Goal: Task Accomplishment & Management: Use online tool/utility

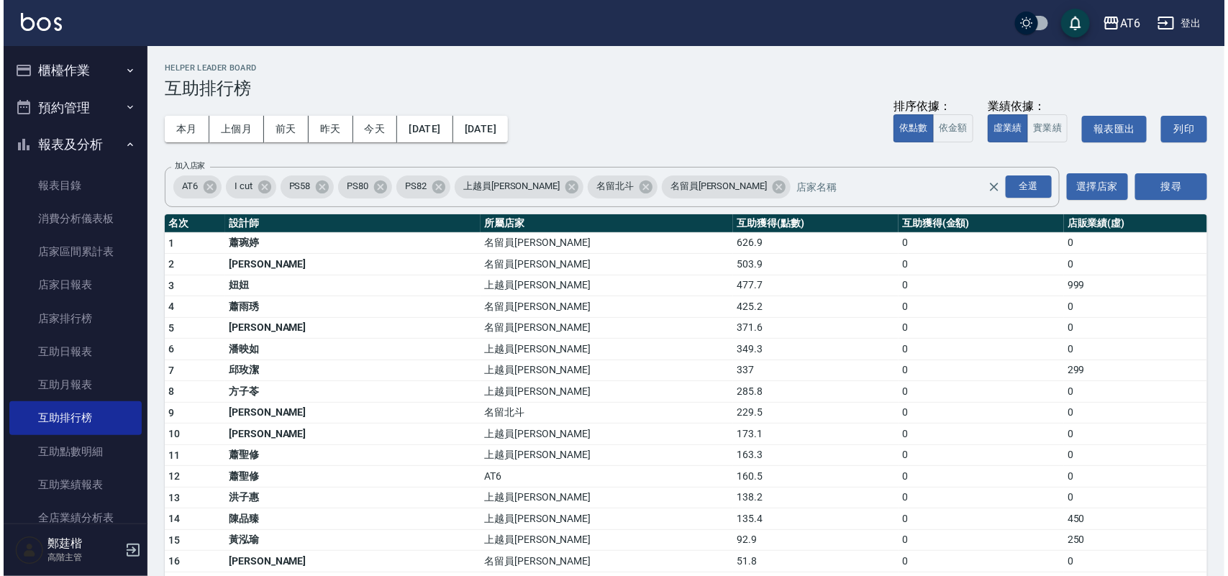
scroll to position [270, 0]
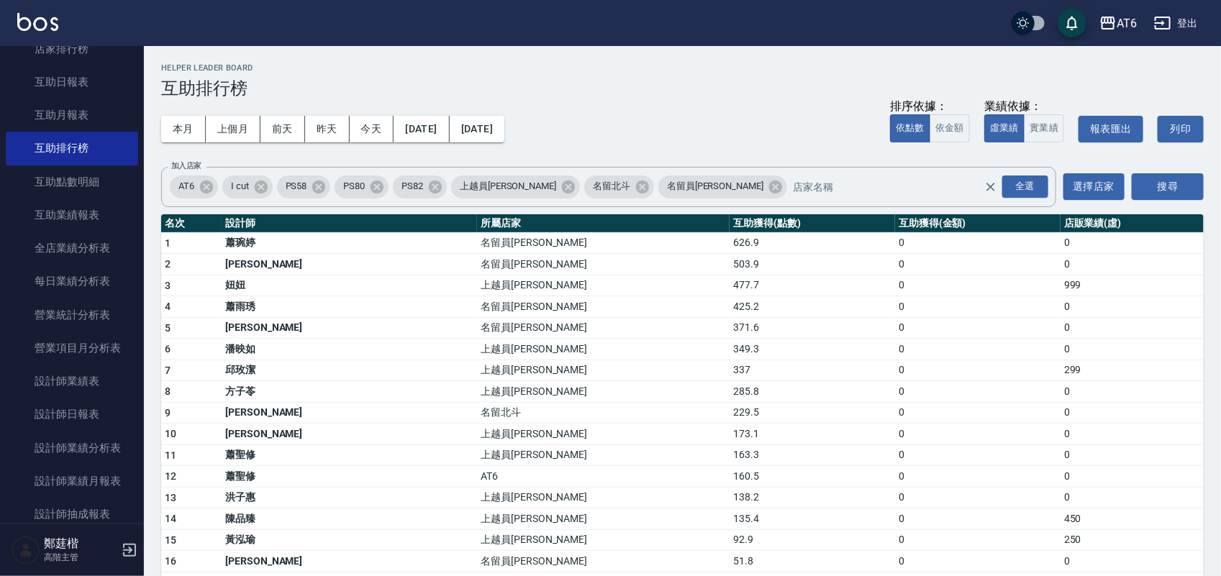
click at [504, 133] on button "[DATE]" at bounding box center [477, 129] width 55 height 27
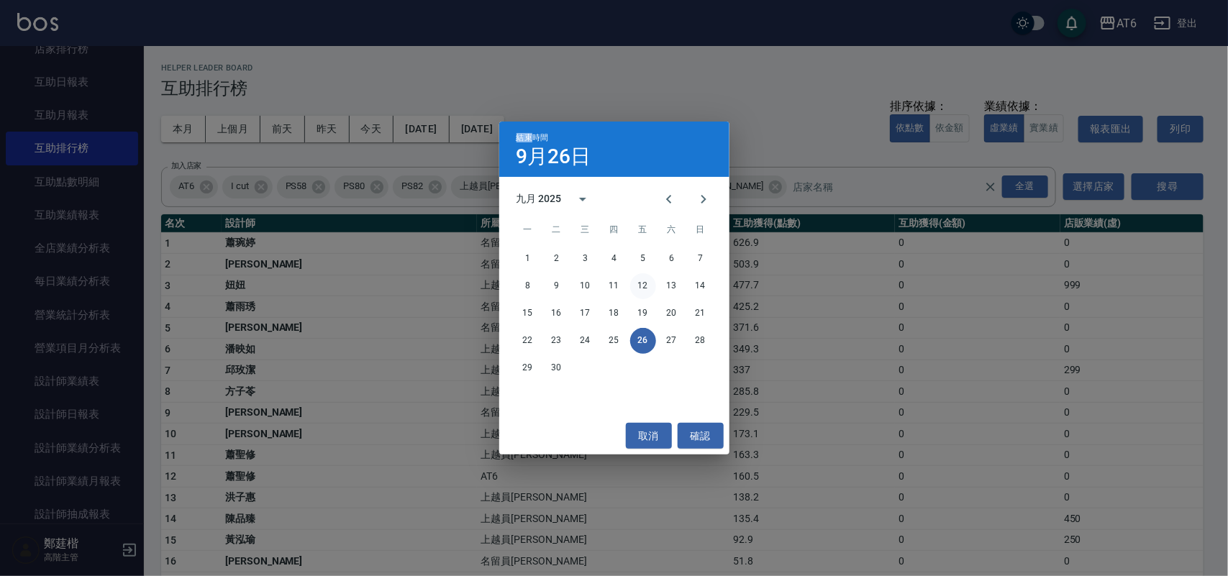
click at [671, 196] on icon "Previous month" at bounding box center [669, 199] width 17 height 17
click at [670, 196] on icon "Previous month" at bounding box center [668, 199] width 5 height 9
click at [663, 364] on button "31" at bounding box center [672, 368] width 26 height 26
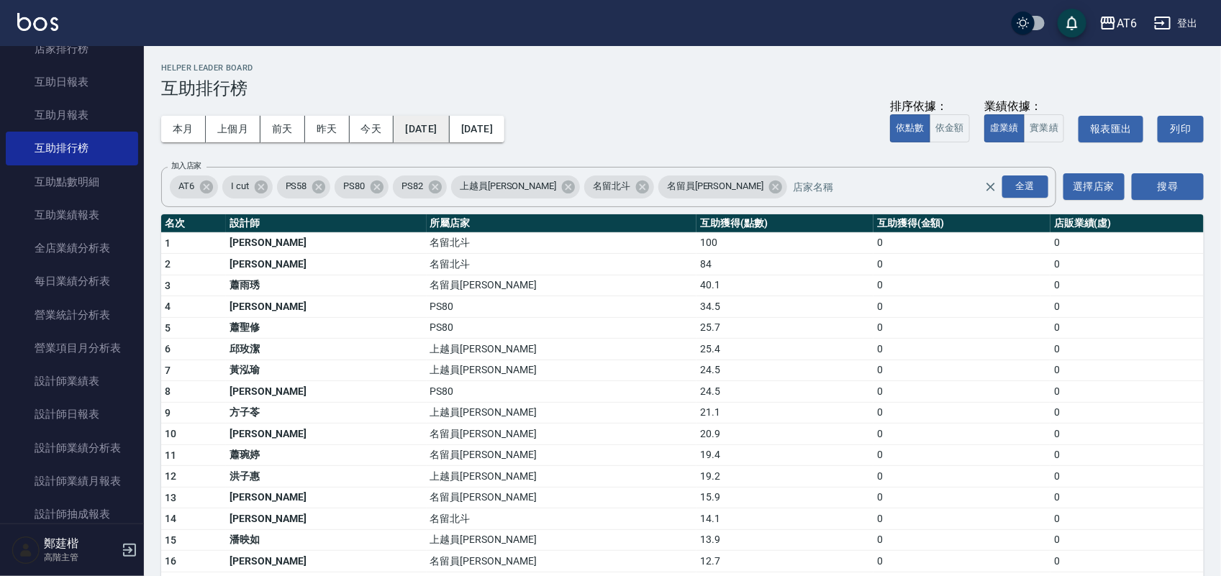
click at [416, 130] on button "2025/05/31" at bounding box center [421, 129] width 55 height 27
click at [425, 137] on button "2025/05/31" at bounding box center [421, 129] width 55 height 27
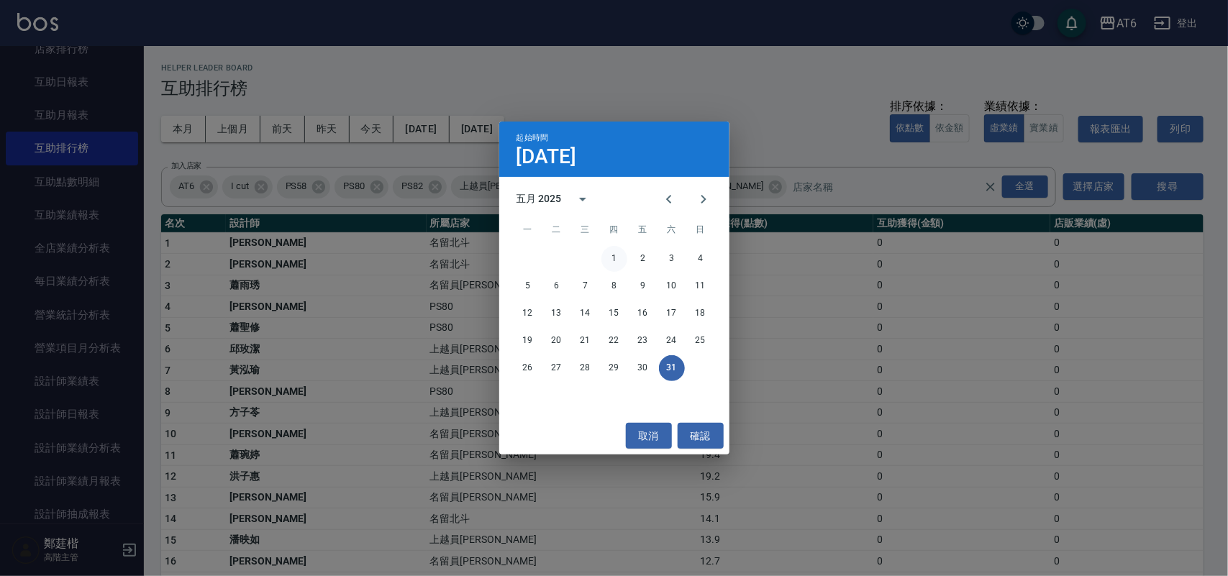
click at [609, 257] on button "1" at bounding box center [615, 259] width 26 height 26
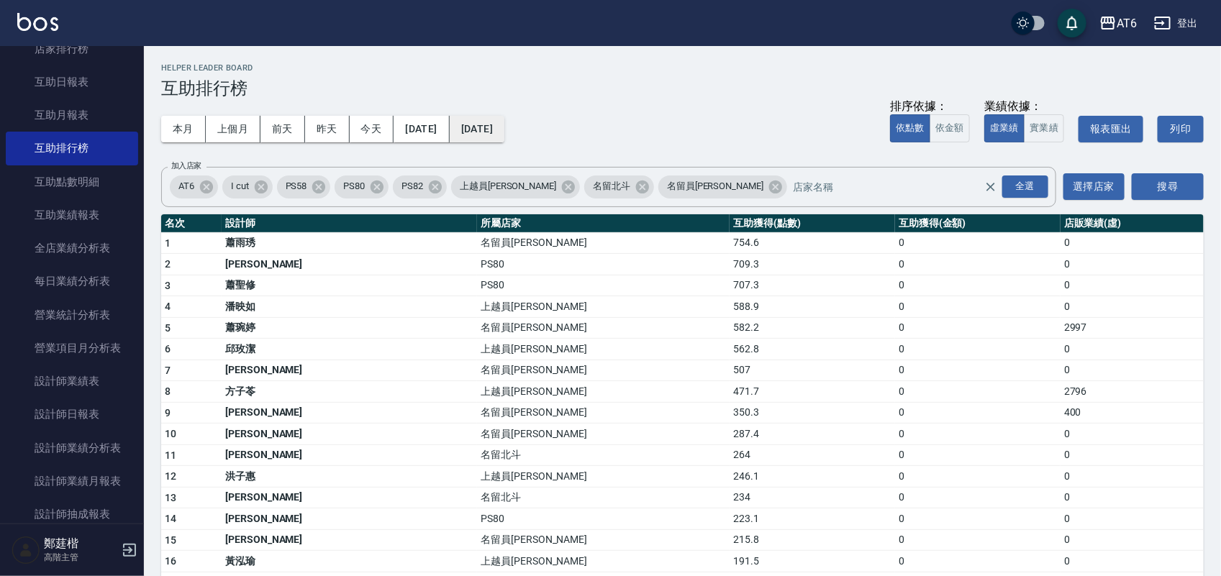
click at [504, 128] on button "2025/05/31" at bounding box center [477, 129] width 55 height 27
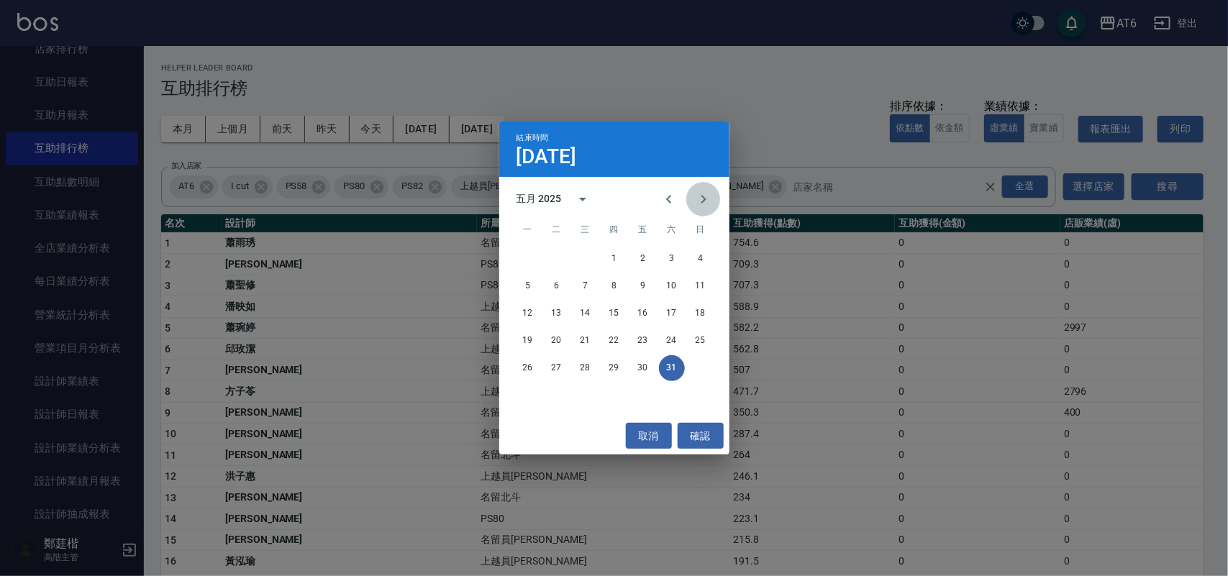
click at [710, 196] on icon "Next month" at bounding box center [703, 199] width 17 height 17
drag, startPoint x: 536, startPoint y: 401, endPoint x: 422, endPoint y: 176, distance: 251.7
click at [535, 401] on button "30" at bounding box center [528, 396] width 26 height 26
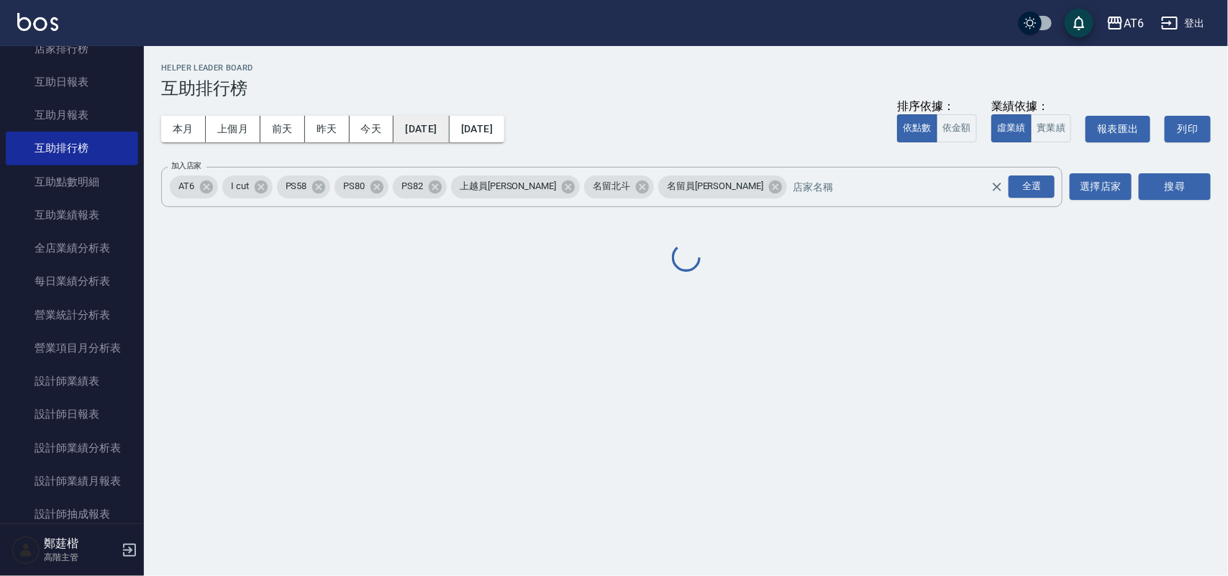
click at [449, 119] on button "2025/05/01" at bounding box center [421, 129] width 55 height 27
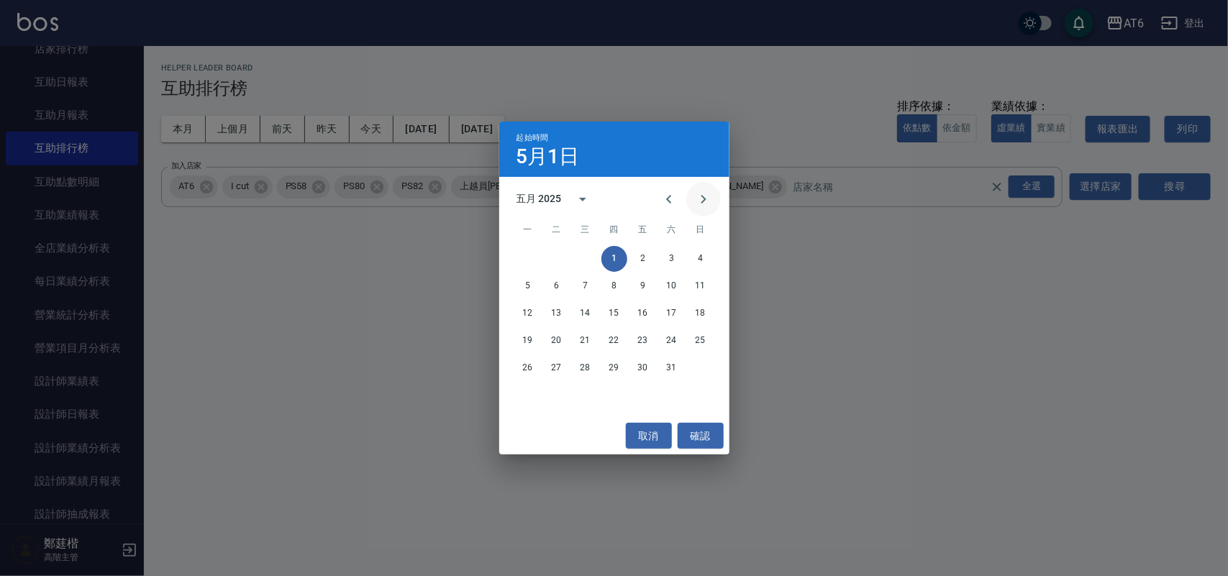
click at [711, 198] on icon "Next month" at bounding box center [703, 199] width 17 height 17
click at [705, 250] on button "1" at bounding box center [701, 259] width 26 height 26
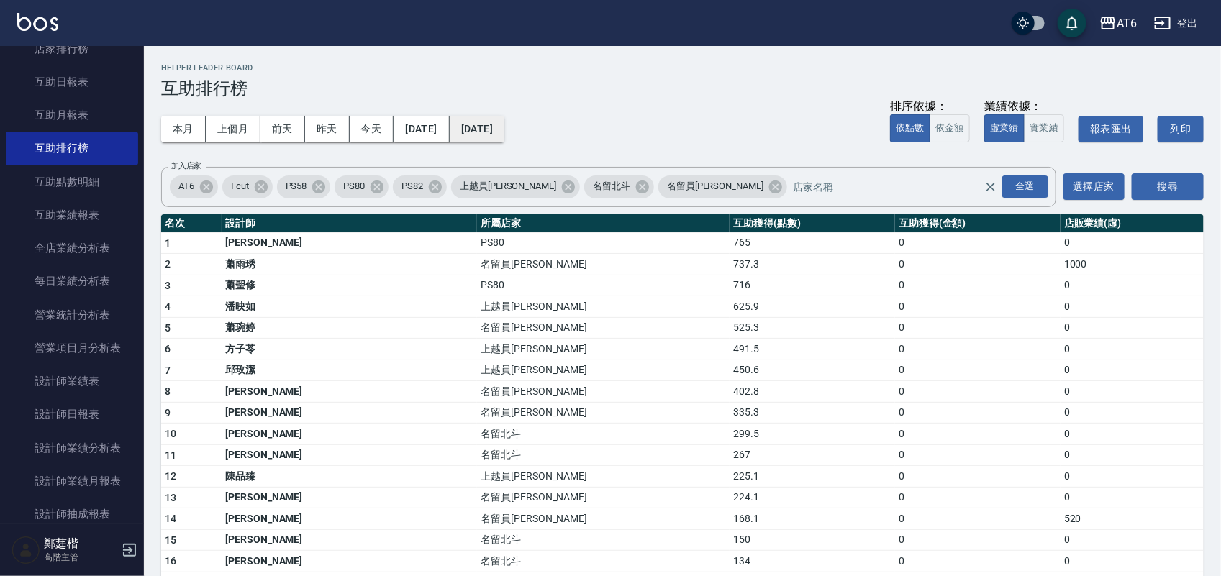
click at [504, 128] on button "2025/06/30" at bounding box center [477, 129] width 55 height 27
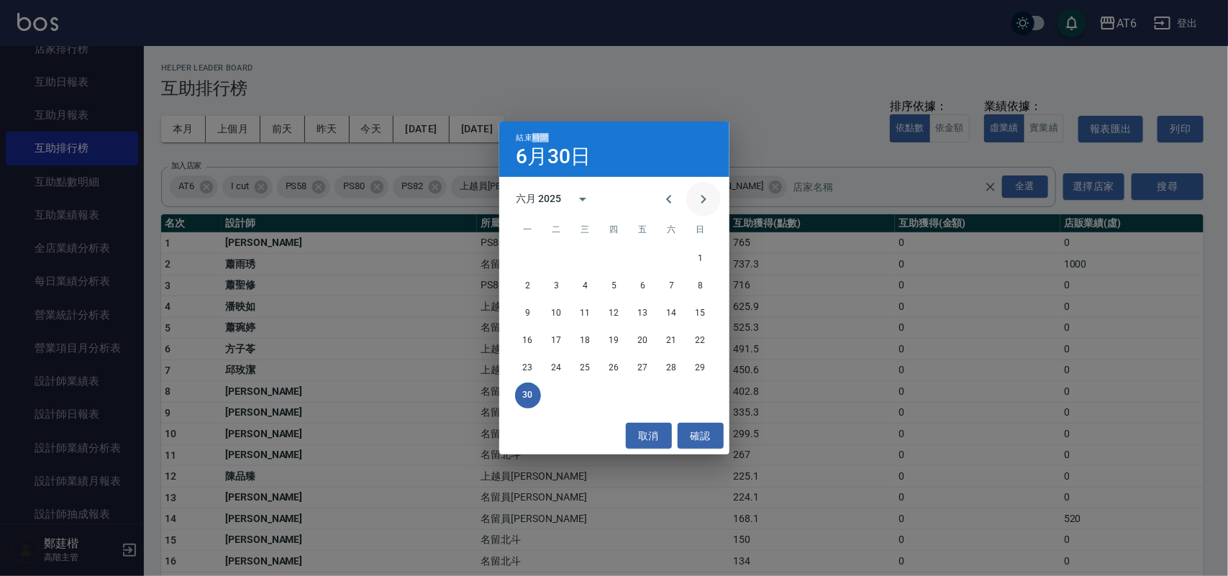
click at [702, 186] on button "Next month" at bounding box center [703, 199] width 35 height 35
click at [671, 196] on icon "Previous month" at bounding box center [669, 199] width 17 height 17
click at [623, 366] on button "31" at bounding box center [615, 368] width 26 height 26
drag, startPoint x: 623, startPoint y: 366, endPoint x: 574, endPoint y: 296, distance: 84.7
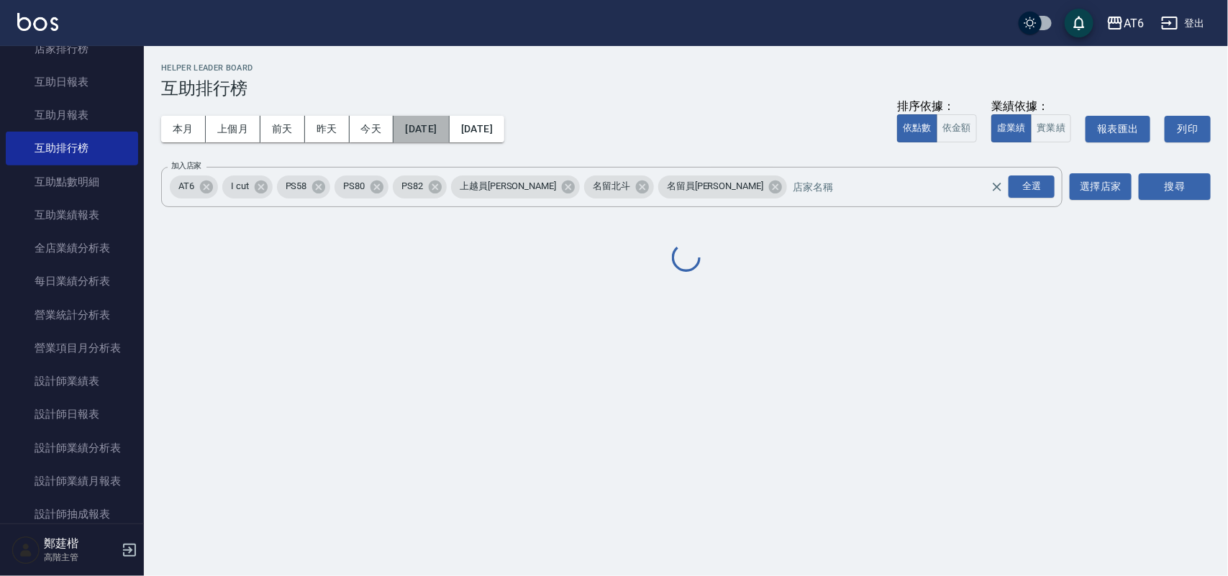
click at [446, 139] on button "2025/06/01" at bounding box center [421, 129] width 55 height 27
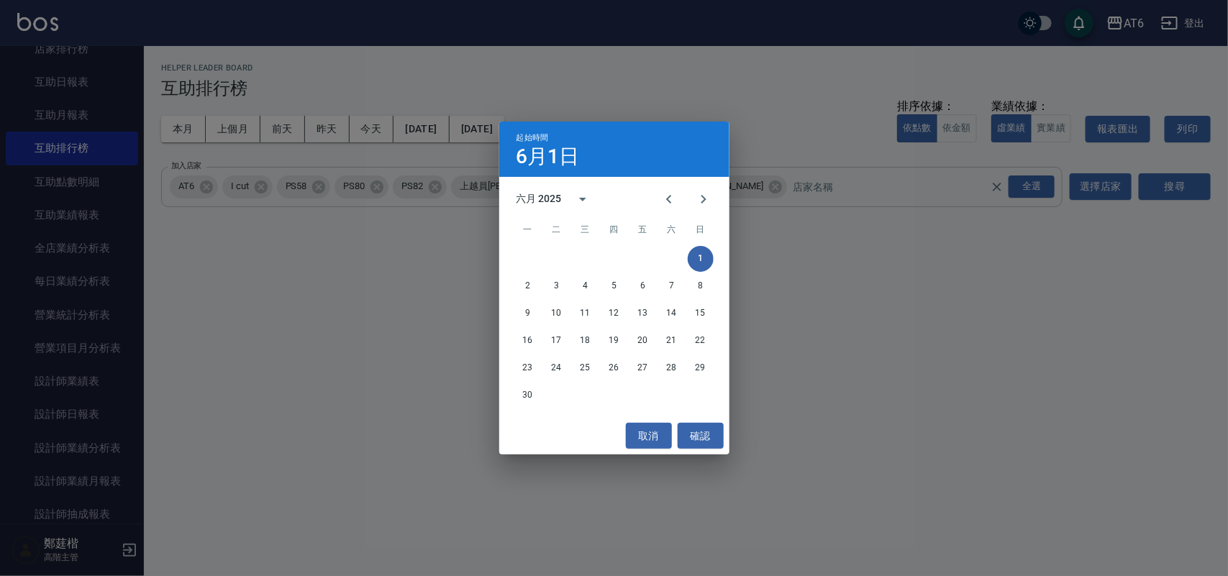
click at [698, 203] on div "AT6 I cut PS58 PS80 PS82 上越員林 名留北斗 名留員林中正 全選 加入店家" at bounding box center [612, 187] width 902 height 40
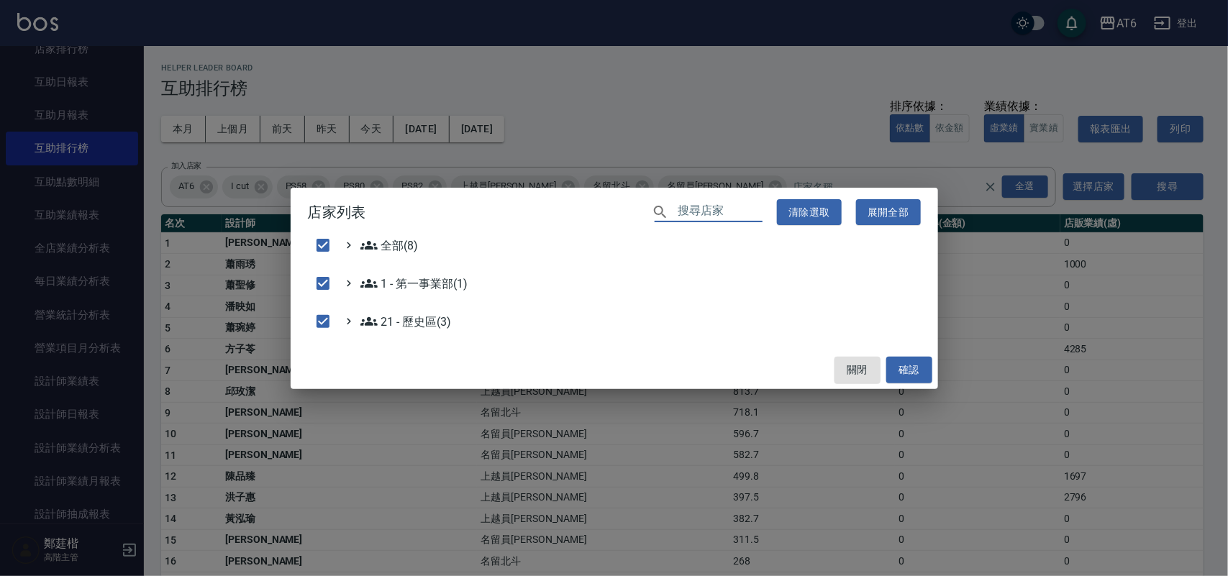
click at [450, 126] on div "店家列表 ​ 清除選取 展開全部 全部(8) 1 - 第一事業部(1) 21 - 歷史區(3) 關閉 確認" at bounding box center [614, 288] width 1228 height 576
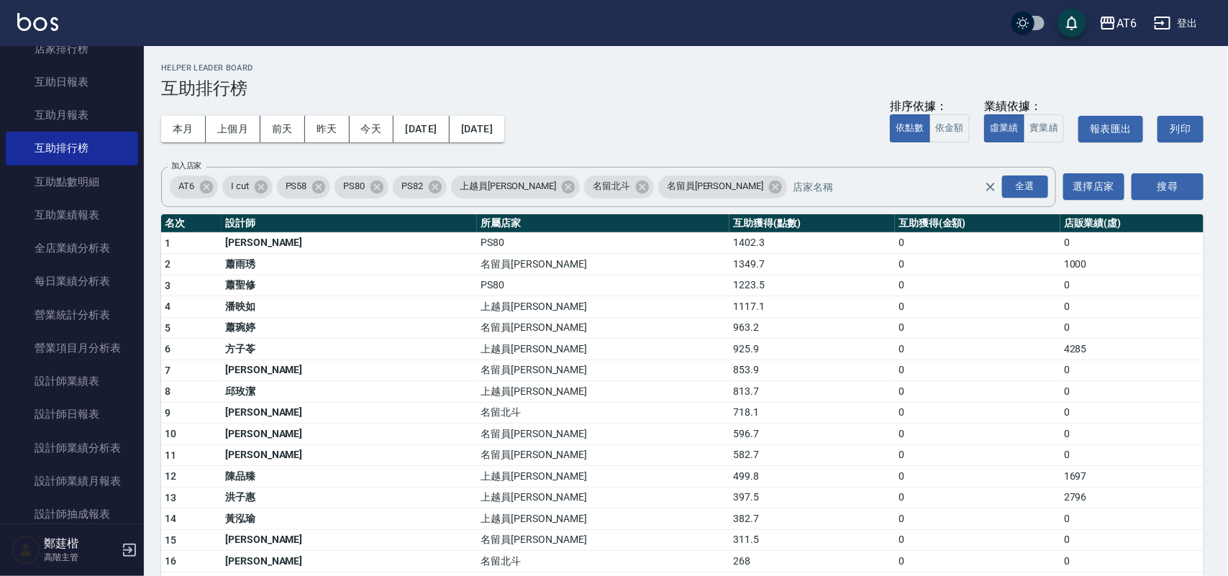
checkbox input "false"
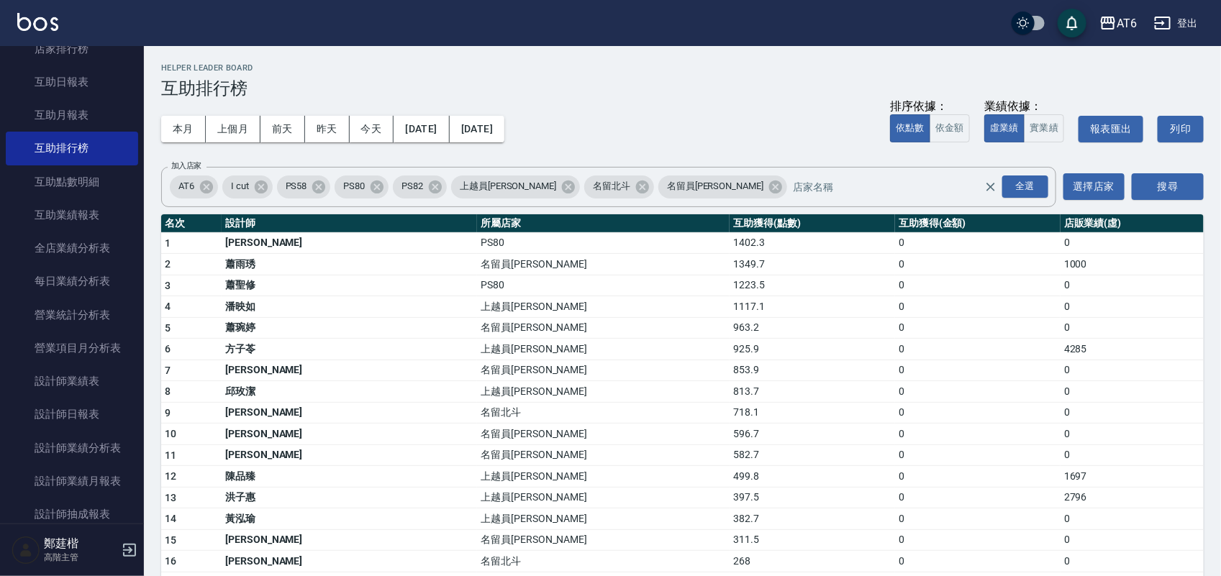
click at [449, 126] on button "2025/06/01" at bounding box center [421, 129] width 55 height 27
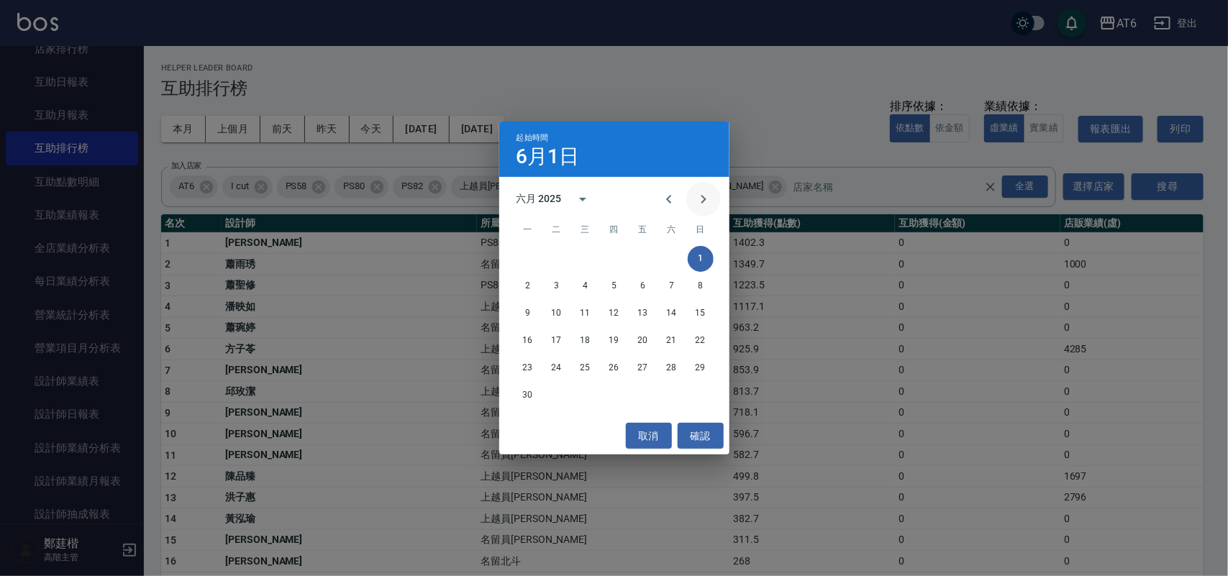
click at [689, 202] on button "Next month" at bounding box center [703, 199] width 35 height 35
click at [562, 258] on button "1" at bounding box center [557, 259] width 26 height 26
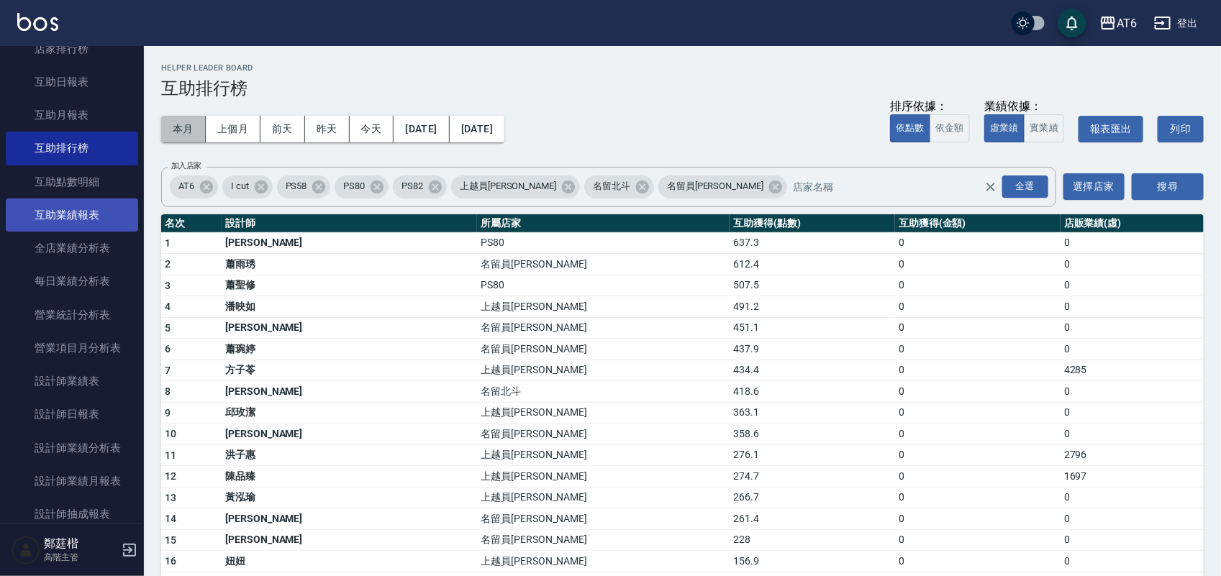
drag, startPoint x: 178, startPoint y: 132, endPoint x: 90, endPoint y: 212, distance: 119.7
click at [174, 132] on button "本月" at bounding box center [183, 129] width 45 height 27
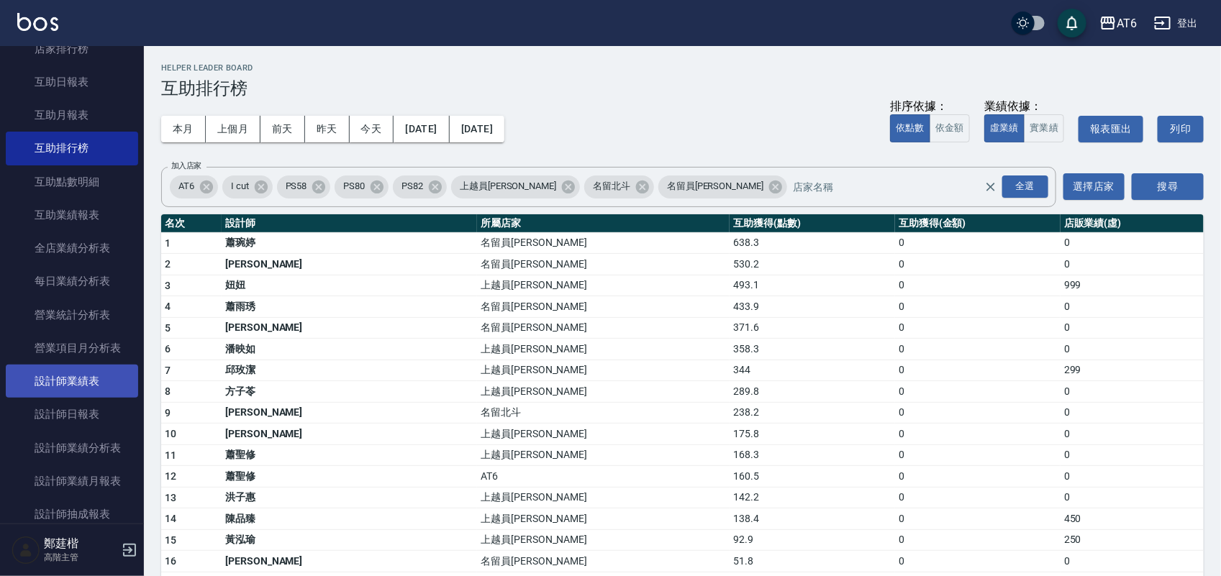
click at [63, 389] on link "設計師業績表" at bounding box center [72, 381] width 132 height 33
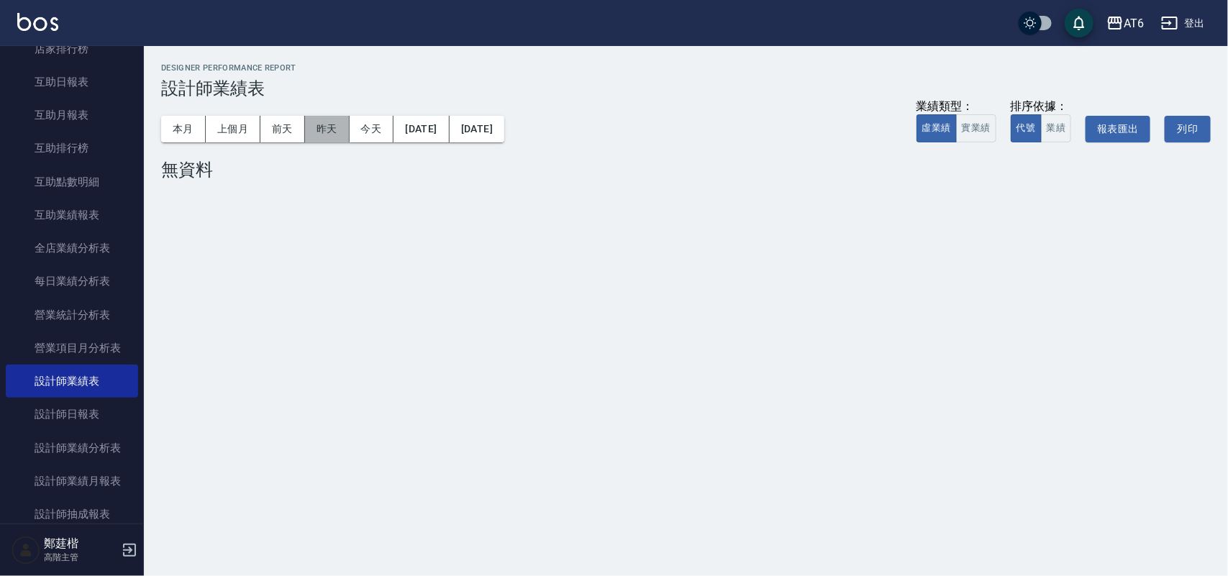
click at [329, 126] on button "昨天" at bounding box center [327, 129] width 45 height 27
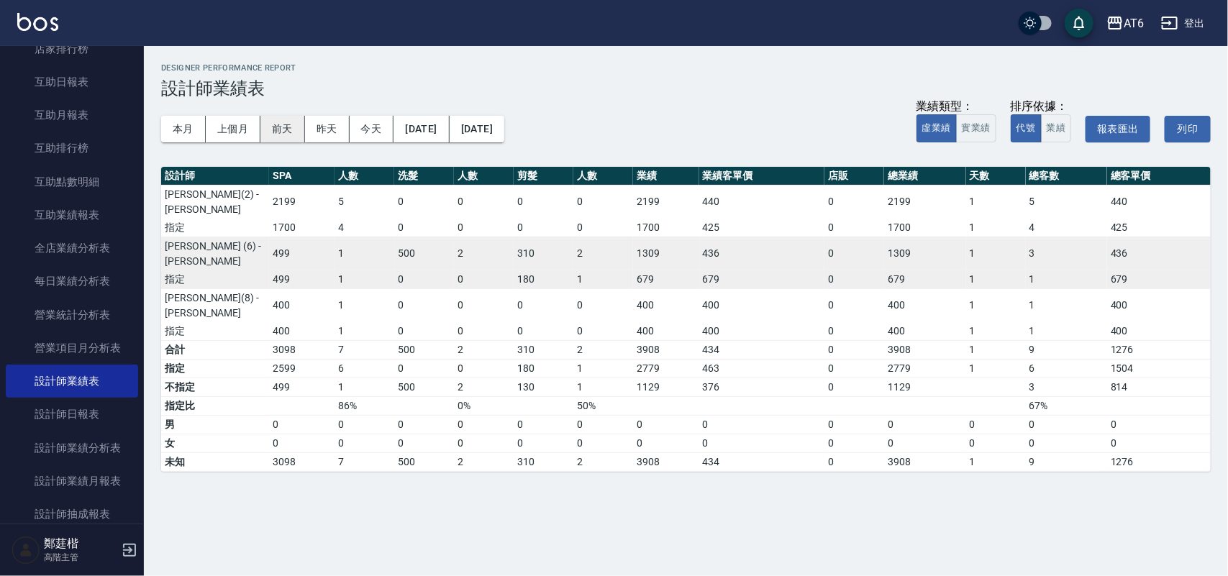
click at [284, 130] on button "前天" at bounding box center [282, 129] width 45 height 27
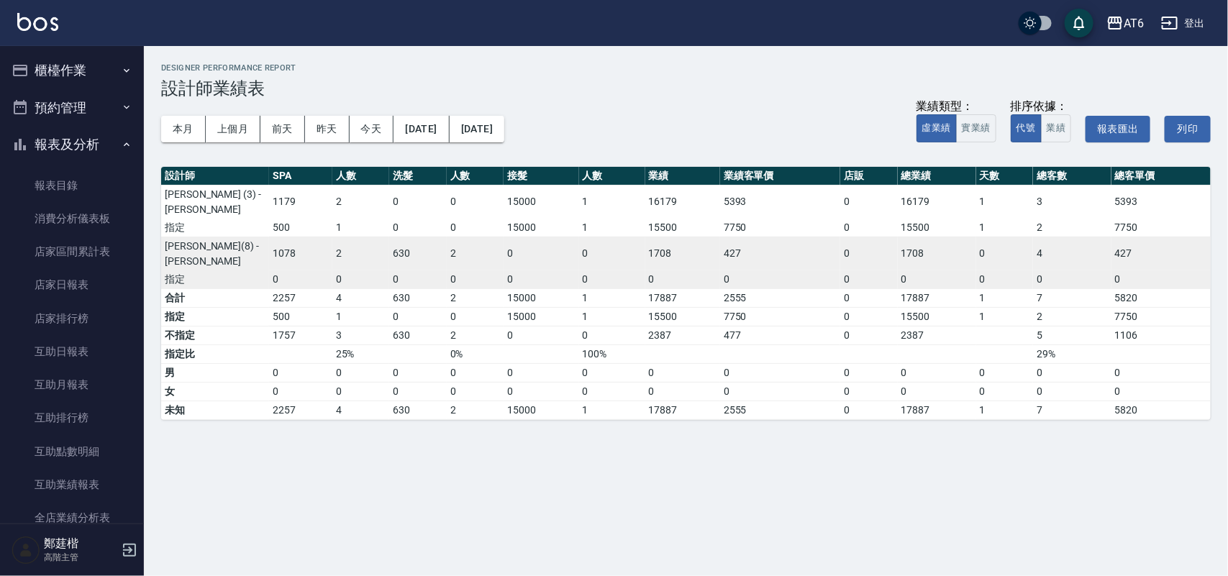
click at [73, 146] on button "報表及分析" at bounding box center [72, 144] width 132 height 37
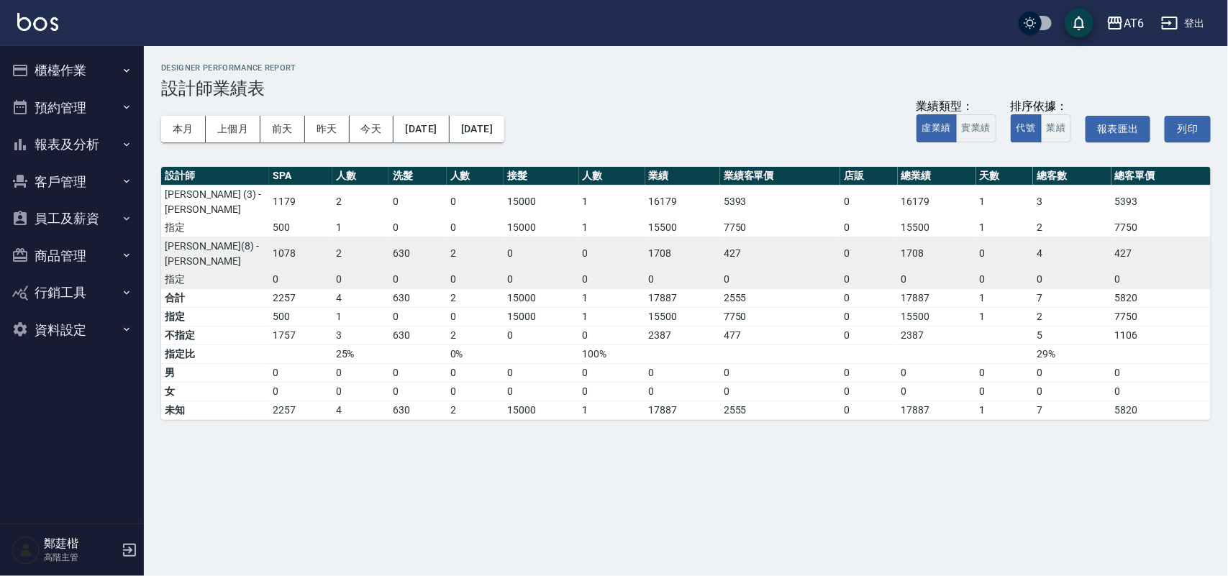
click at [91, 150] on button "報表及分析" at bounding box center [72, 144] width 132 height 37
click at [91, 151] on button "報表及分析" at bounding box center [72, 144] width 132 height 37
click at [77, 130] on button "報表及分析" at bounding box center [72, 144] width 132 height 37
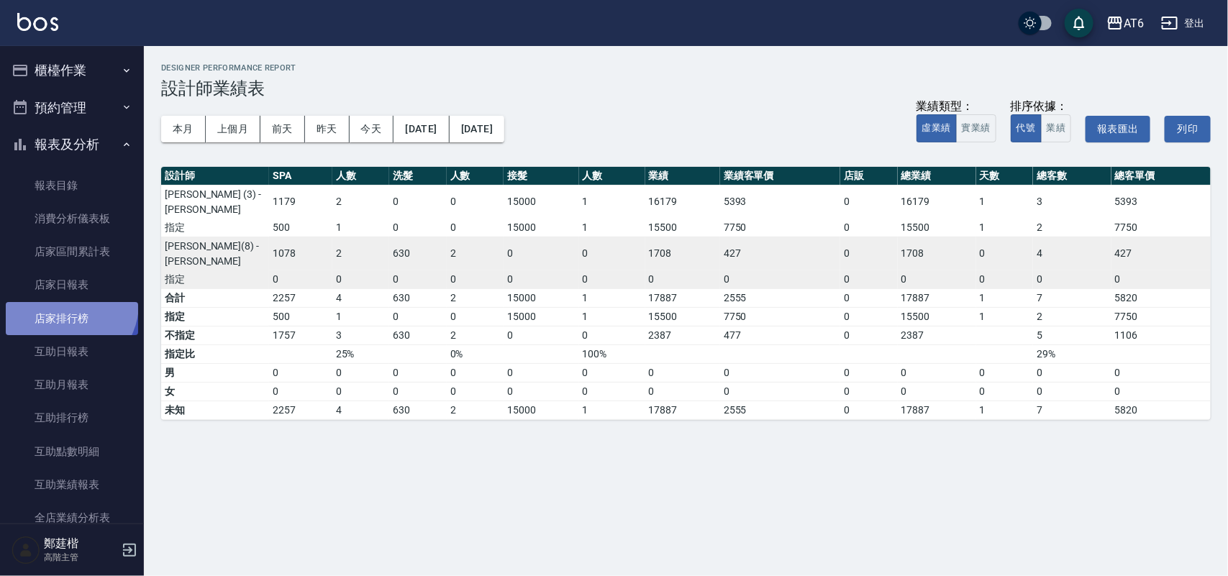
click at [65, 304] on link "店家排行榜" at bounding box center [72, 318] width 132 height 33
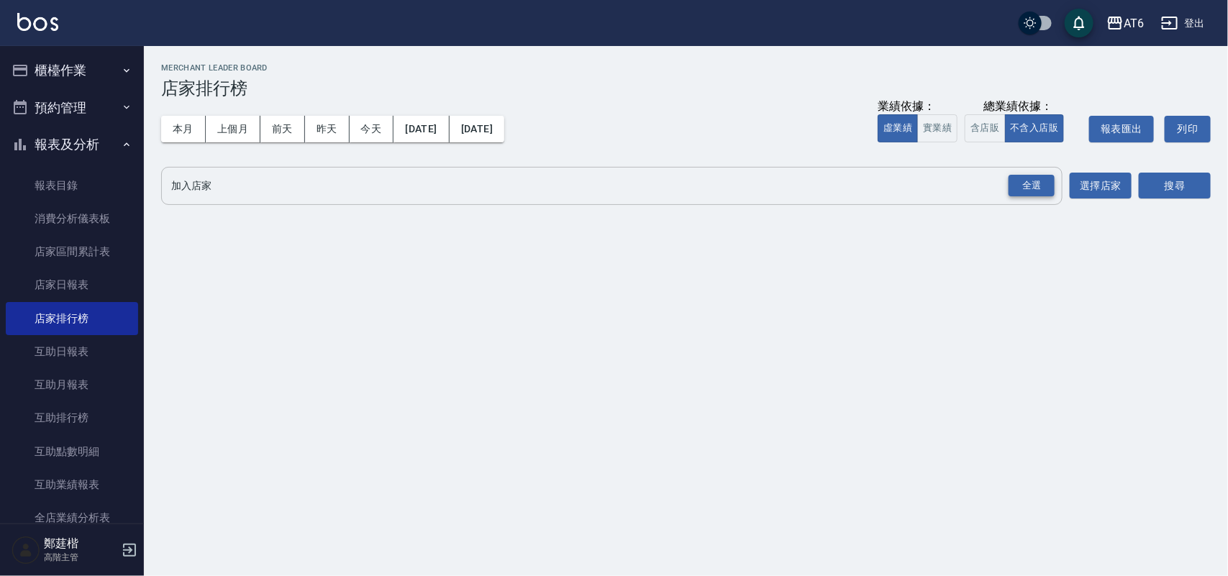
click at [1028, 178] on div "全選" at bounding box center [1032, 186] width 46 height 22
click at [1031, 178] on div "全選" at bounding box center [1032, 186] width 46 height 22
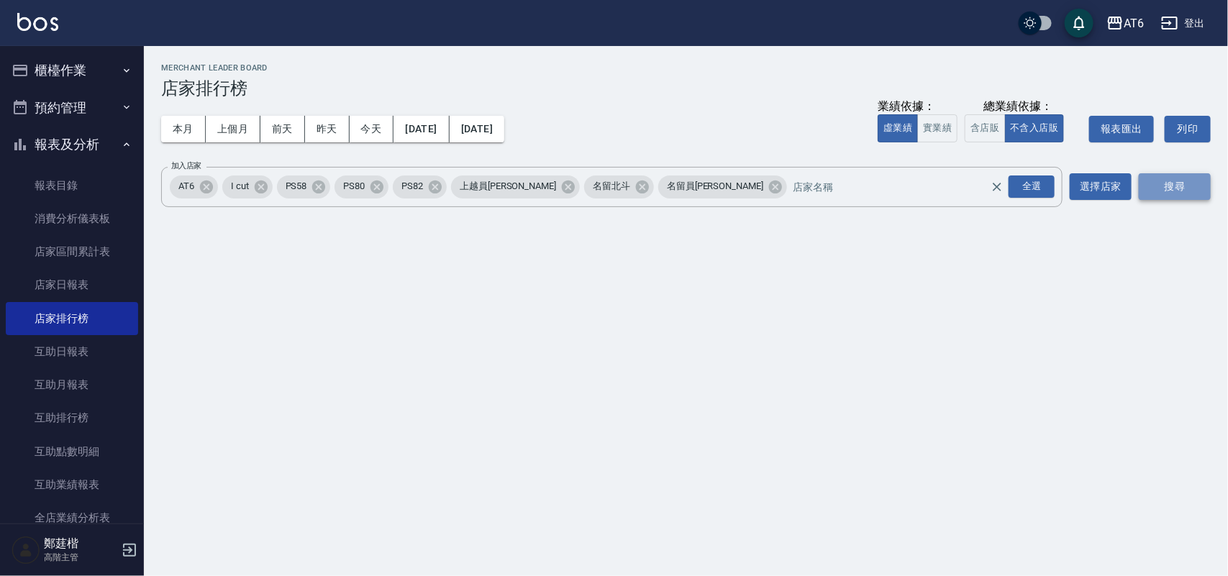
click at [1190, 183] on button "搜尋" at bounding box center [1175, 186] width 72 height 27
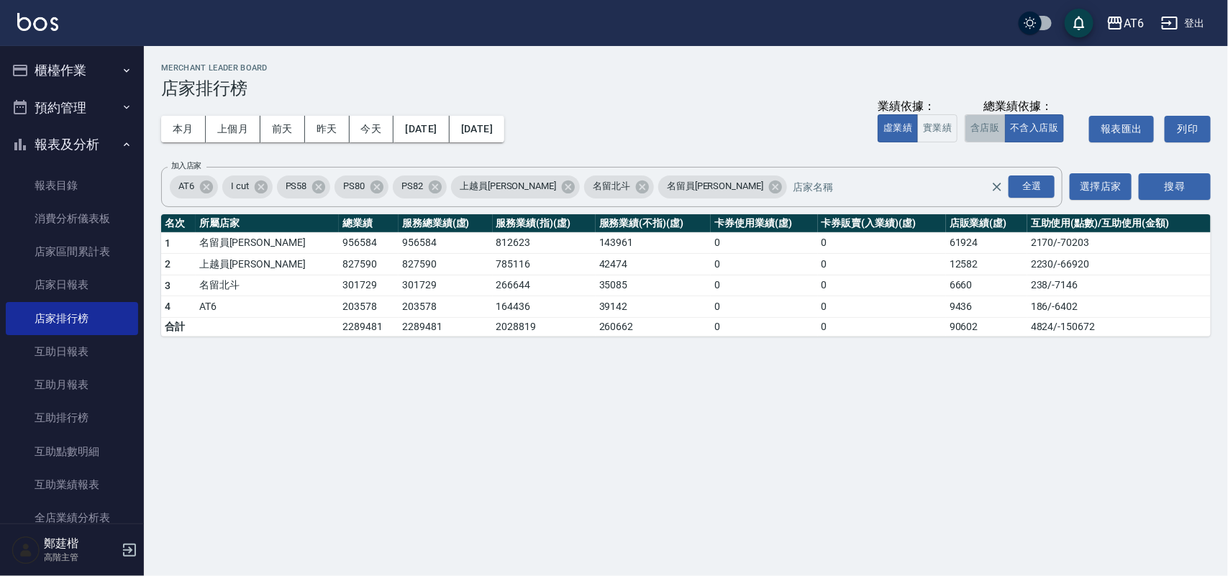
click at [994, 123] on button "含店販" at bounding box center [985, 128] width 40 height 28
click at [935, 134] on button "實業績" at bounding box center [937, 128] width 40 height 28
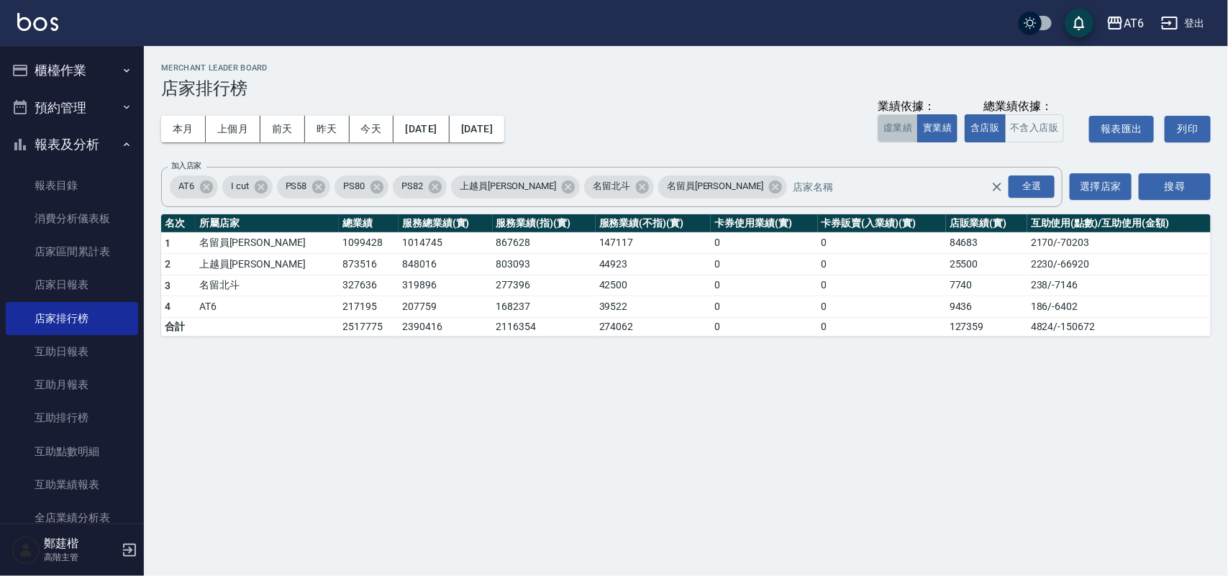
click at [887, 137] on button "虛業績" at bounding box center [898, 128] width 40 height 28
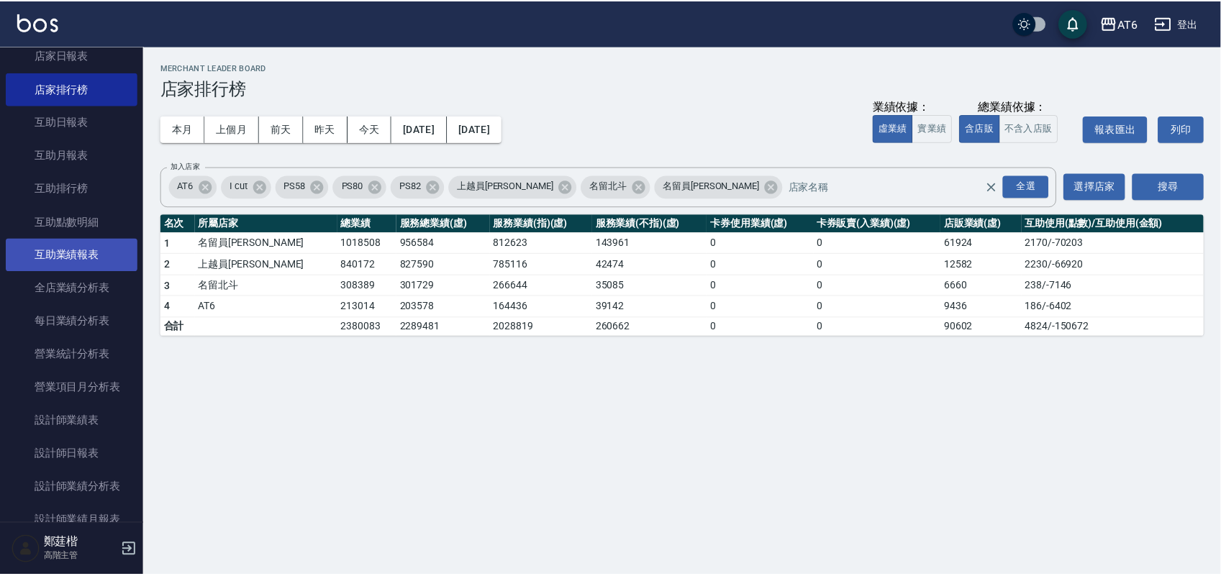
scroll to position [270, 0]
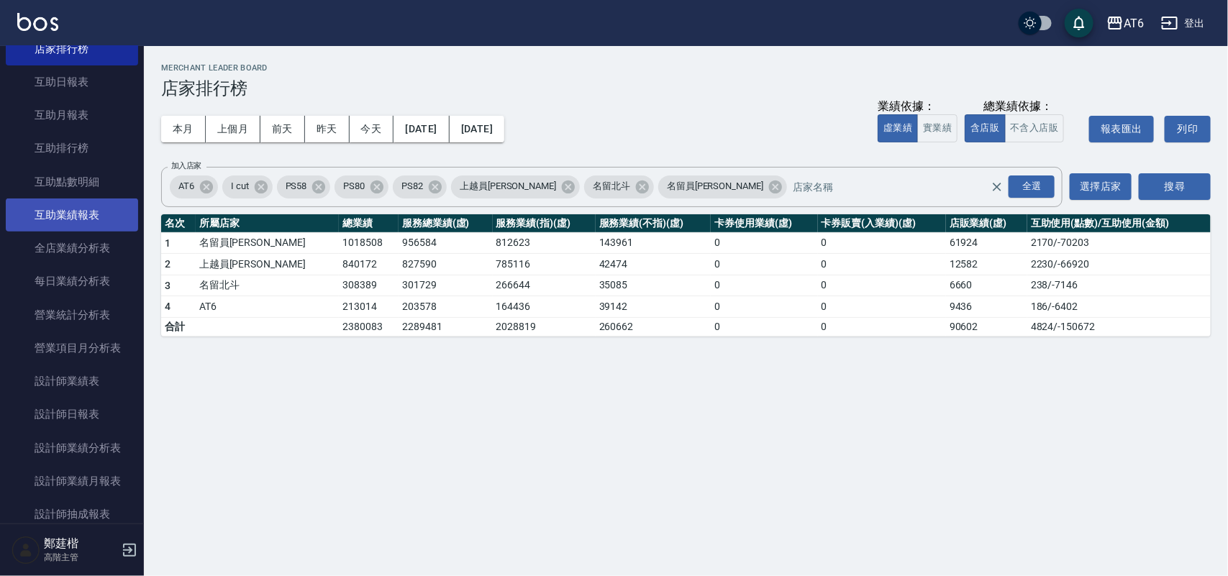
click at [76, 410] on link "設計師日報表" at bounding box center [72, 414] width 132 height 33
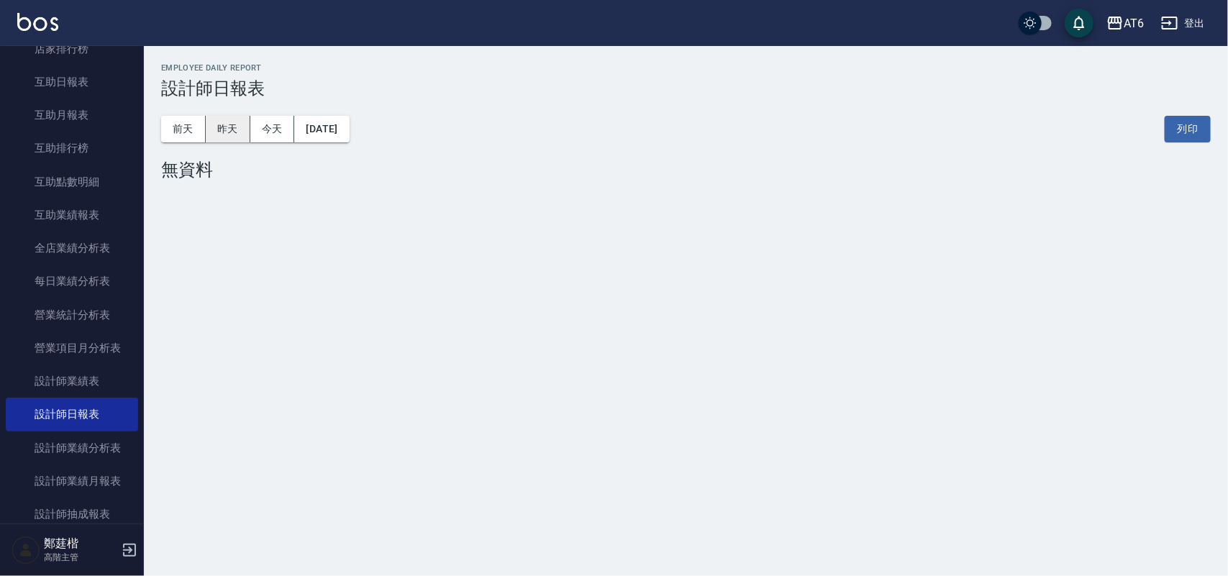
click at [211, 133] on button "昨天" at bounding box center [228, 129] width 45 height 27
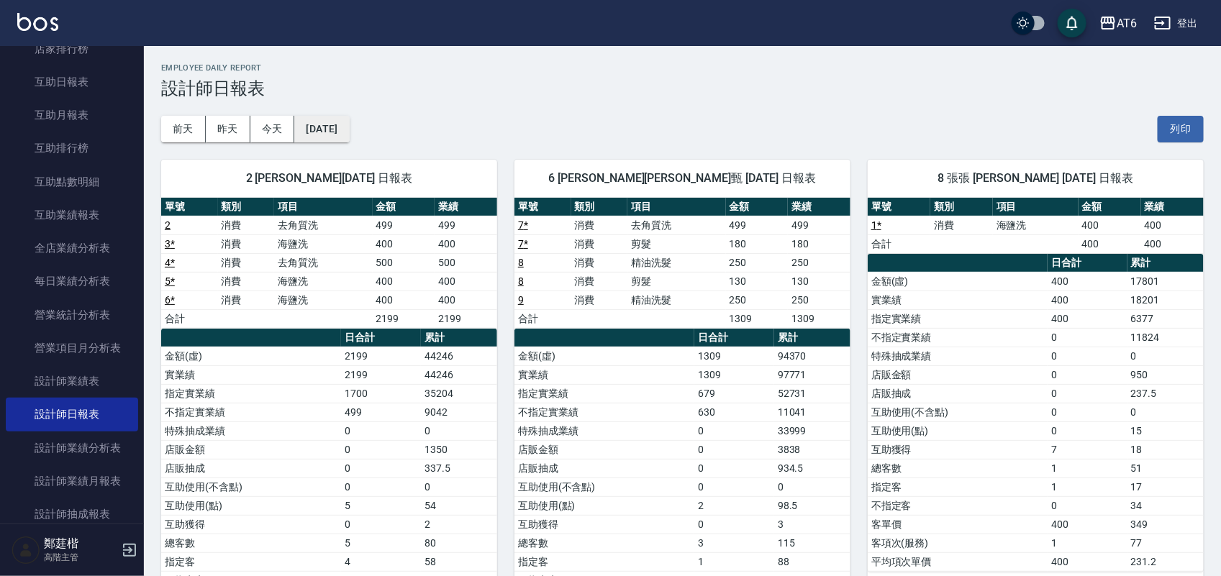
click at [349, 119] on button "2025/09/25" at bounding box center [321, 129] width 55 height 27
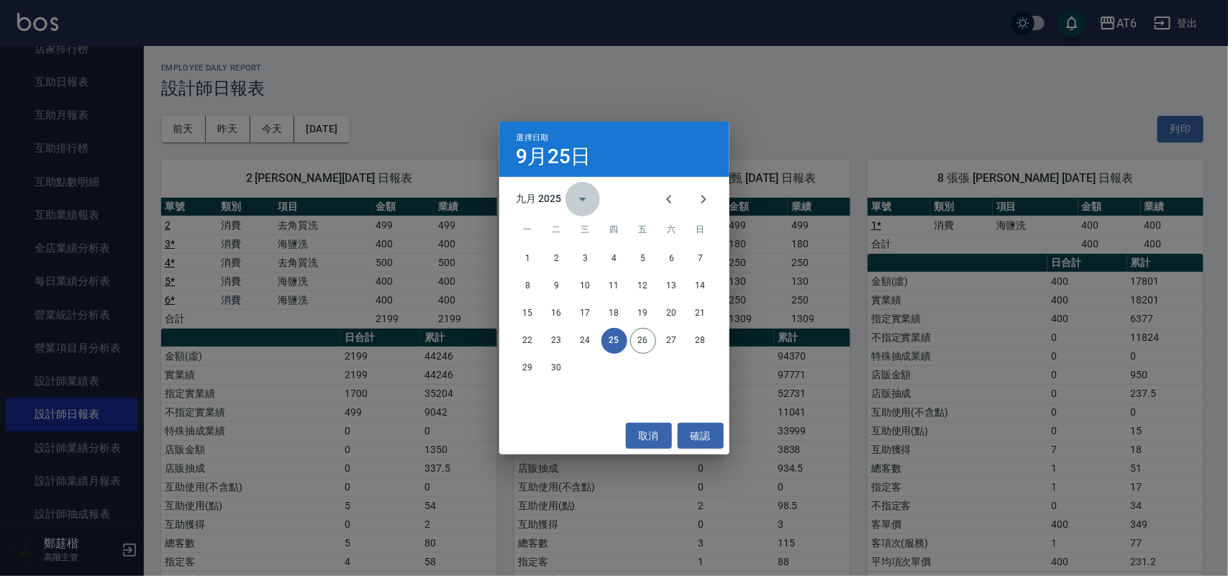
click at [581, 191] on icon "calendar view is open, switch to year view" at bounding box center [582, 199] width 17 height 17
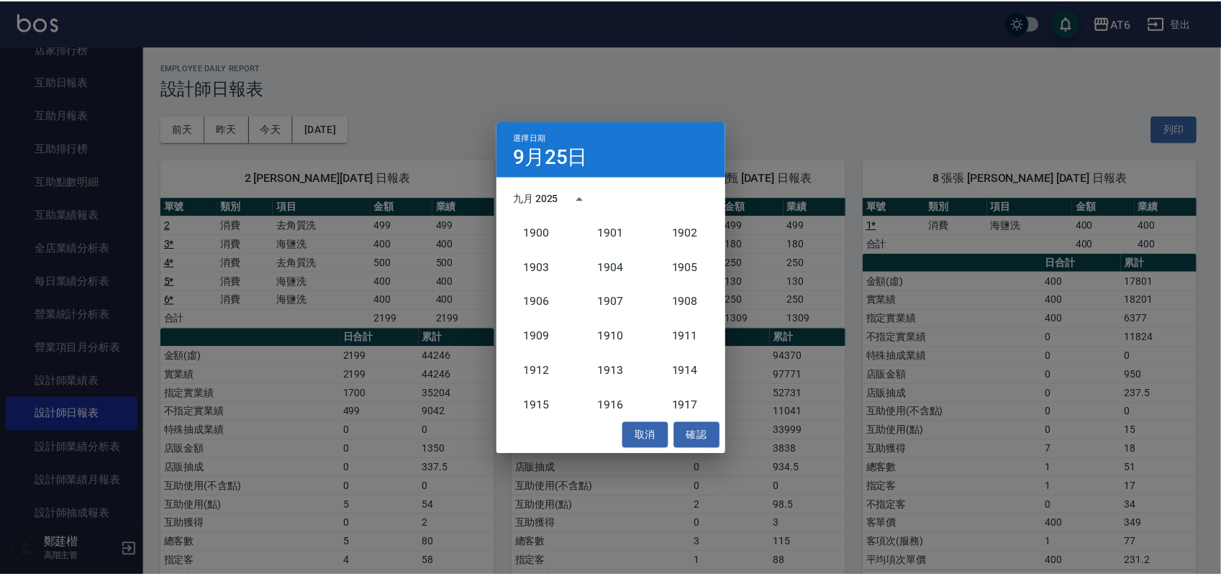
scroll to position [1333, 0]
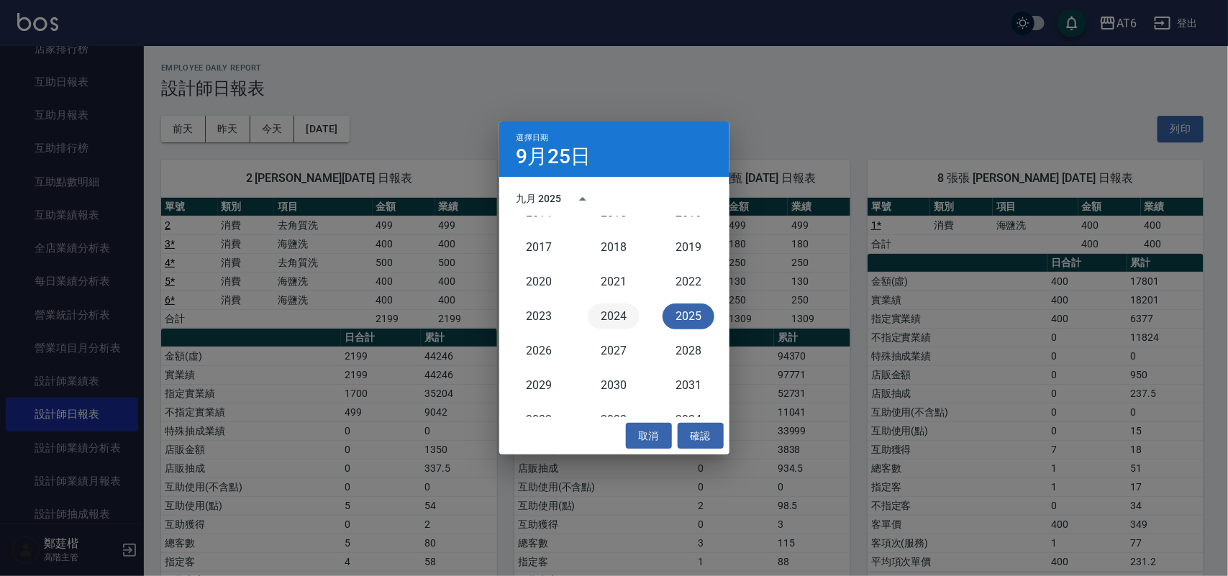
click at [612, 311] on button "2024" at bounding box center [614, 317] width 52 height 26
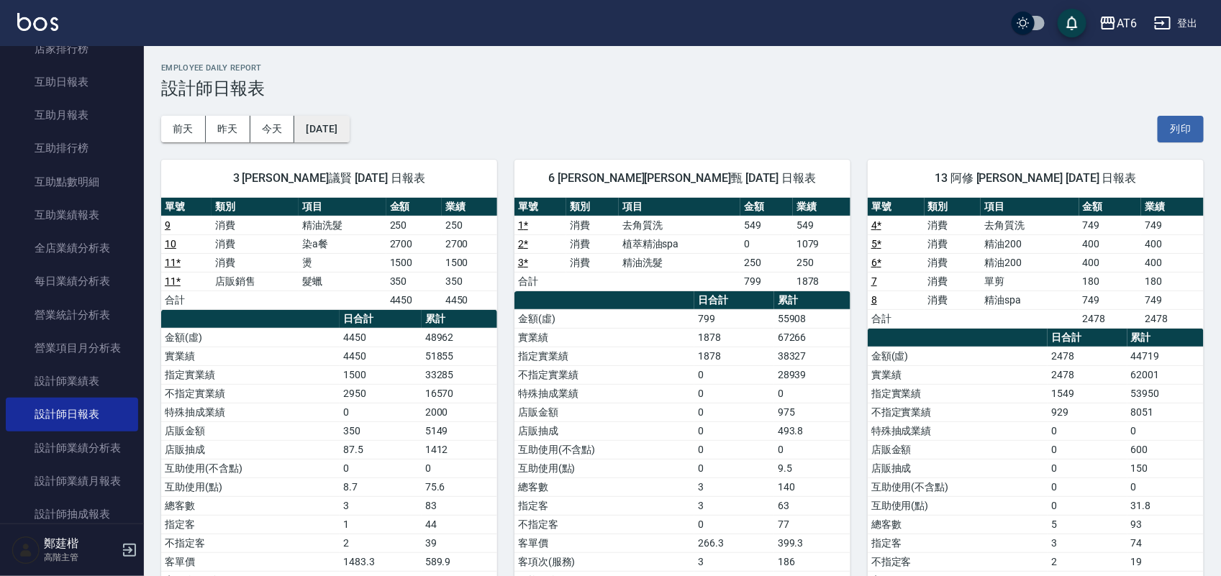
drag, startPoint x: 372, startPoint y: 127, endPoint x: 368, endPoint y: 140, distance: 14.1
click at [349, 140] on button "2024/09/25" at bounding box center [321, 129] width 55 height 27
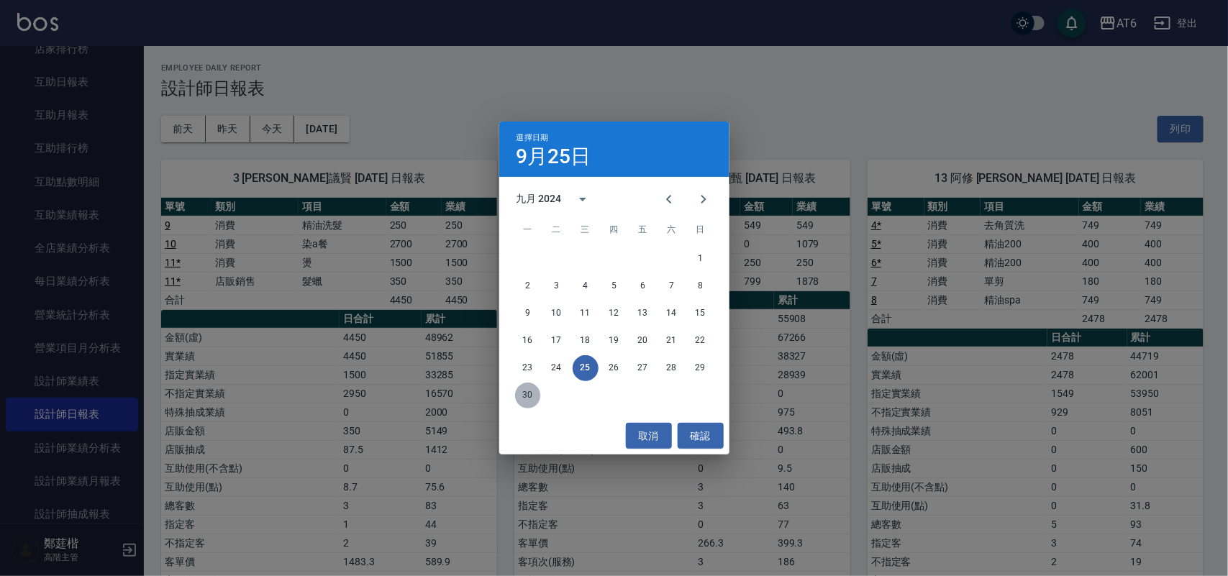
click at [531, 393] on button "30" at bounding box center [528, 396] width 26 height 26
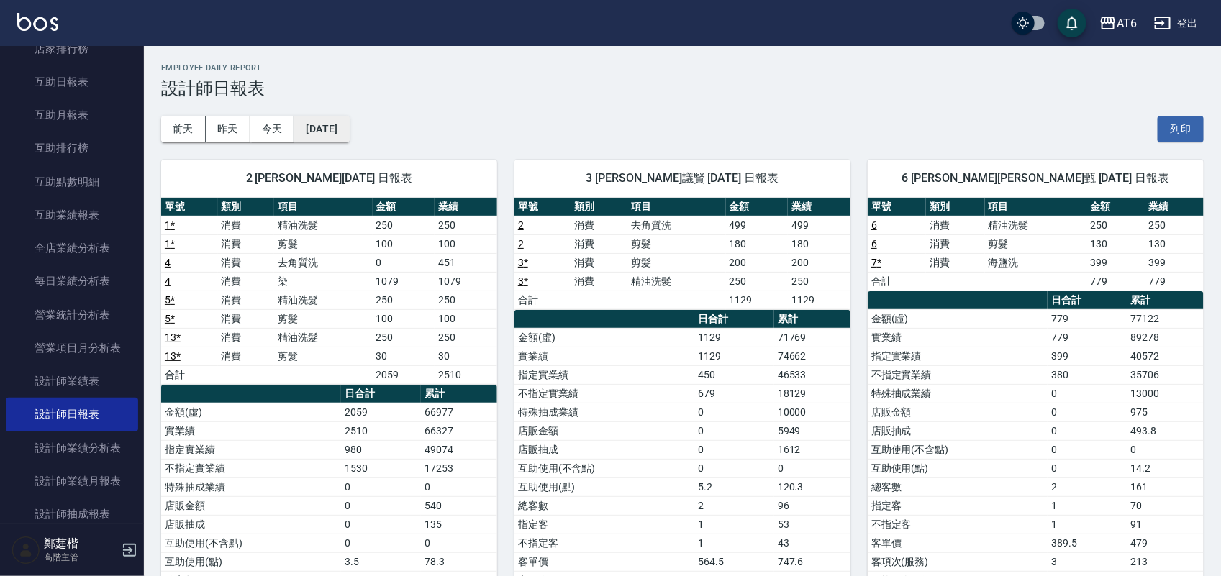
click at [349, 116] on button "2024/09/30" at bounding box center [321, 129] width 55 height 27
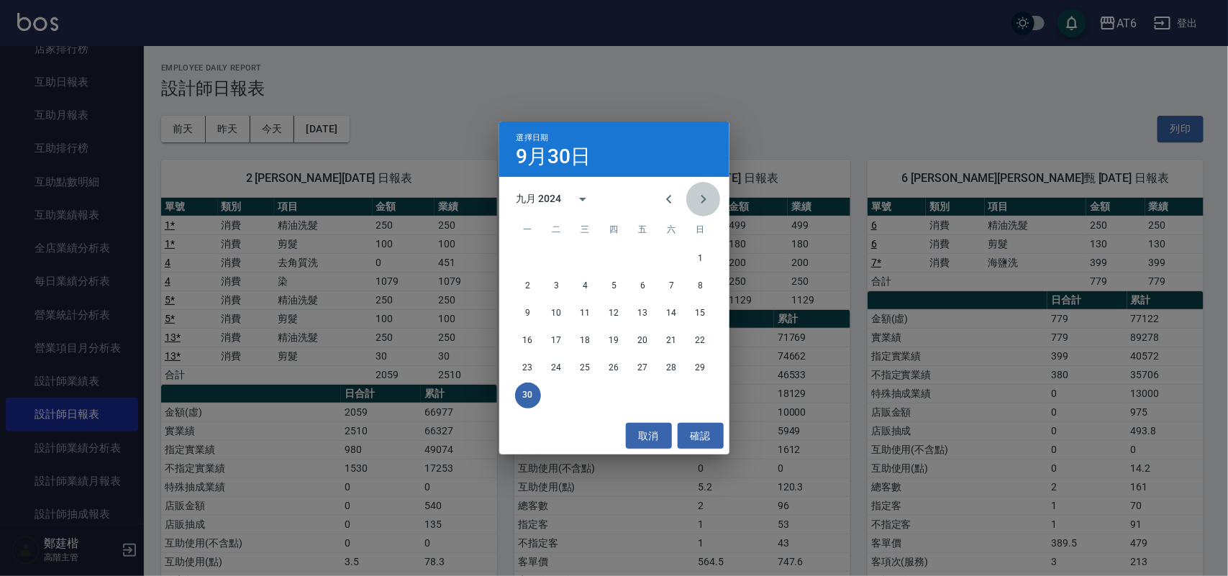
click at [702, 201] on icon "Next month" at bounding box center [703, 199] width 17 height 17
click at [620, 363] on button "31" at bounding box center [615, 368] width 26 height 26
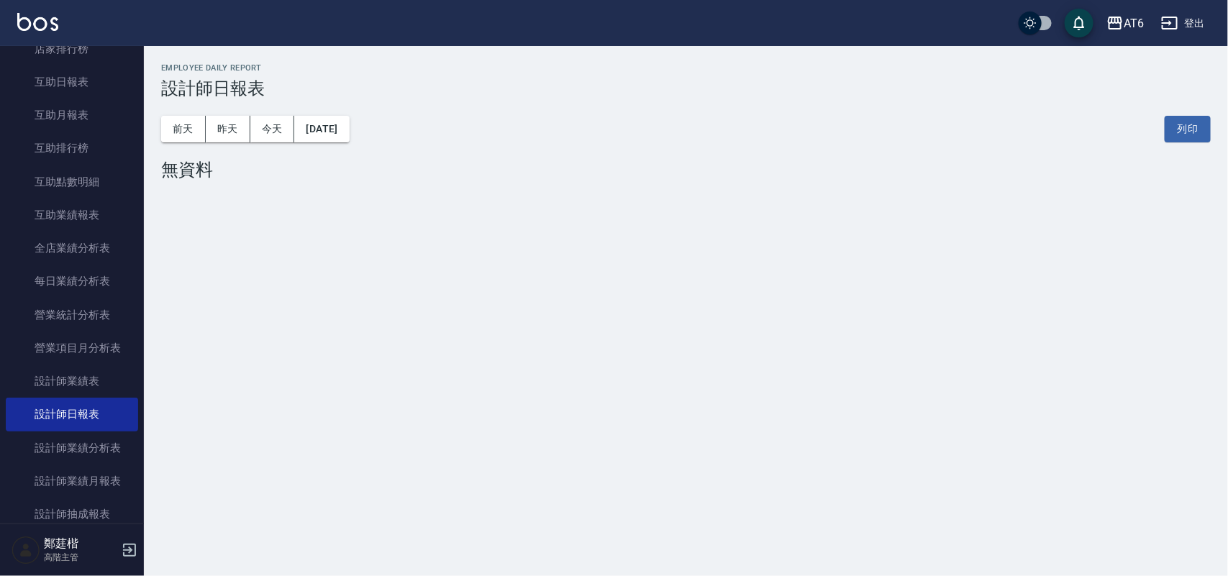
click at [325, 145] on div "前天 昨天 今天 2024/10/31 列印" at bounding box center [686, 129] width 1050 height 61
click at [328, 114] on div "前天 昨天 今天 2024/10/31 列印" at bounding box center [686, 129] width 1050 height 61
click at [331, 130] on button "2024/10/31" at bounding box center [321, 129] width 55 height 27
click at [349, 135] on button "2024/10/31" at bounding box center [321, 129] width 55 height 27
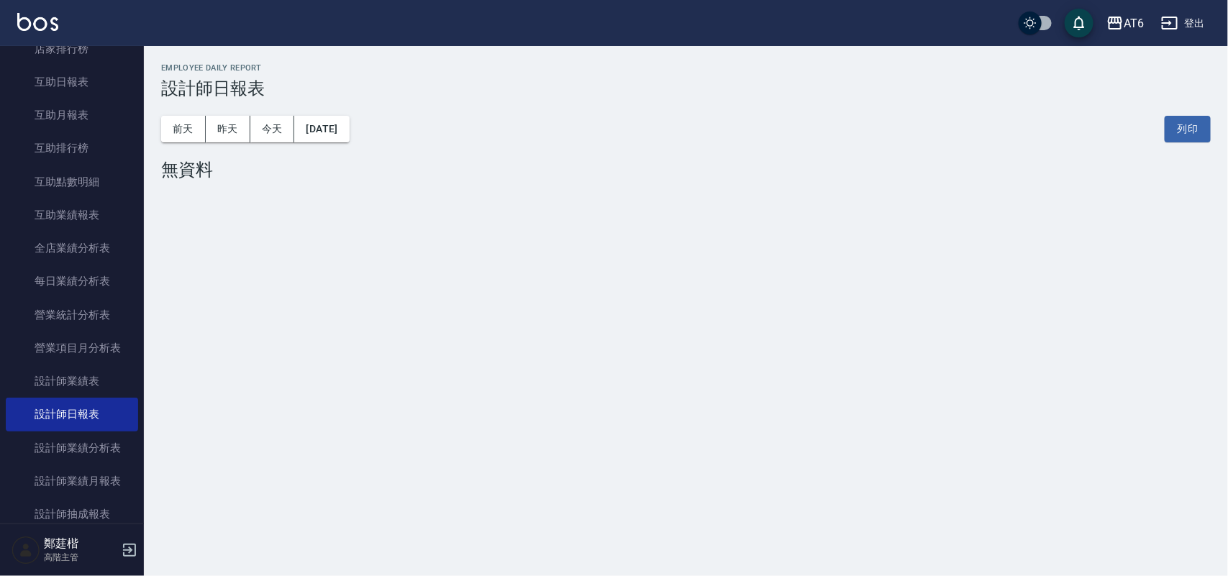
click at [433, 168] on div "無資料" at bounding box center [686, 170] width 1050 height 20
click at [349, 133] on button "2024/10/31" at bounding box center [321, 129] width 55 height 27
click at [419, 99] on div "前天 昨天 今天 2024/10/31 列印" at bounding box center [686, 129] width 1050 height 61
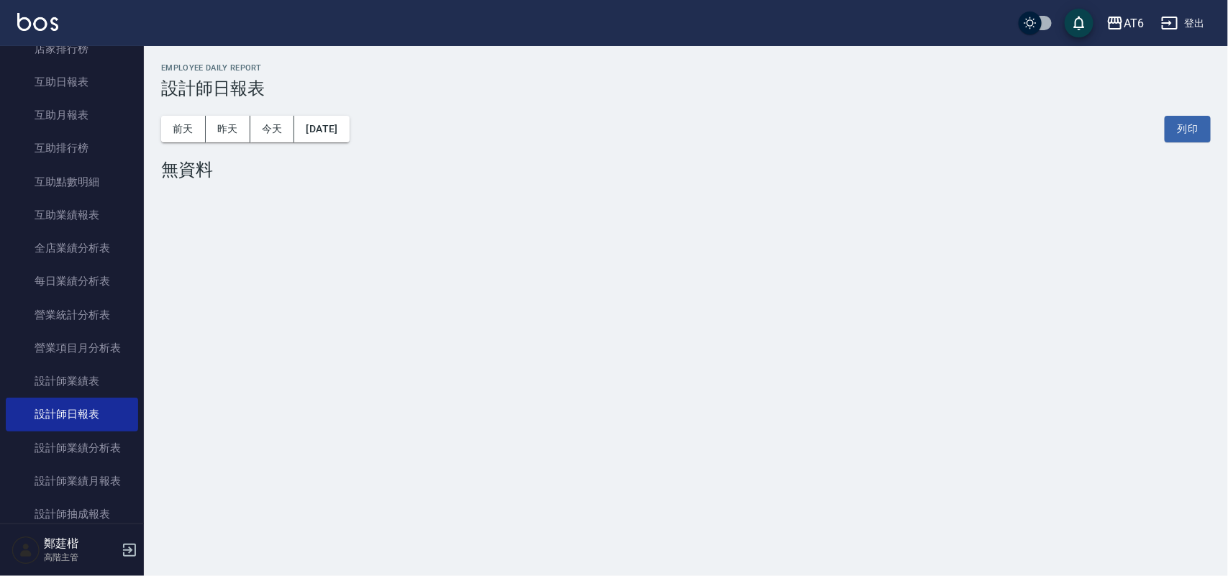
click at [408, 119] on div "前天 昨天 今天 2024/10/31 列印" at bounding box center [686, 129] width 1050 height 61
click at [390, 121] on div "前天 昨天 今天 2024/10/31 列印" at bounding box center [686, 129] width 1050 height 61
click at [379, 186] on div "AT6 2024-10-31 設計師日報表 列印時間： 2025-09-26-19:26 Employee Daily Report 設計師日報表 前天 昨天…" at bounding box center [686, 124] width 1084 height 157
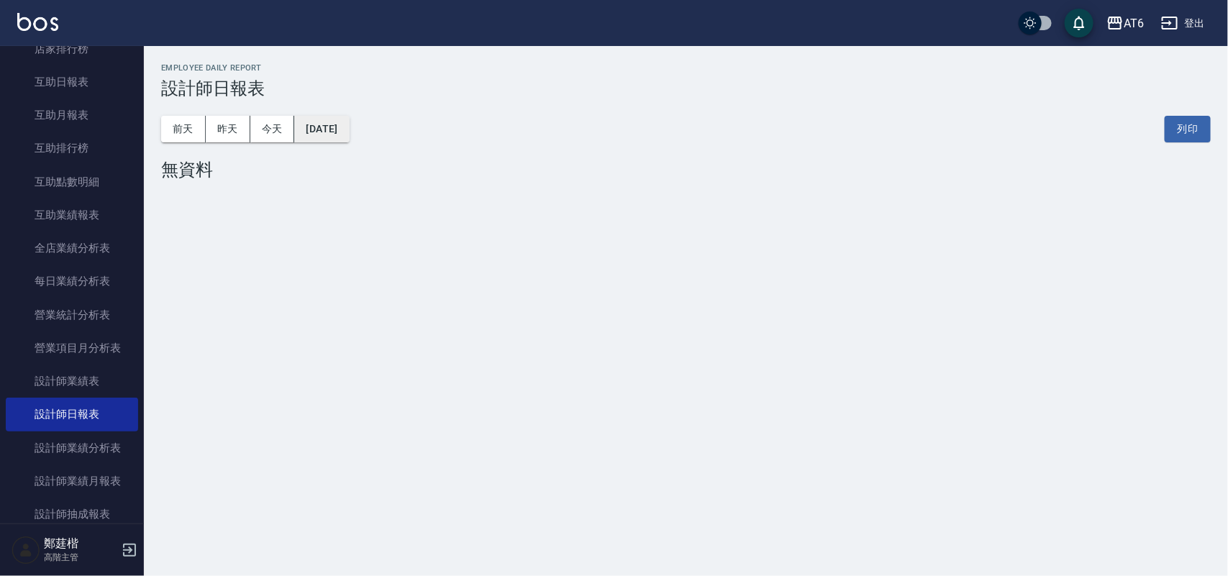
click at [329, 131] on button "2024/10/31" at bounding box center [321, 129] width 55 height 27
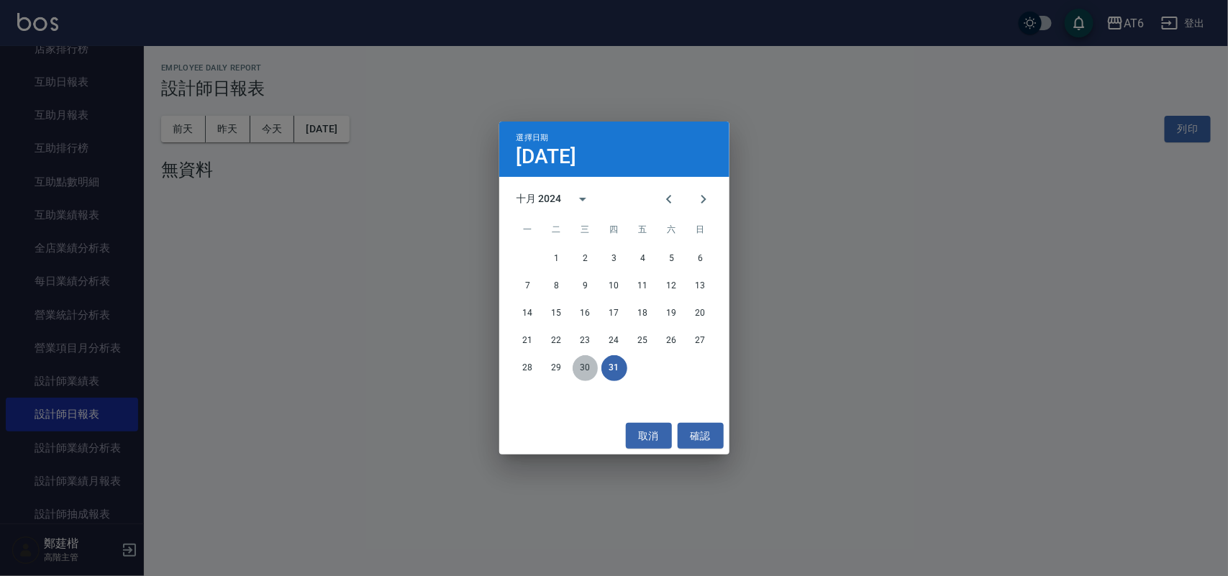
click at [591, 362] on button "30" at bounding box center [586, 368] width 26 height 26
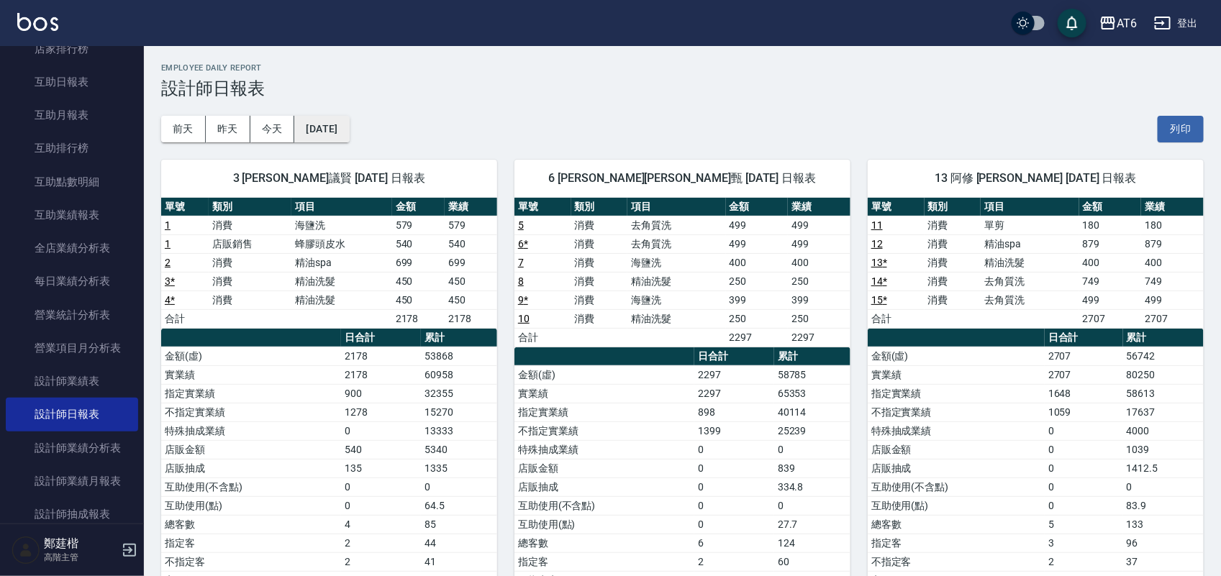
click at [342, 122] on button "2024/10/30" at bounding box center [321, 129] width 55 height 27
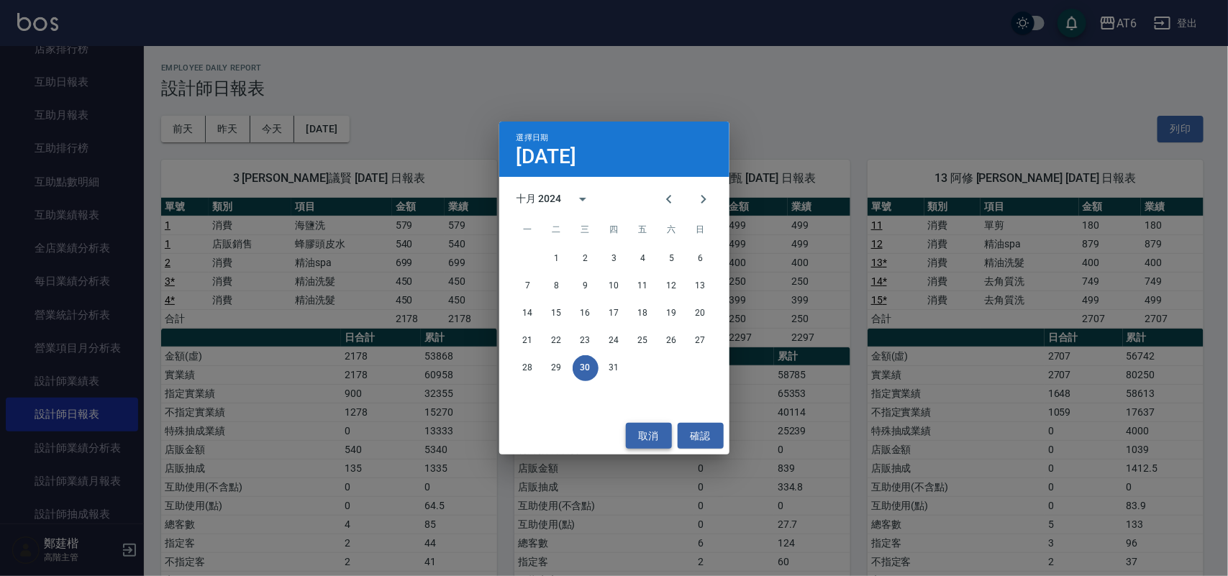
click at [650, 434] on button "取消" at bounding box center [649, 436] width 46 height 27
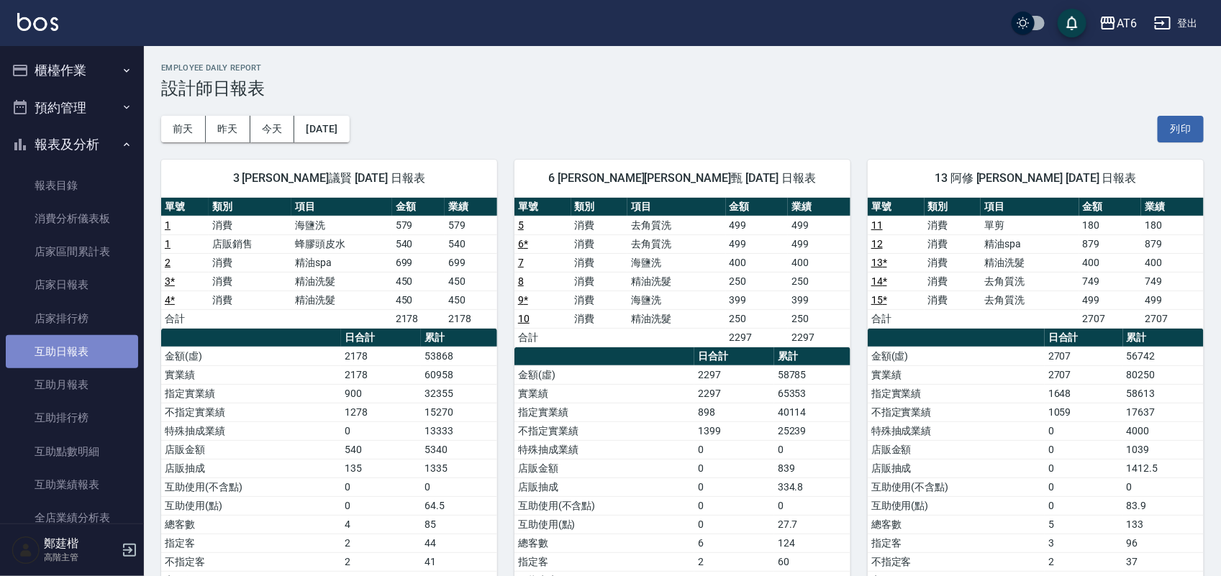
click at [96, 358] on link "互助日報表" at bounding box center [72, 351] width 132 height 33
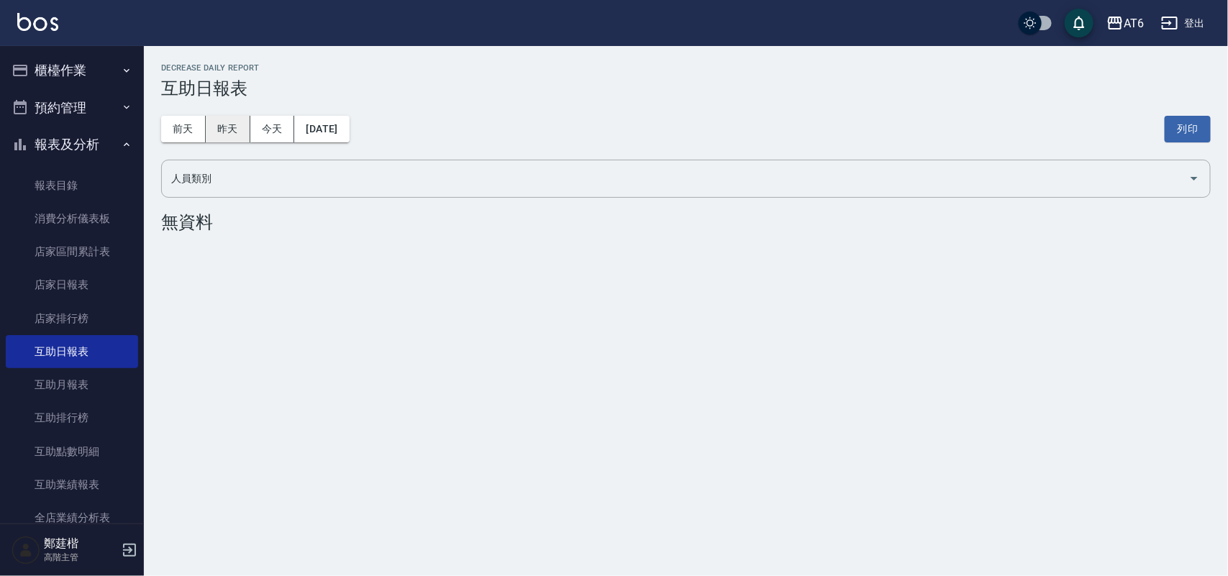
click at [217, 134] on button "昨天" at bounding box center [228, 129] width 45 height 27
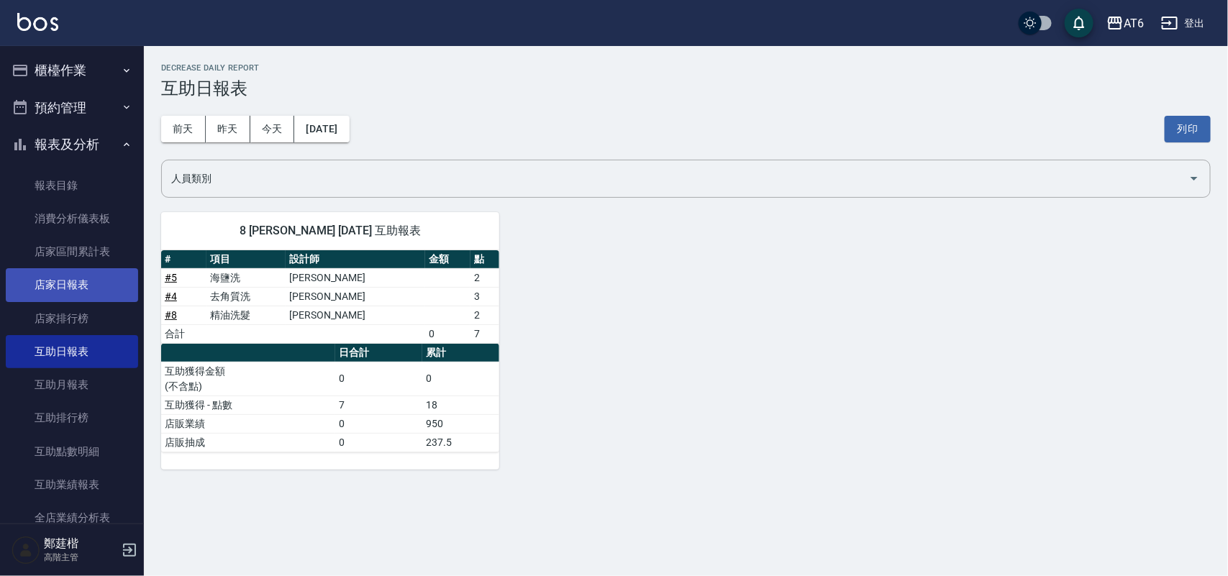
click at [91, 278] on link "店家日報表" at bounding box center [72, 284] width 132 height 33
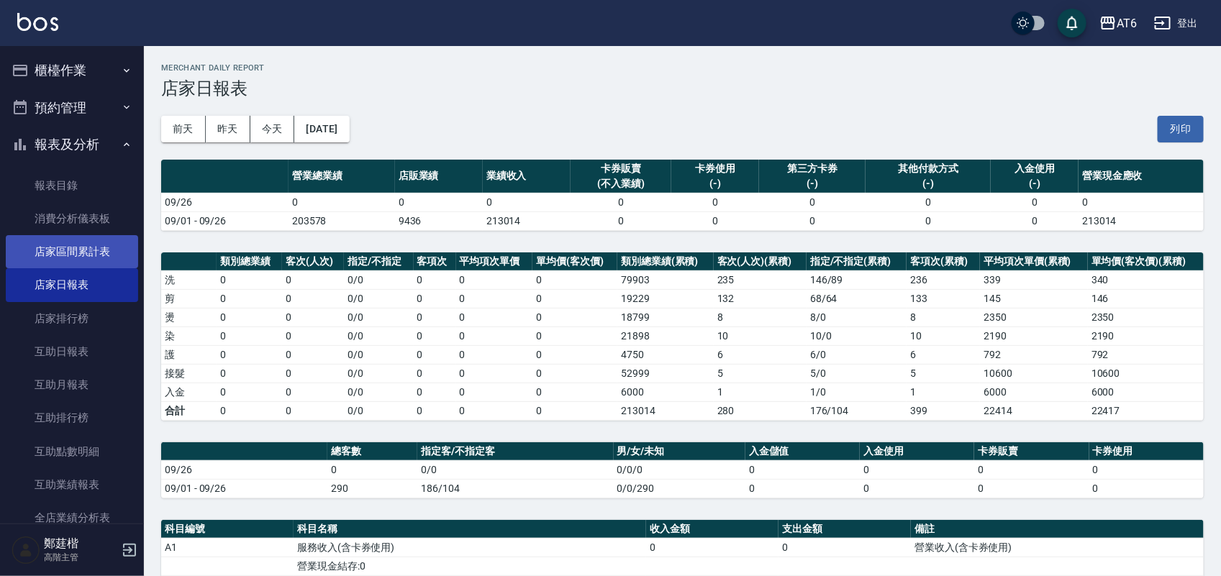
click at [59, 252] on link "店家區間累計表" at bounding box center [72, 251] width 132 height 33
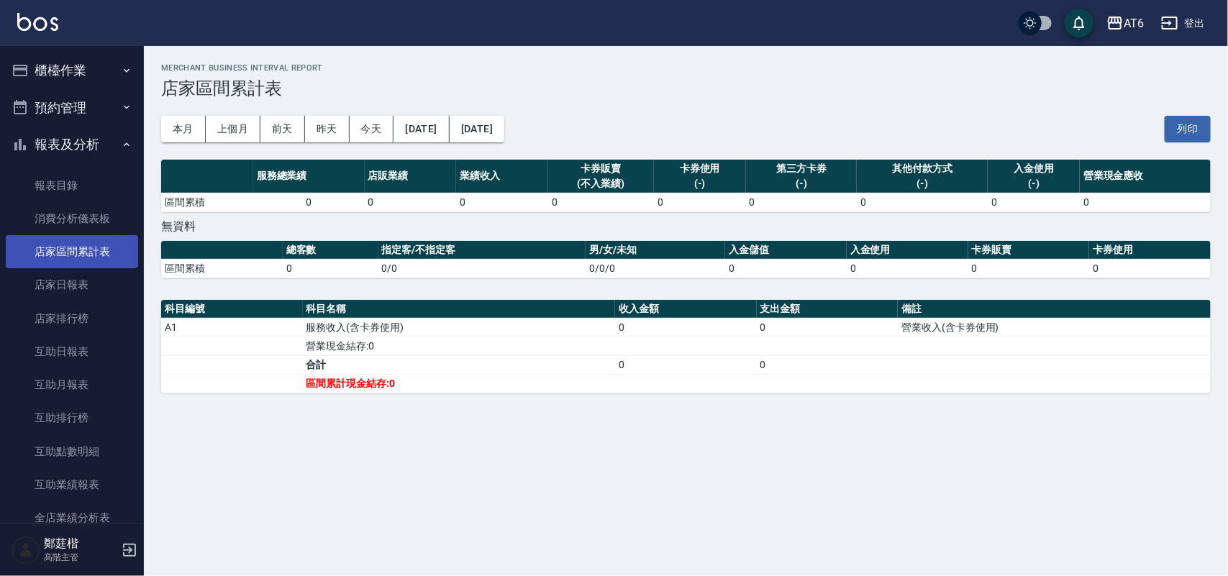
scroll to position [90, 0]
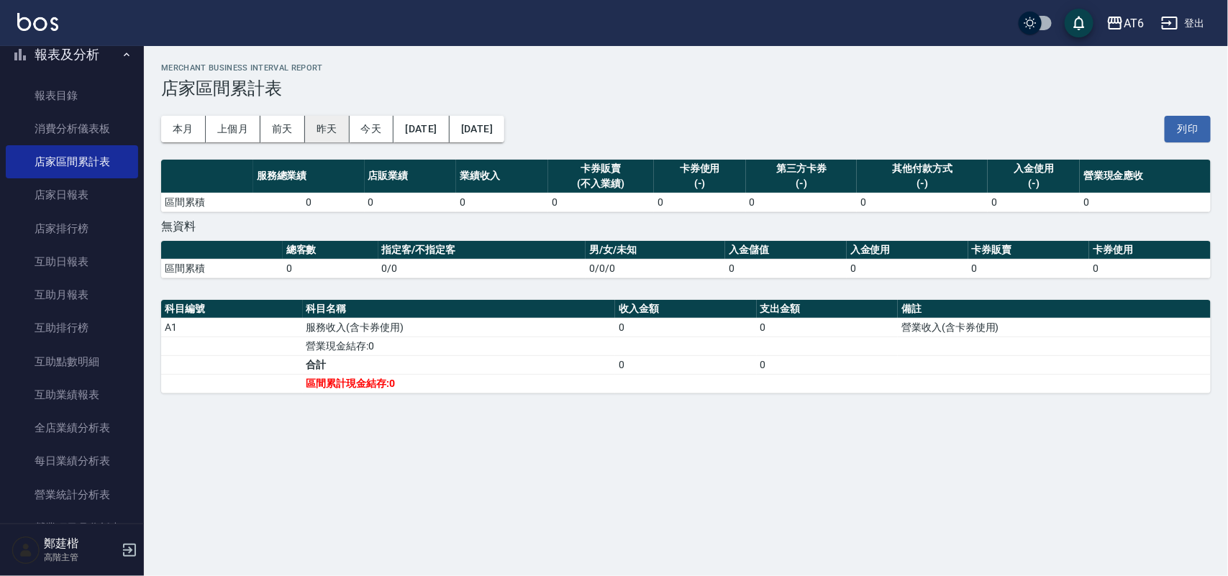
click at [338, 124] on button "昨天" at bounding box center [327, 129] width 45 height 27
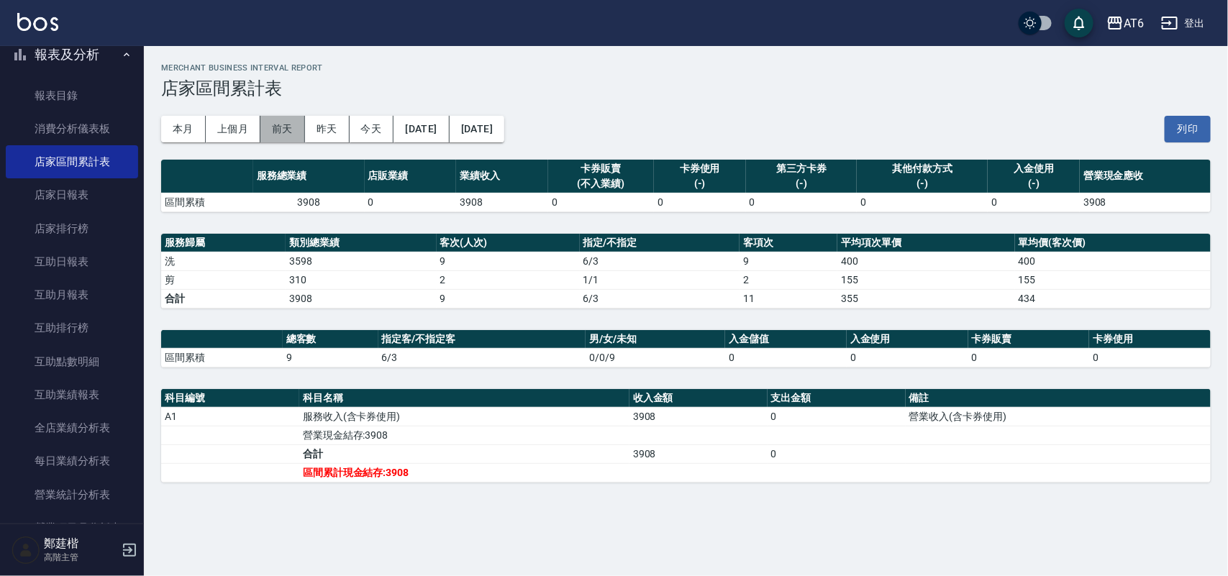
click at [296, 137] on button "前天" at bounding box center [282, 129] width 45 height 27
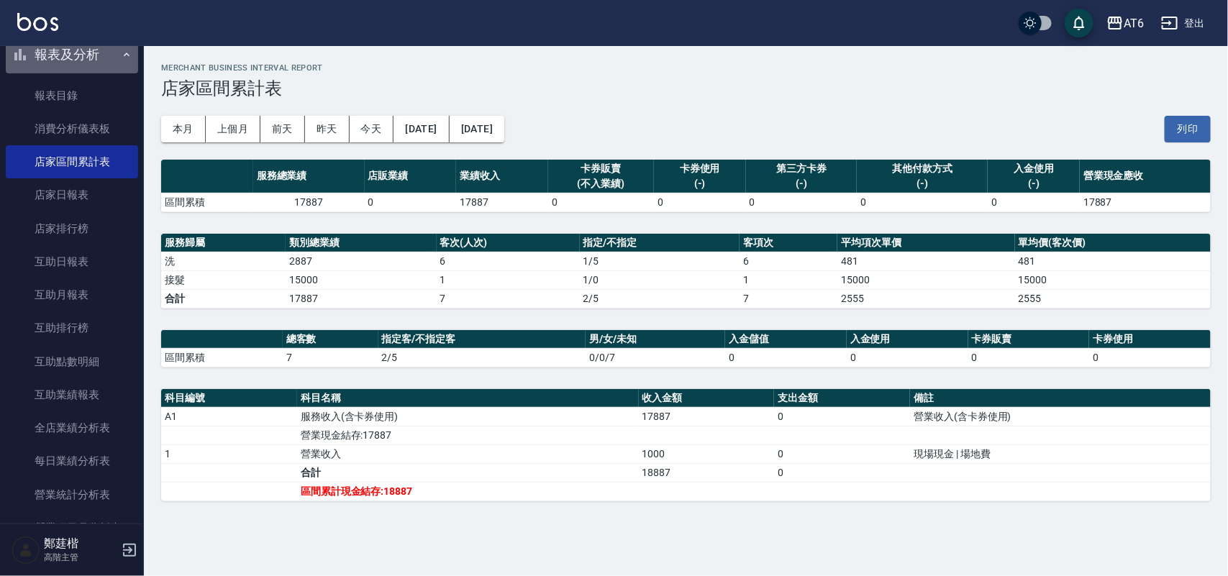
click at [76, 55] on button "報表及分析" at bounding box center [72, 54] width 132 height 37
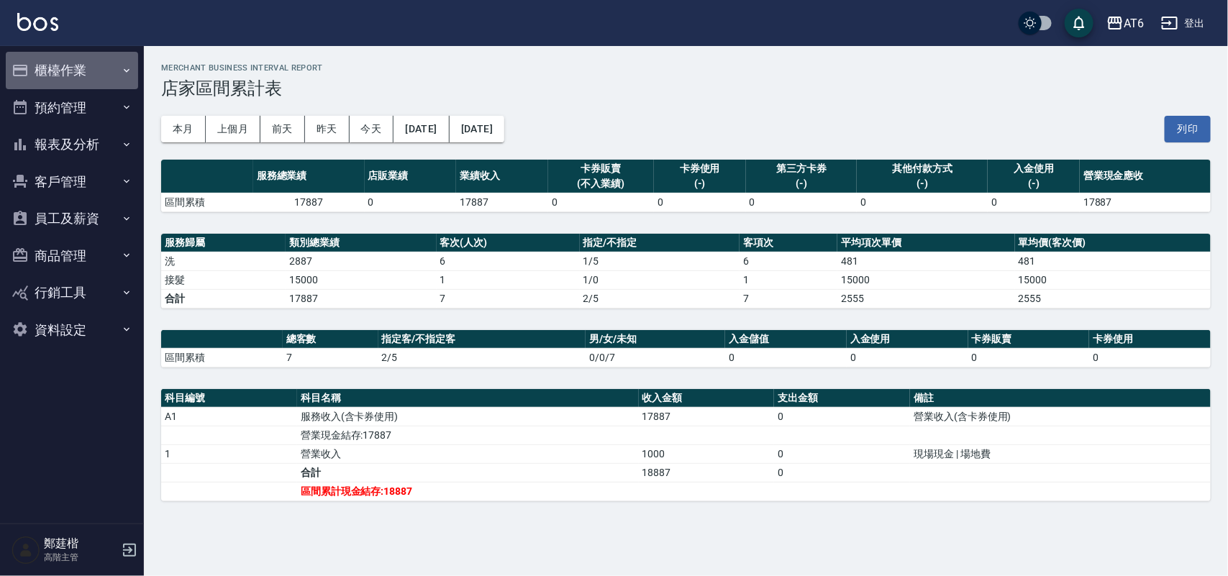
click at [96, 71] on button "櫃檯作業" at bounding box center [72, 70] width 132 height 37
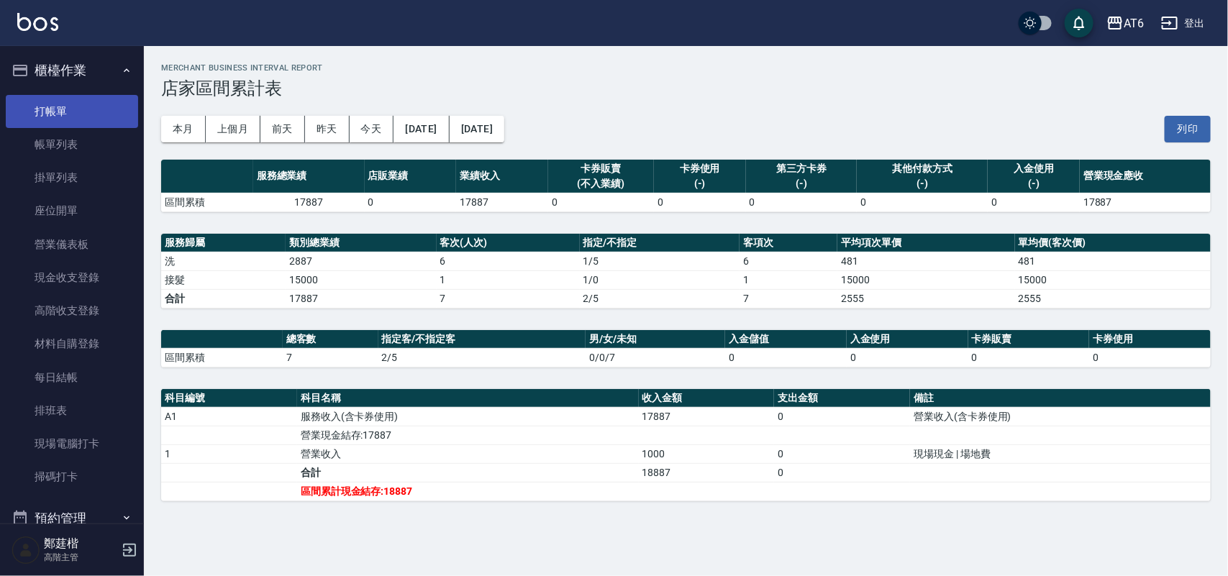
click at [102, 105] on link "打帳單" at bounding box center [72, 111] width 132 height 33
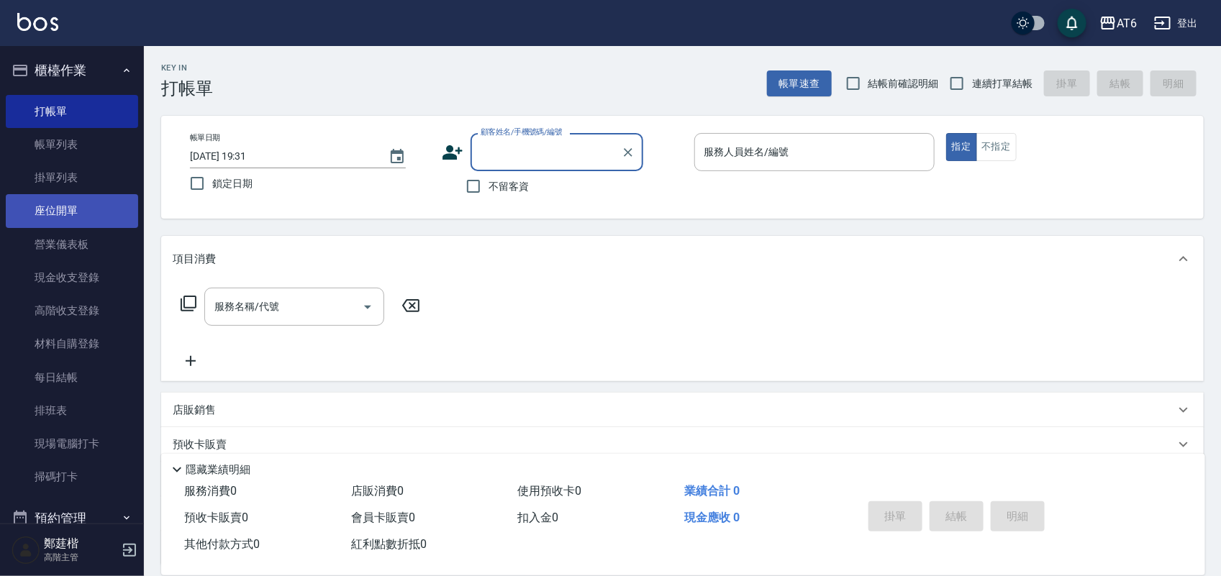
click at [104, 216] on link "座位開單" at bounding box center [72, 210] width 132 height 33
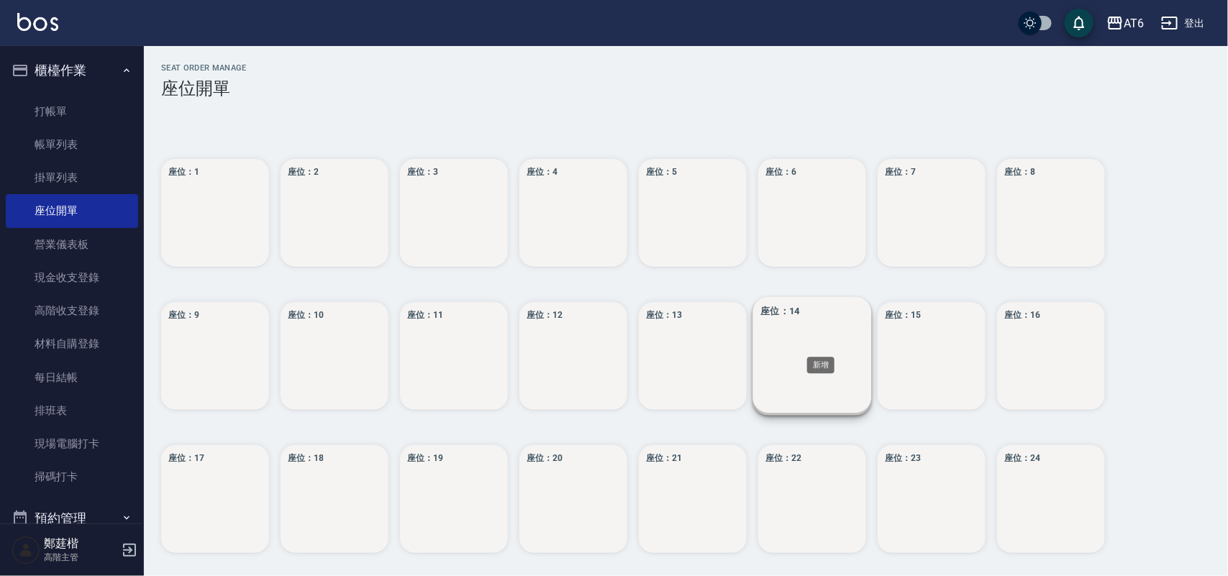
drag, startPoint x: 821, startPoint y: 348, endPoint x: 837, endPoint y: 363, distance: 22.4
click at [825, 354] on div "座位： 14" at bounding box center [812, 356] width 119 height 119
click at [837, 363] on div "座位： 14" at bounding box center [812, 356] width 119 height 119
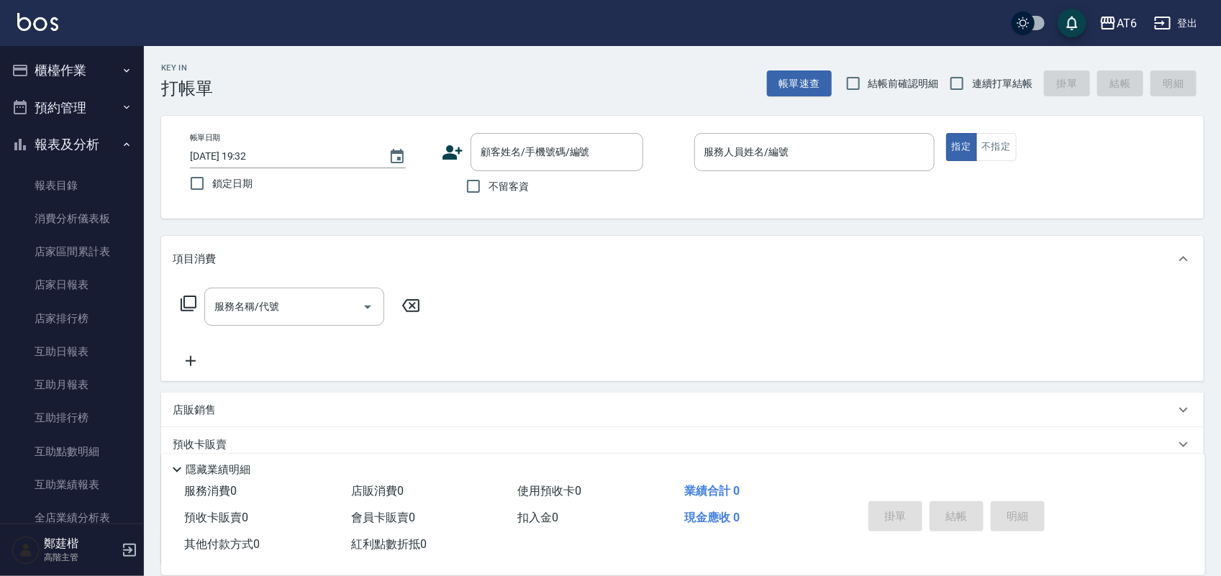
click at [90, 141] on button "報表及分析" at bounding box center [72, 144] width 132 height 37
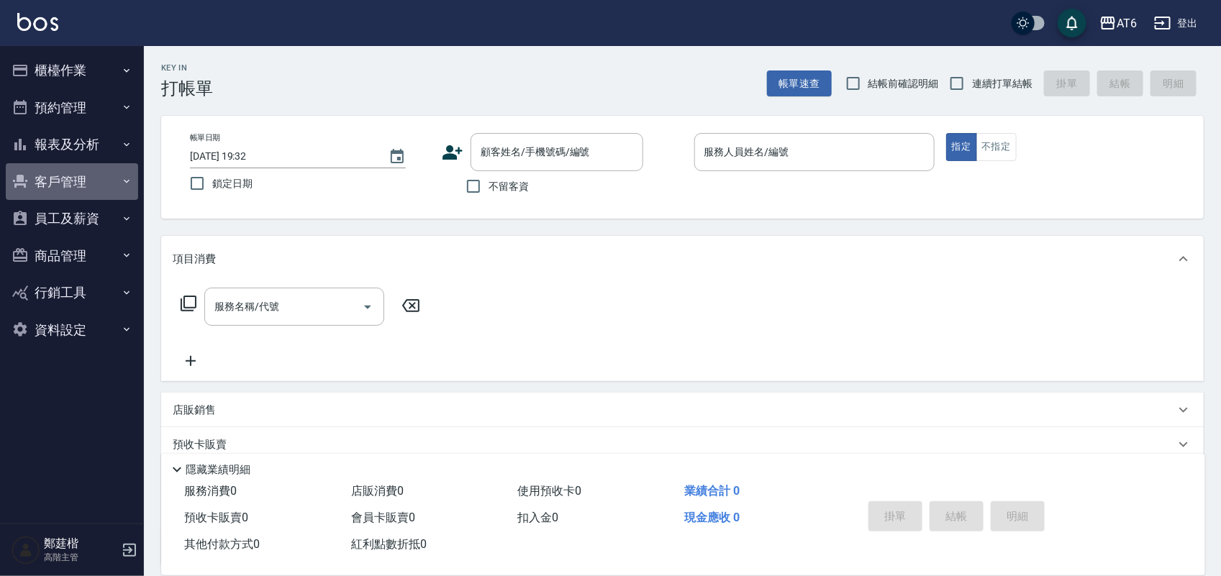
click at [105, 189] on button "客戶管理" at bounding box center [72, 181] width 132 height 37
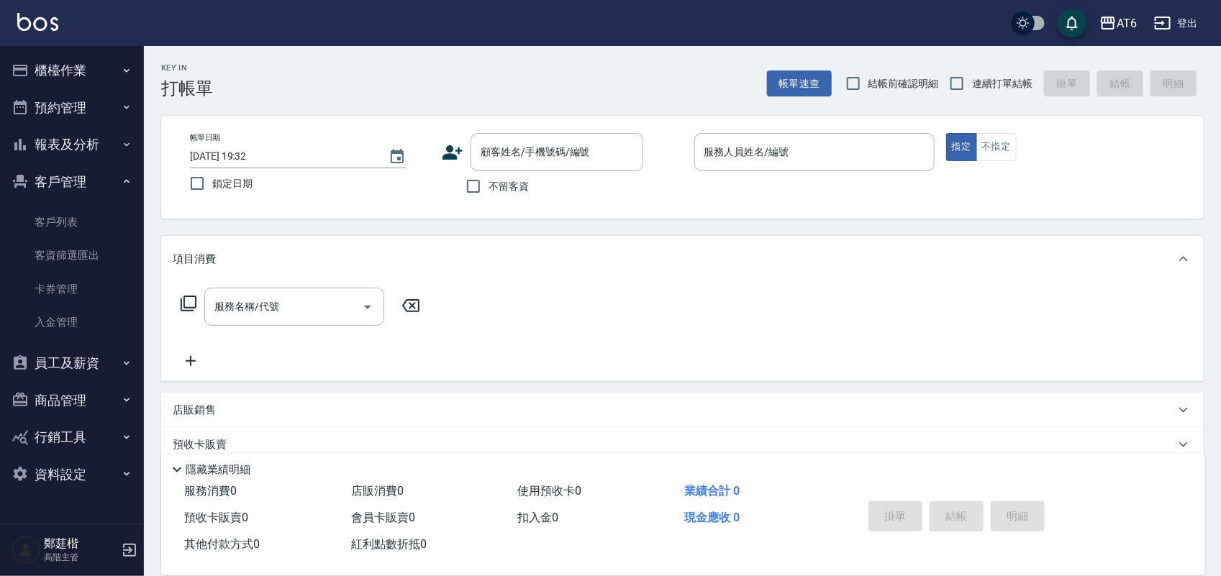
click at [80, 185] on button "客戶管理" at bounding box center [72, 181] width 132 height 37
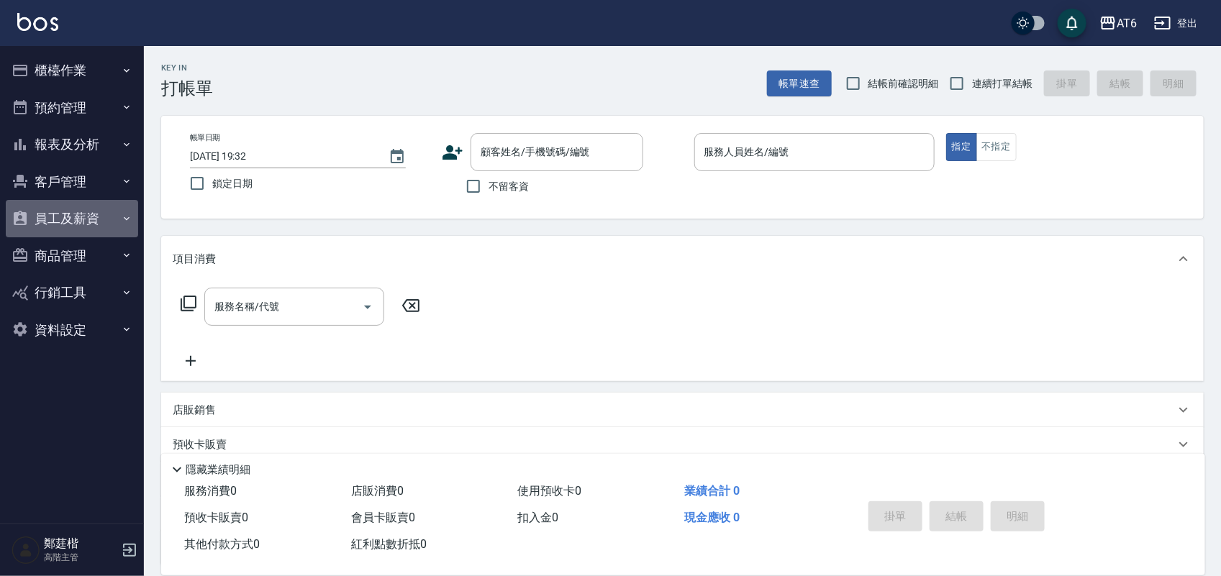
click at [88, 227] on button "員工及薪資" at bounding box center [72, 218] width 132 height 37
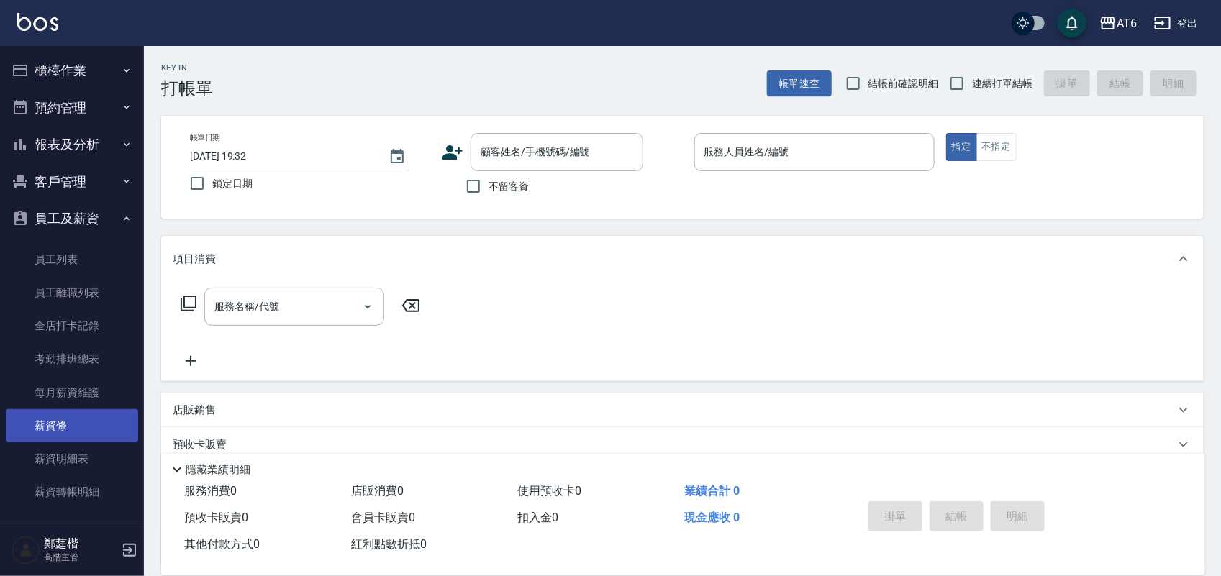
click at [91, 421] on link "薪資條" at bounding box center [72, 425] width 132 height 33
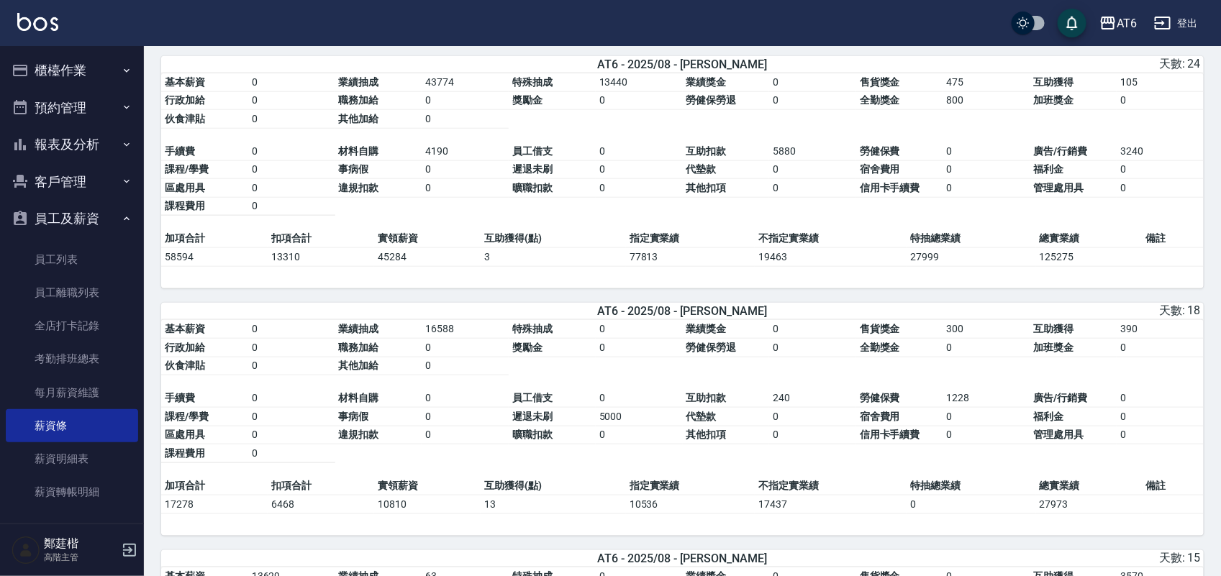
scroll to position [630, 0]
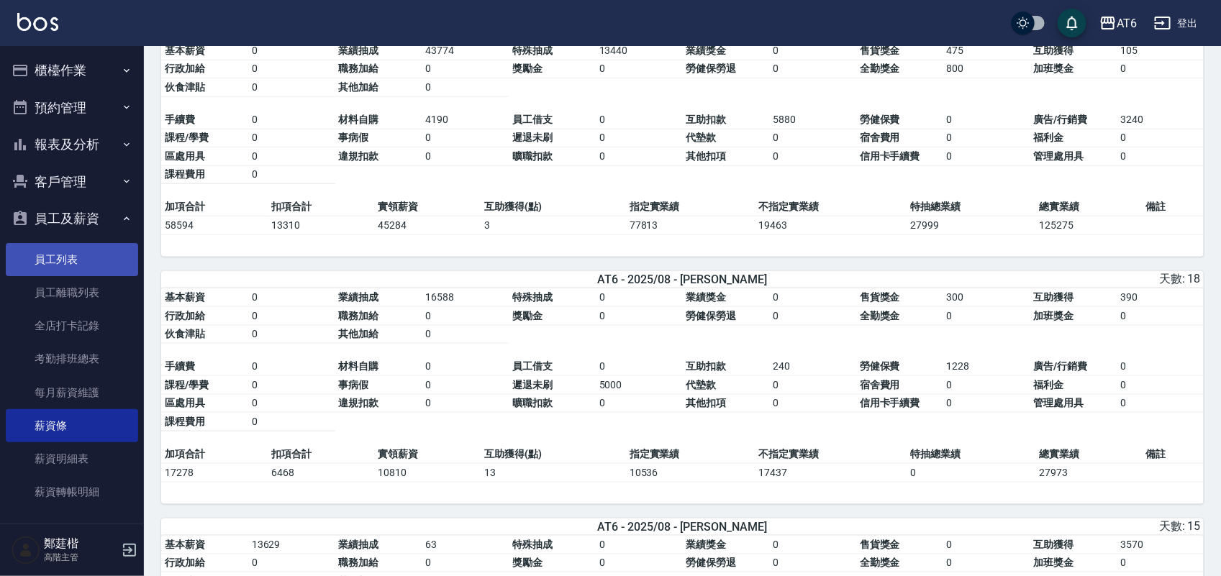
click at [81, 263] on link "員工列表" at bounding box center [72, 259] width 132 height 33
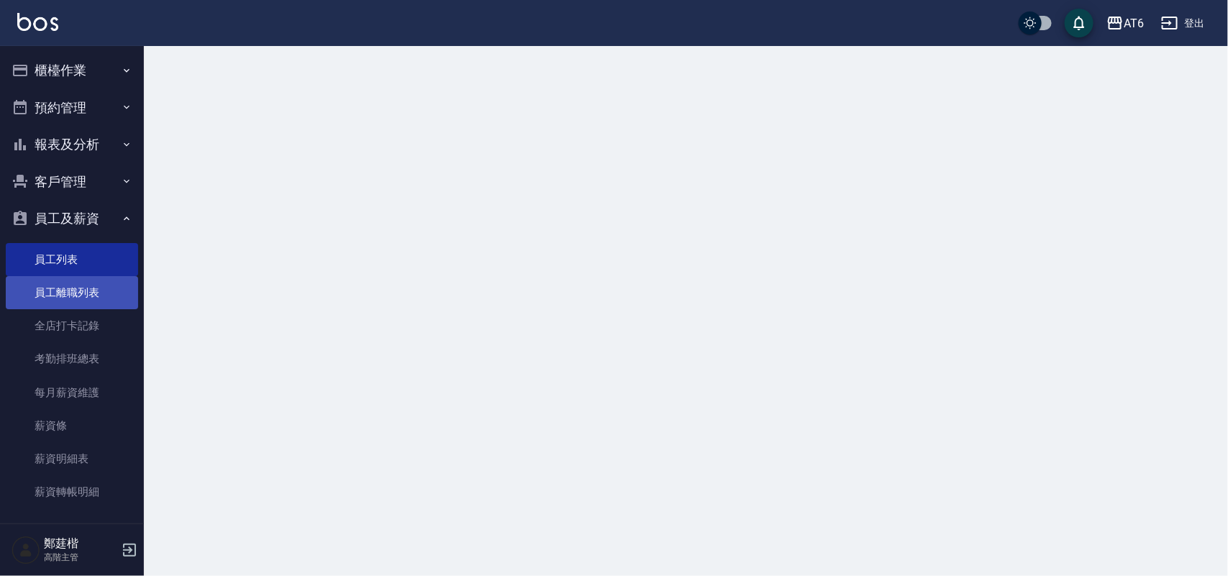
click at [92, 288] on link "員工離職列表" at bounding box center [72, 292] width 132 height 33
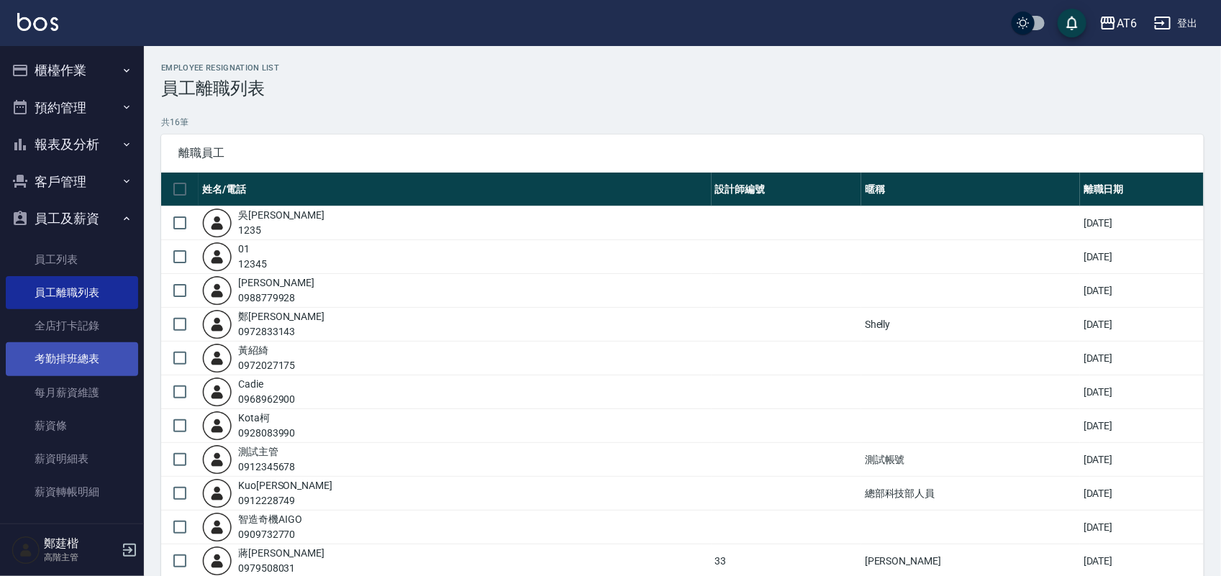
click at [101, 357] on link "考勤排班總表" at bounding box center [72, 359] width 132 height 33
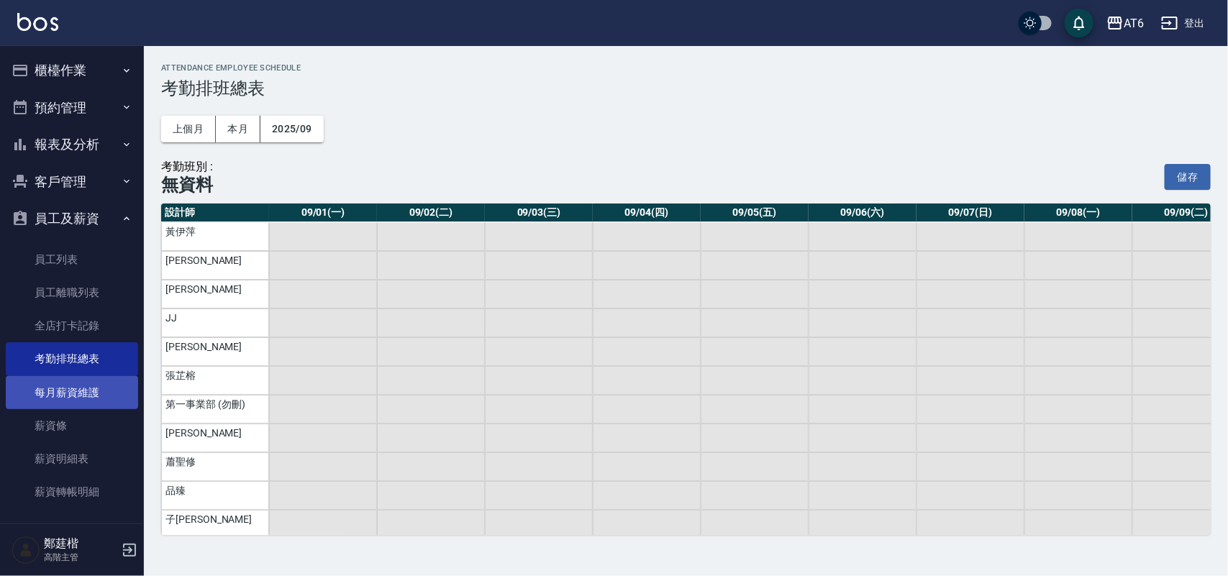
click at [105, 391] on link "每月薪資維護" at bounding box center [72, 392] width 132 height 33
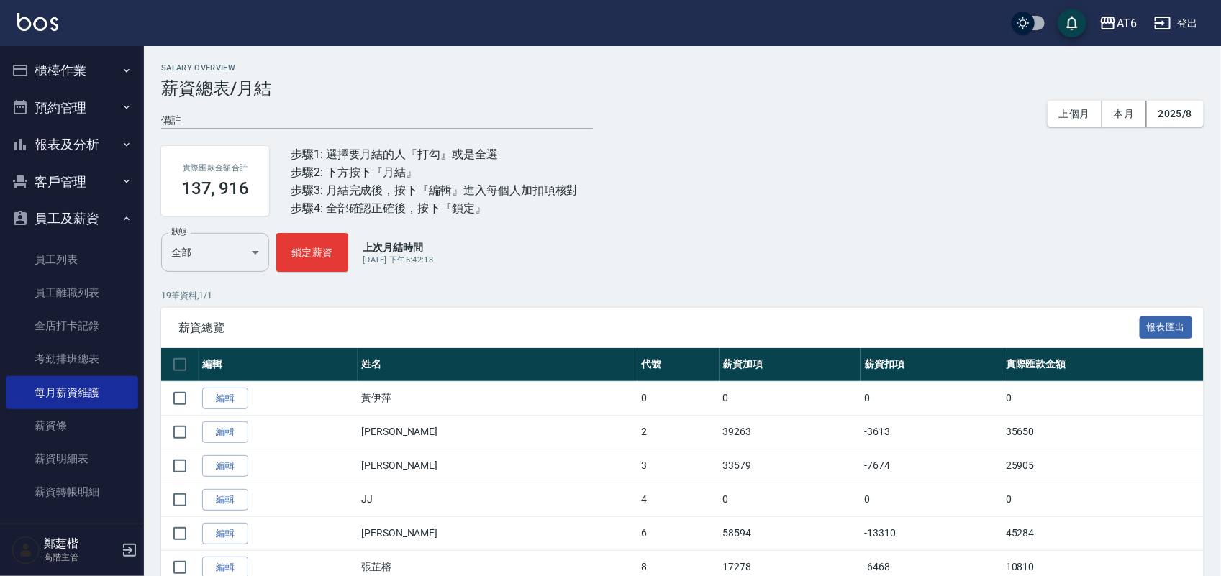
click at [242, 263] on body "AT6 登出 櫃檯作業 打帳單 帳單列表 掛單列表 座位開單 營業儀表板 現金收支登錄 高階收支登錄 材料自購登錄 每日結帳 排班表 現場電腦打卡 掃碼打卡 …" at bounding box center [610, 535] width 1221 height 1071
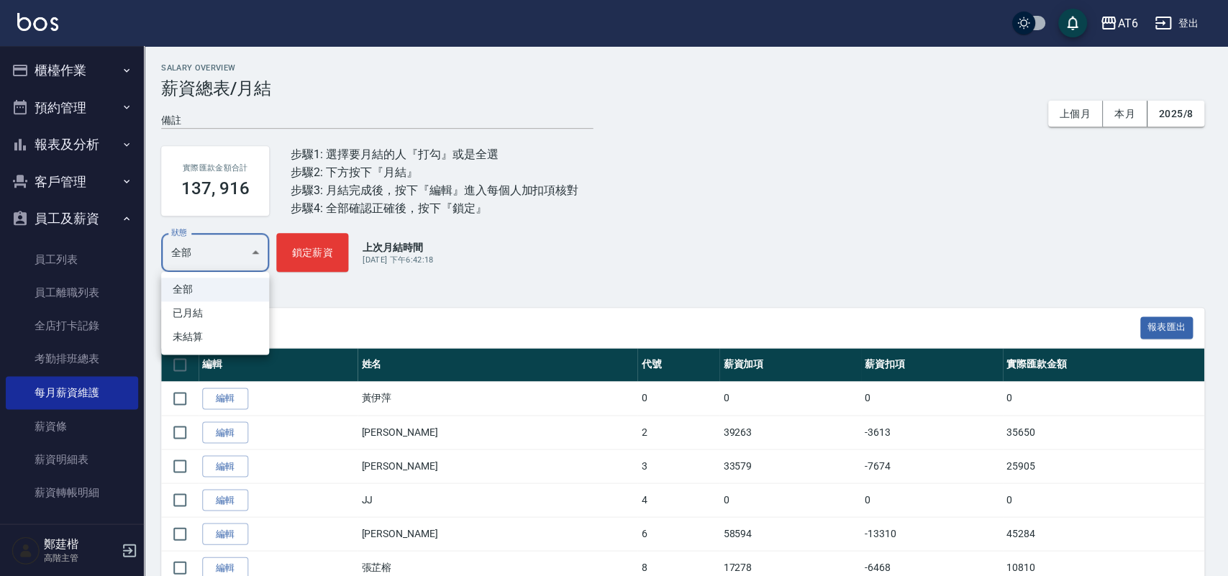
click at [242, 263] on div at bounding box center [614, 288] width 1228 height 576
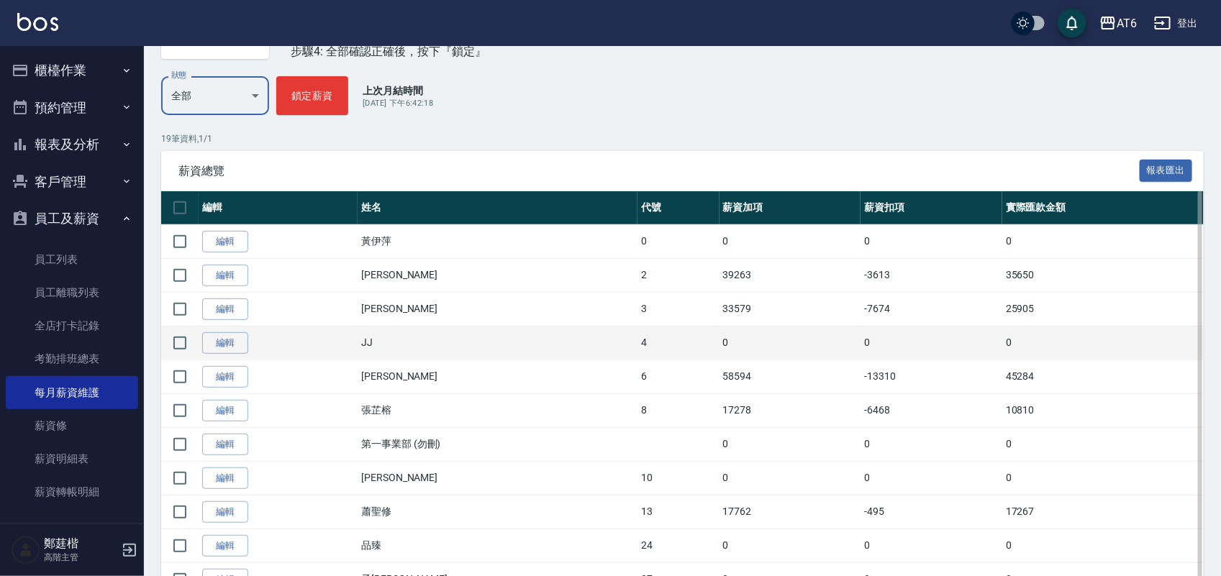
scroll to position [47, 0]
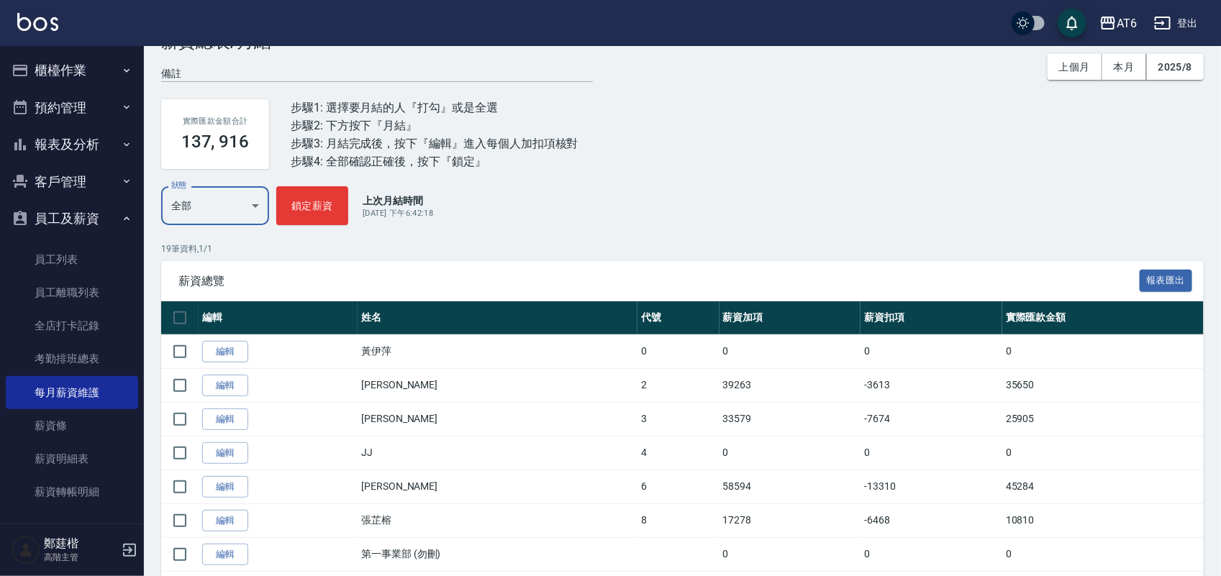
click at [234, 214] on body "AT6 登出 櫃檯作業 打帳單 帳單列表 掛單列表 座位開單 營業儀表板 現金收支登錄 高階收支登錄 材料自購登錄 每日結帳 排班表 現場電腦打卡 掃碼打卡 …" at bounding box center [610, 488] width 1221 height 1071
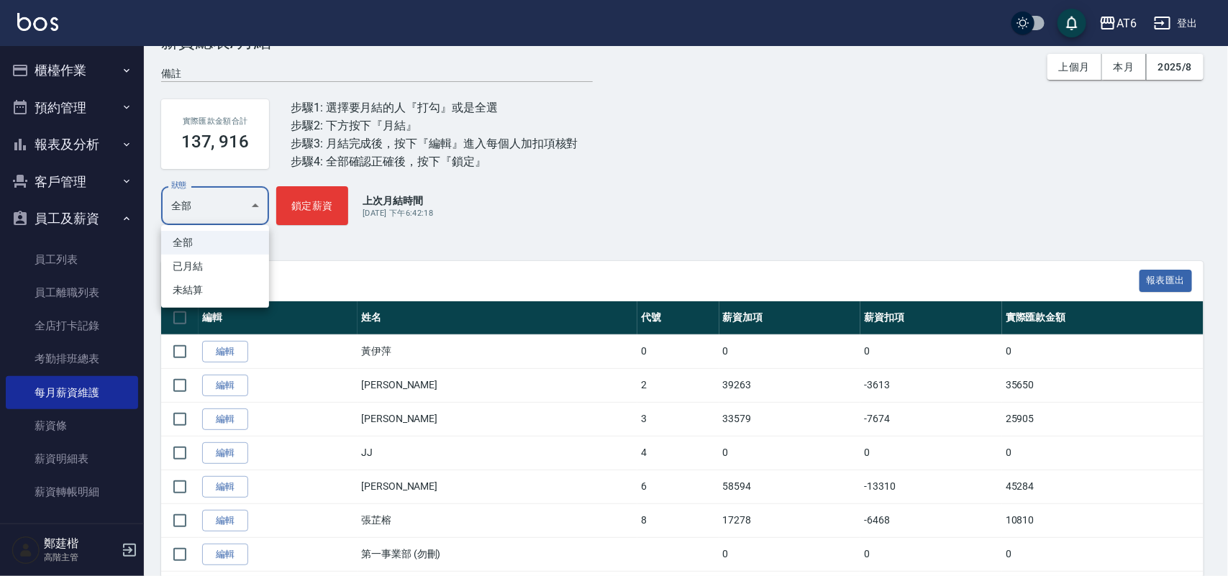
click at [234, 214] on div at bounding box center [614, 288] width 1228 height 576
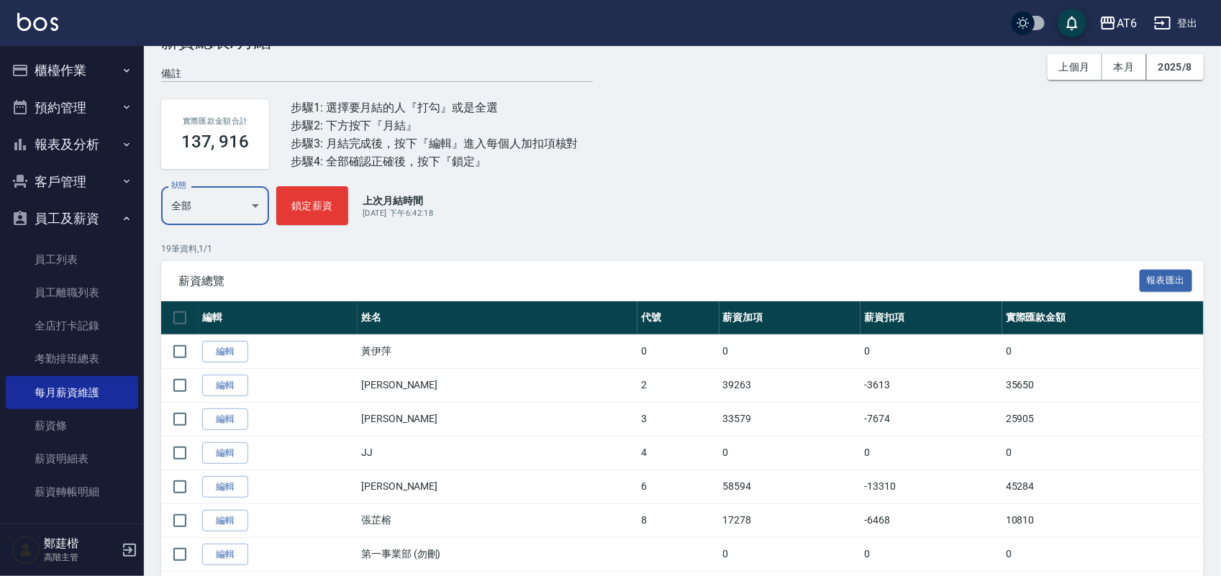
click at [234, 216] on body "AT6 登出 櫃檯作業 打帳單 帳單列表 掛單列表 座位開單 營業儀表板 現金收支登錄 高階收支登錄 材料自購登錄 每日結帳 排班表 現場電腦打卡 掃碼打卡 …" at bounding box center [610, 488] width 1221 height 1071
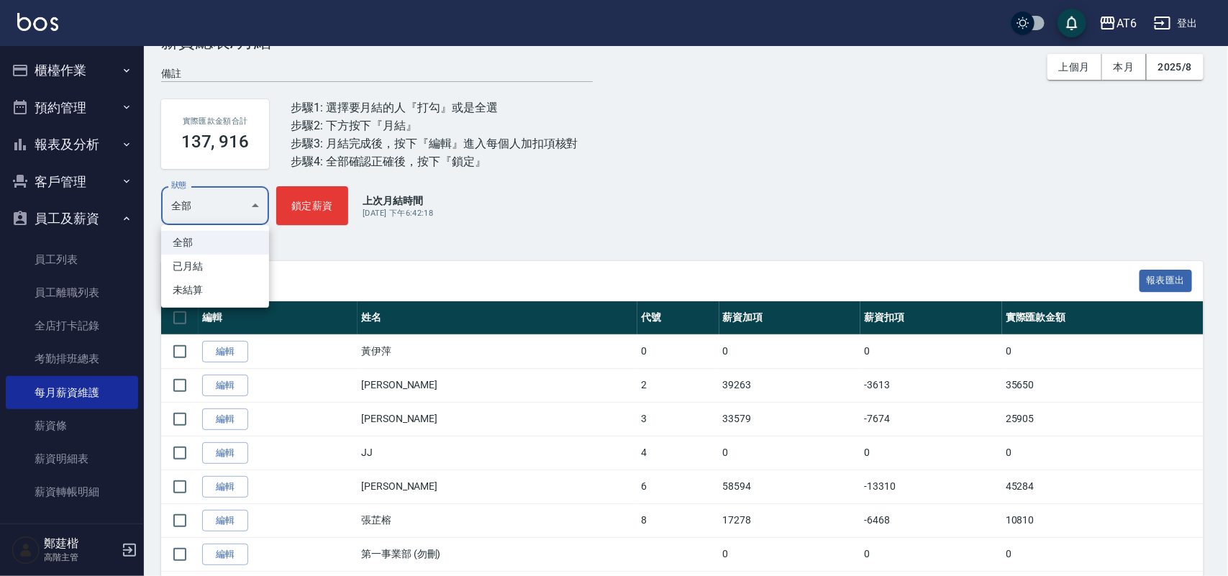
click at [375, 117] on div at bounding box center [614, 288] width 1228 height 576
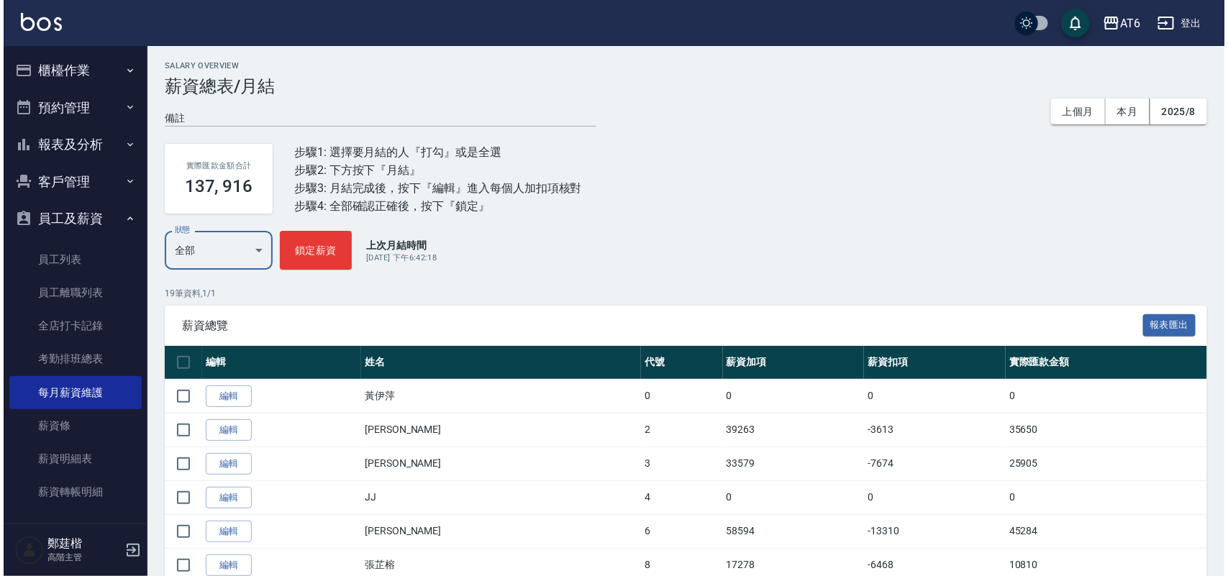
scroll to position [0, 0]
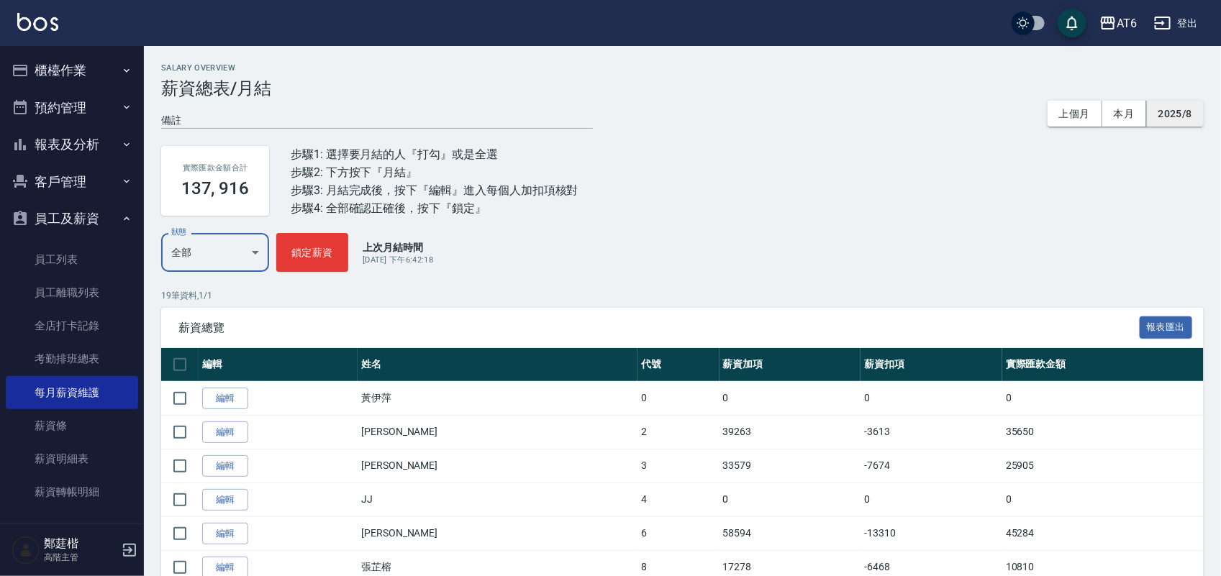
click at [1156, 104] on button "2025/8" at bounding box center [1175, 114] width 57 height 27
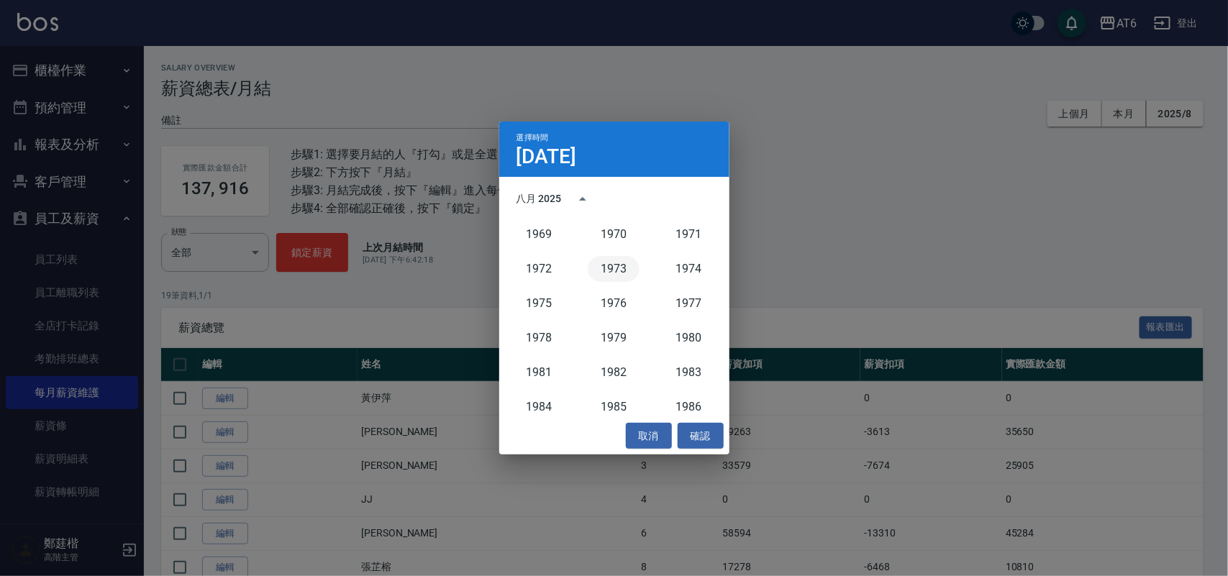
scroll to position [703, 0]
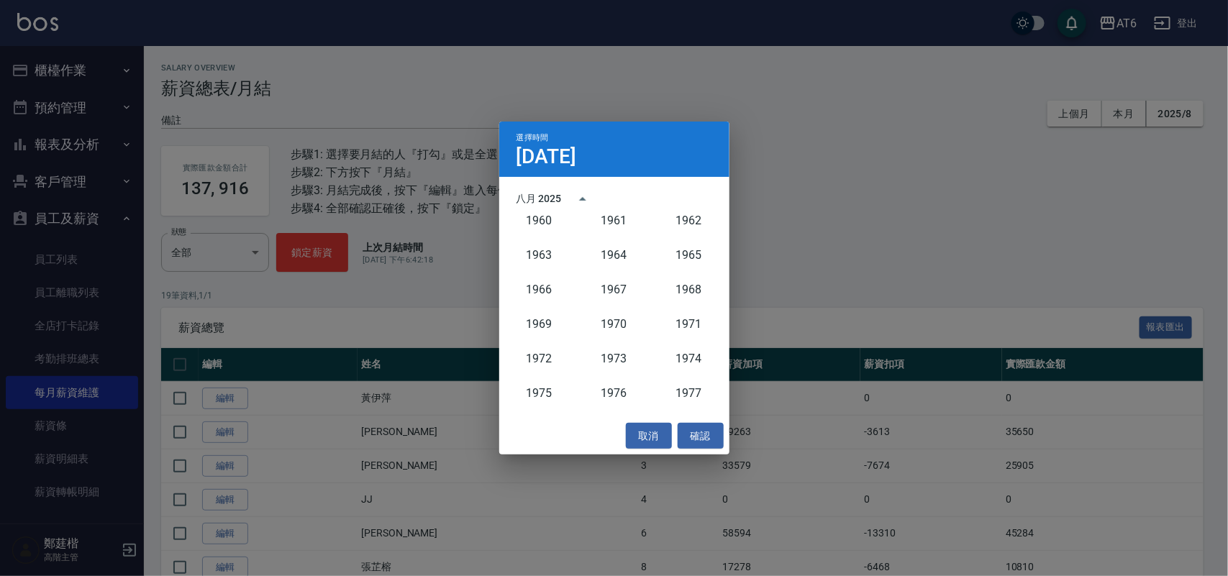
click at [542, 200] on div "八月 2025" at bounding box center [539, 198] width 45 height 15
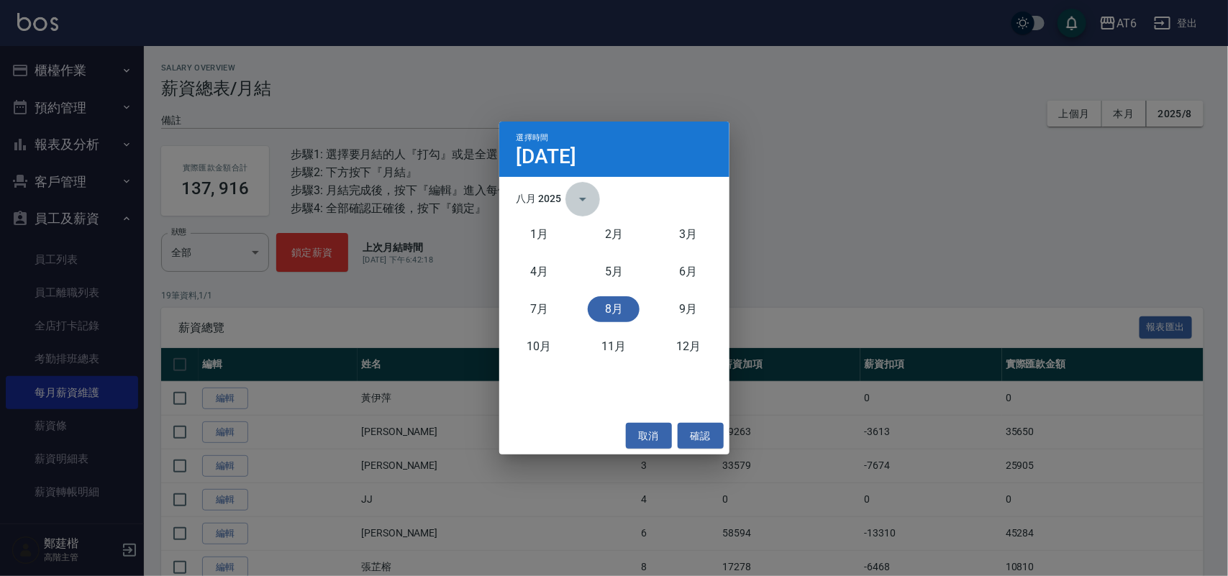
click at [573, 193] on button "calendar view is open, switch to year view" at bounding box center [583, 199] width 35 height 35
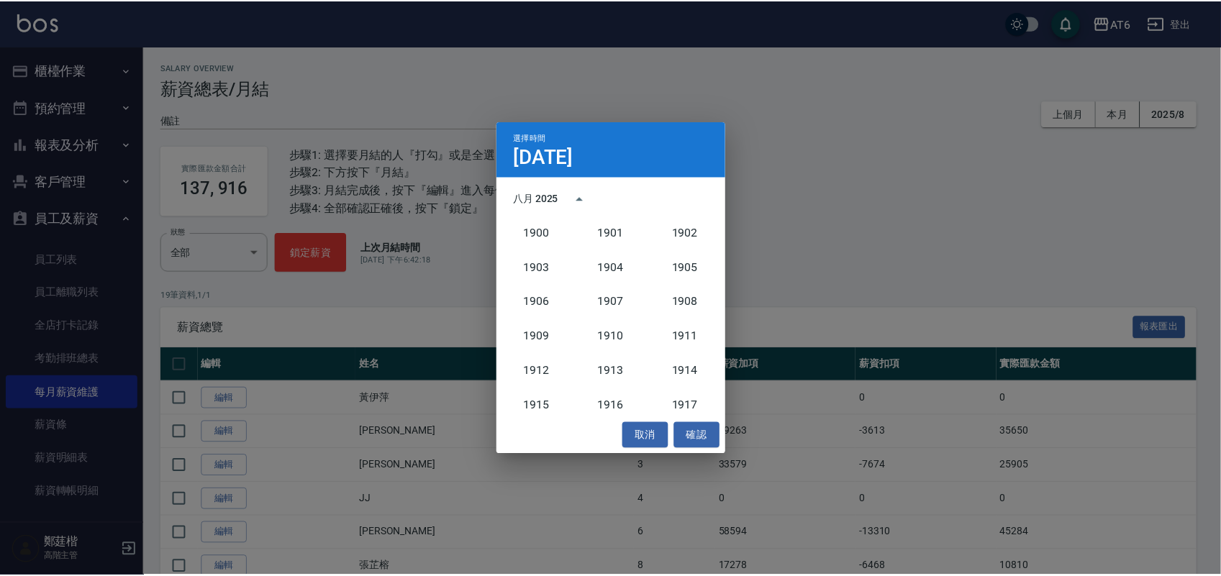
scroll to position [1333, 0]
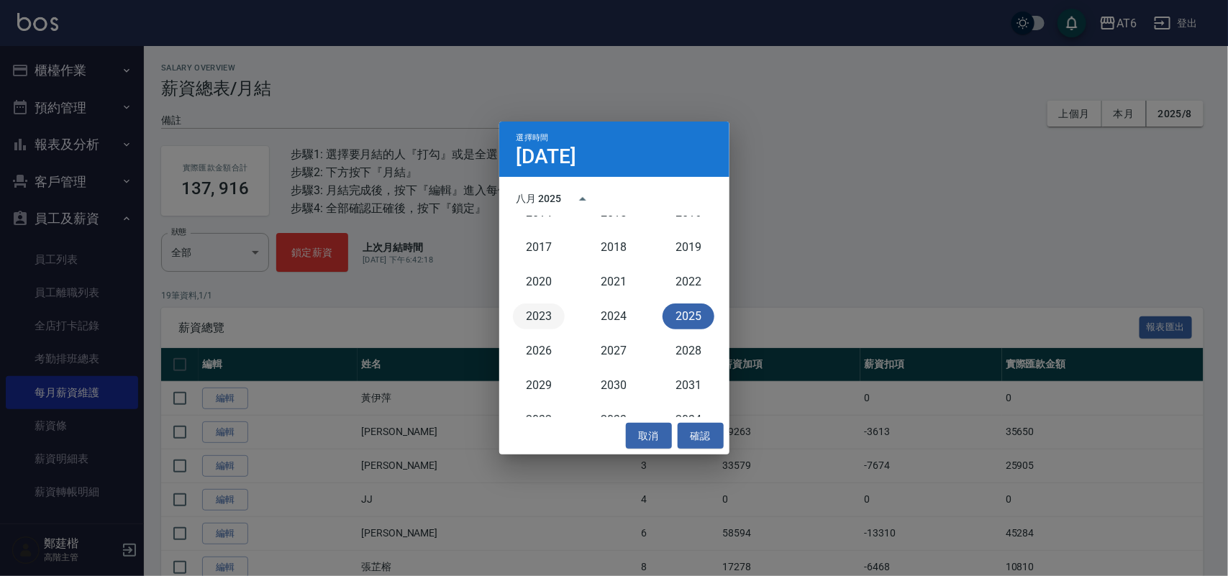
click at [555, 310] on button "2023" at bounding box center [539, 317] width 52 height 26
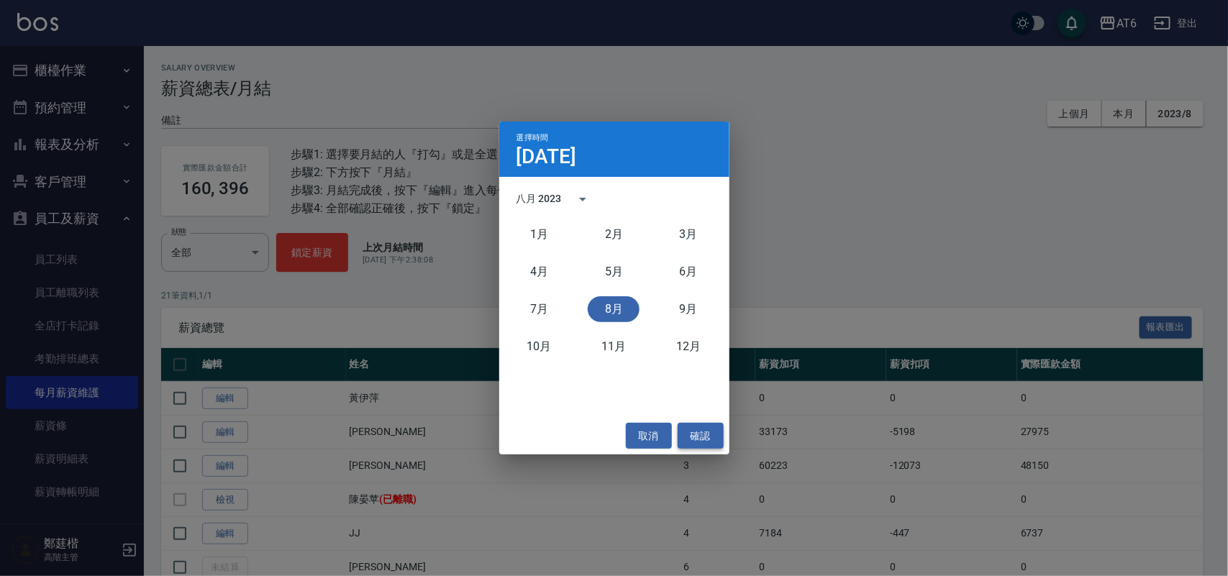
click at [692, 433] on button "確認" at bounding box center [701, 436] width 46 height 27
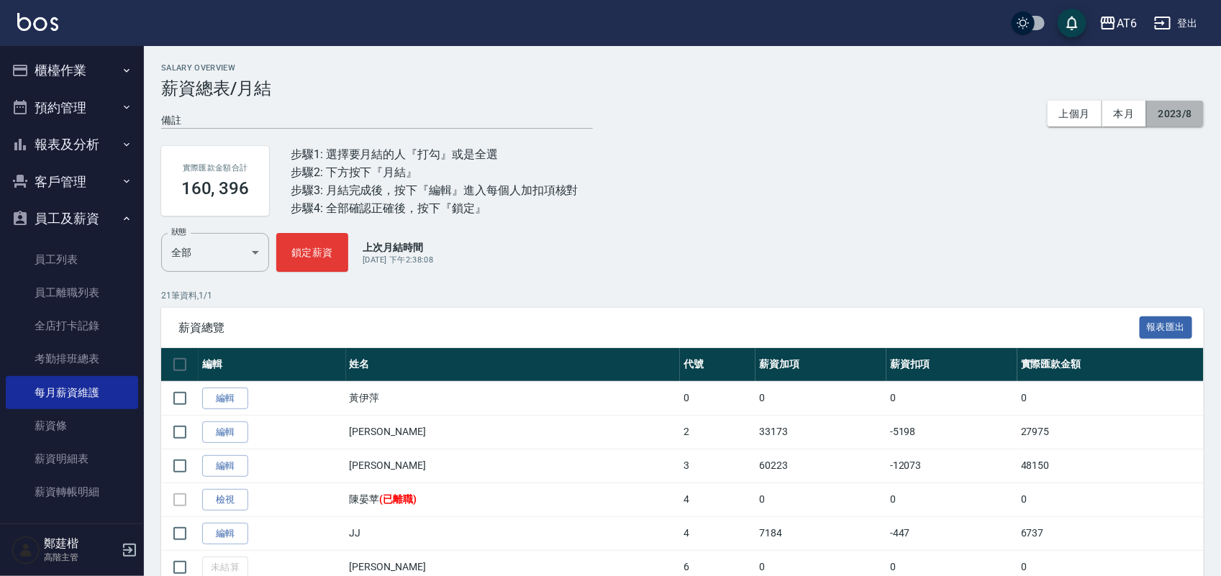
click at [1202, 121] on button "2023/8" at bounding box center [1175, 114] width 57 height 27
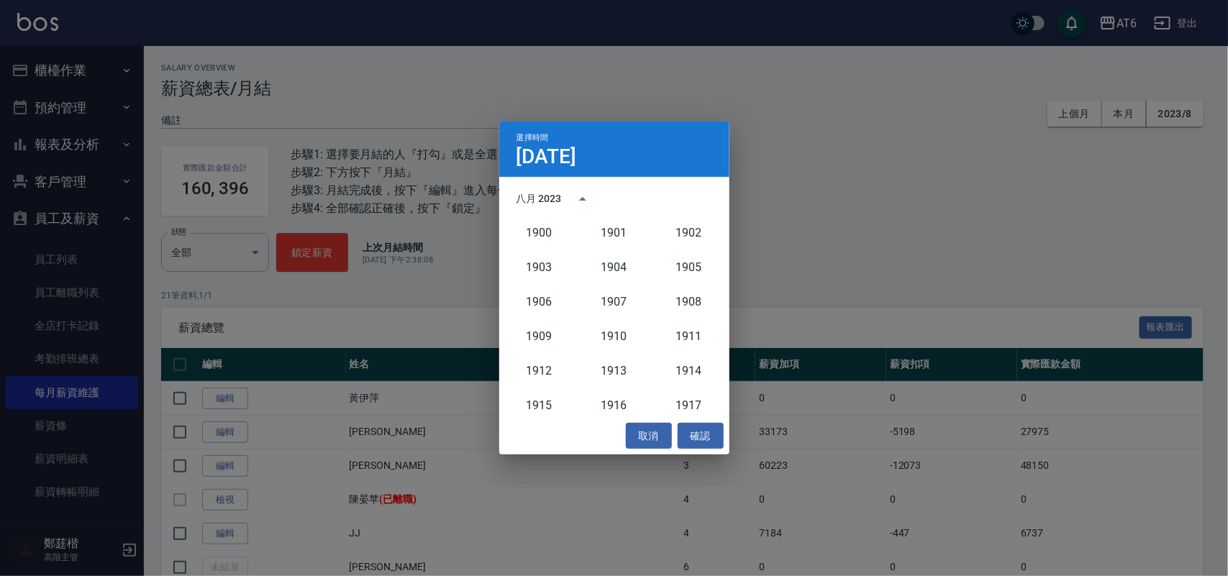
scroll to position [1333, 0]
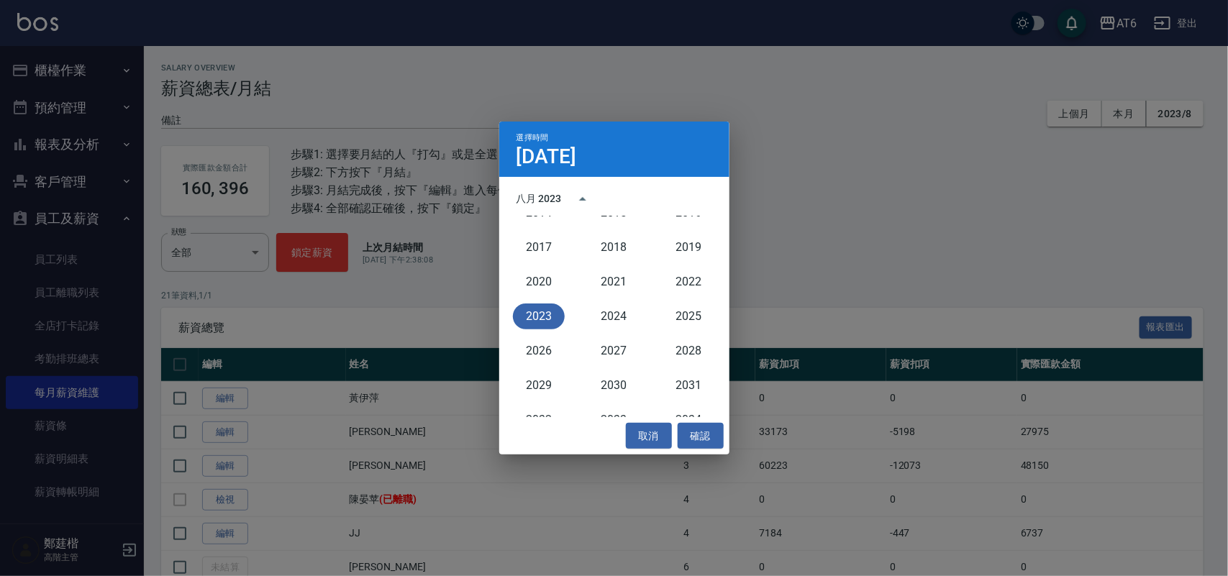
click at [1006, 153] on div "選擇時間 [DATE] 八月 2023 1900 1901 1902 1903 1904 1905 1906 1907 1908 1909 1910 1911…" at bounding box center [614, 288] width 1228 height 576
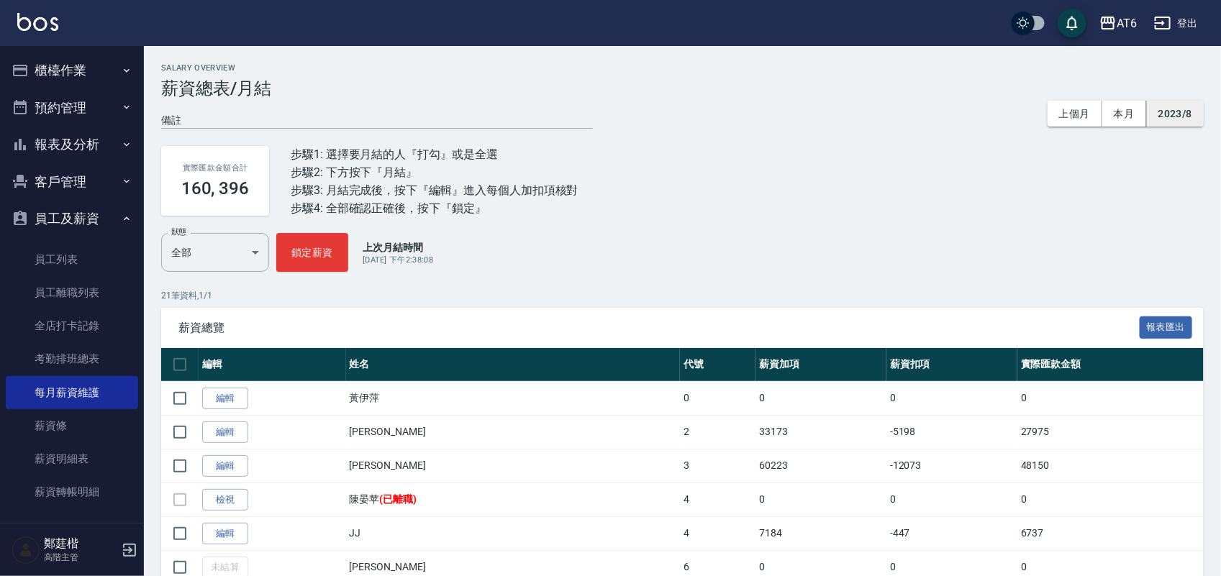
click at [1200, 109] on button "2023/8" at bounding box center [1175, 114] width 57 height 27
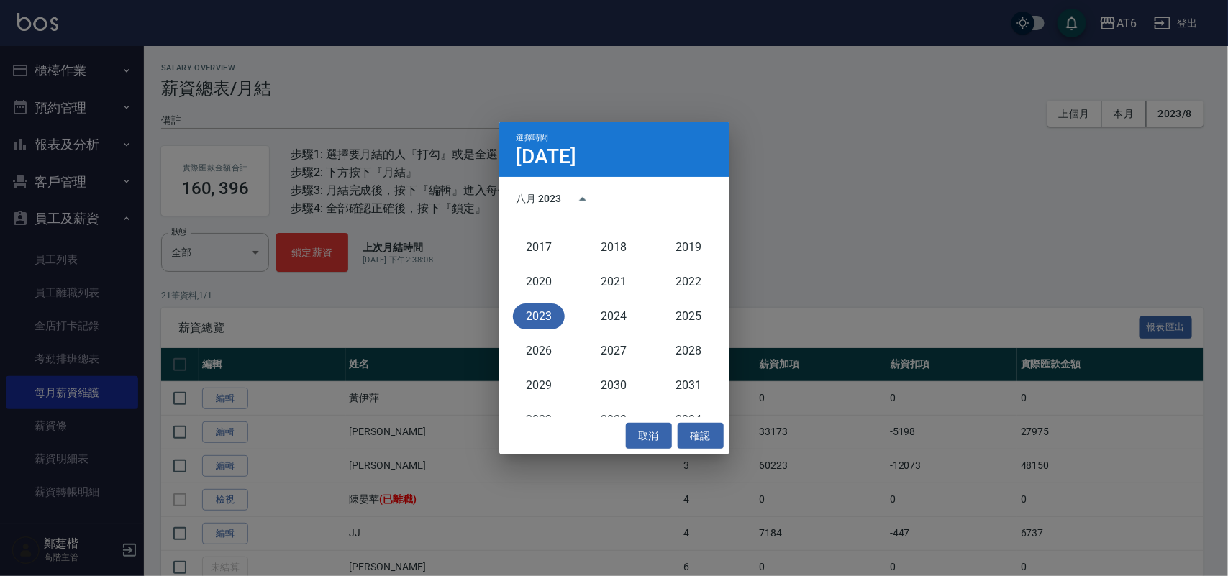
click at [548, 318] on button "2023" at bounding box center [539, 317] width 52 height 26
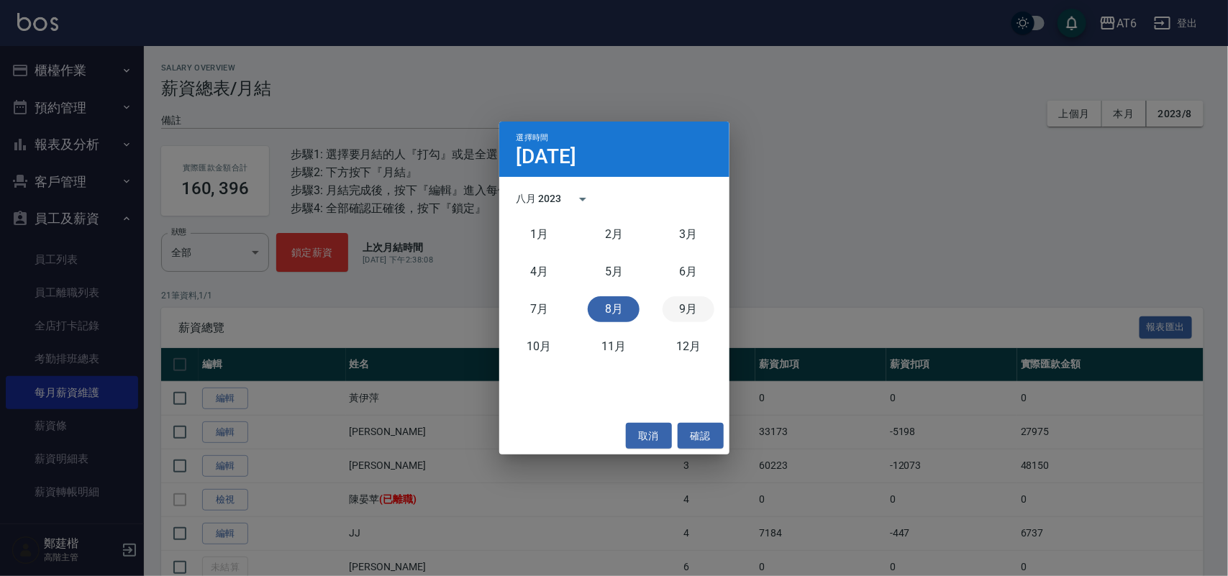
click at [687, 304] on button "9月" at bounding box center [689, 309] width 52 height 26
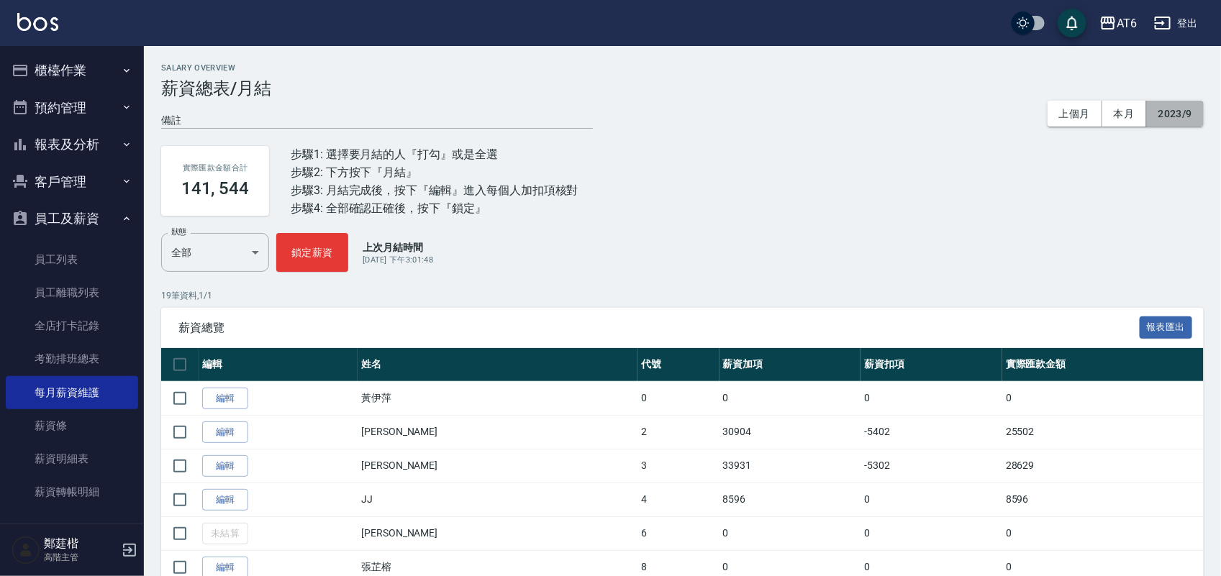
click at [1166, 124] on button "2023/9" at bounding box center [1175, 114] width 57 height 27
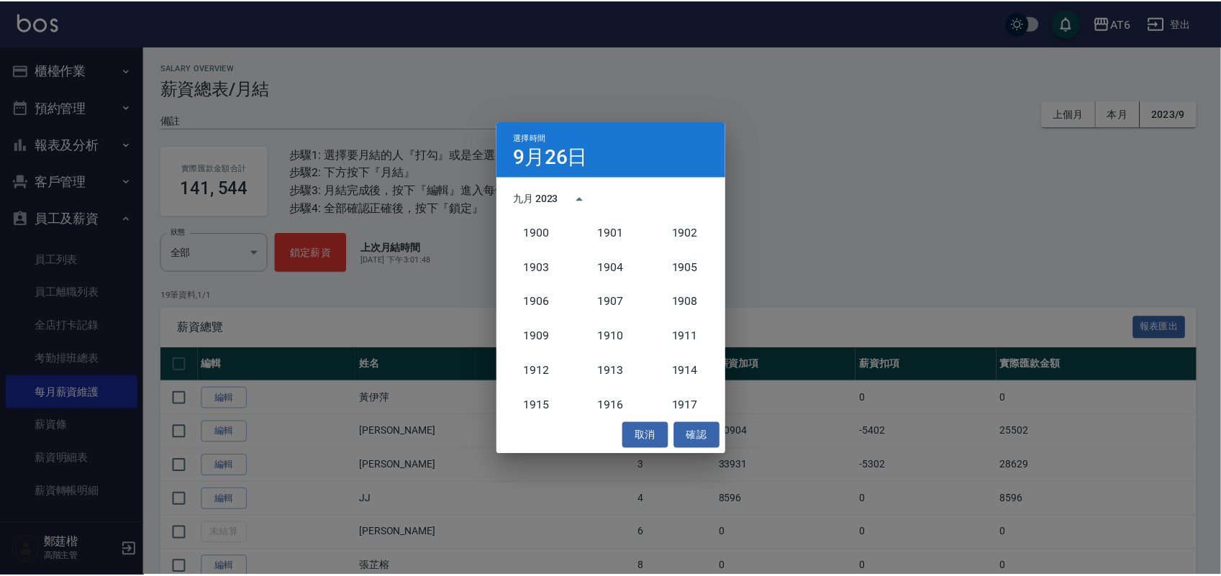
scroll to position [1333, 0]
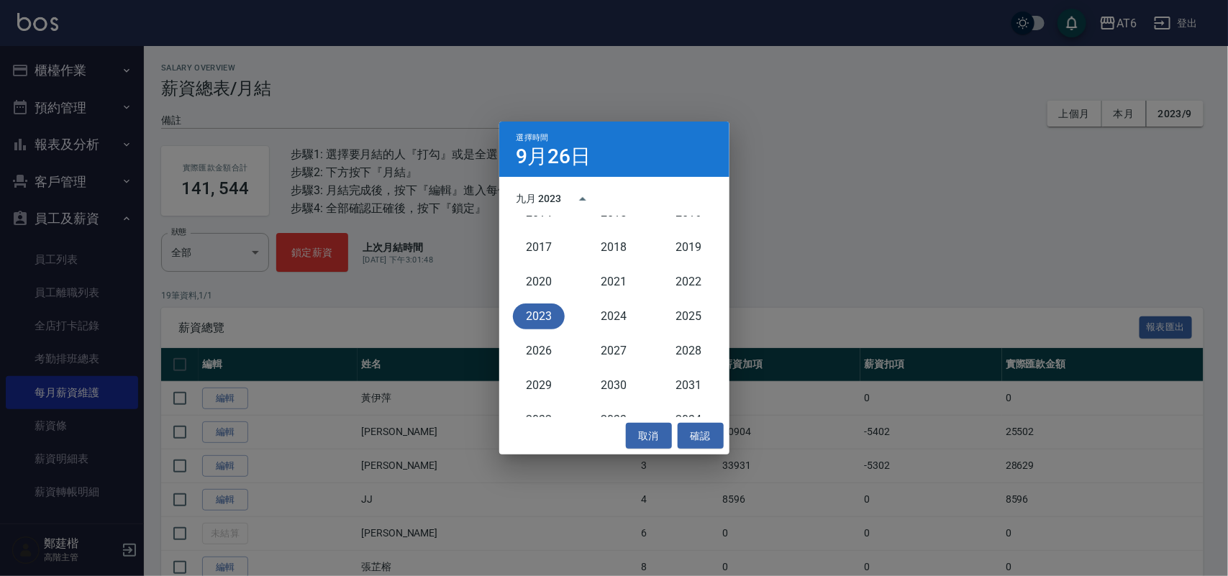
click at [533, 320] on button "2023" at bounding box center [539, 317] width 52 height 26
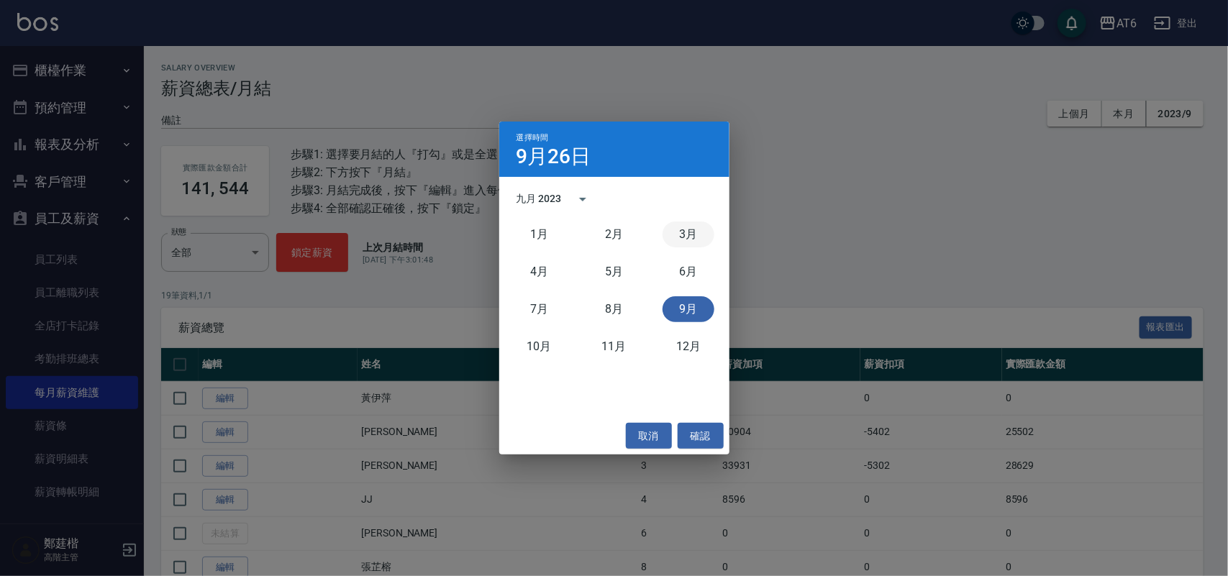
click at [691, 238] on button "3月" at bounding box center [689, 235] width 52 height 26
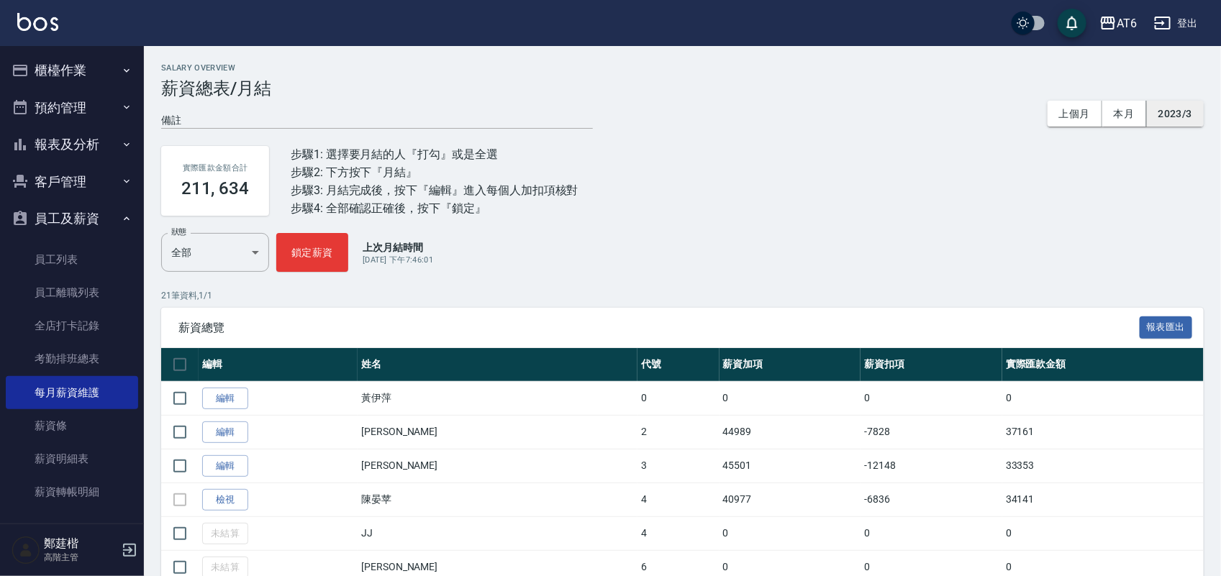
click at [1169, 112] on button "2023/3" at bounding box center [1175, 114] width 57 height 27
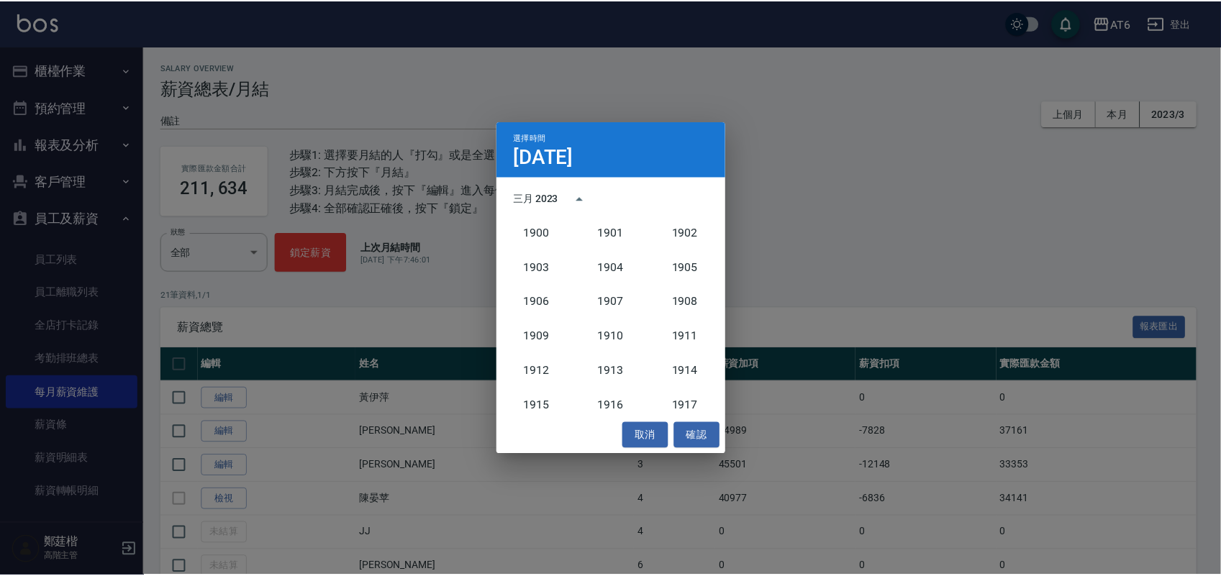
scroll to position [1333, 0]
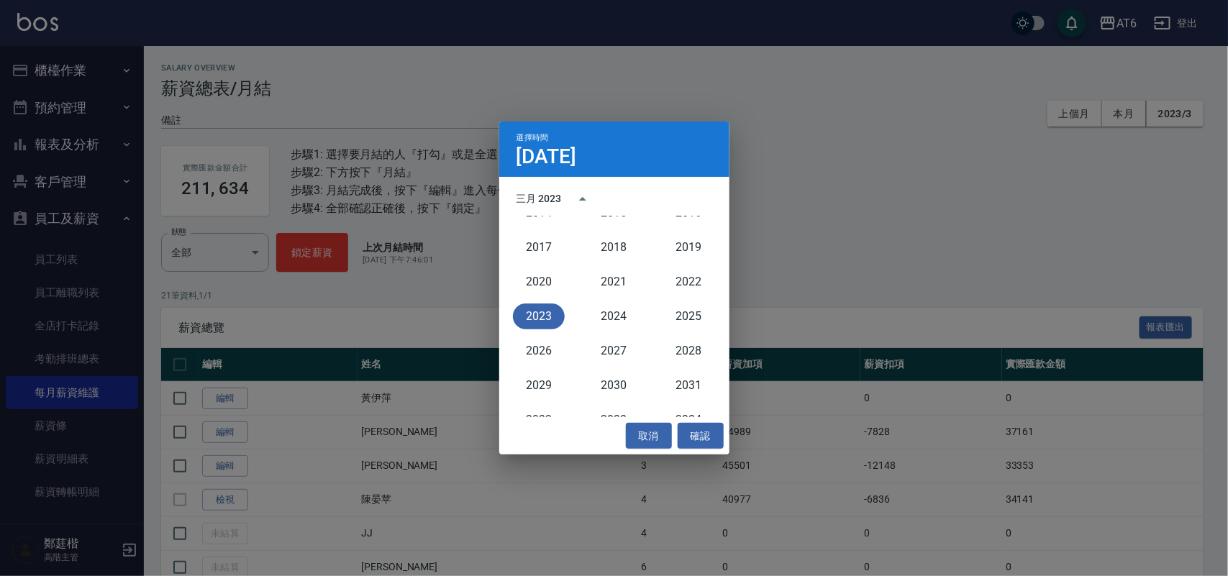
click at [547, 317] on button "2023" at bounding box center [539, 317] width 52 height 26
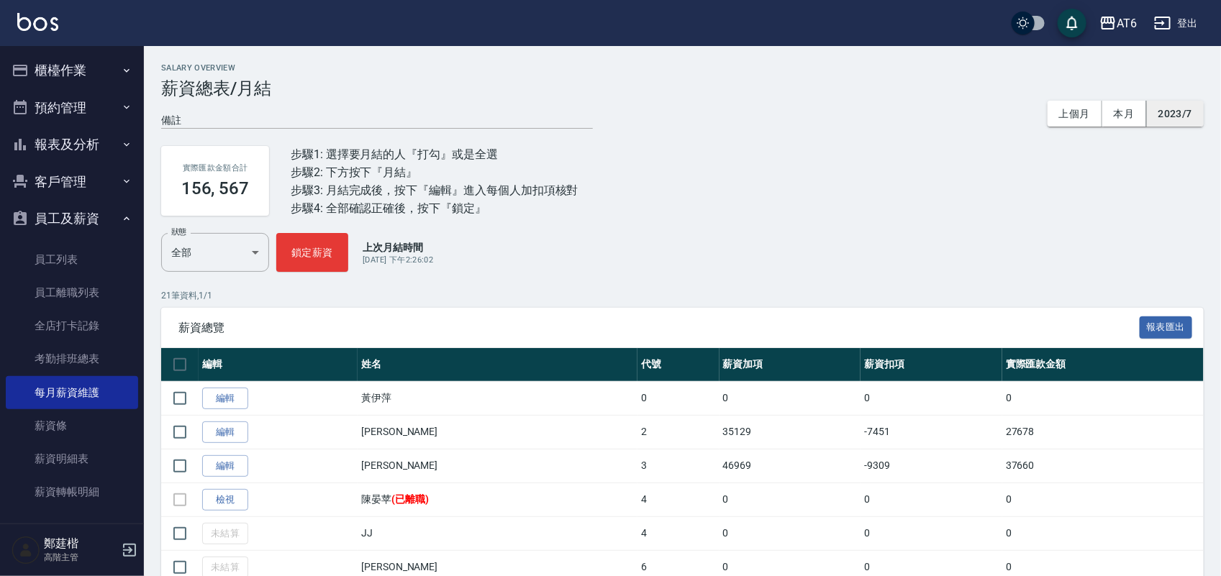
click at [1166, 120] on button "2023/7" at bounding box center [1175, 114] width 57 height 27
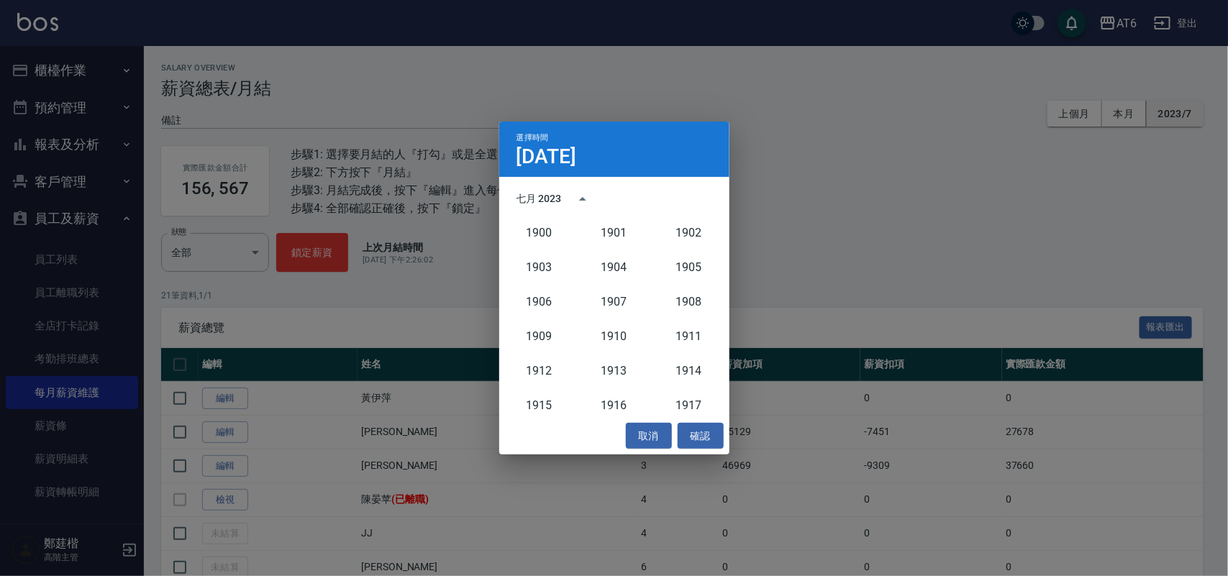
scroll to position [1333, 0]
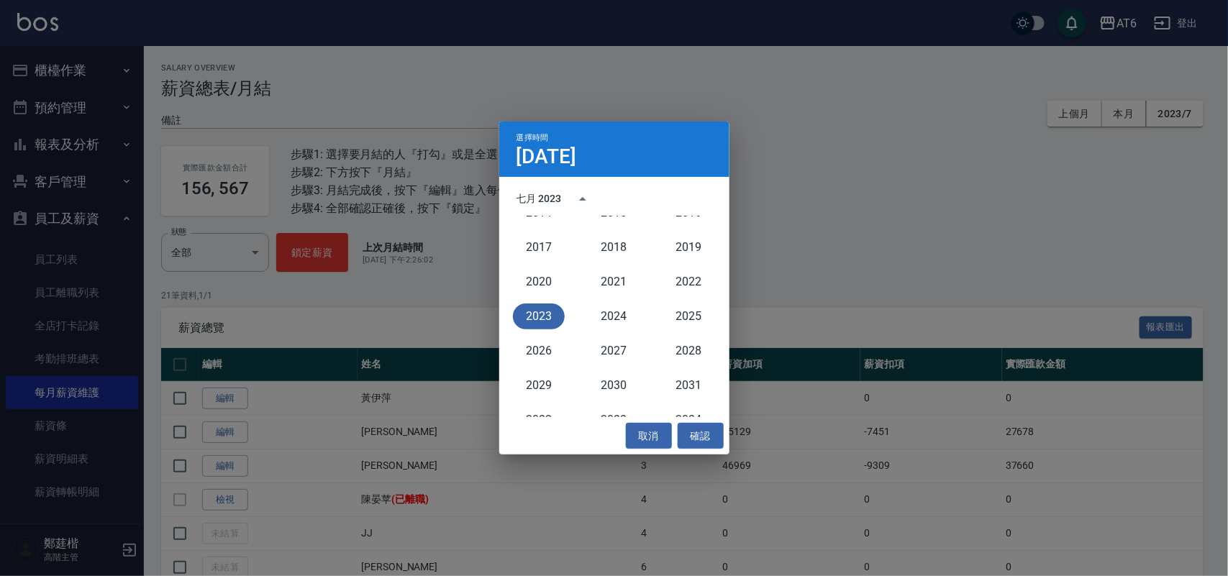
click at [555, 313] on button "2023" at bounding box center [539, 317] width 52 height 26
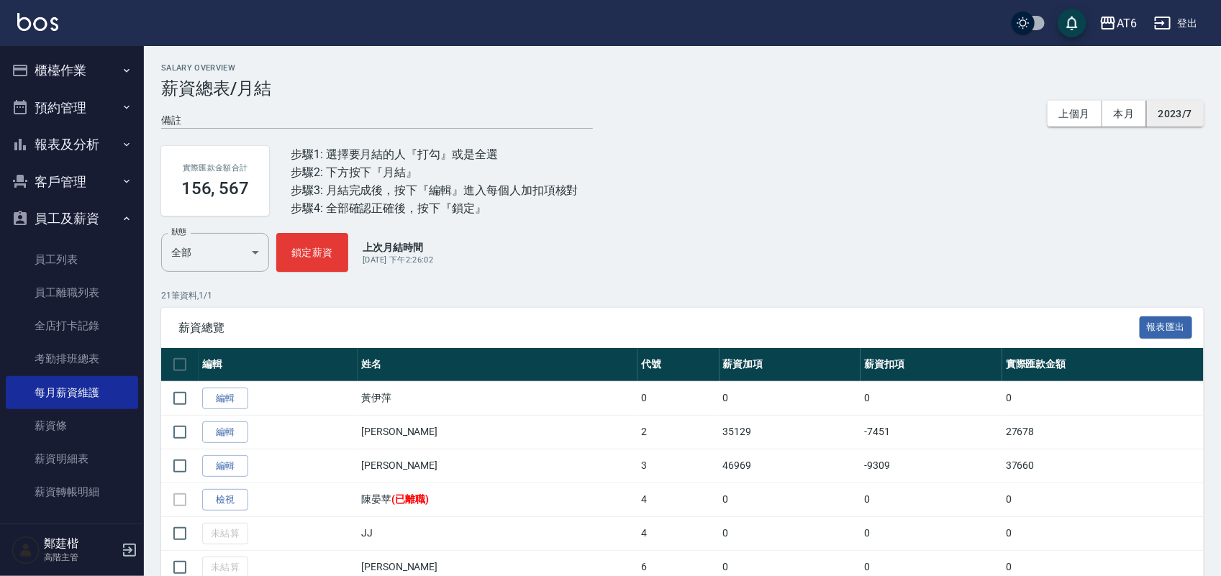
click at [1164, 116] on button "2023/7" at bounding box center [1175, 114] width 57 height 27
click at [1172, 122] on button "2023/7" at bounding box center [1175, 114] width 57 height 27
click at [1177, 109] on button "2023/7" at bounding box center [1175, 114] width 57 height 27
click at [1189, 112] on button "2023/7" at bounding box center [1175, 114] width 57 height 27
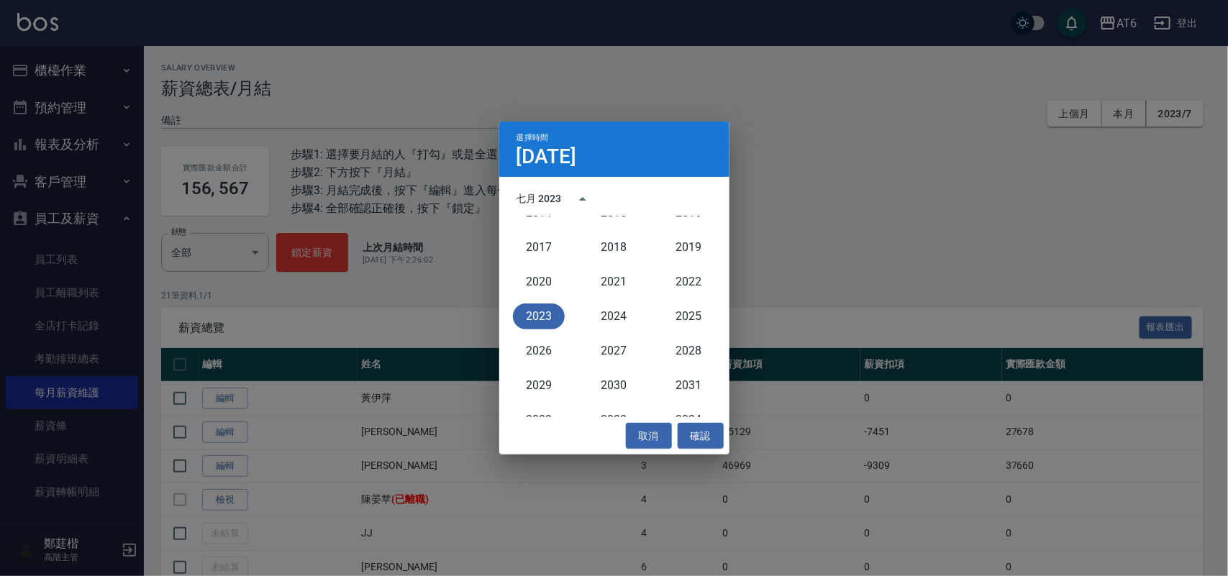
click at [536, 325] on button "2023" at bounding box center [539, 317] width 52 height 26
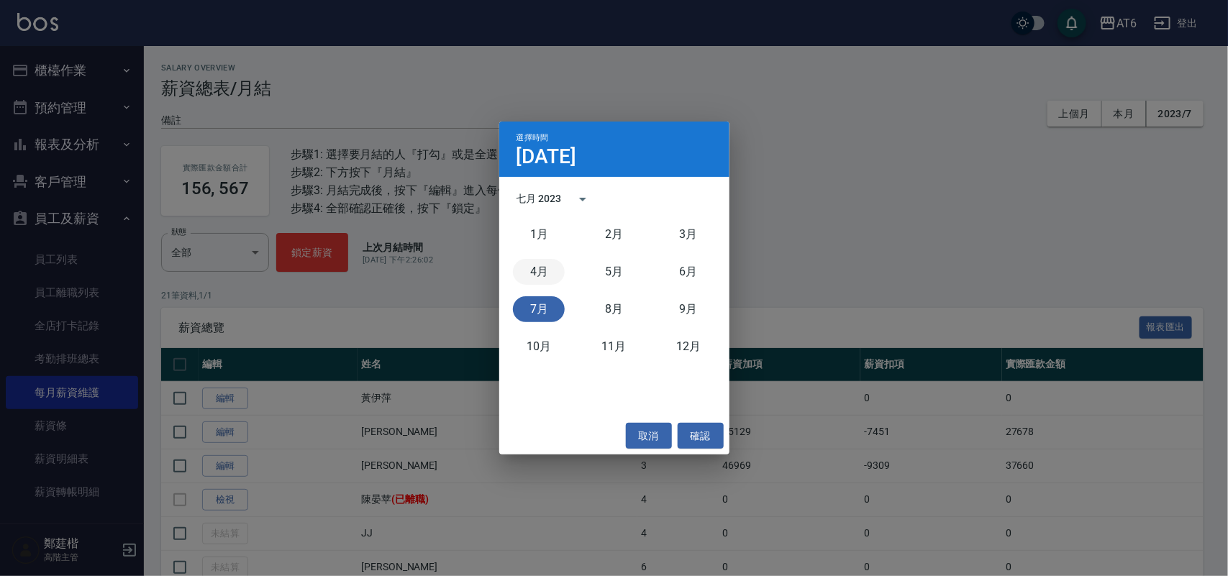
click at [541, 272] on button "4月" at bounding box center [539, 272] width 52 height 26
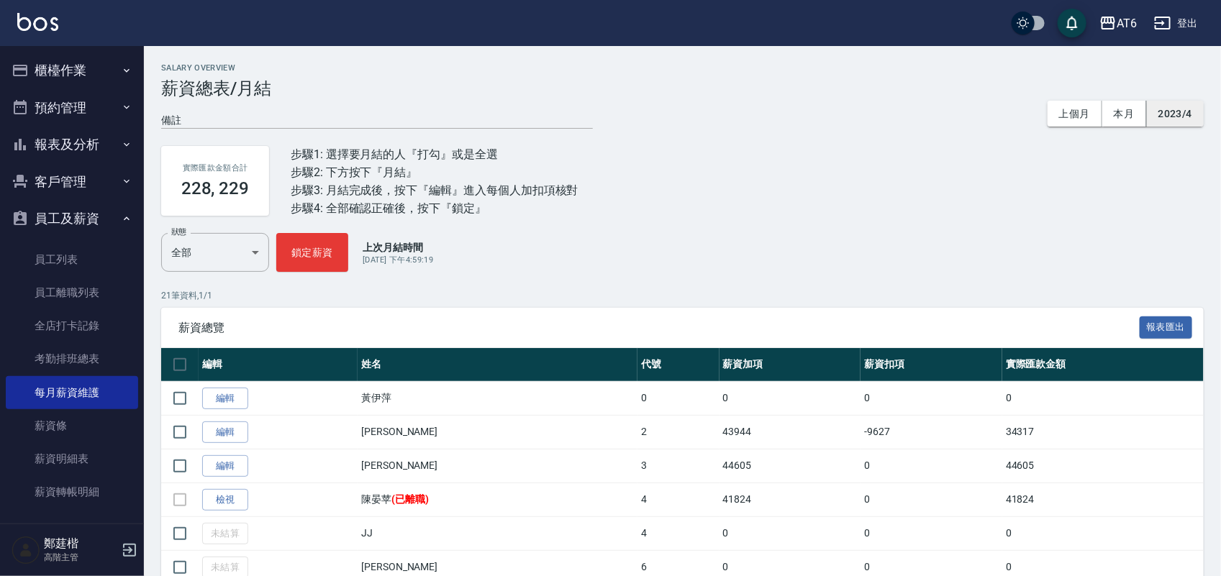
click at [1187, 112] on button "2023/4" at bounding box center [1175, 114] width 57 height 27
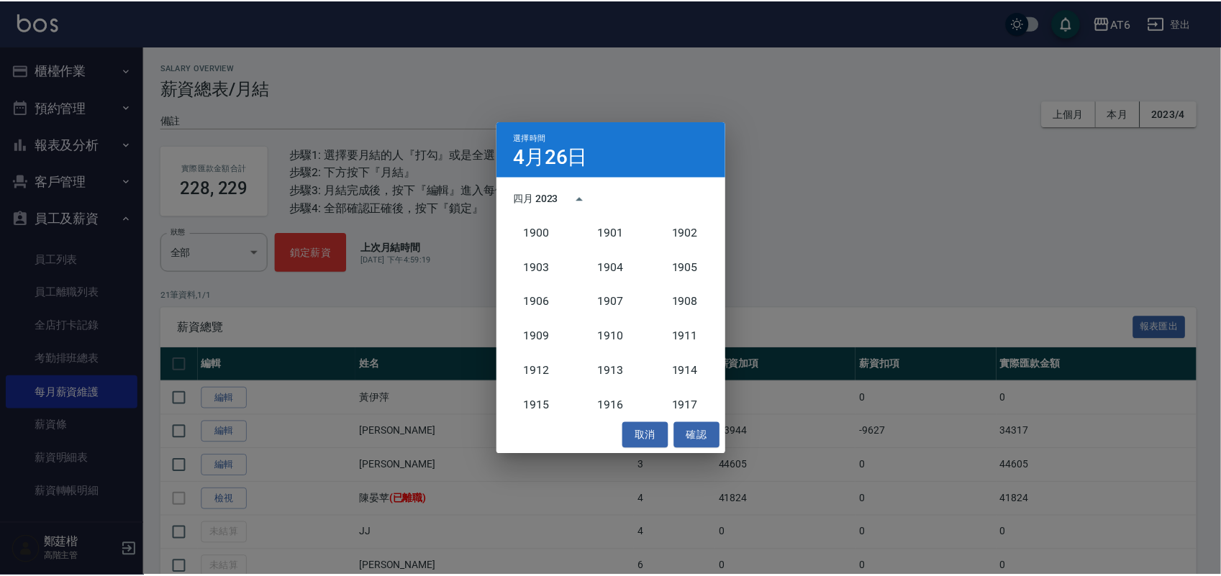
scroll to position [1333, 0]
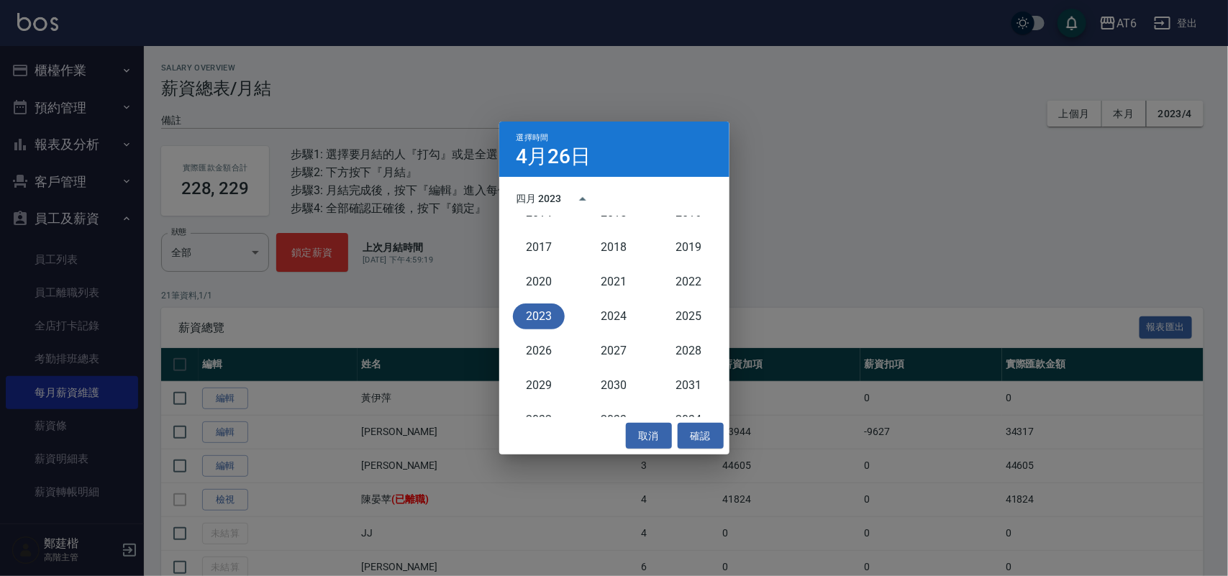
click at [560, 314] on button "2023" at bounding box center [539, 317] width 52 height 26
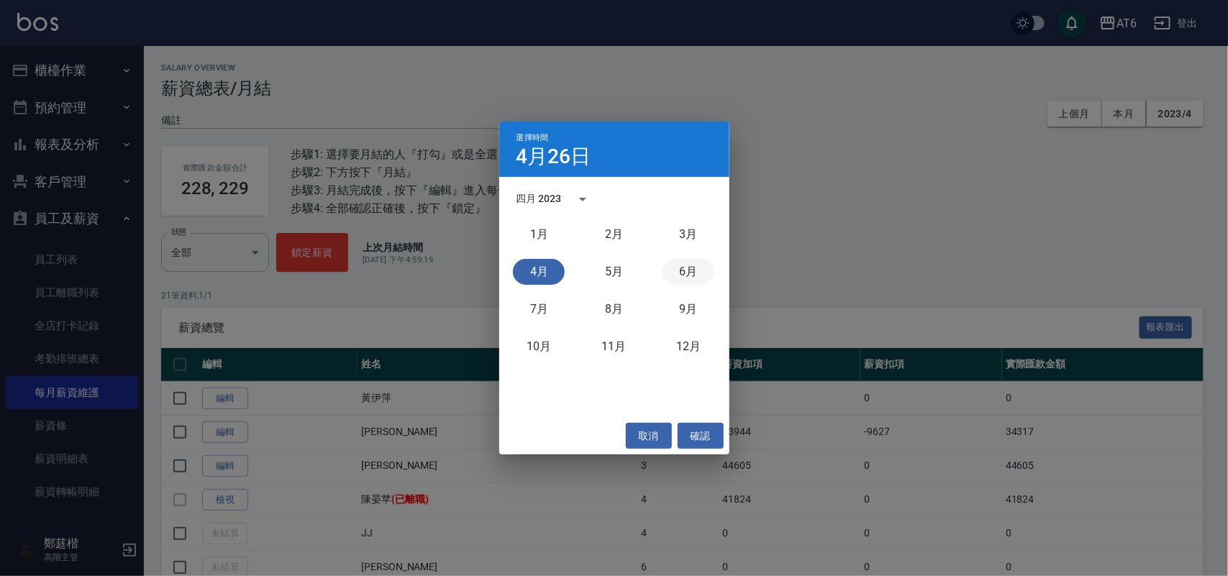
click at [688, 271] on button "6月" at bounding box center [689, 272] width 52 height 26
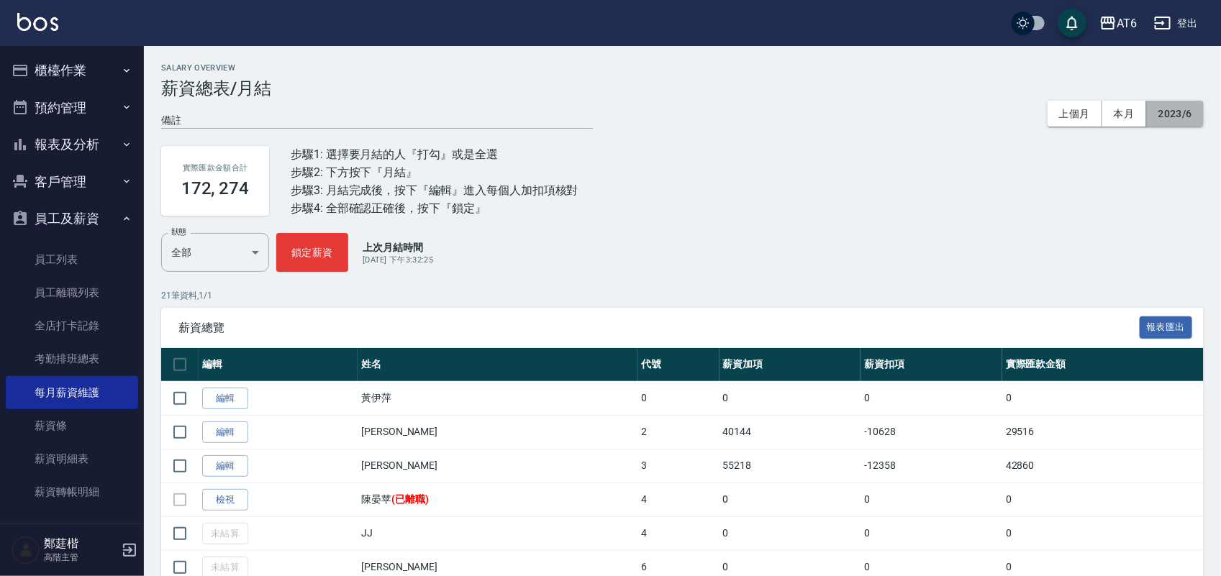
click at [1189, 106] on button "2023/6" at bounding box center [1175, 114] width 57 height 27
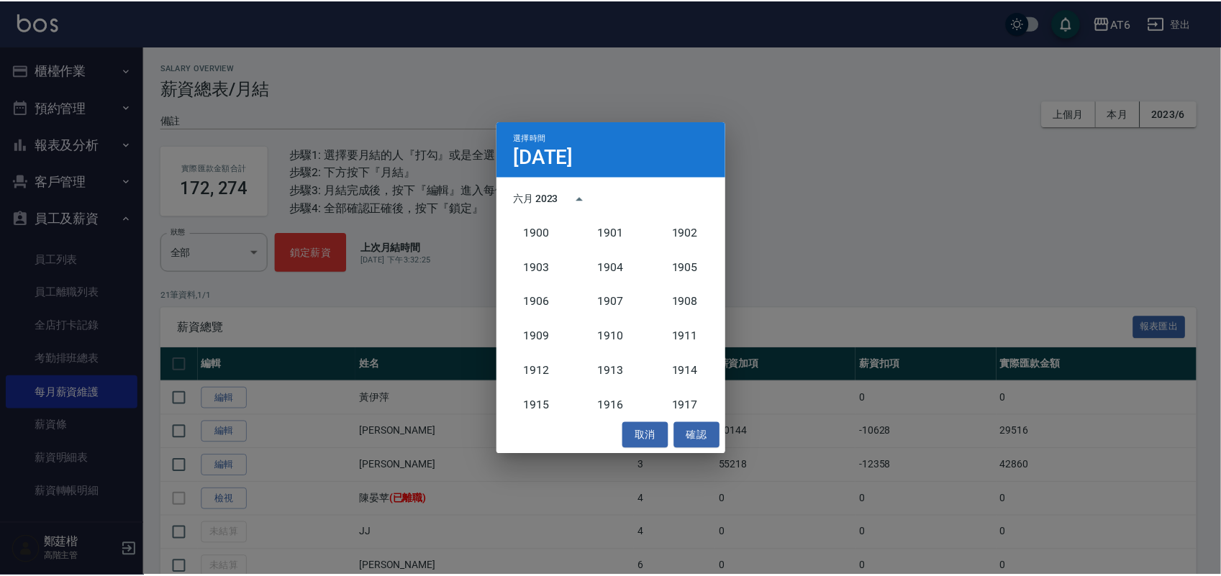
scroll to position [1333, 0]
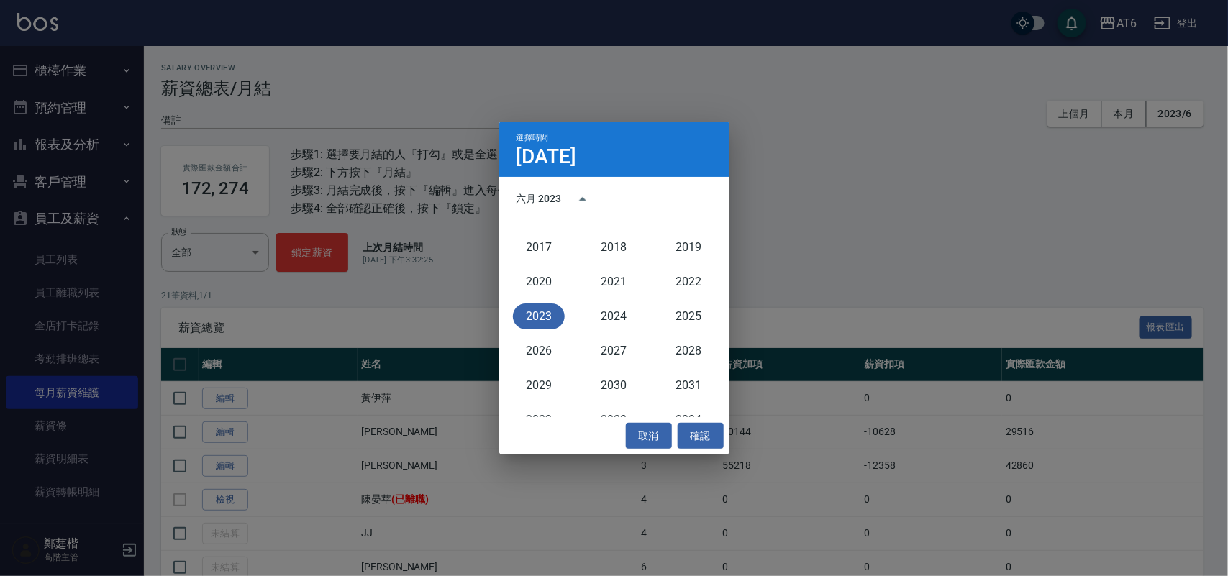
click at [531, 317] on button "2023" at bounding box center [539, 317] width 52 height 26
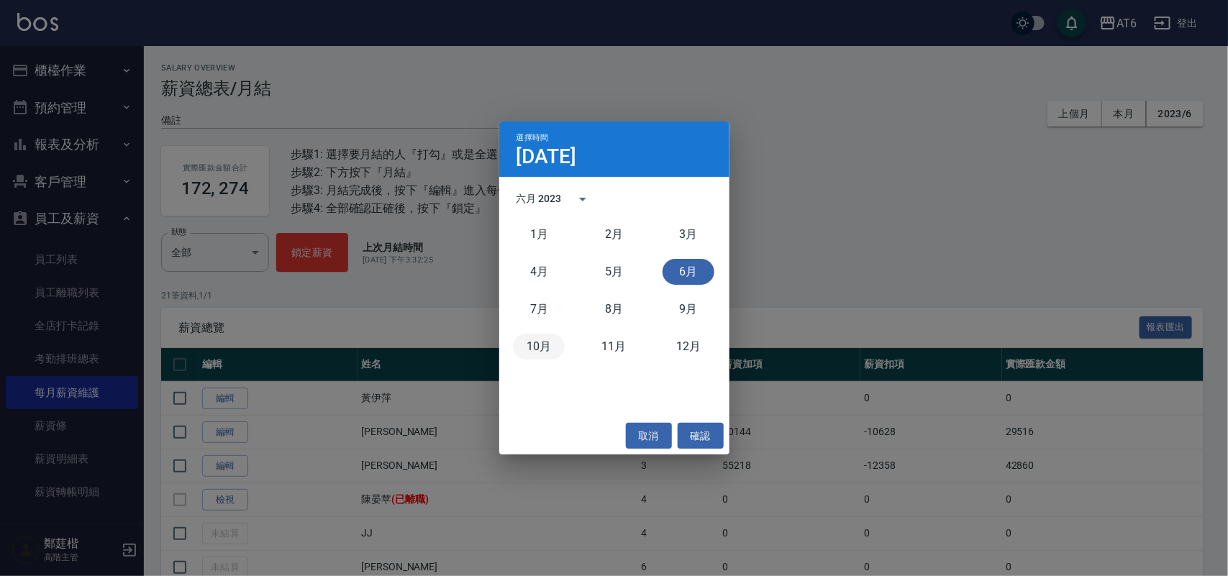
click at [533, 343] on button "10月" at bounding box center [539, 347] width 52 height 26
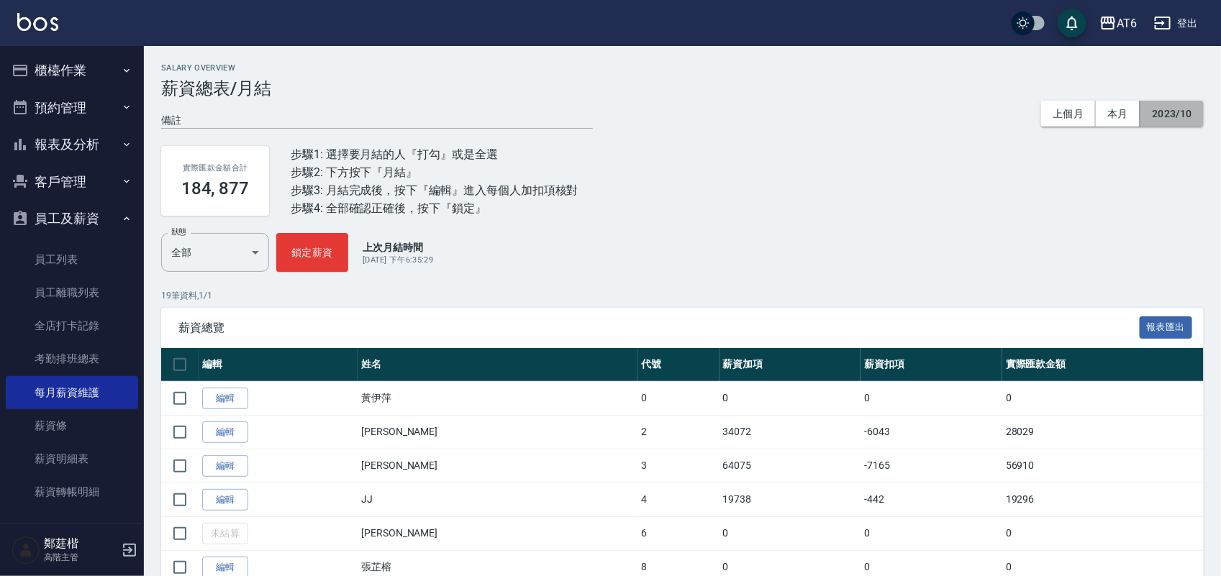
click at [1173, 112] on button "2023/10" at bounding box center [1172, 114] width 63 height 27
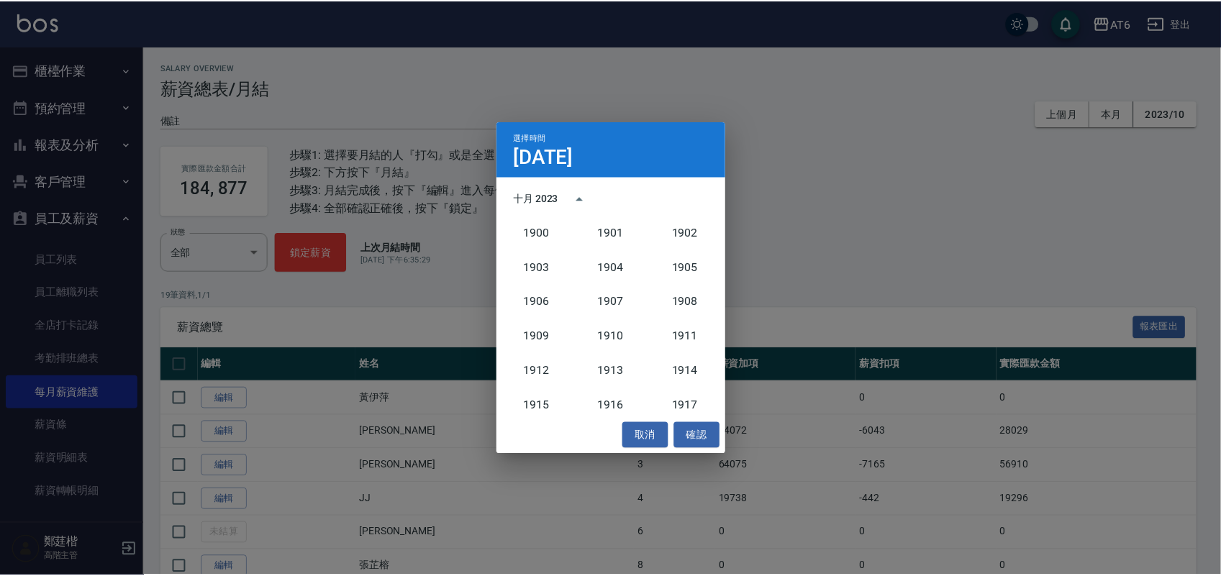
scroll to position [1333, 0]
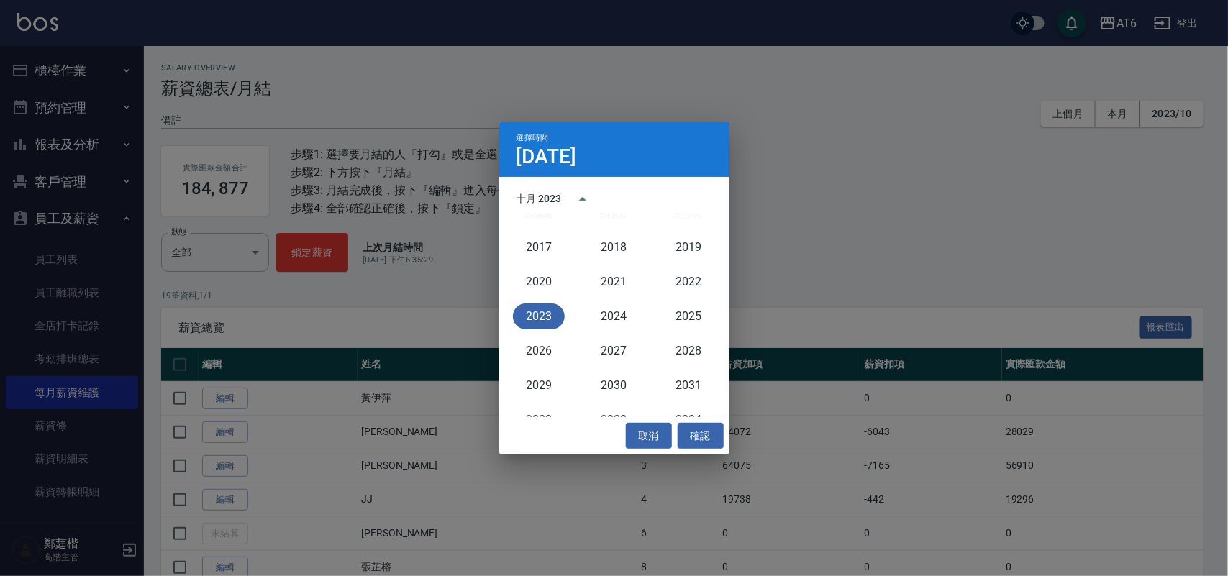
click at [549, 317] on button "2023" at bounding box center [539, 317] width 52 height 26
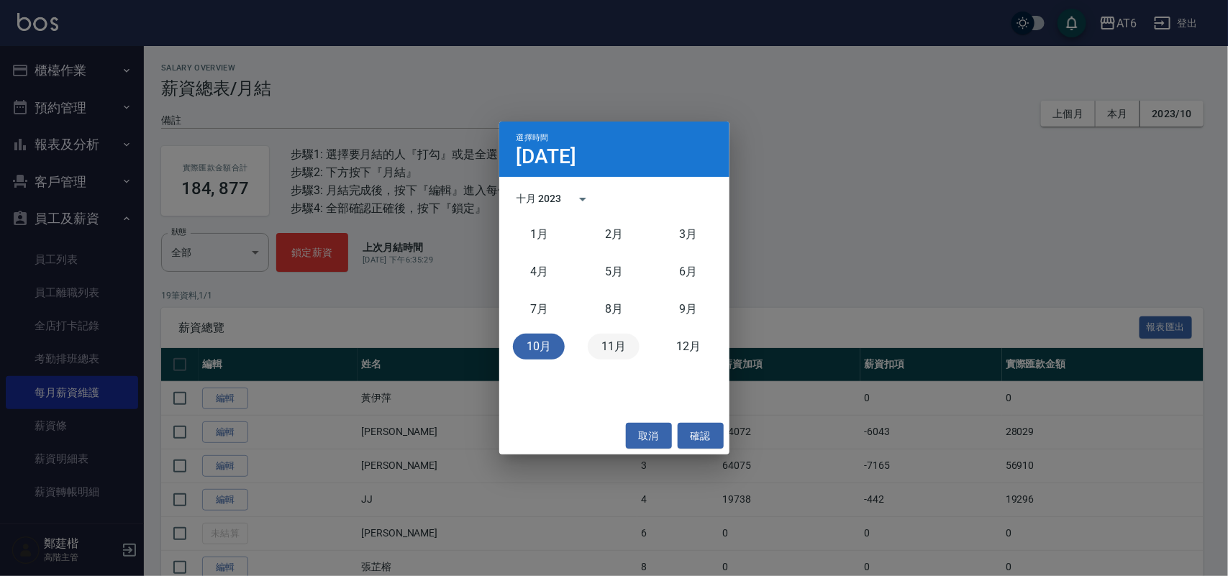
click at [616, 334] on button "11月" at bounding box center [614, 347] width 52 height 26
click at [615, 335] on button "11月" at bounding box center [614, 347] width 52 height 26
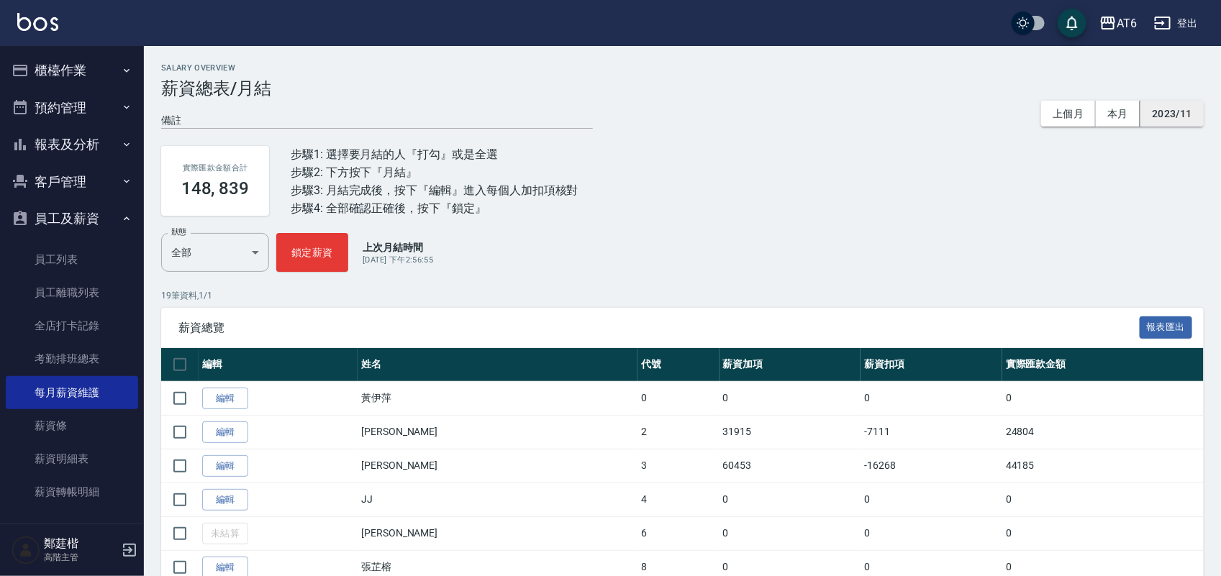
click at [1162, 106] on button "2023/11" at bounding box center [1172, 114] width 63 height 27
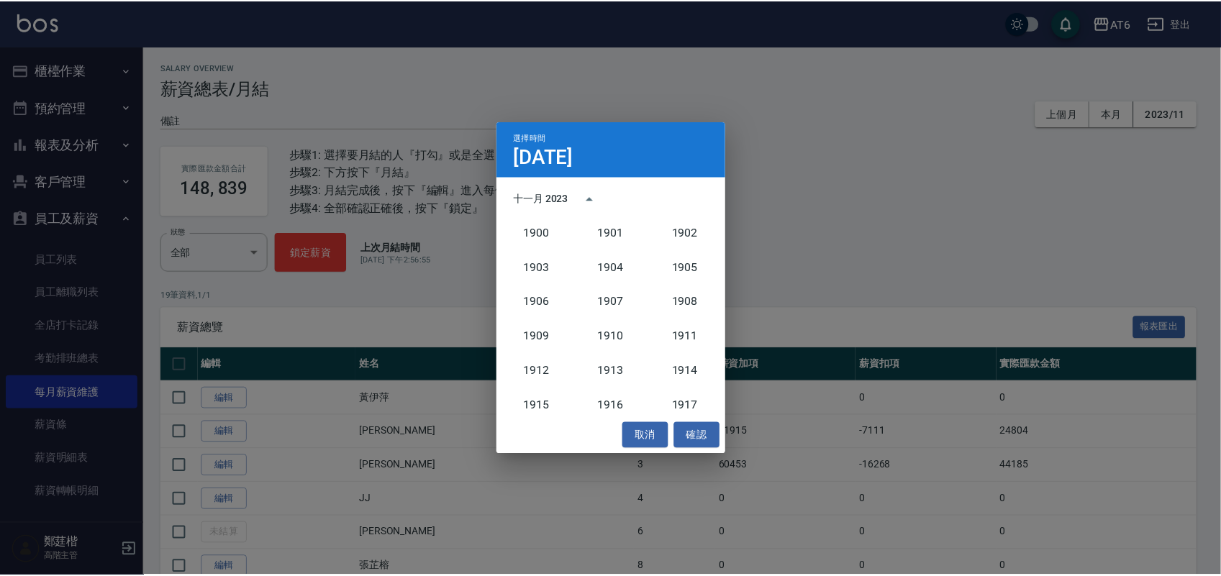
scroll to position [1333, 0]
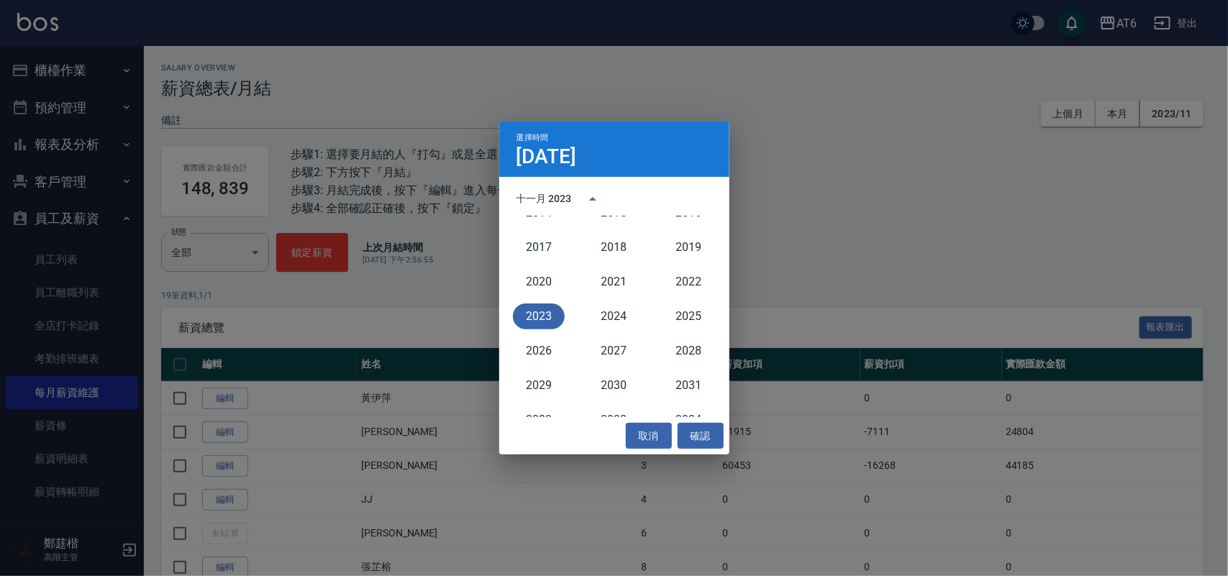
click at [543, 317] on button "2023" at bounding box center [539, 317] width 52 height 26
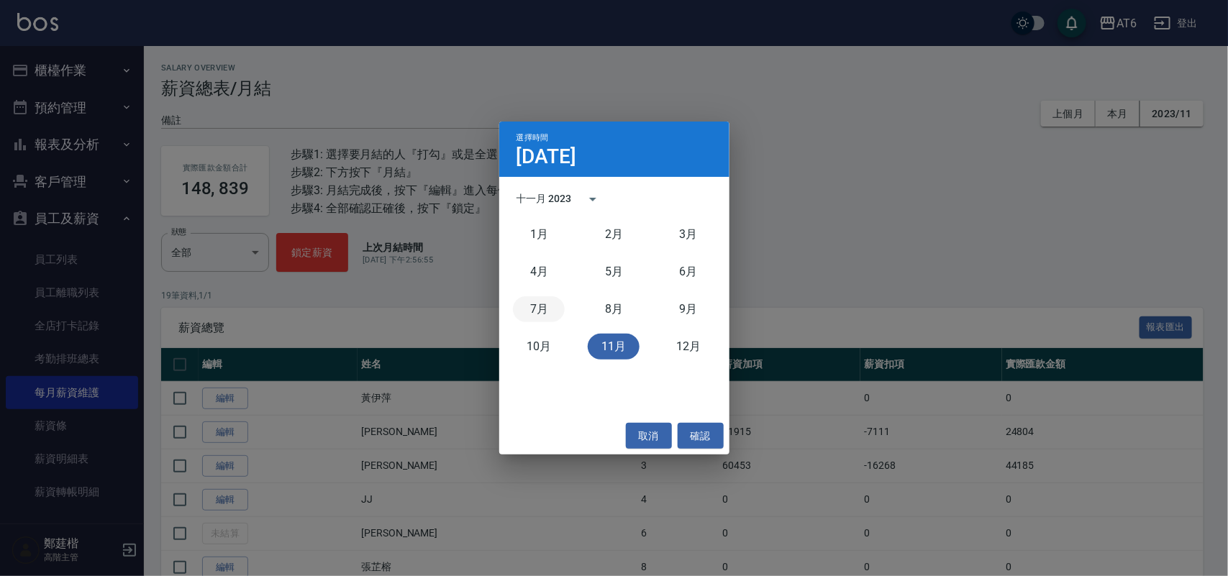
click at [543, 317] on button "7月" at bounding box center [539, 309] width 52 height 26
click at [704, 348] on button "12月" at bounding box center [689, 347] width 52 height 26
click at [681, 347] on button "12月" at bounding box center [689, 347] width 52 height 26
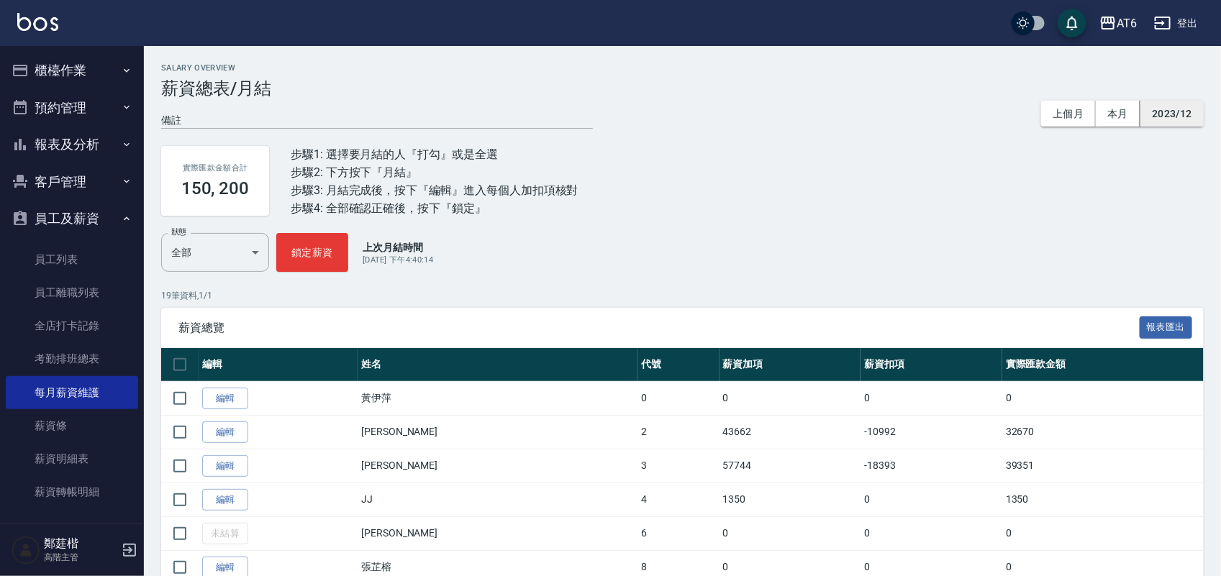
click at [1179, 112] on button "2023/12" at bounding box center [1172, 114] width 63 height 27
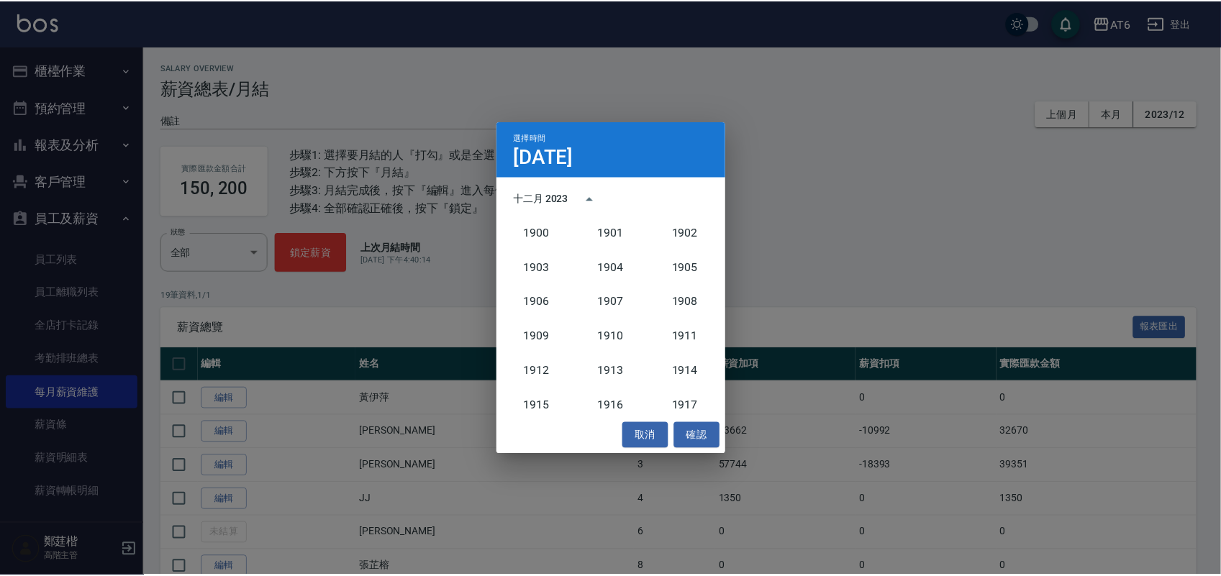
scroll to position [1333, 0]
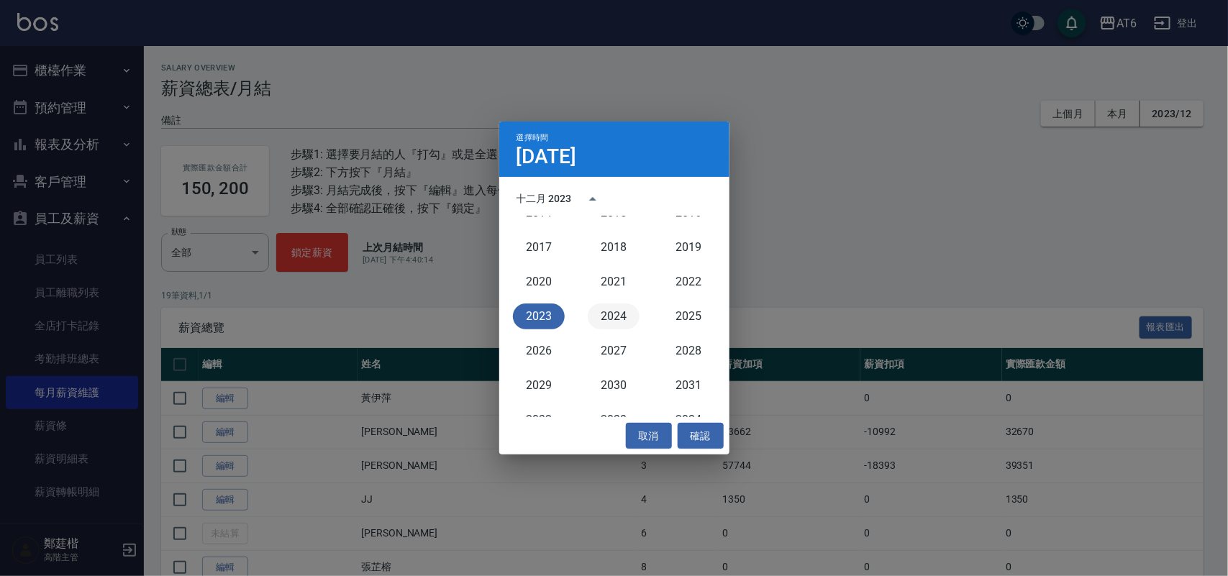
click at [620, 307] on button "2024" at bounding box center [614, 317] width 52 height 26
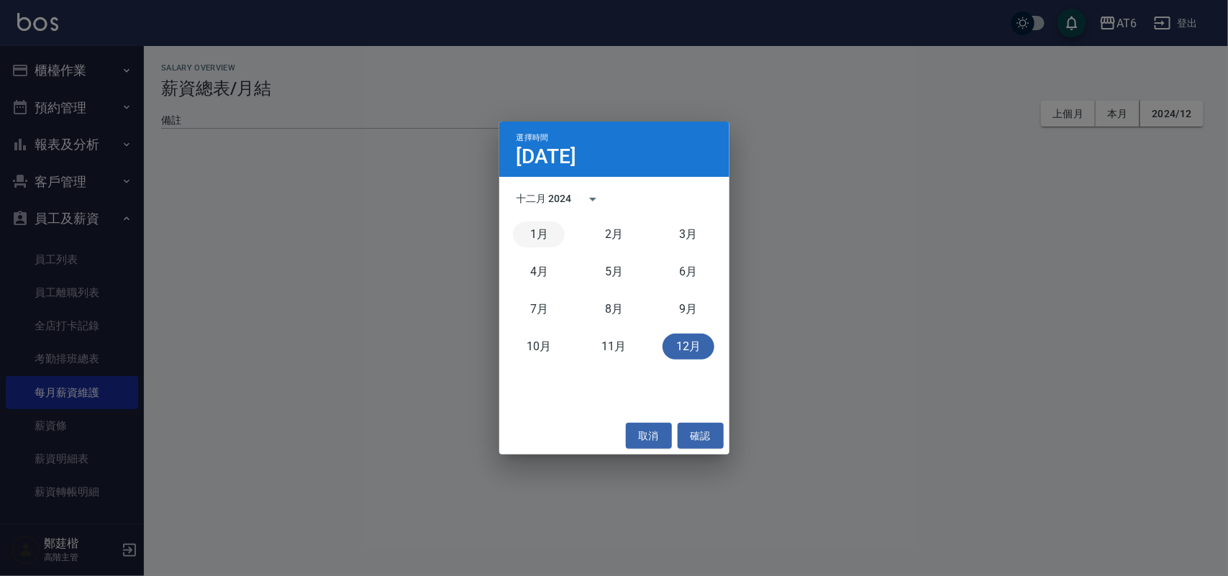
click at [553, 235] on button "1月" at bounding box center [539, 235] width 52 height 26
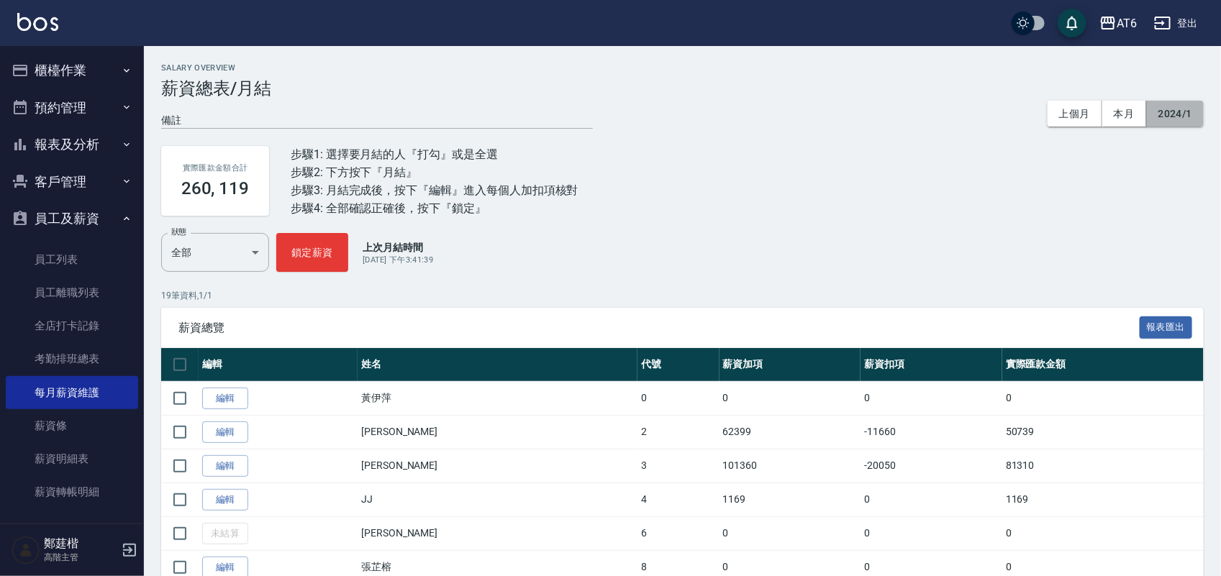
click at [1179, 117] on button "2024/1" at bounding box center [1175, 114] width 57 height 27
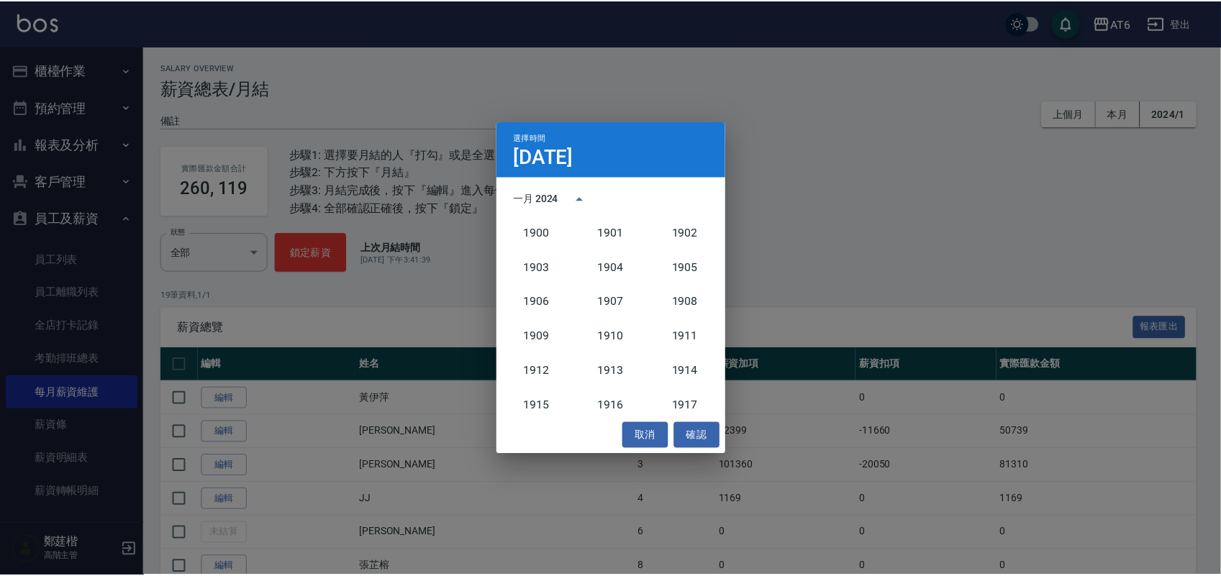
scroll to position [1333, 0]
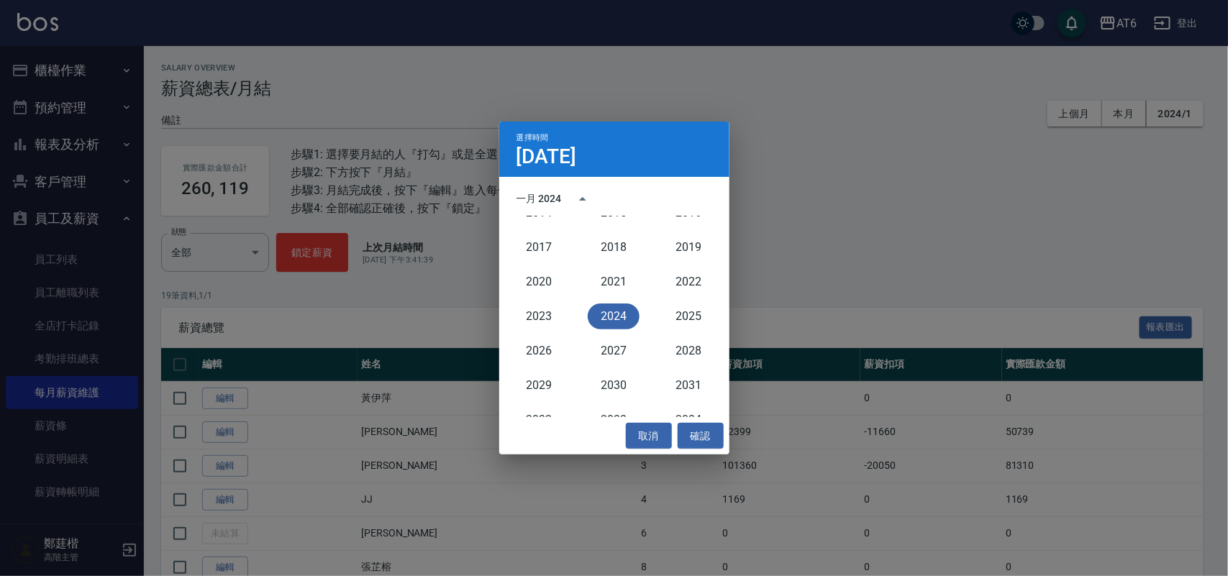
click at [626, 314] on button "2024" at bounding box center [614, 317] width 52 height 26
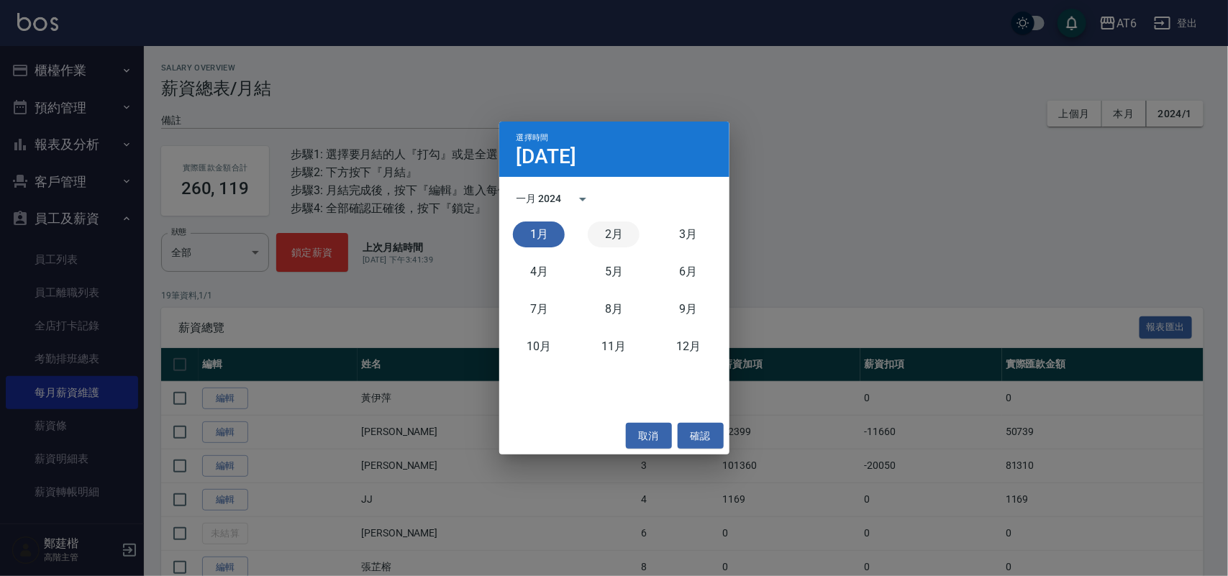
click at [612, 245] on button "2月" at bounding box center [614, 235] width 52 height 26
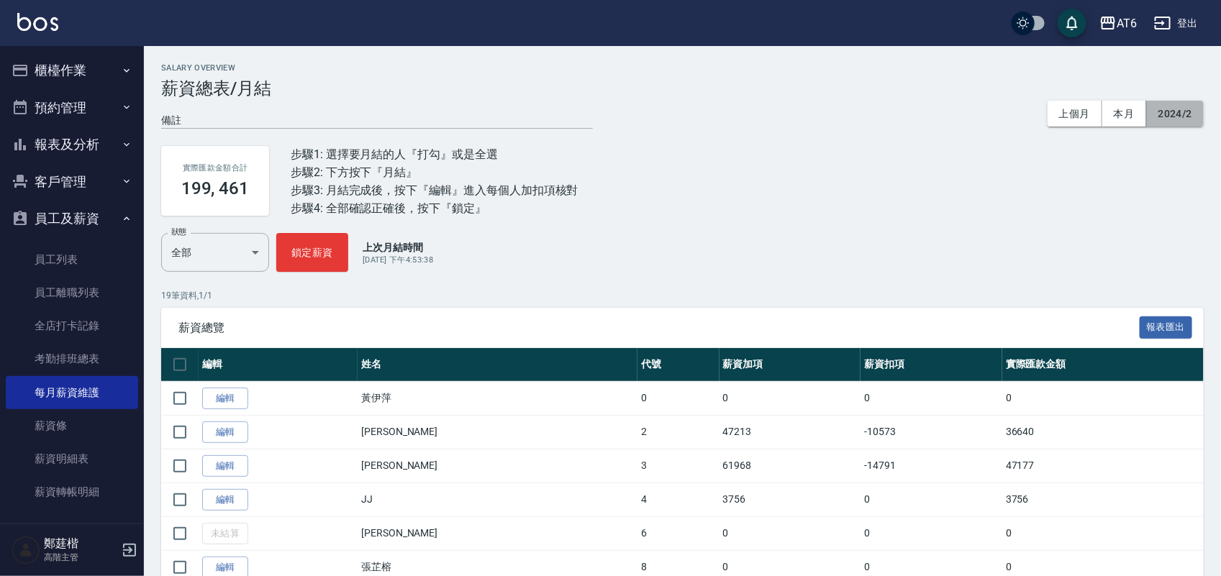
click at [1191, 104] on button "2024/2" at bounding box center [1175, 114] width 57 height 27
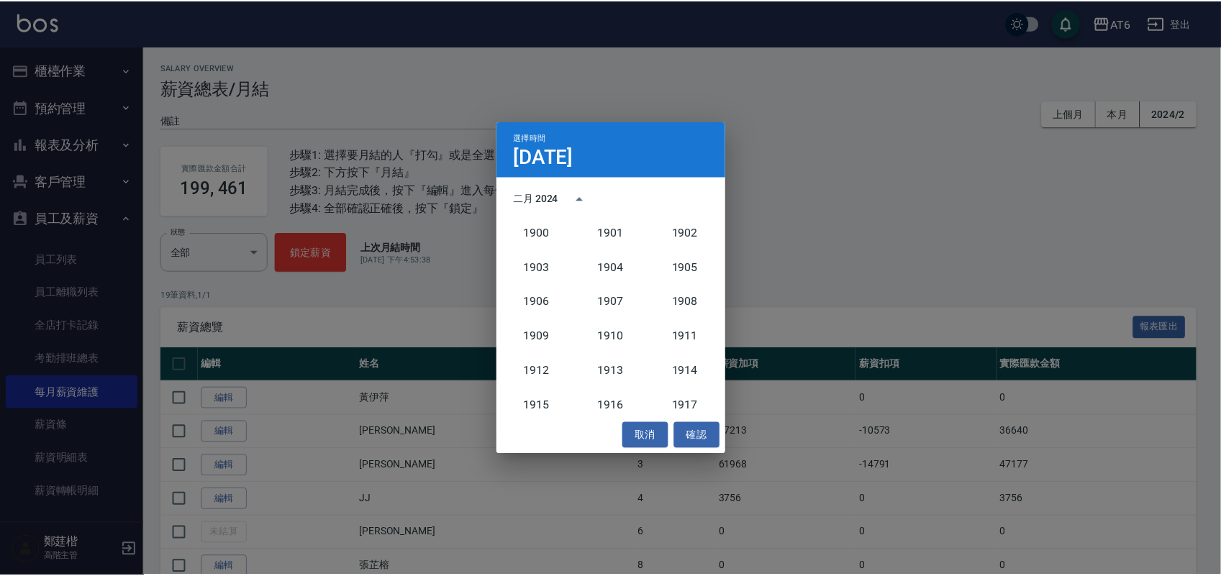
scroll to position [1333, 0]
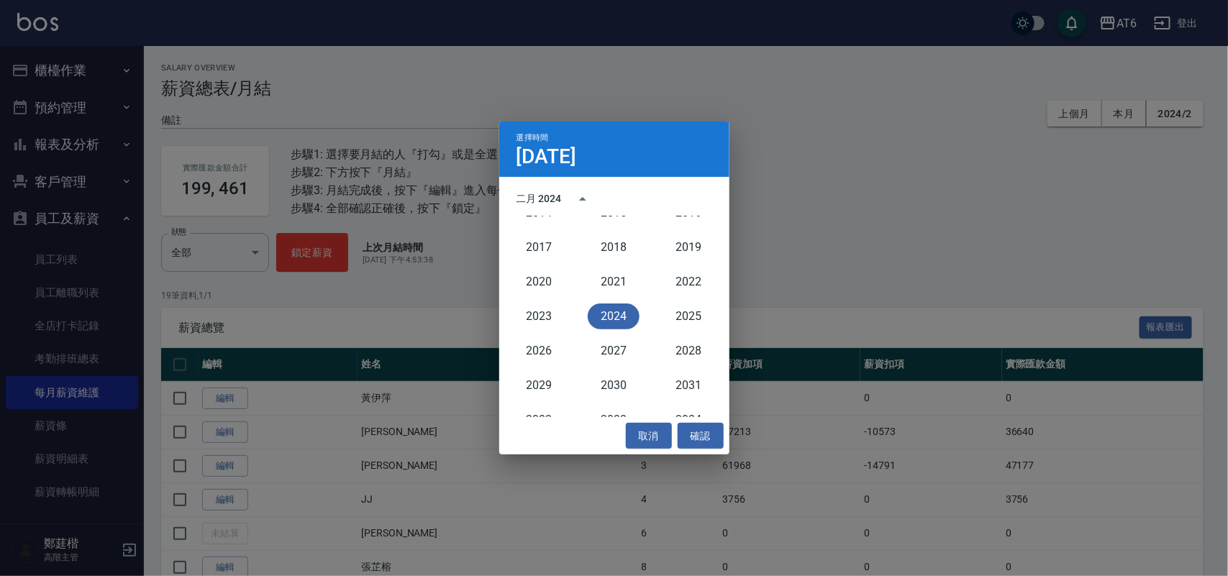
click at [630, 309] on button "2024" at bounding box center [614, 317] width 52 height 26
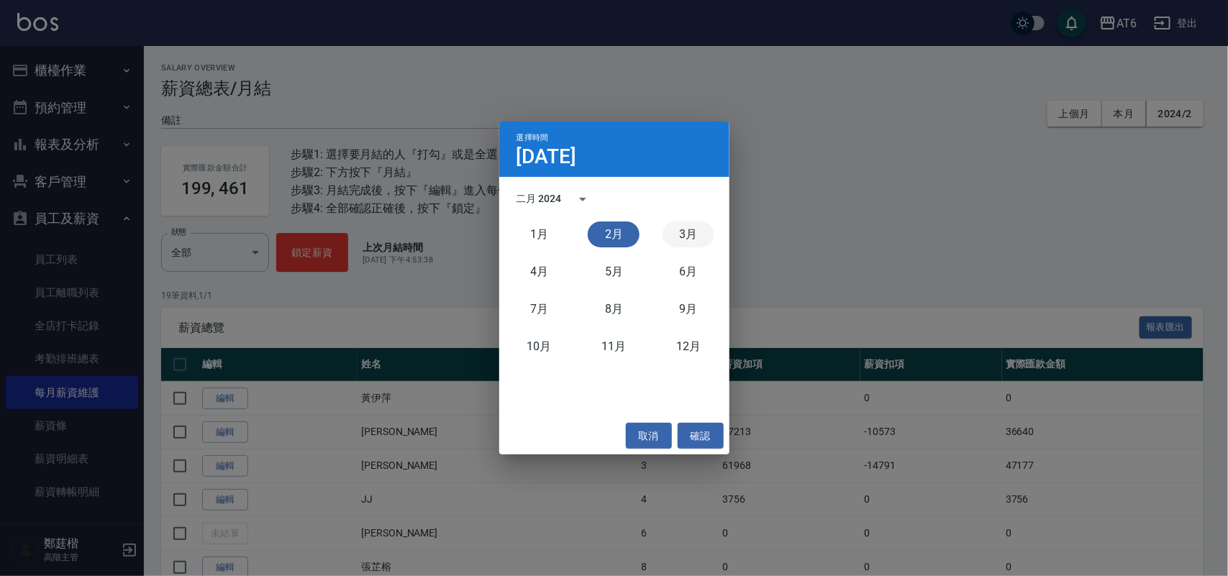
click at [680, 241] on button "3月" at bounding box center [689, 235] width 52 height 26
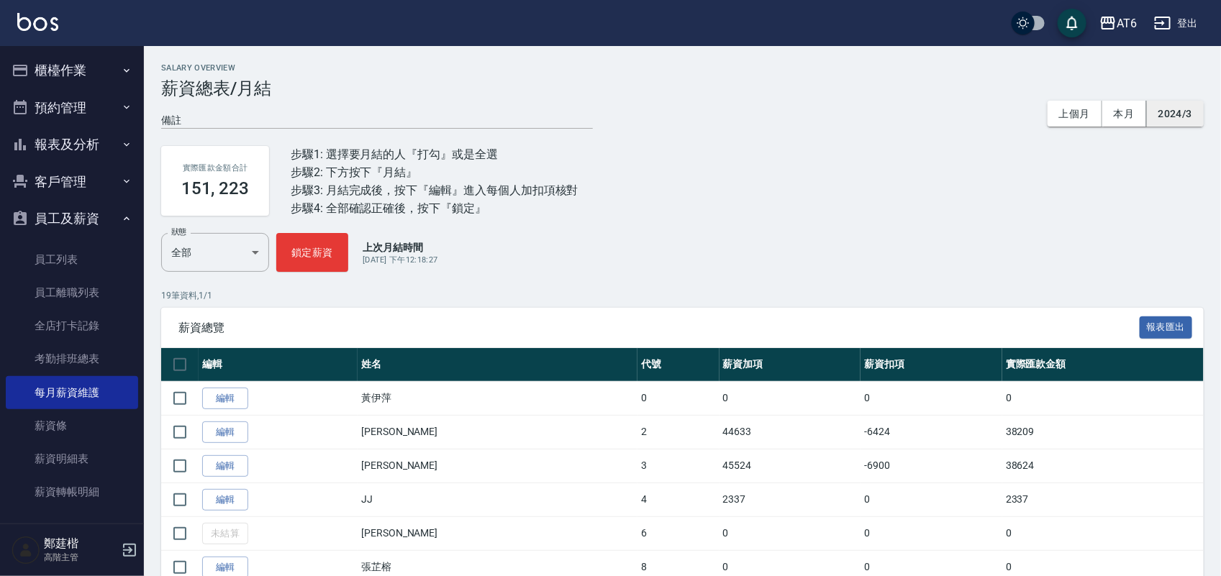
click at [1195, 104] on button "2024/3" at bounding box center [1175, 114] width 57 height 27
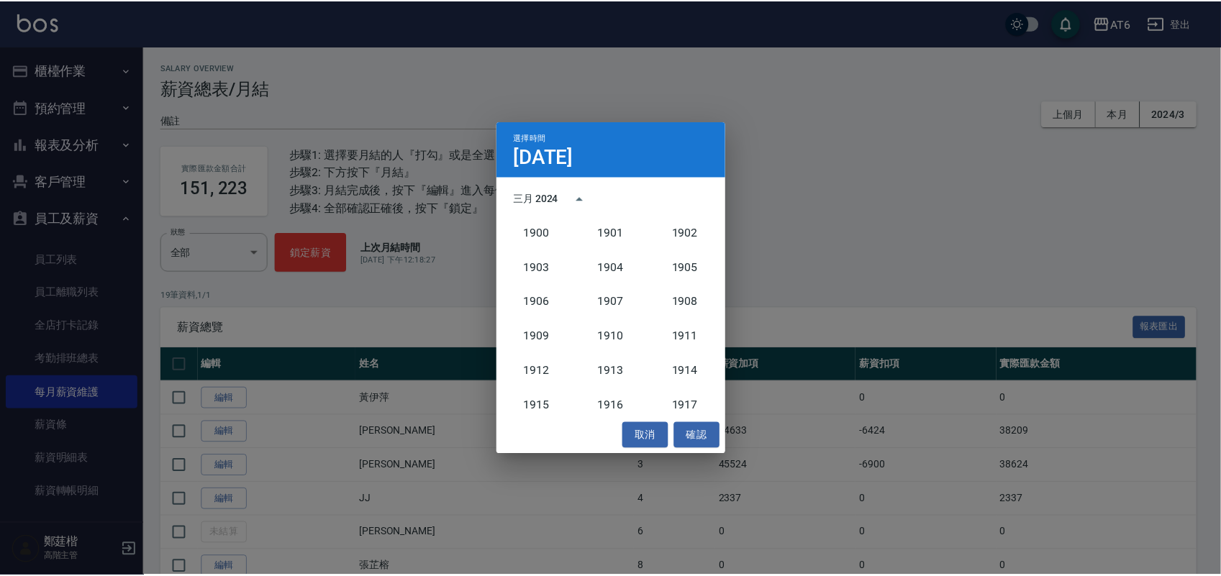
scroll to position [1333, 0]
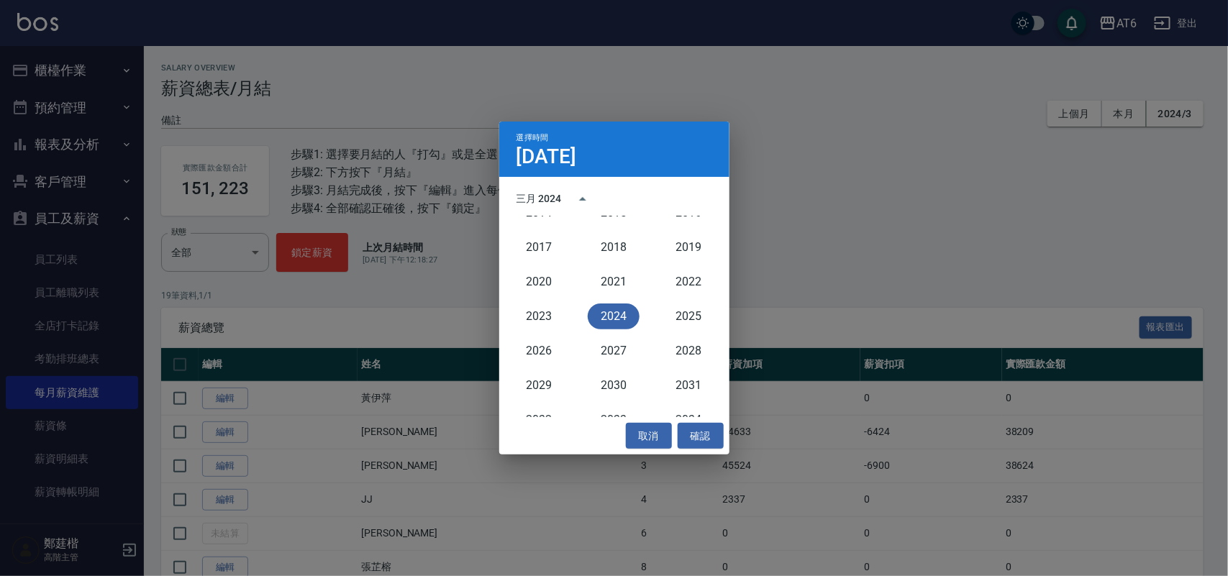
click at [615, 329] on div "2024" at bounding box center [613, 316] width 75 height 35
click at [625, 312] on button "2024" at bounding box center [614, 317] width 52 height 26
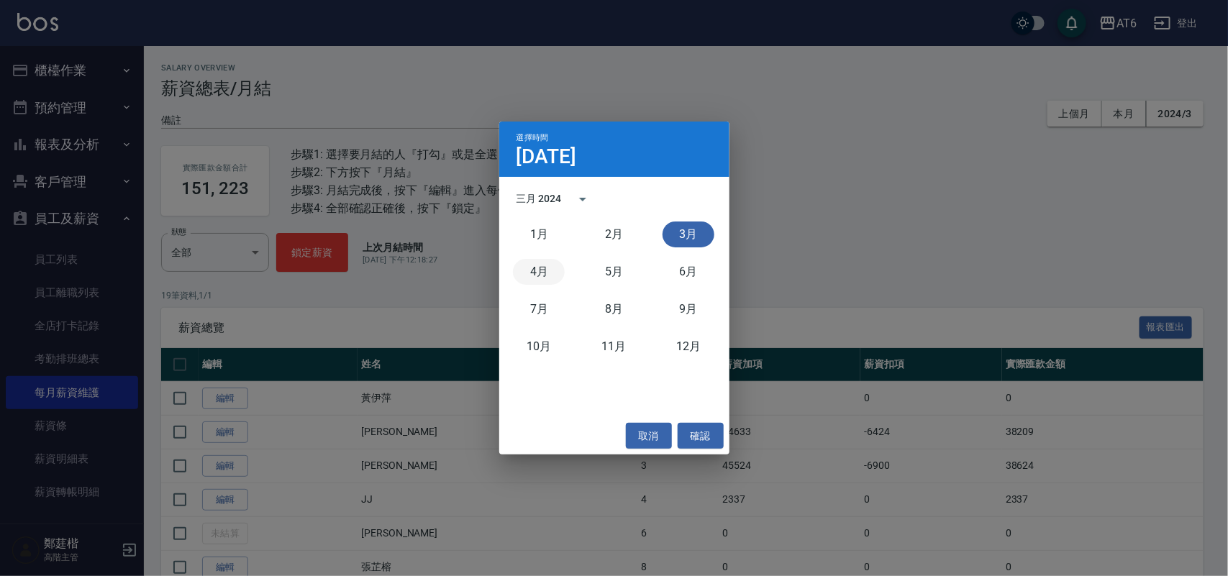
click at [531, 271] on button "4月" at bounding box center [539, 272] width 52 height 26
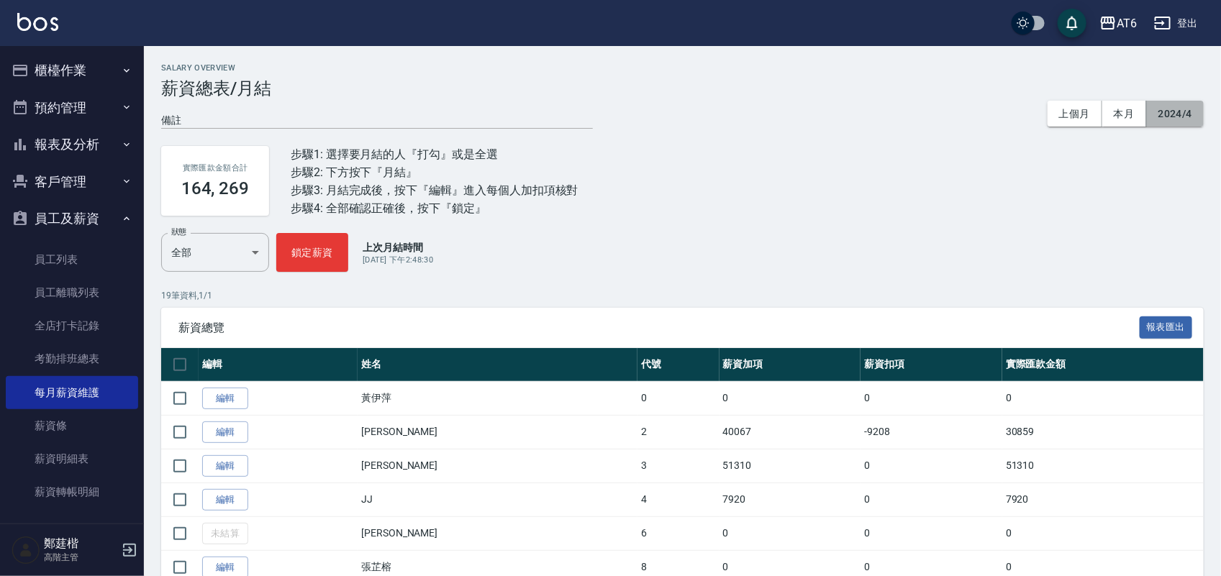
click at [1199, 107] on button "2024/4" at bounding box center [1175, 114] width 57 height 27
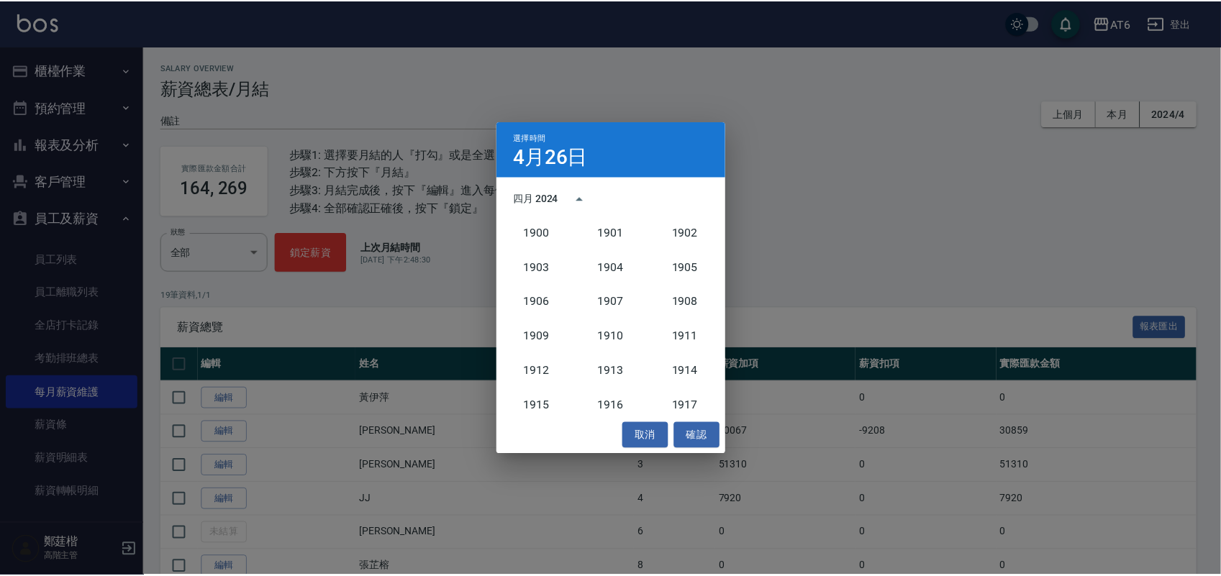
scroll to position [1333, 0]
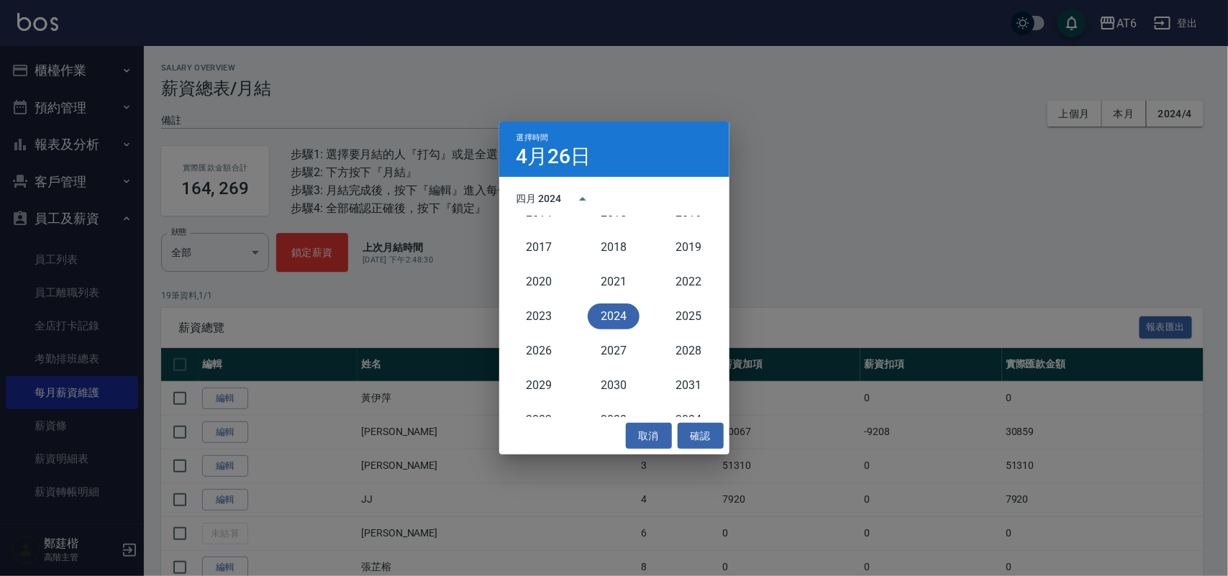
click at [622, 312] on button "2024" at bounding box center [614, 317] width 52 height 26
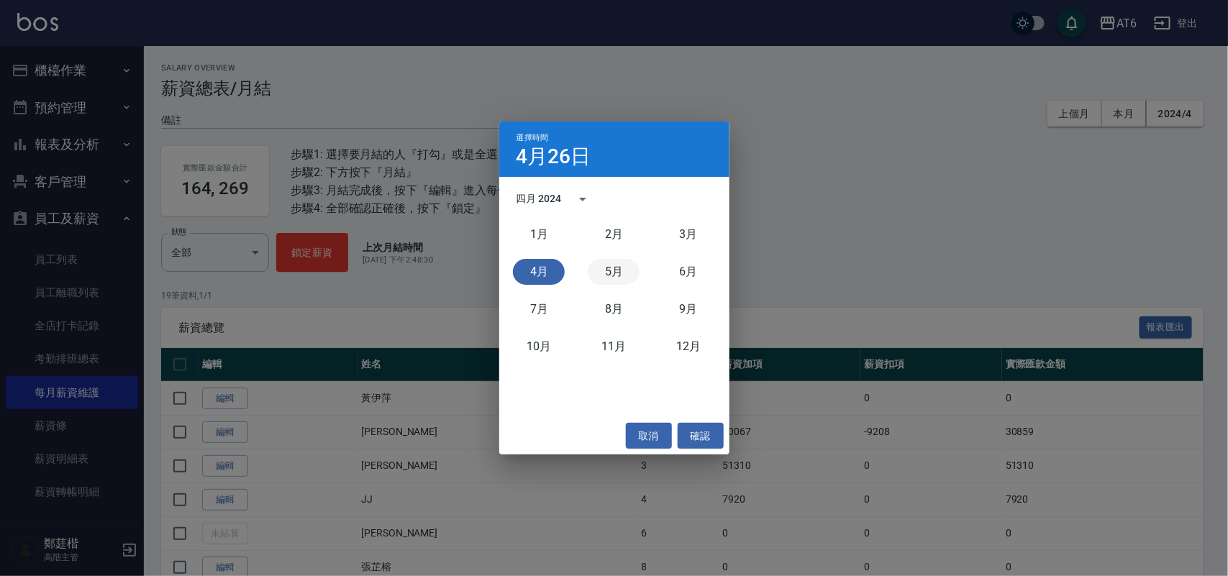
click at [620, 273] on button "5月" at bounding box center [614, 272] width 52 height 26
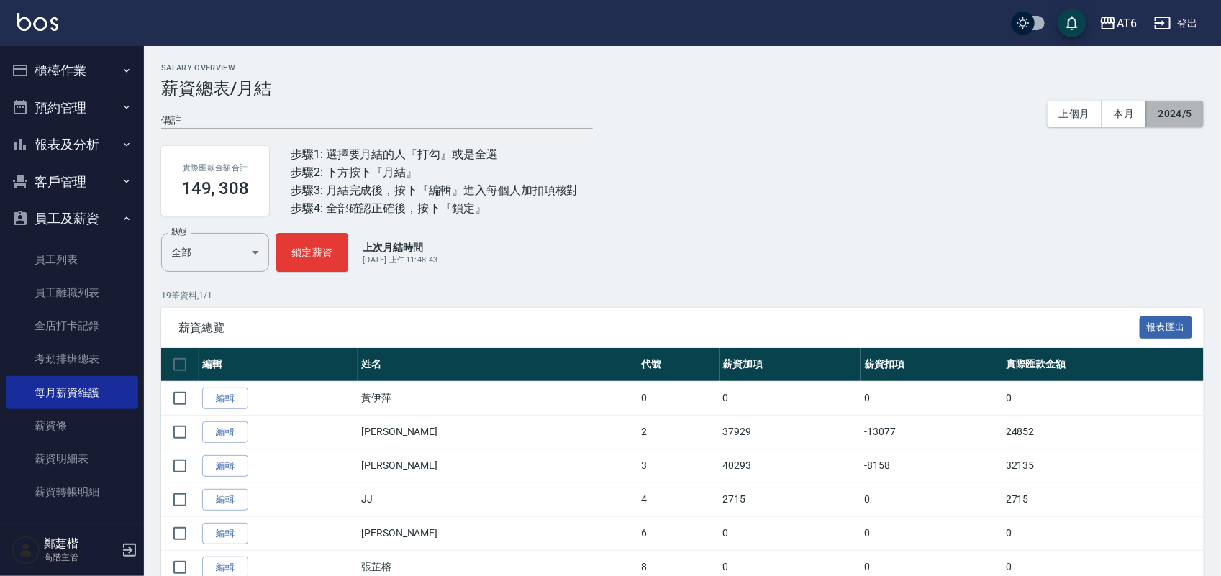
click at [1180, 108] on button "2024/5" at bounding box center [1175, 114] width 57 height 27
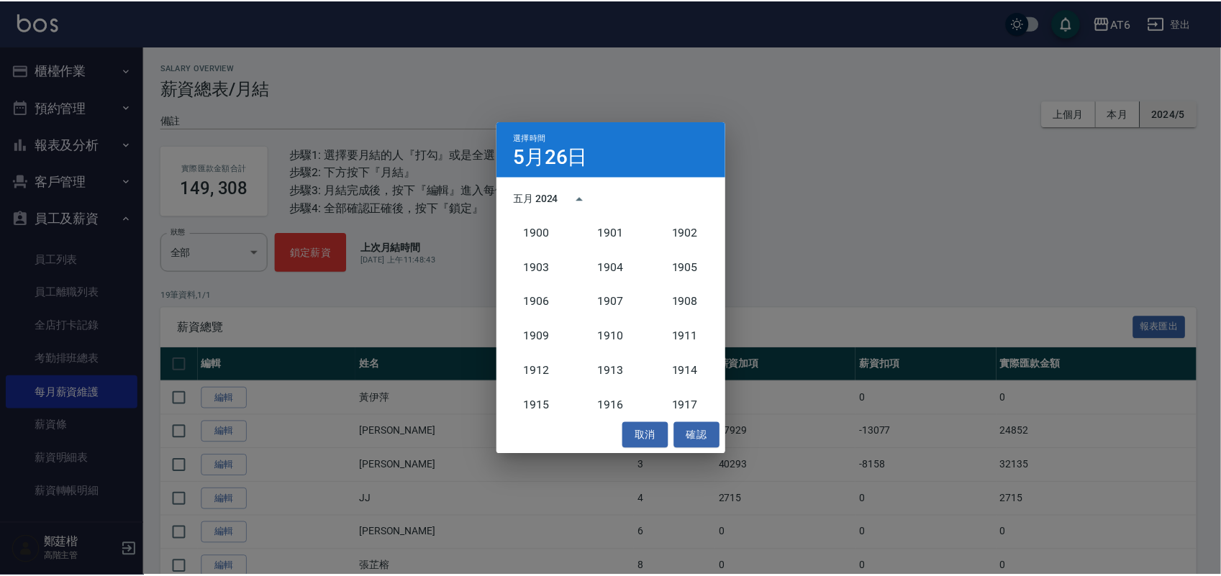
scroll to position [1333, 0]
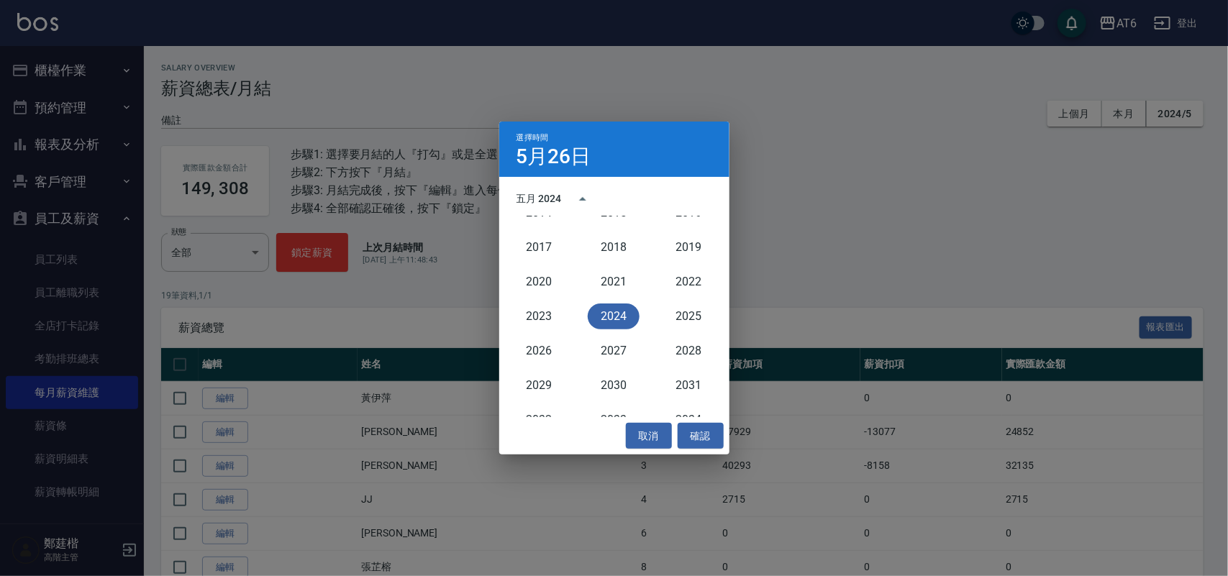
click at [626, 310] on button "2024" at bounding box center [614, 317] width 52 height 26
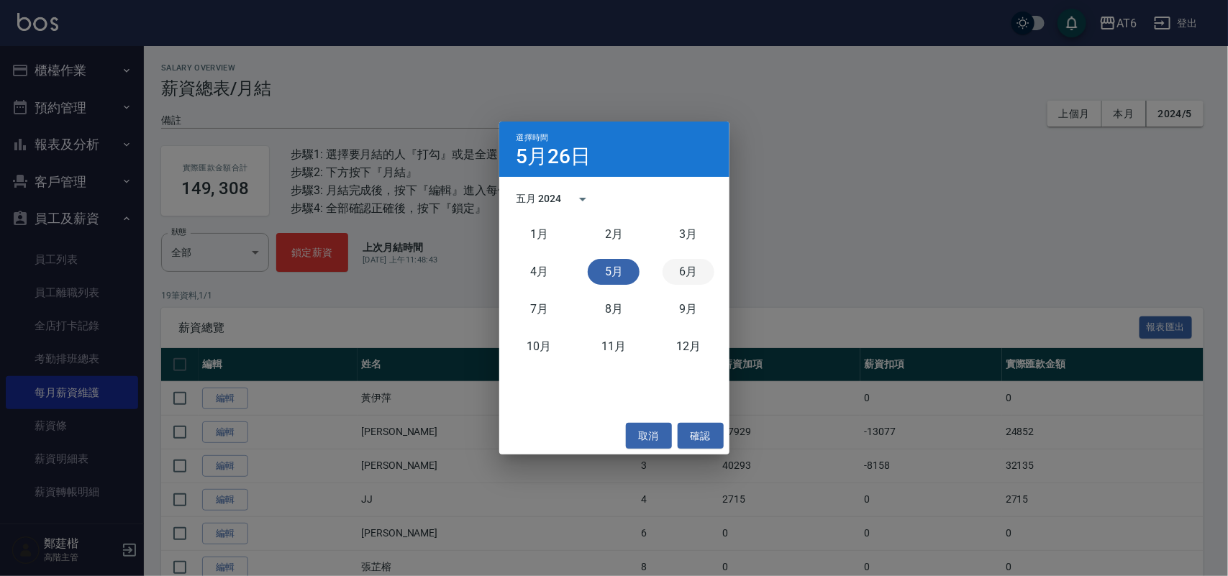
click at [674, 270] on button "6月" at bounding box center [689, 272] width 52 height 26
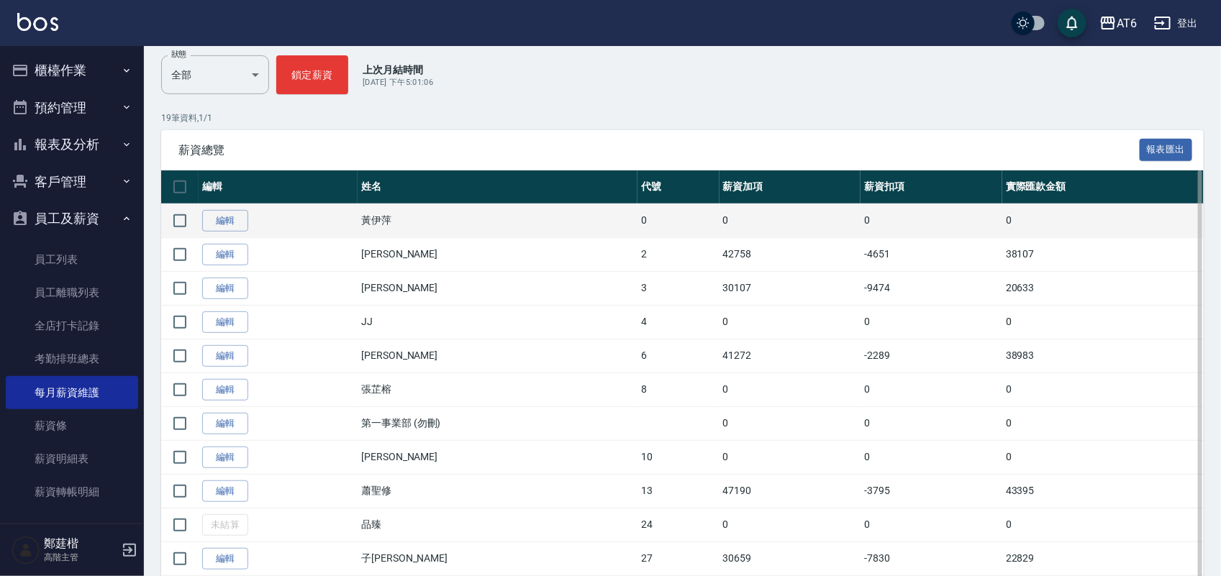
scroll to position [180, 0]
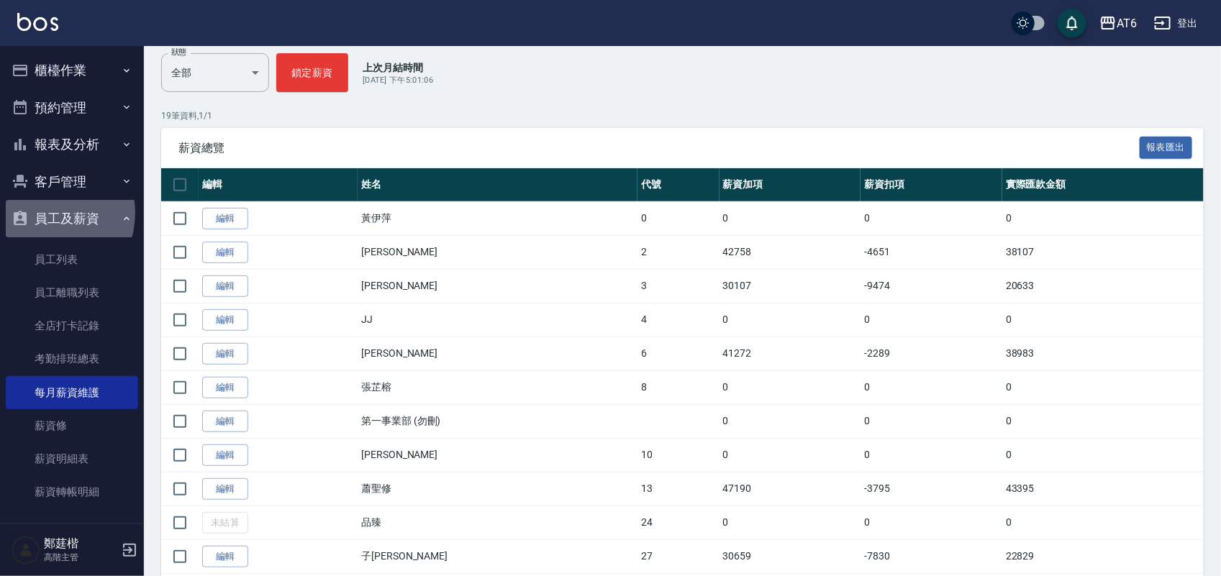
click at [44, 213] on button "員工及薪資" at bounding box center [72, 218] width 132 height 37
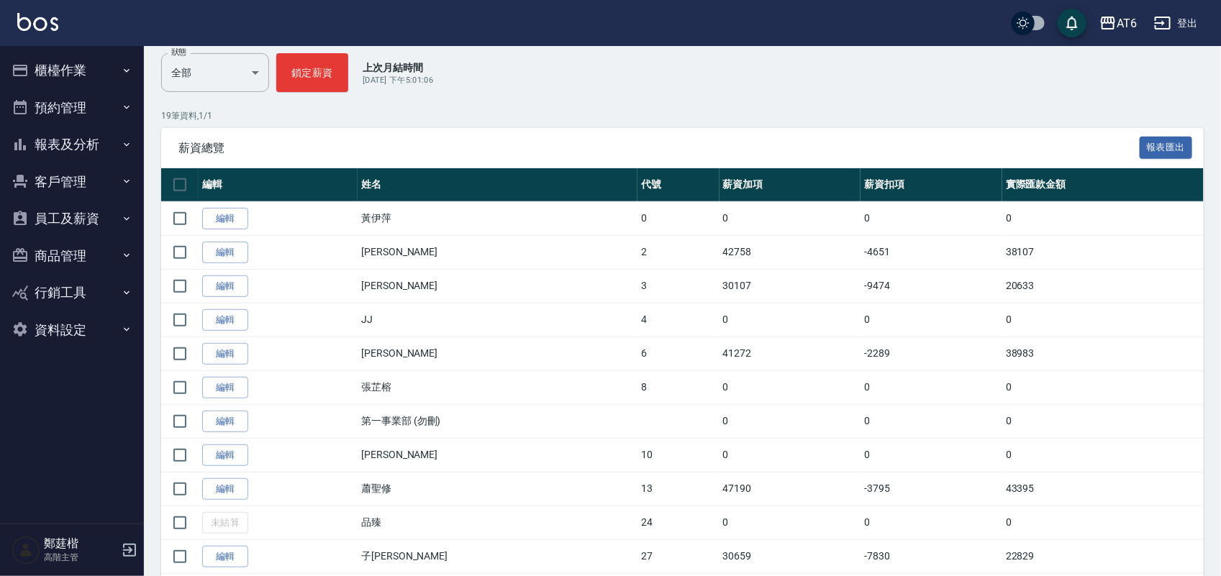
click at [101, 73] on button "櫃檯作業" at bounding box center [72, 70] width 132 height 37
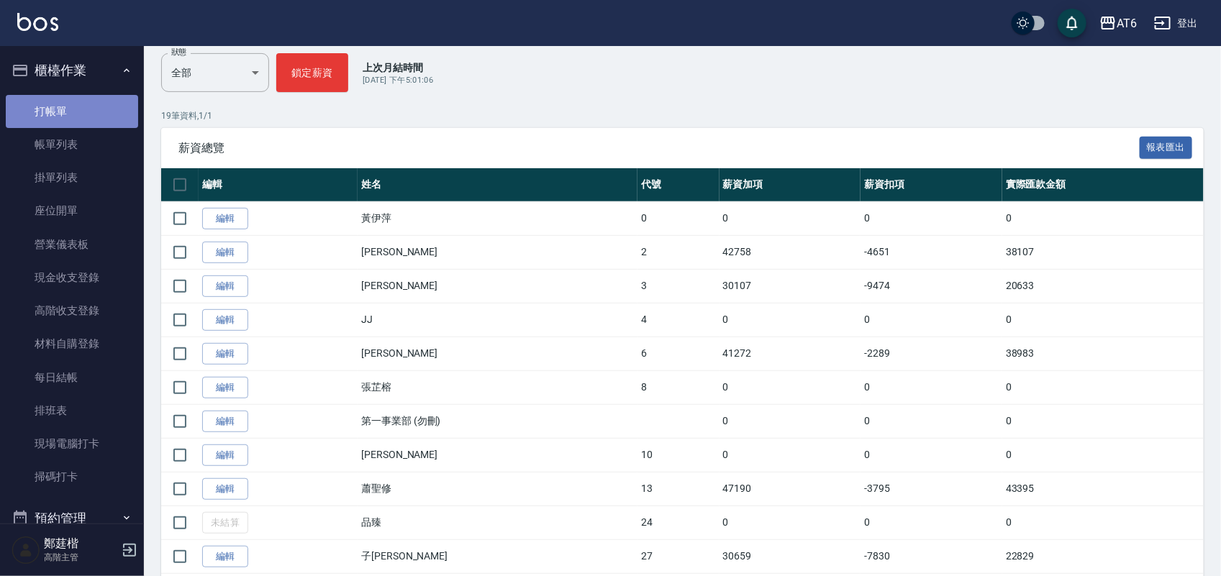
click at [104, 109] on link "打帳單" at bounding box center [72, 111] width 132 height 33
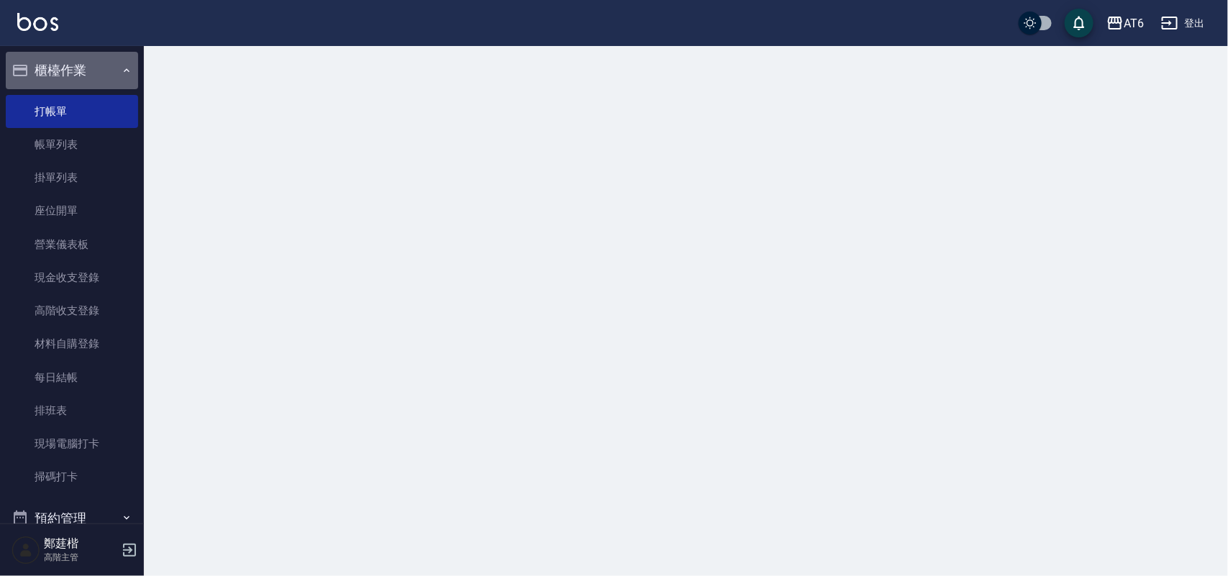
click at [107, 73] on button "櫃檯作業" at bounding box center [72, 70] width 132 height 37
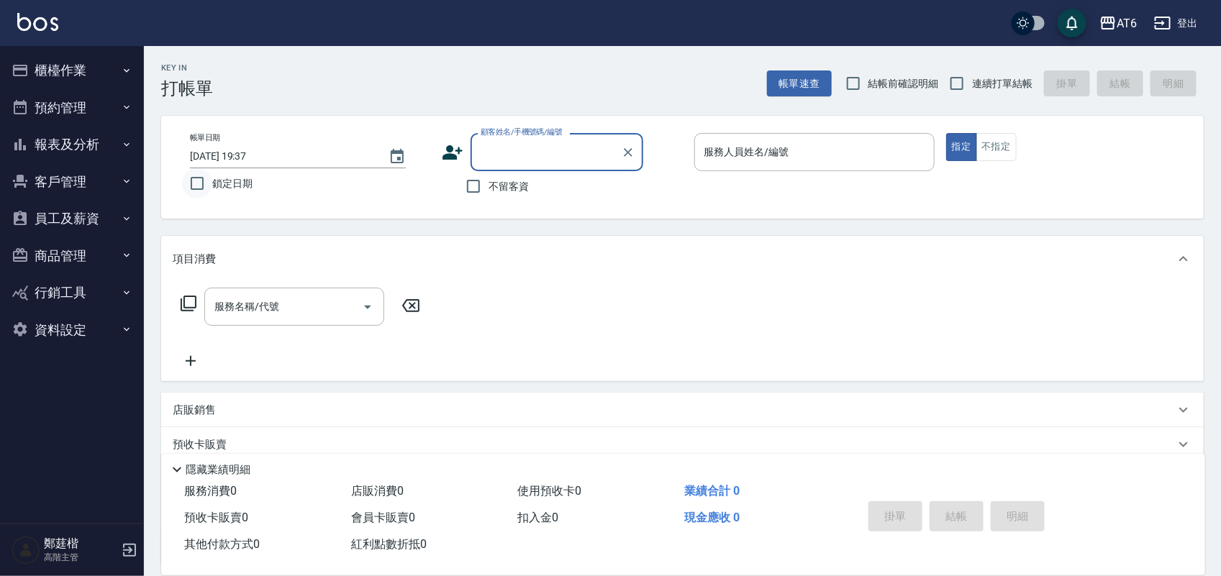
click at [199, 183] on input "鎖定日期" at bounding box center [197, 183] width 30 height 30
checkbox input "true"
click at [559, 169] on div "顧客姓名/手機號碼/編號" at bounding box center [557, 152] width 173 height 38
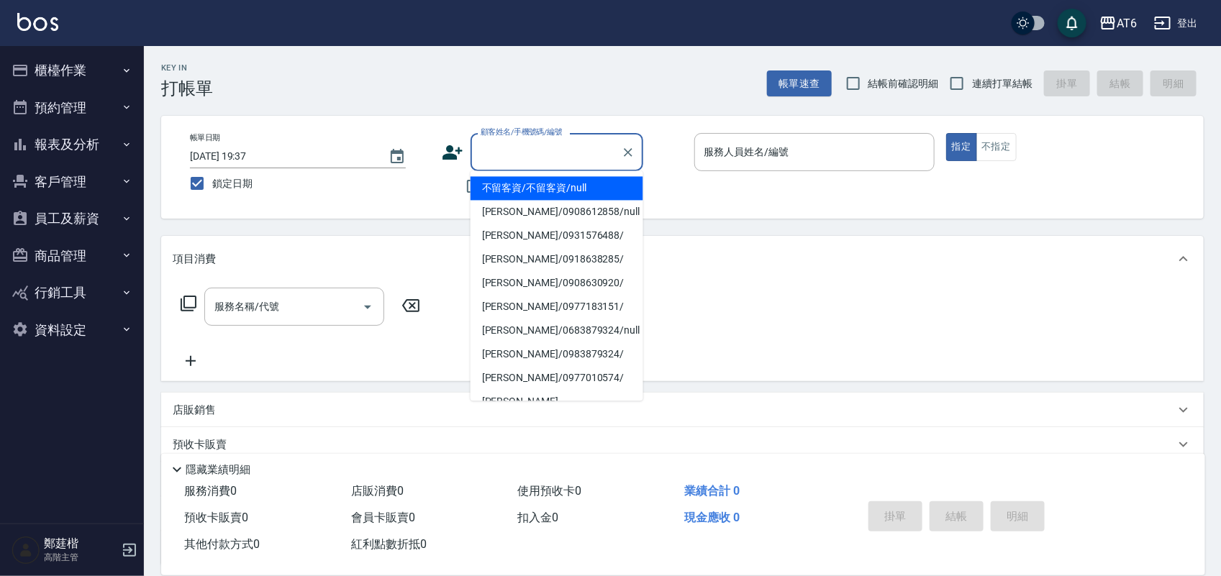
click at [563, 107] on div "Key In 打帳單 帳單速查 結帳前確認明細 連續打單結帳 掛單 結帳 明細 帳單日期 [DATE] 19:37 鎖定日期 顧客姓名/手機號碼/編號 顧客姓…" at bounding box center [682, 374] width 1077 height 657
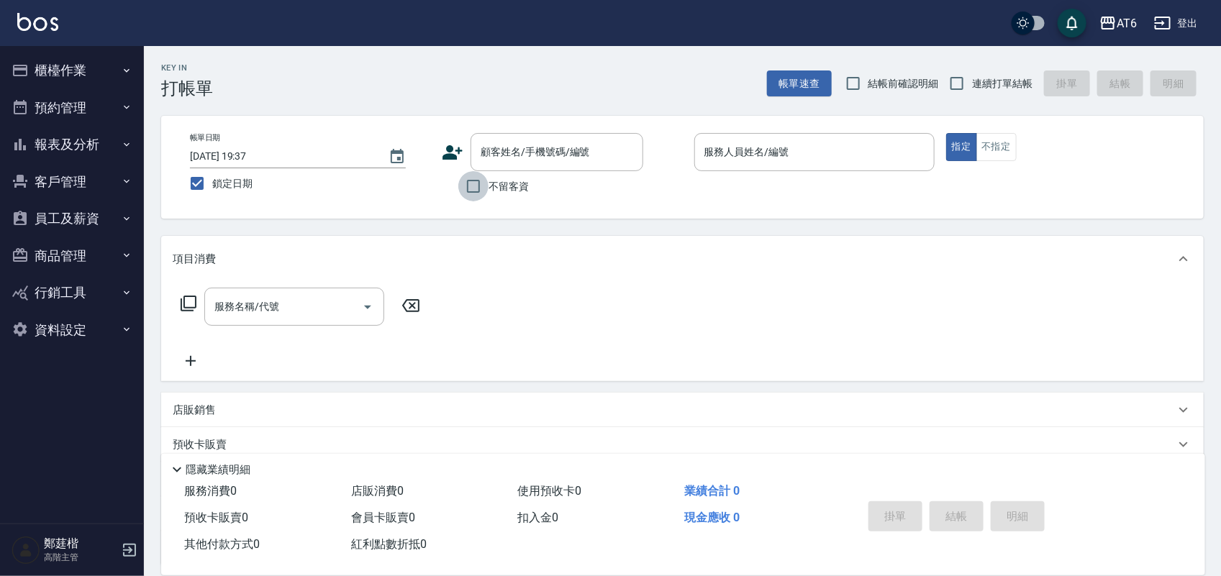
click at [476, 196] on input "不留客資" at bounding box center [473, 186] width 30 height 30
checkbox input "true"
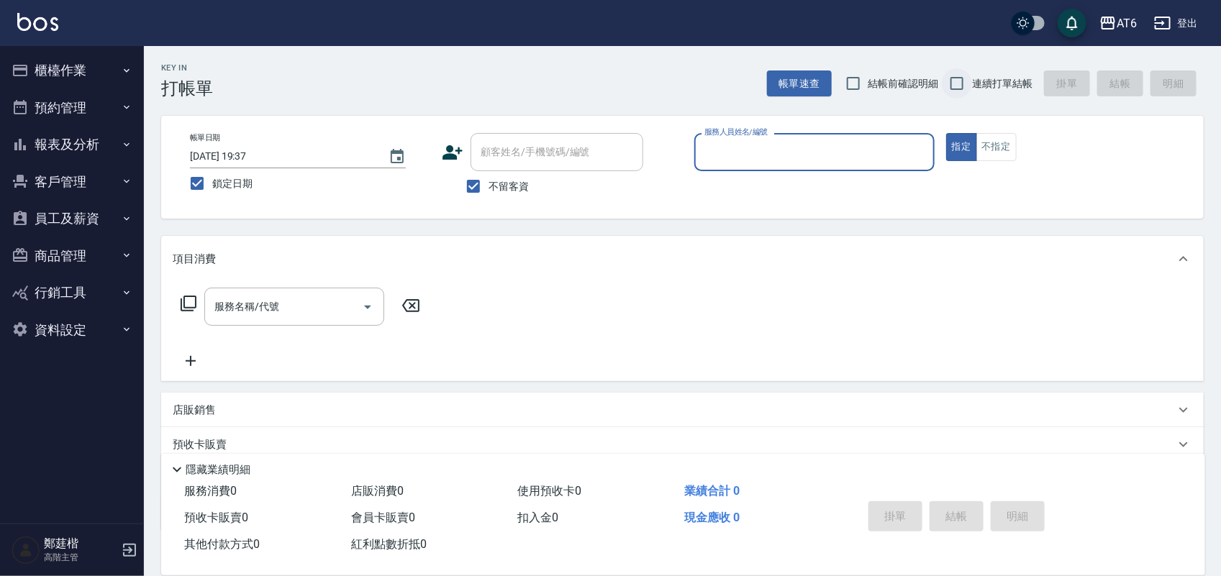
click at [953, 80] on input "連續打單結帳" at bounding box center [957, 83] width 30 height 30
checkbox input "true"
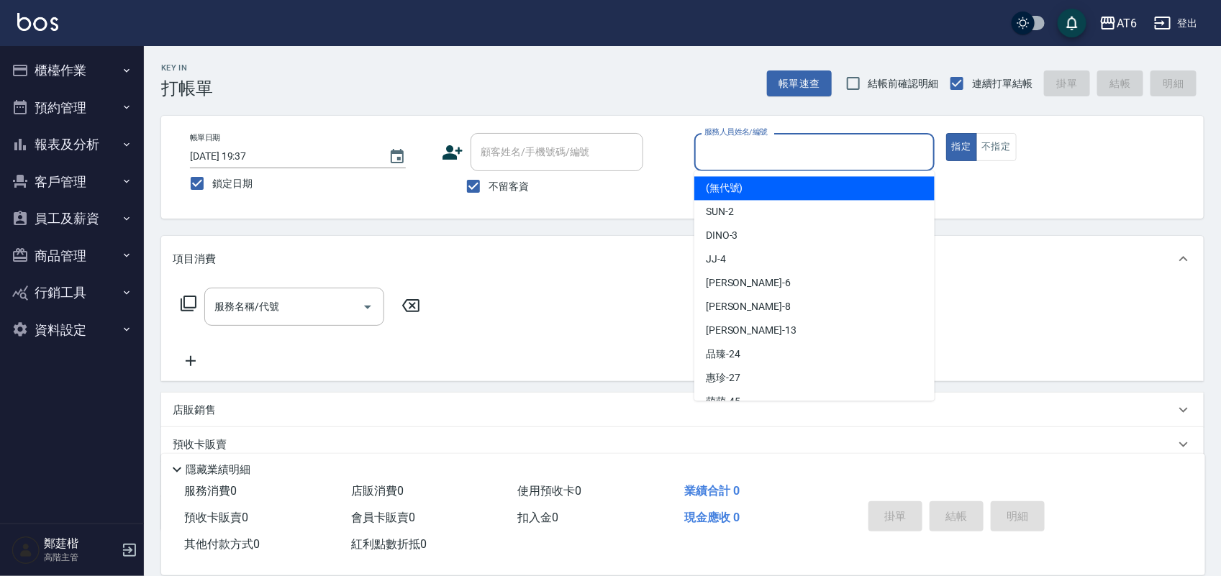
click at [857, 148] on input "服務人員姓名/編號" at bounding box center [814, 152] width 227 height 25
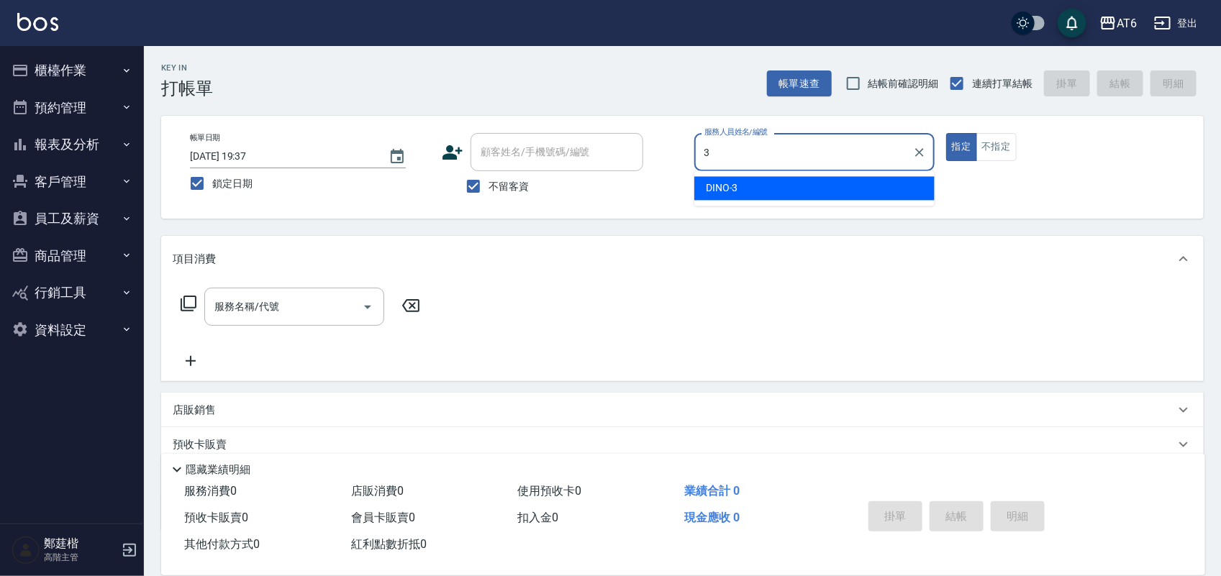
type input "3"
type button "true"
type input "DINO-3"
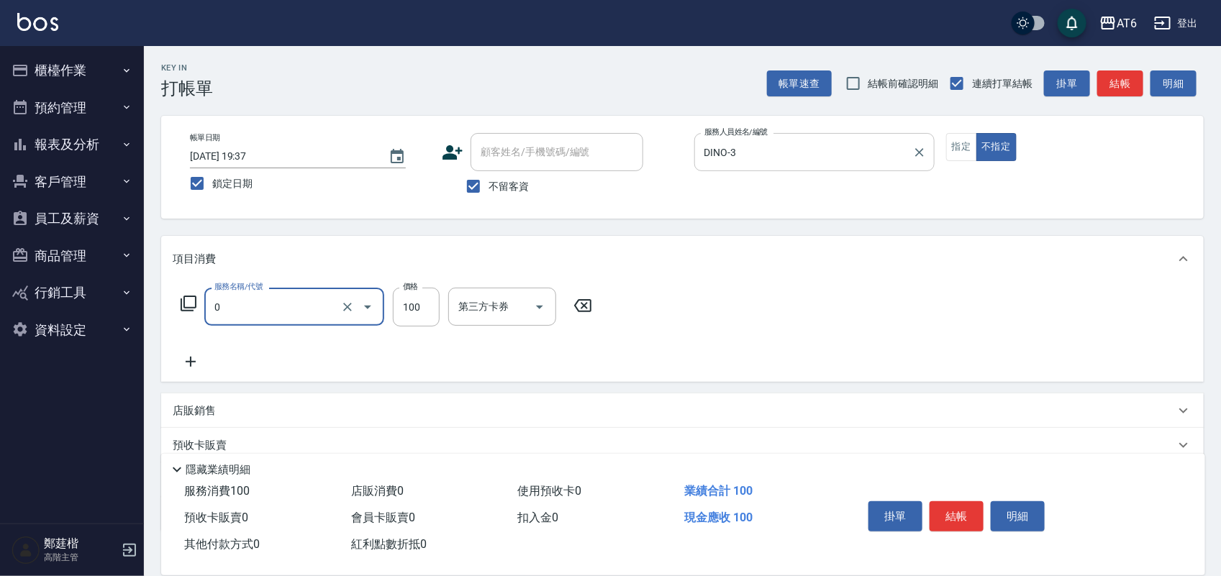
type input "剪髮(0)"
type input "180"
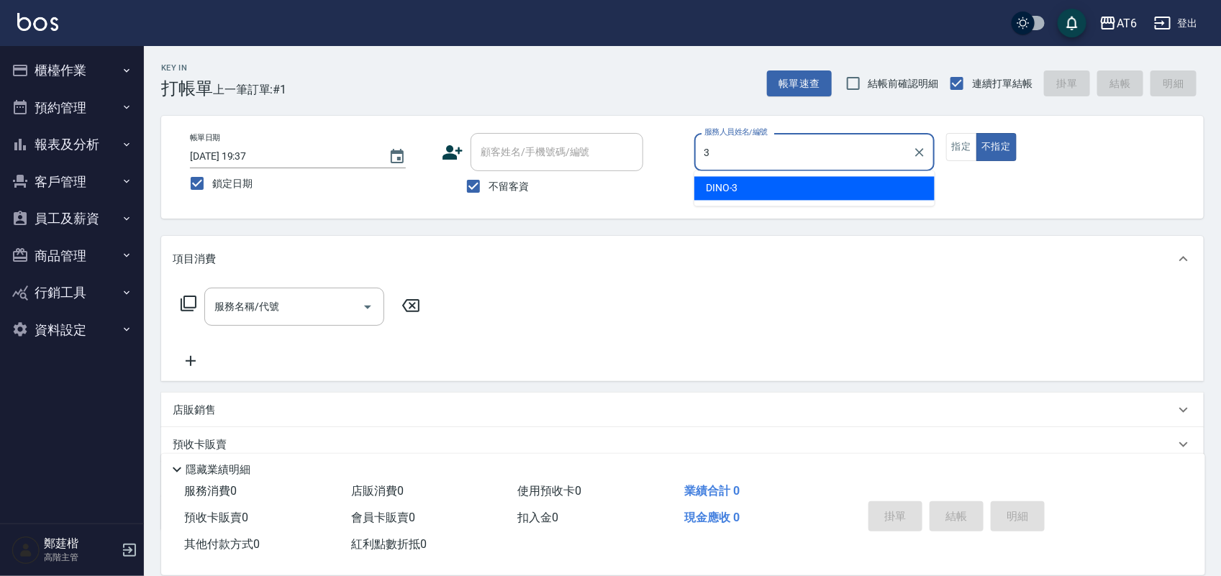
type input "3"
type button "false"
type input "DINO-3"
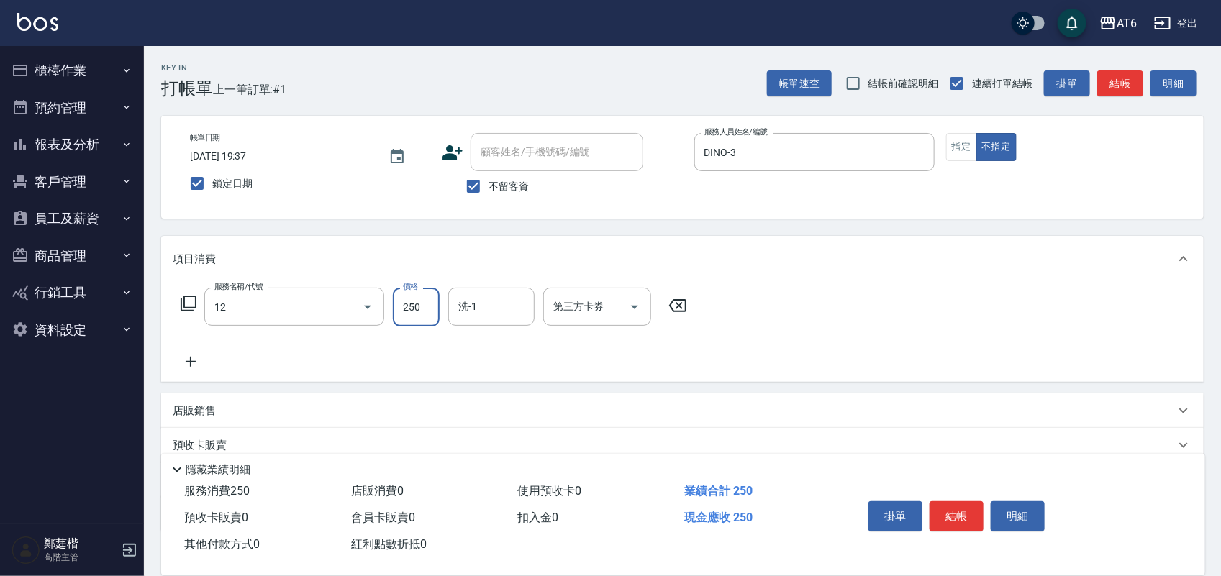
type input "精油洗髮(12)"
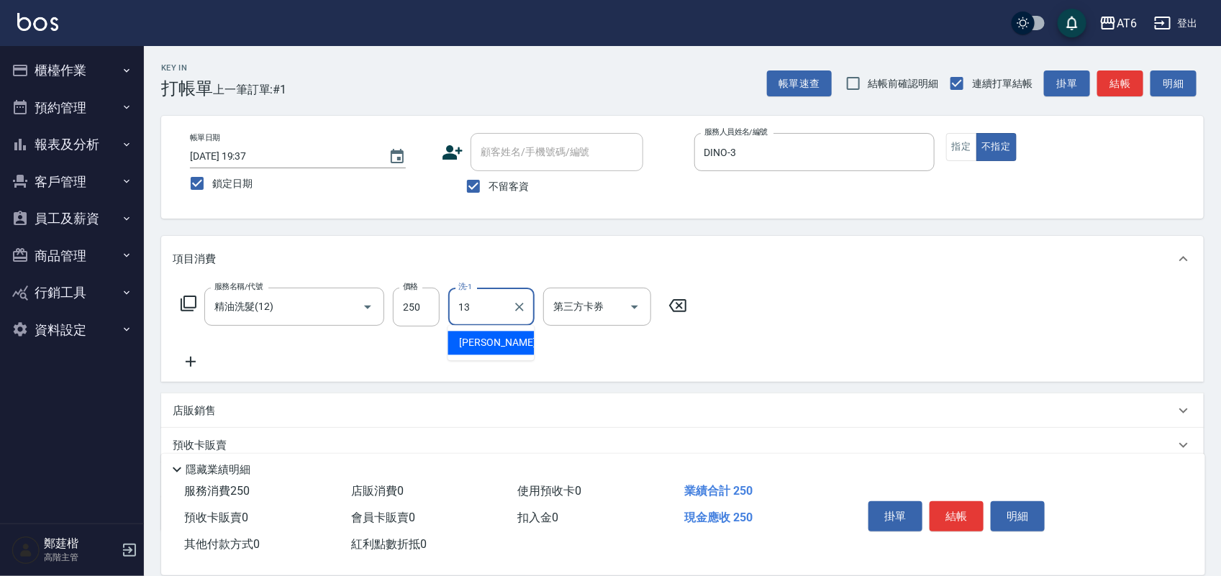
type input "阿修-13"
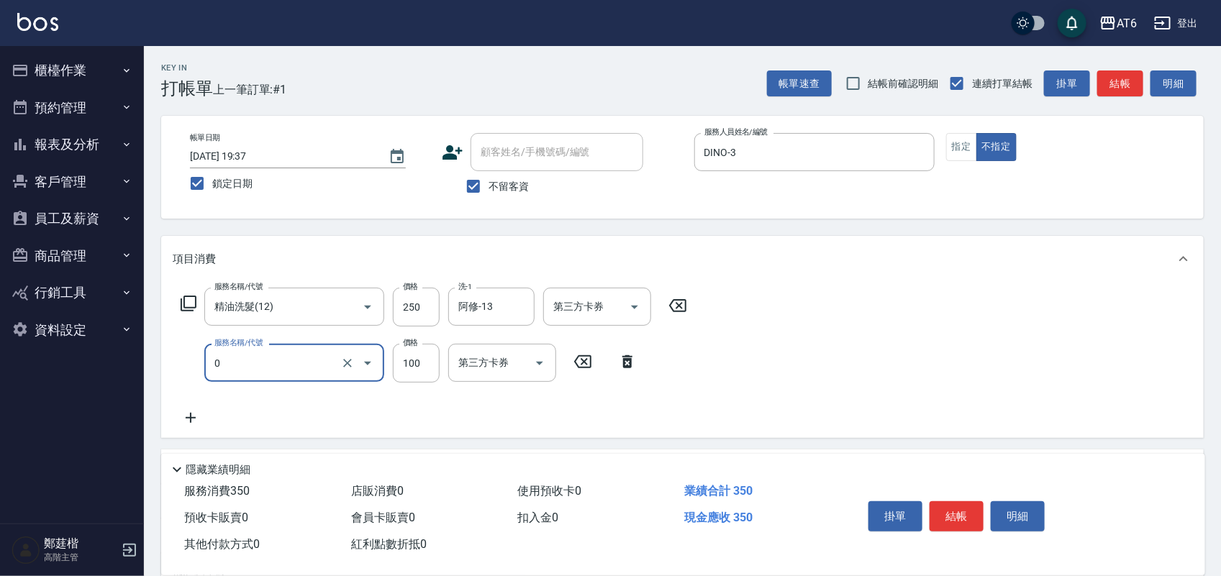
type input "剪髮(0)"
type input "130"
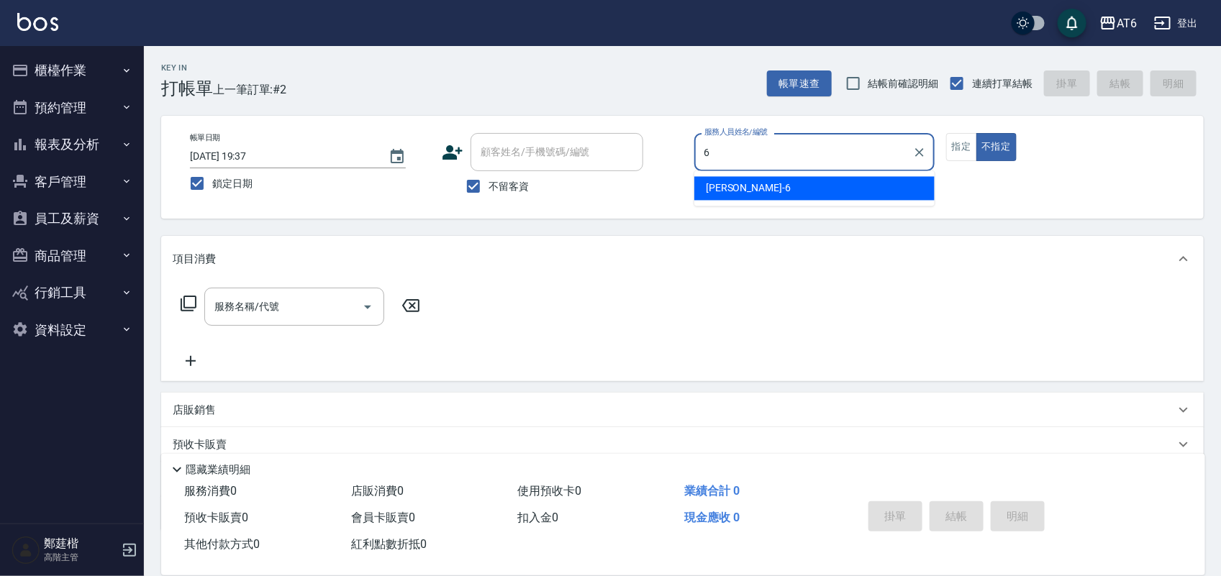
type input "[PERSON_NAME]-6"
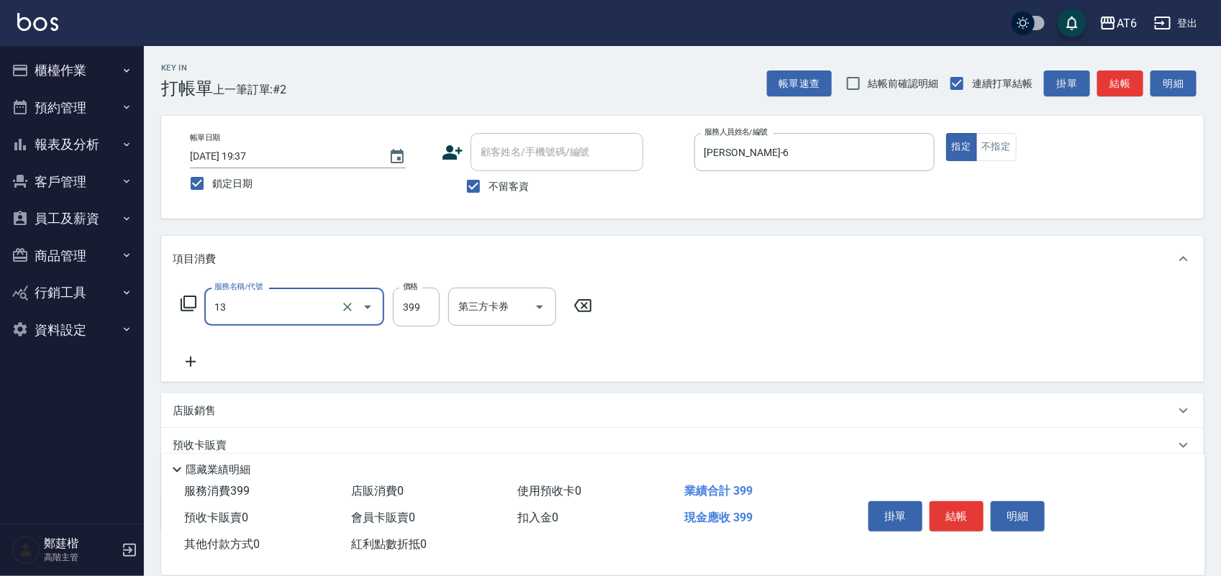
type input "海鹽洗(13)"
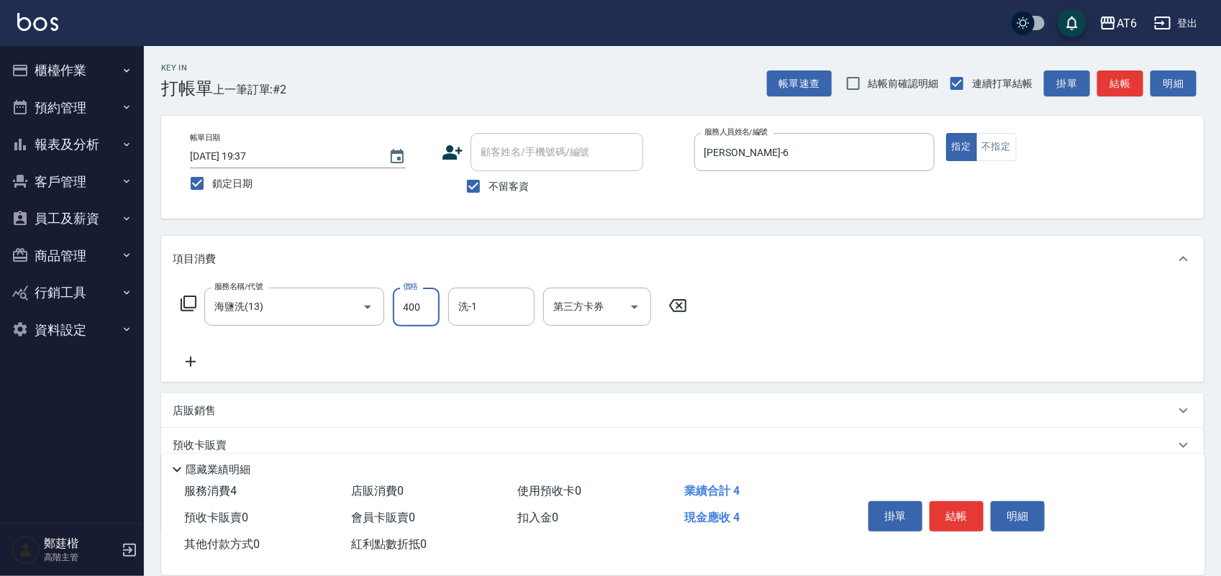
type input "400"
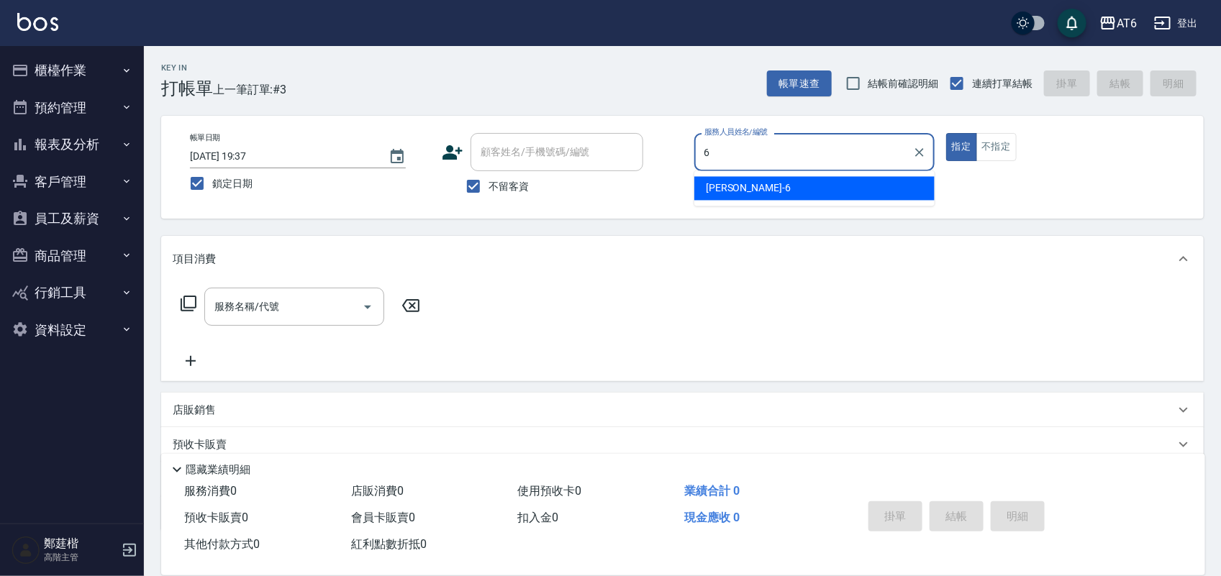
type input "[PERSON_NAME]-6"
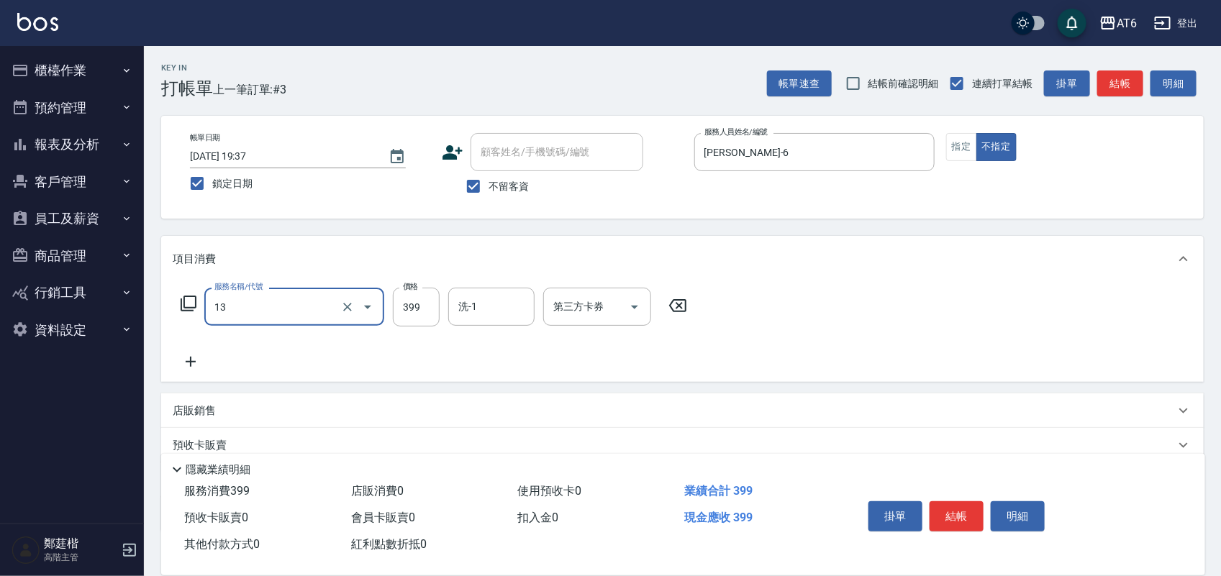
type input "海鹽洗(13)"
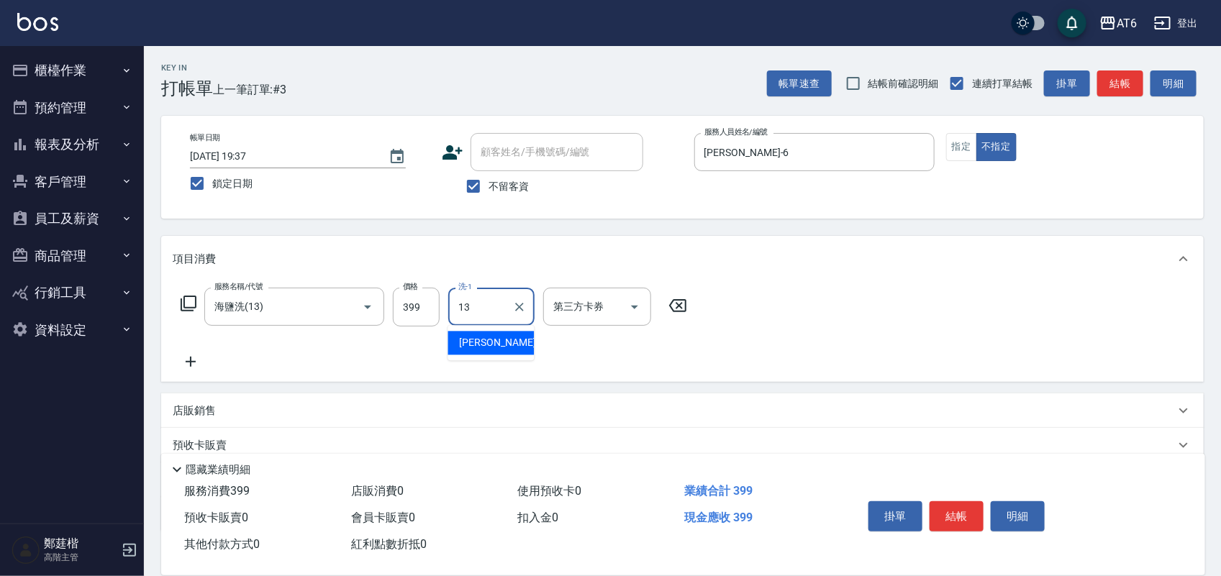
type input "阿修-13"
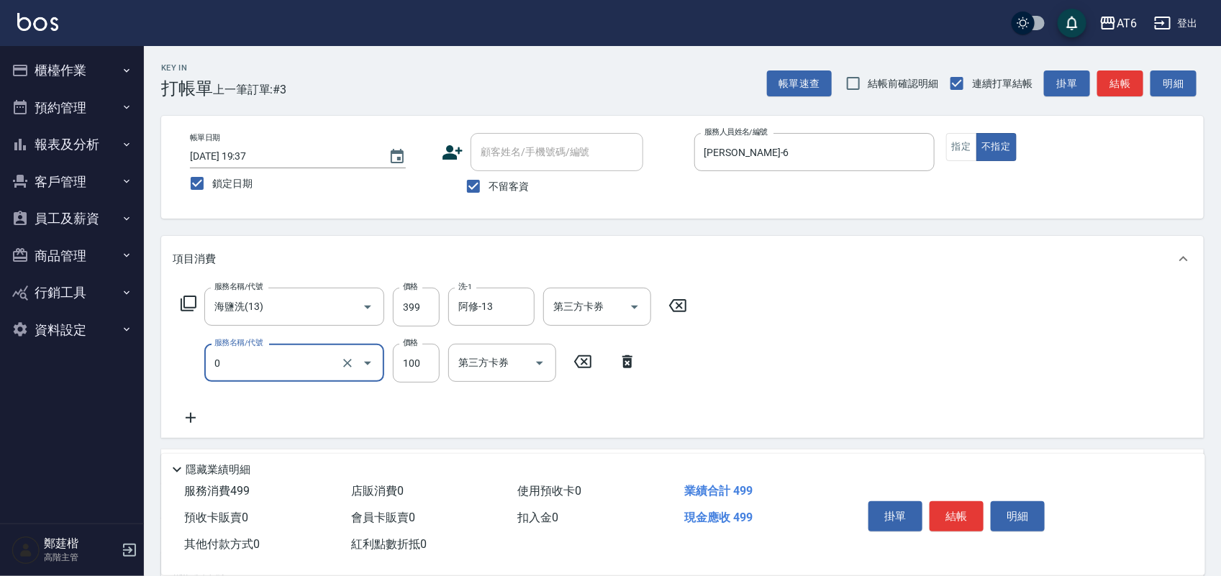
type input "剪髮(0)"
type input "180"
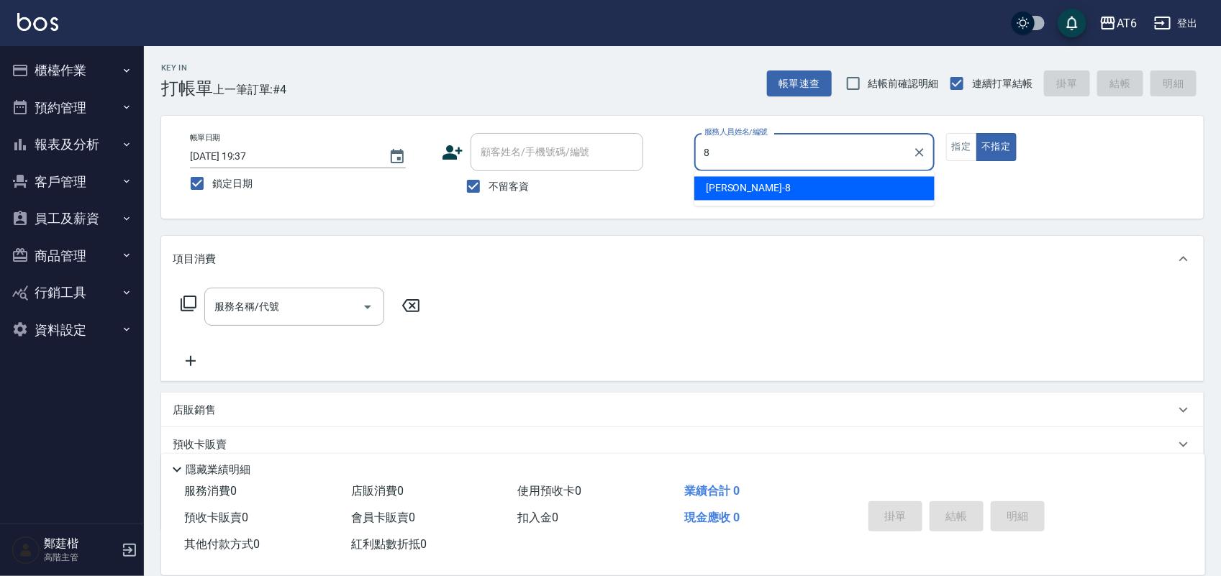
type input "[PERSON_NAME]-8"
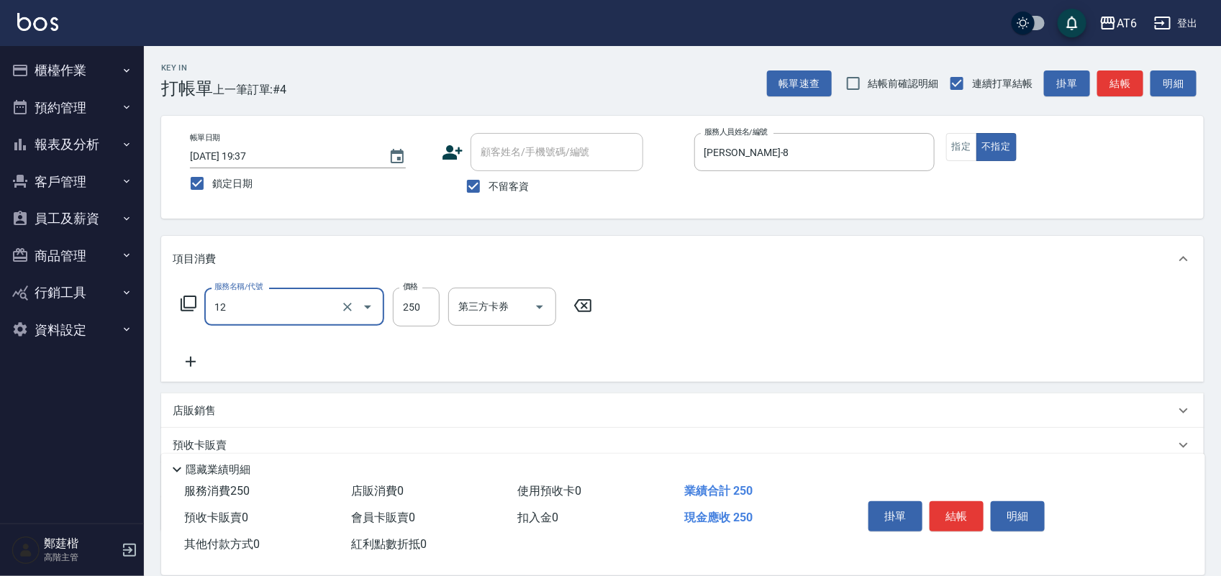
type input "精油洗髮(12)"
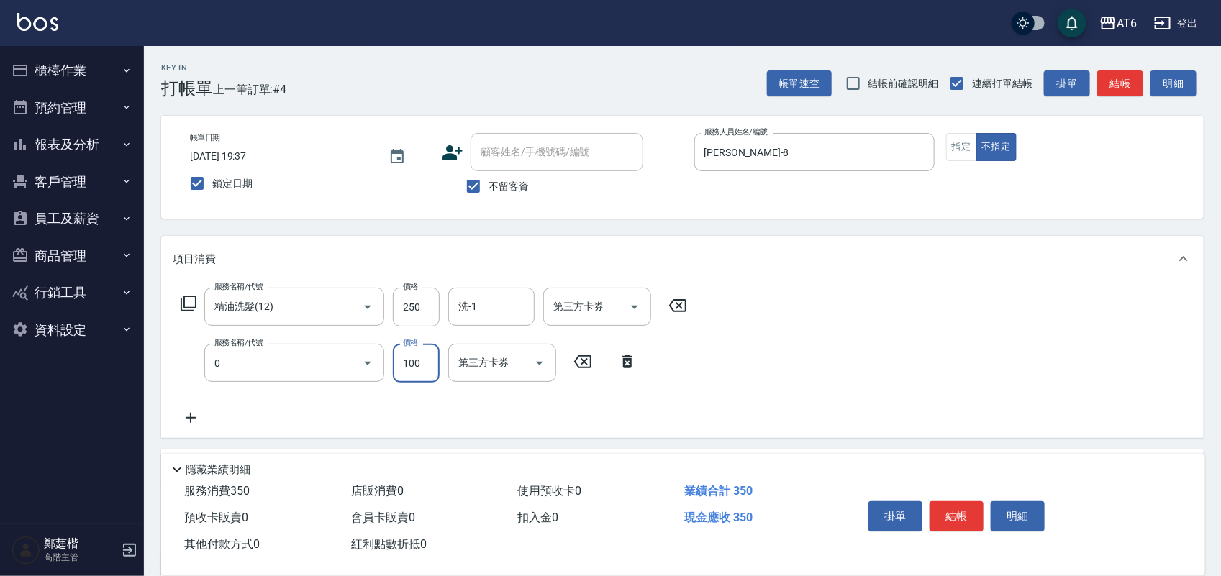
type input "剪髮(0)"
type input "130"
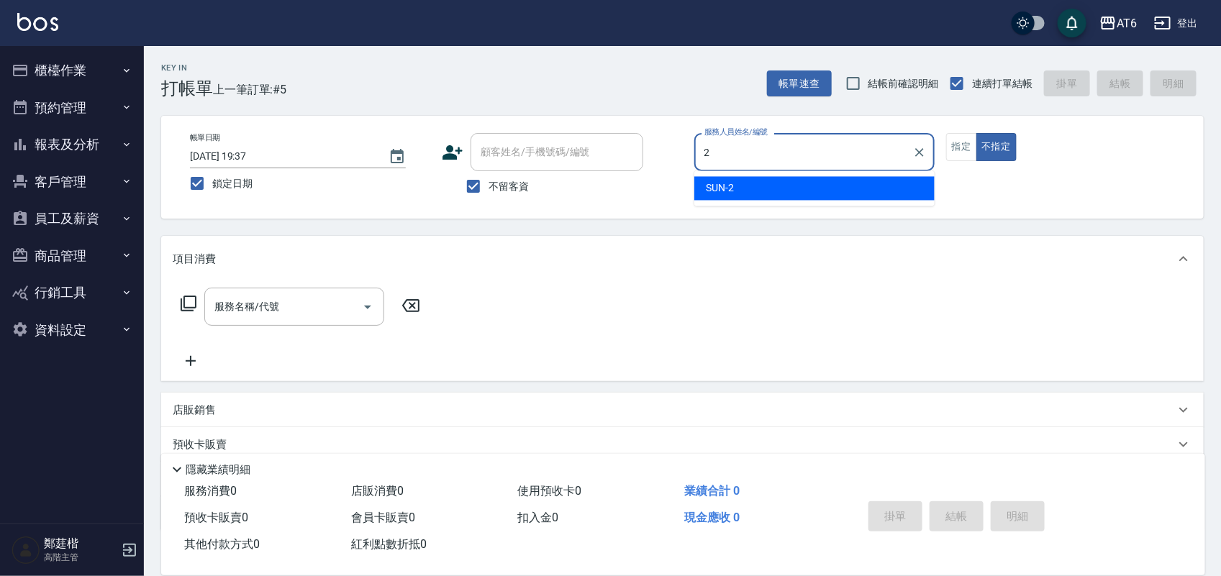
type input "SUN-2"
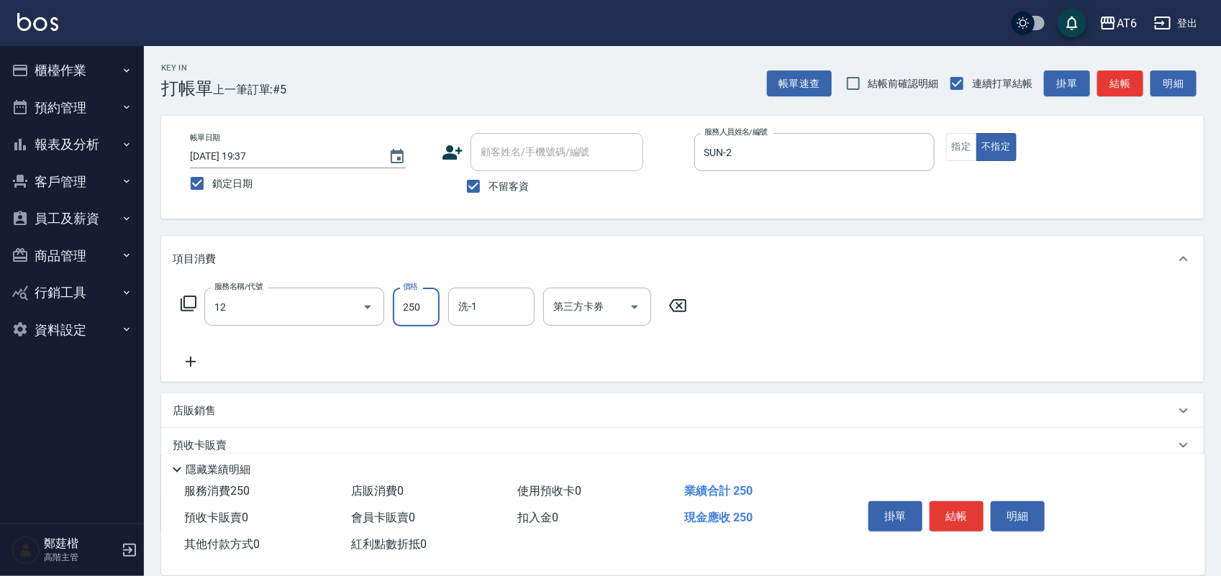
type input "精油洗髮(12)"
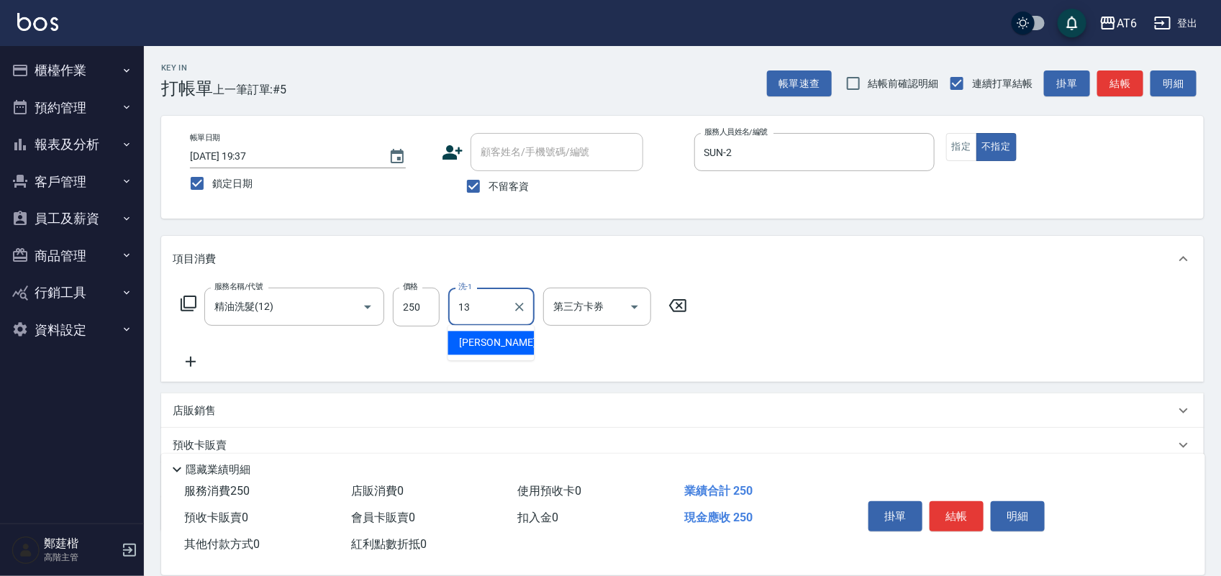
type input "阿修-13"
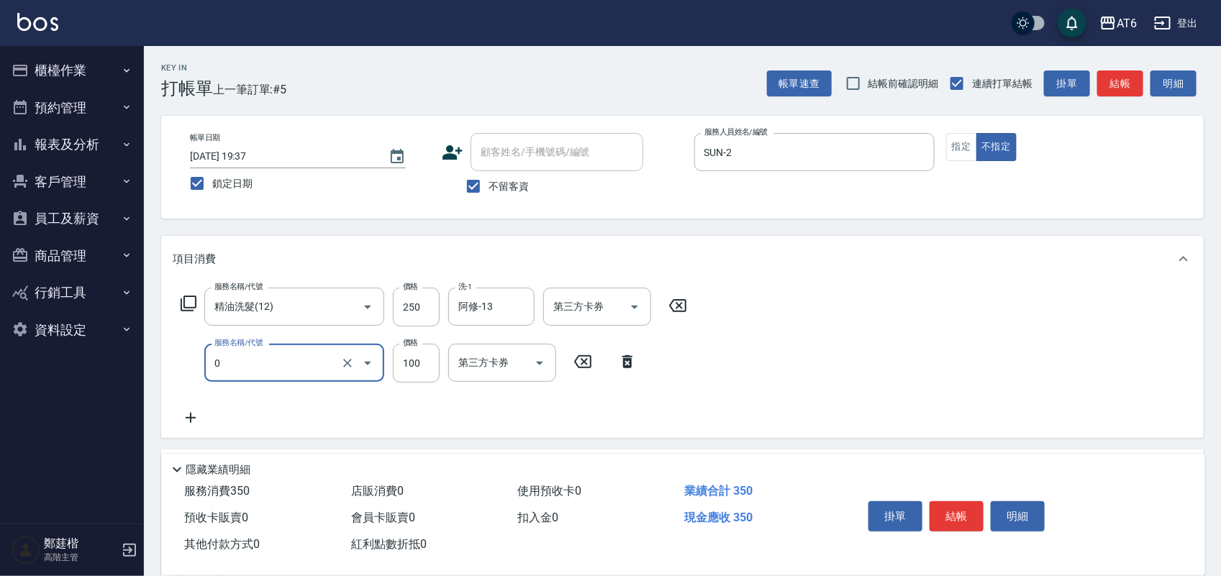
type input "剪髮(0)"
type input "130"
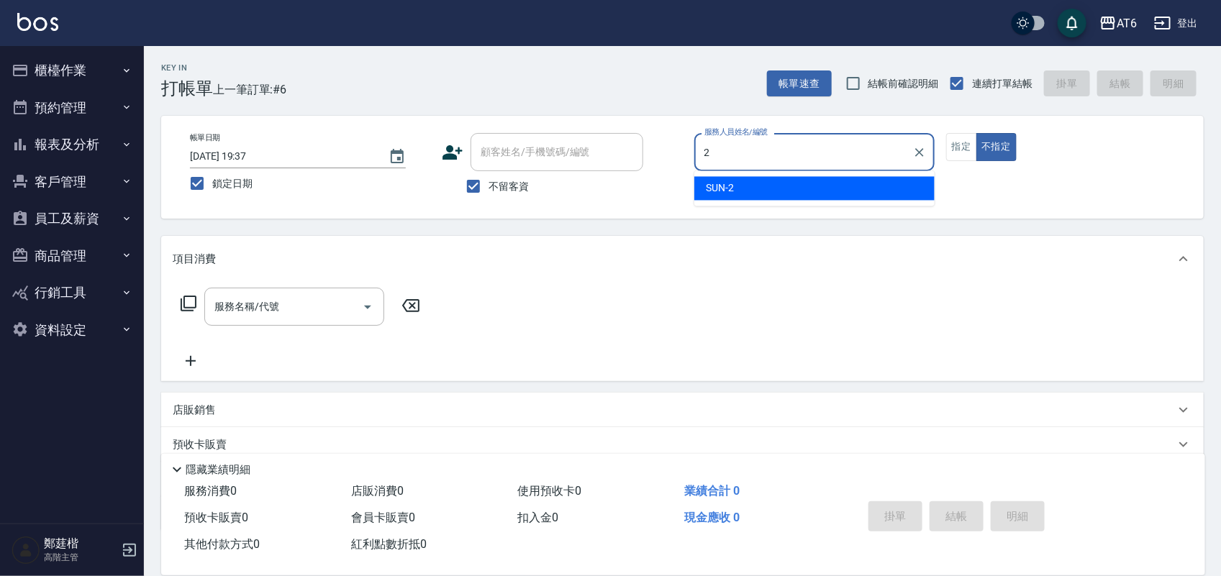
type input "SUN-2"
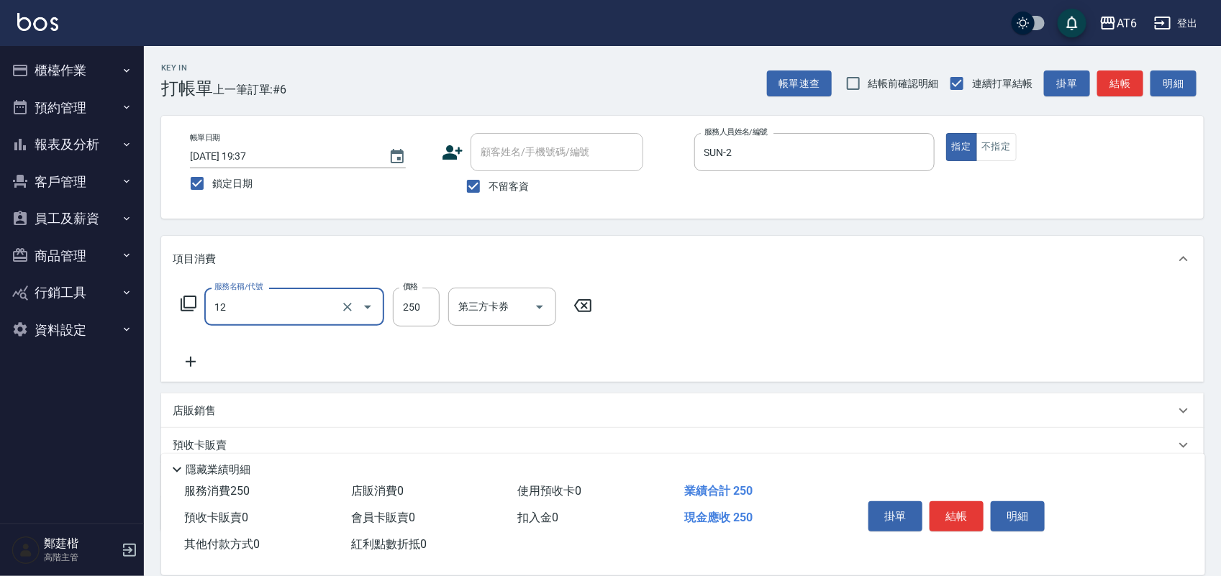
type input "精油洗髮(12)"
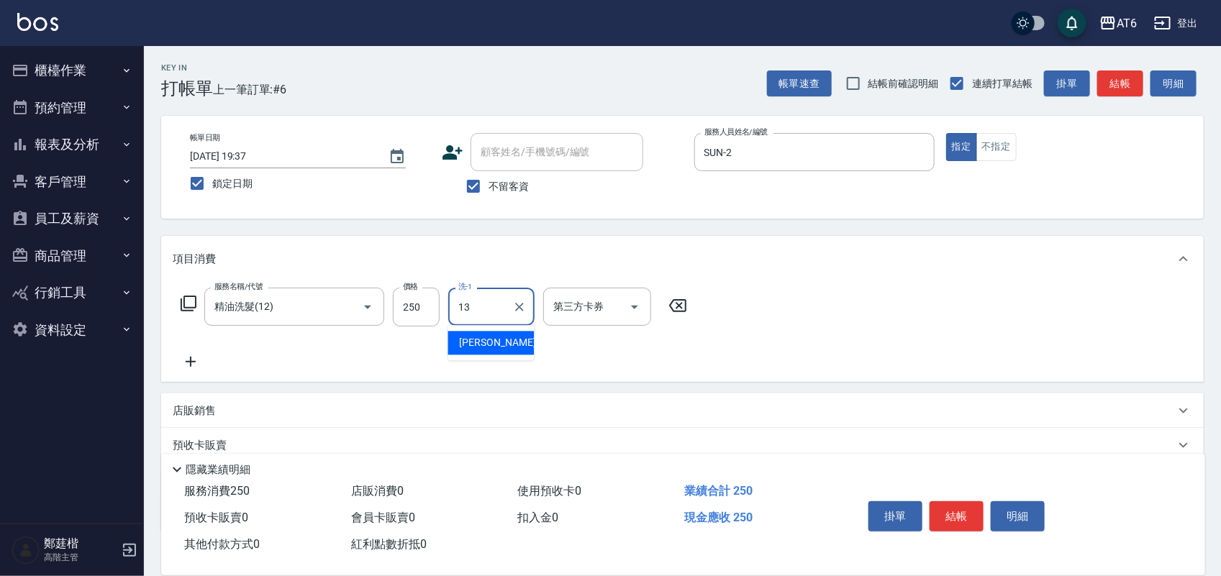
type input "阿修-13"
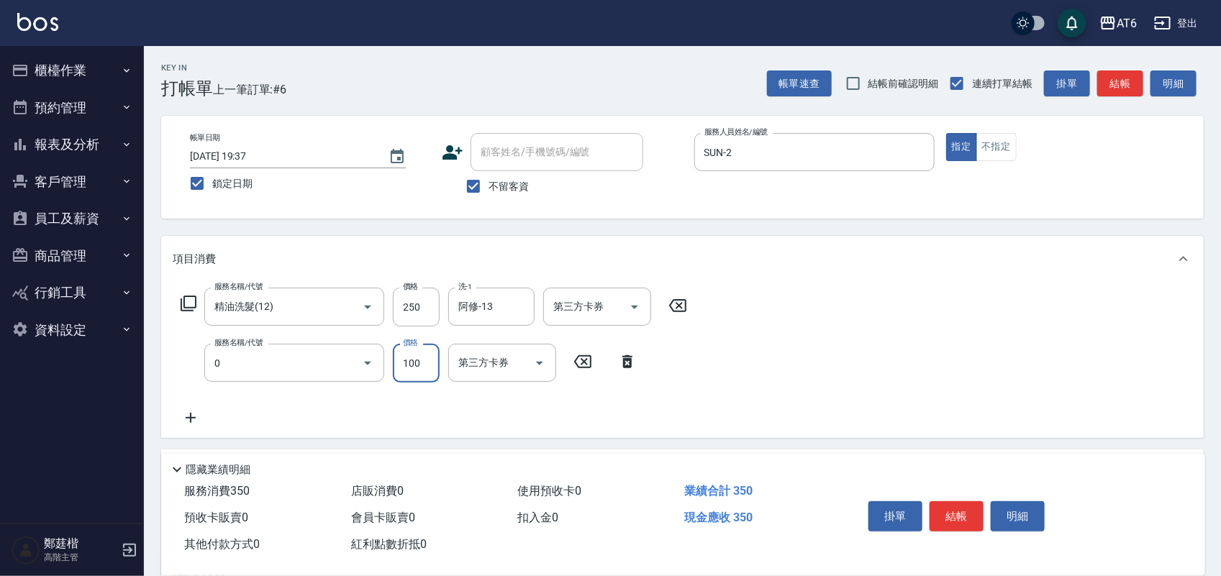
type input "剪髮(0)"
click at [430, 361] on input "0" at bounding box center [416, 363] width 47 height 39
type input "50"
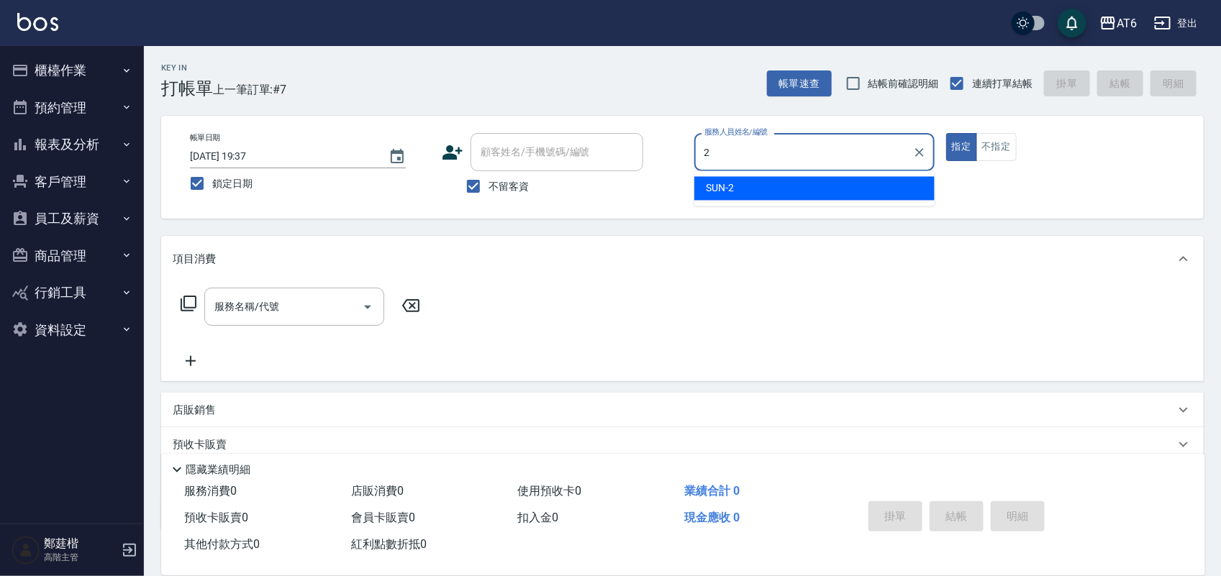
type input "SUN-2"
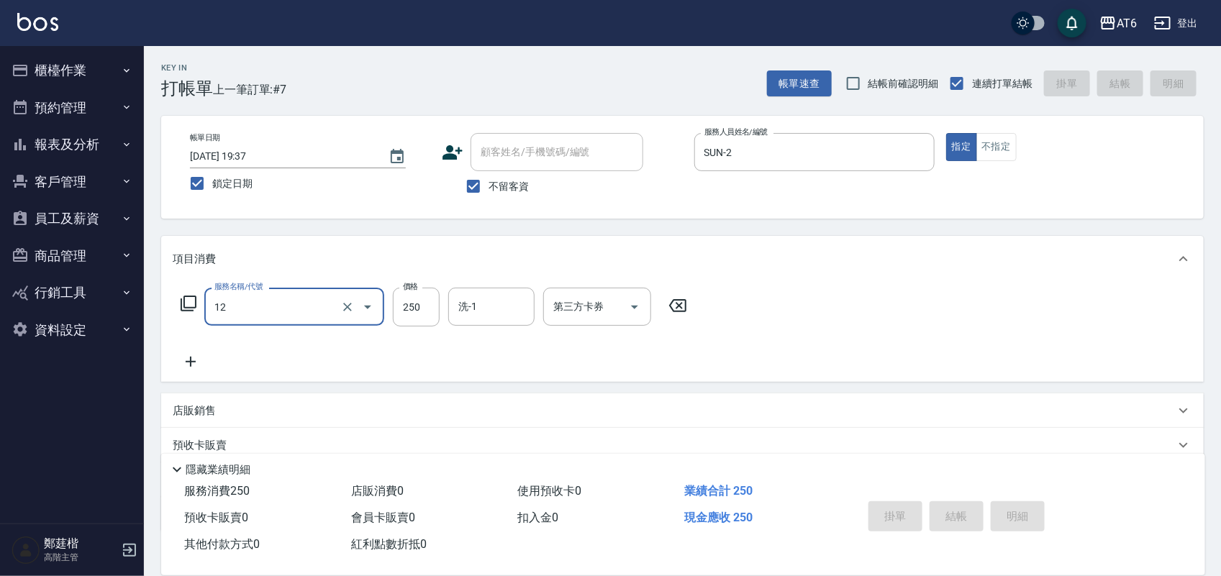
type input "12"
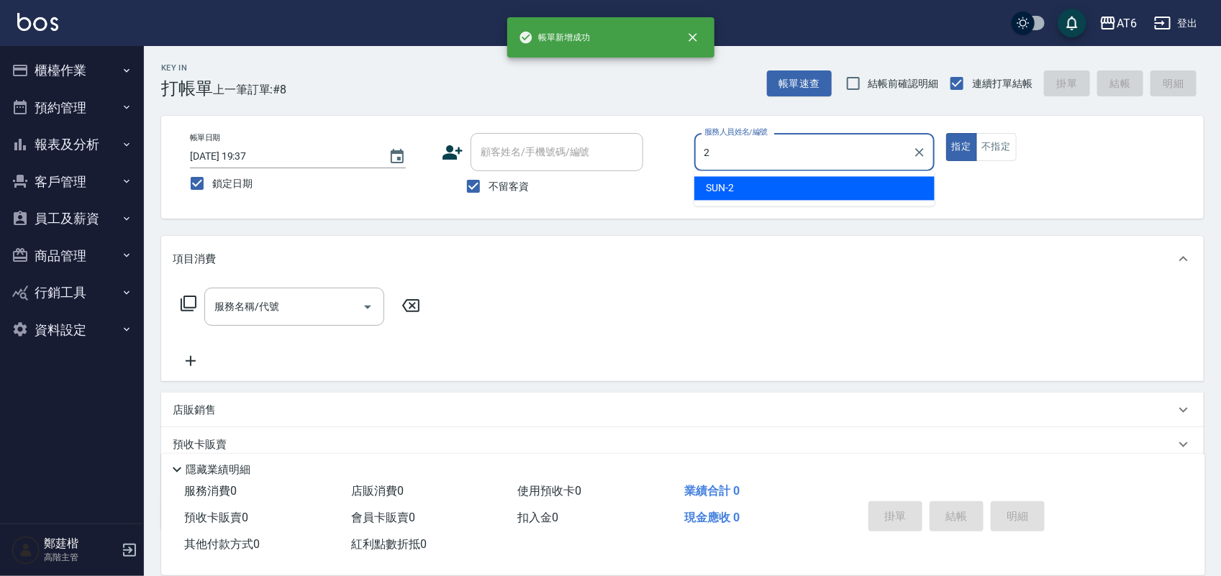
type input "SUN-2"
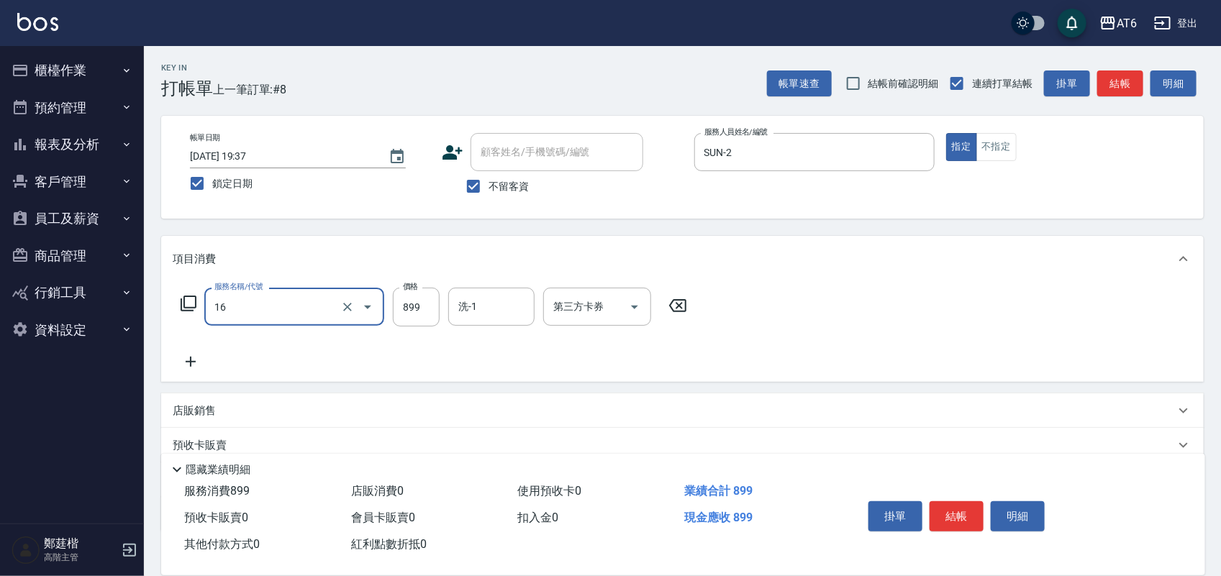
type input "植萃精油spa(16)"
type input "900"
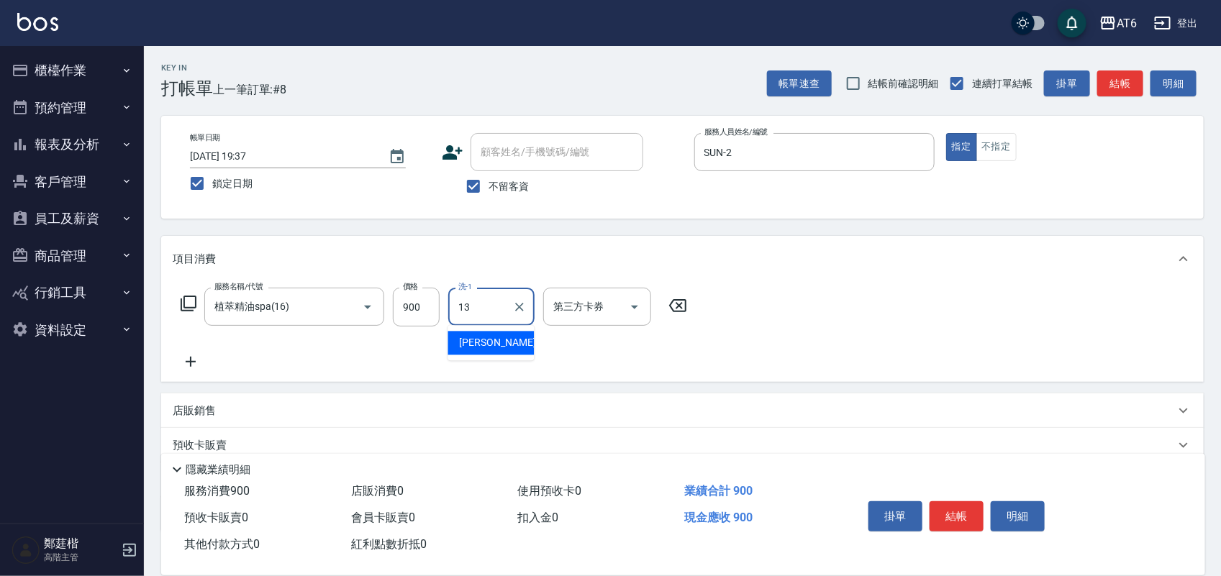
type input "阿修-13"
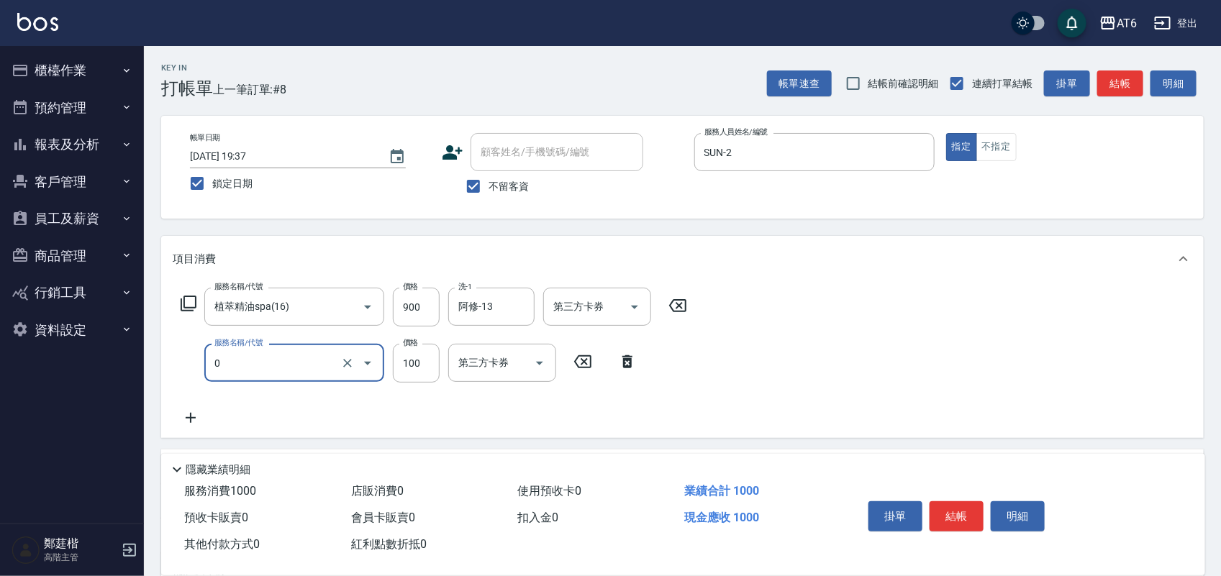
type input "剪髮(0)"
type input "200"
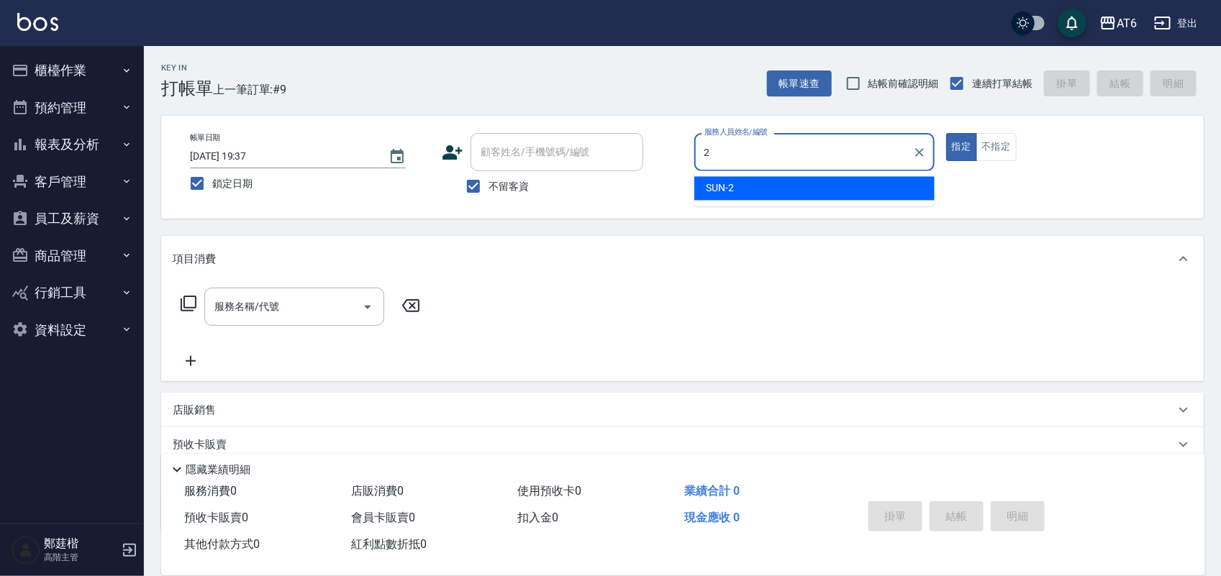
type input "SUN-2"
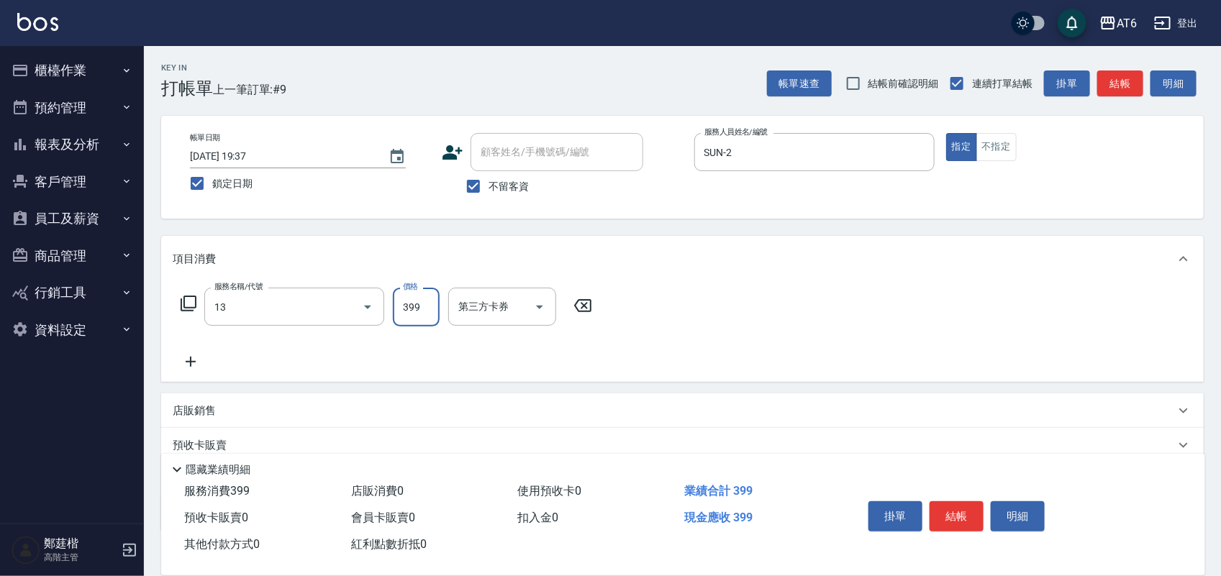
type input "海鹽洗(13)"
type input "400"
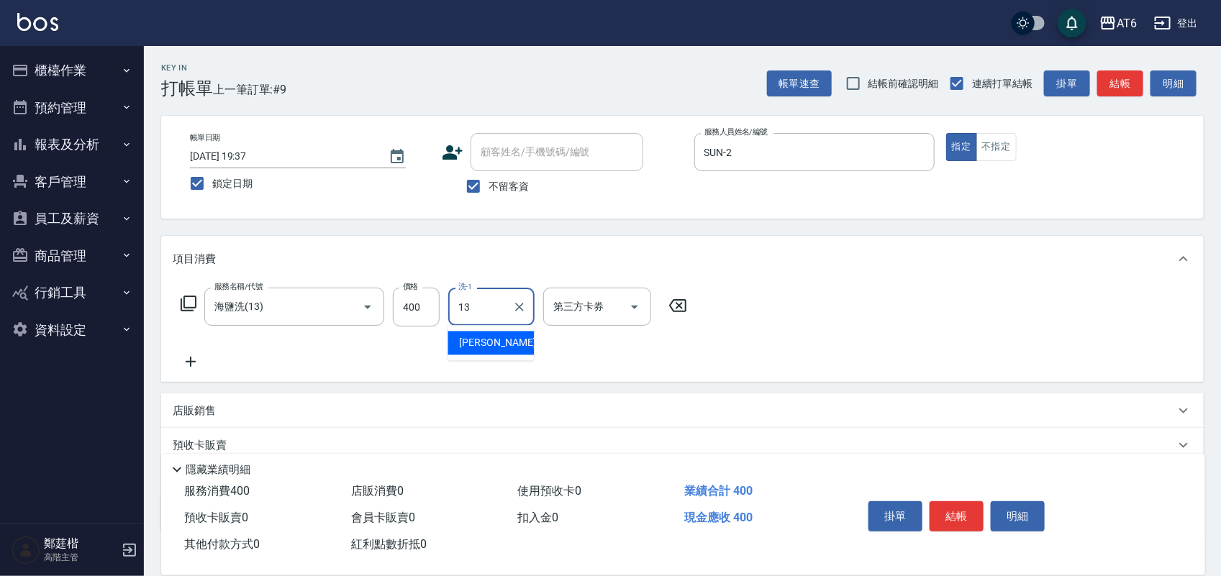
type input "阿修-13"
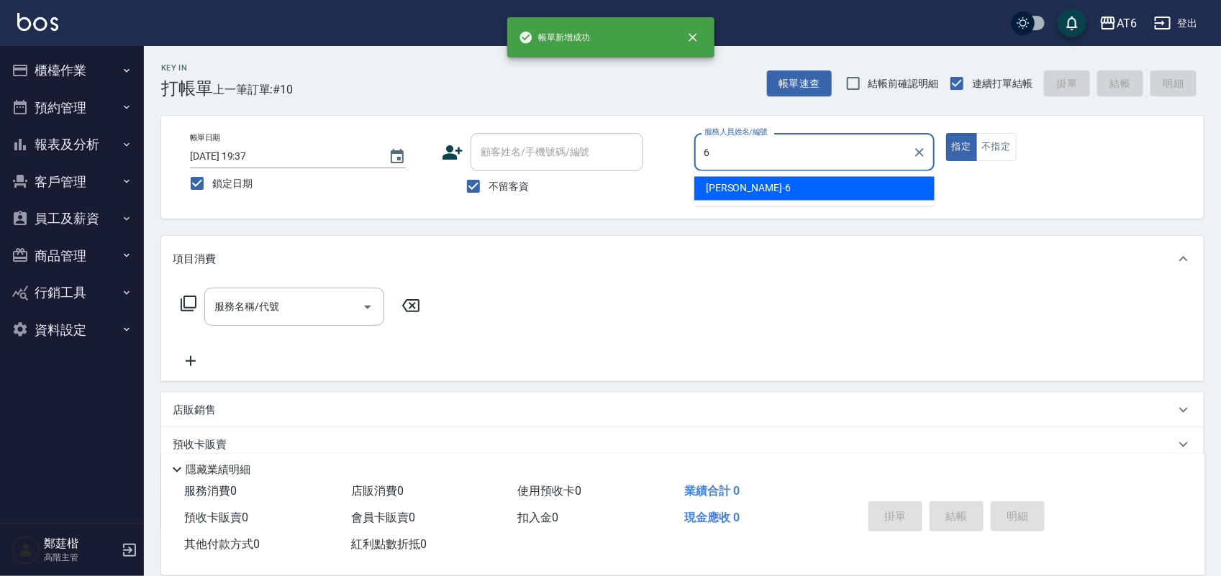
type input "[PERSON_NAME]-6"
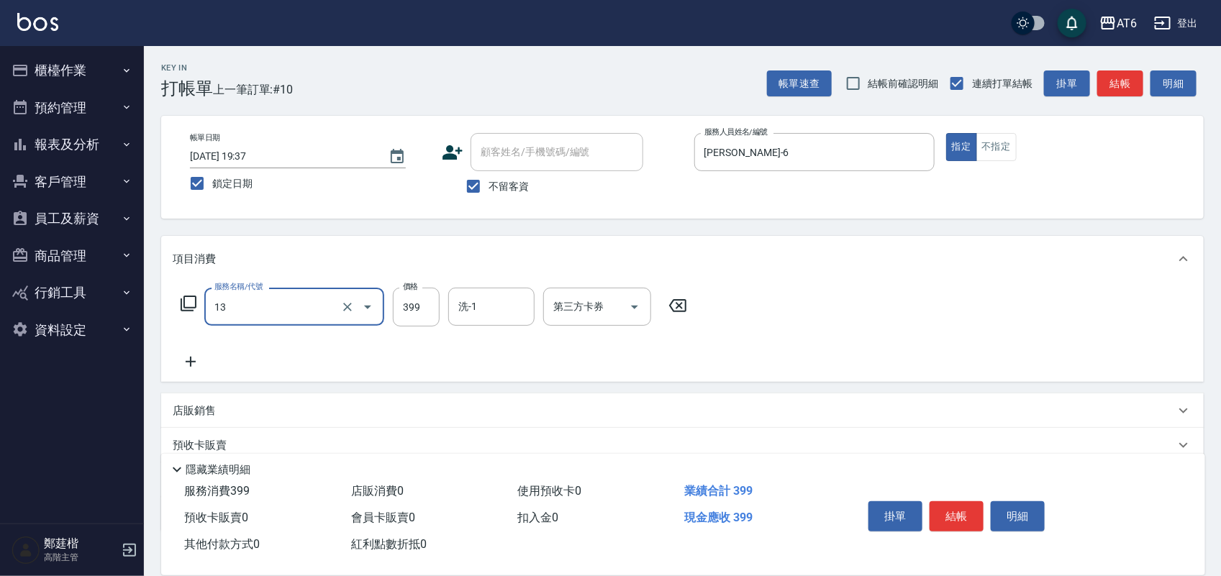
type input "海鹽洗(13)"
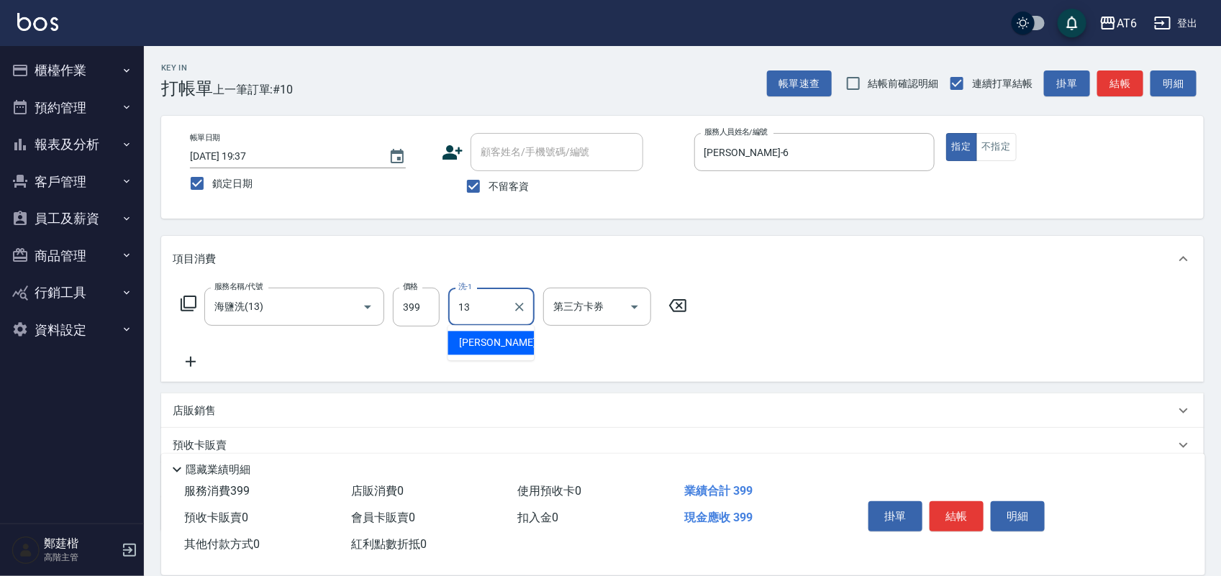
type input "阿修-13"
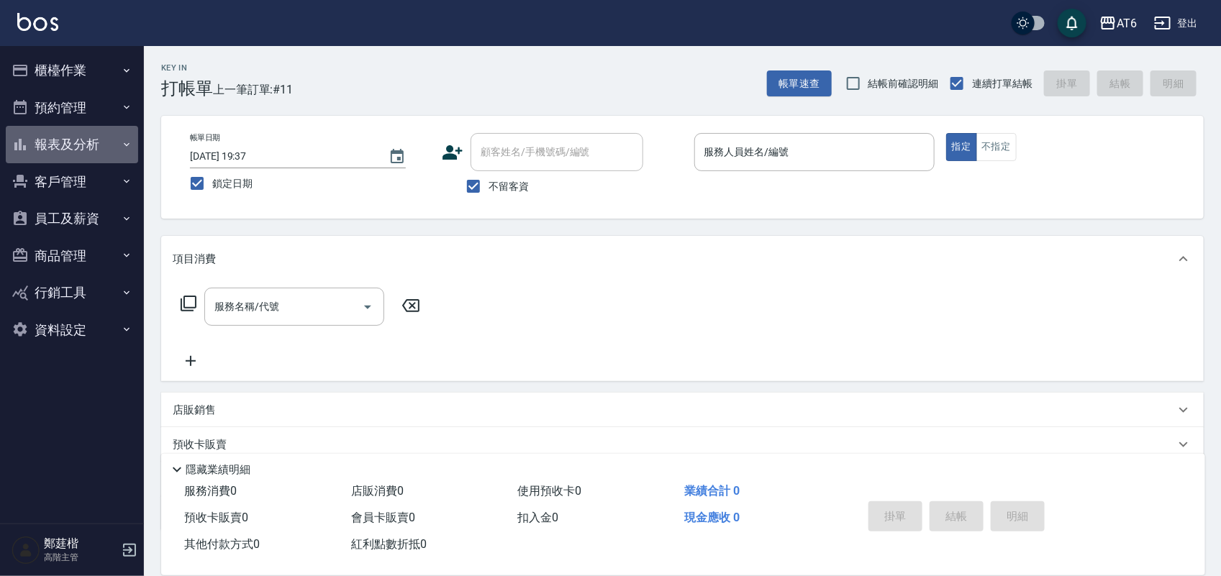
click at [83, 133] on button "報表及分析" at bounding box center [72, 144] width 132 height 37
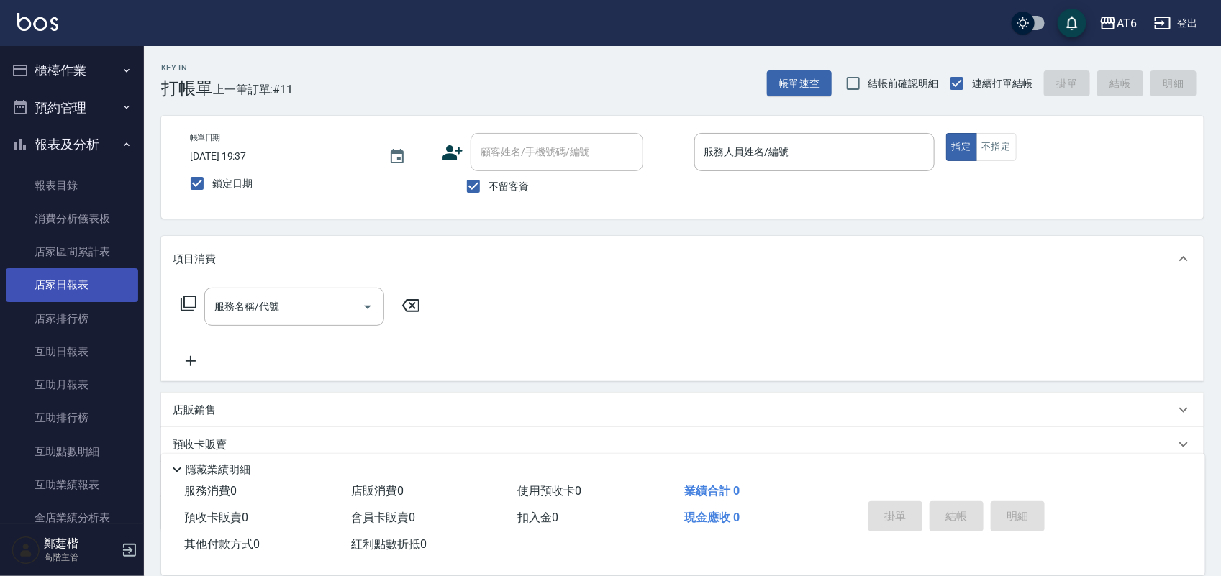
click at [112, 281] on link "店家日報表" at bounding box center [72, 284] width 132 height 33
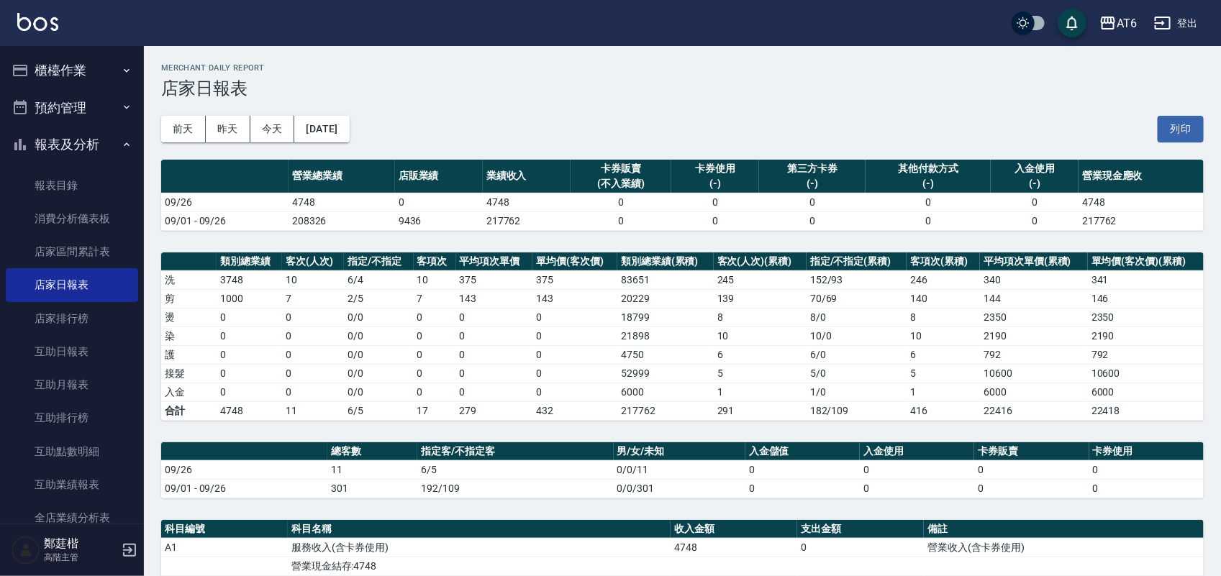
click at [90, 66] on button "櫃檯作業" at bounding box center [72, 70] width 132 height 37
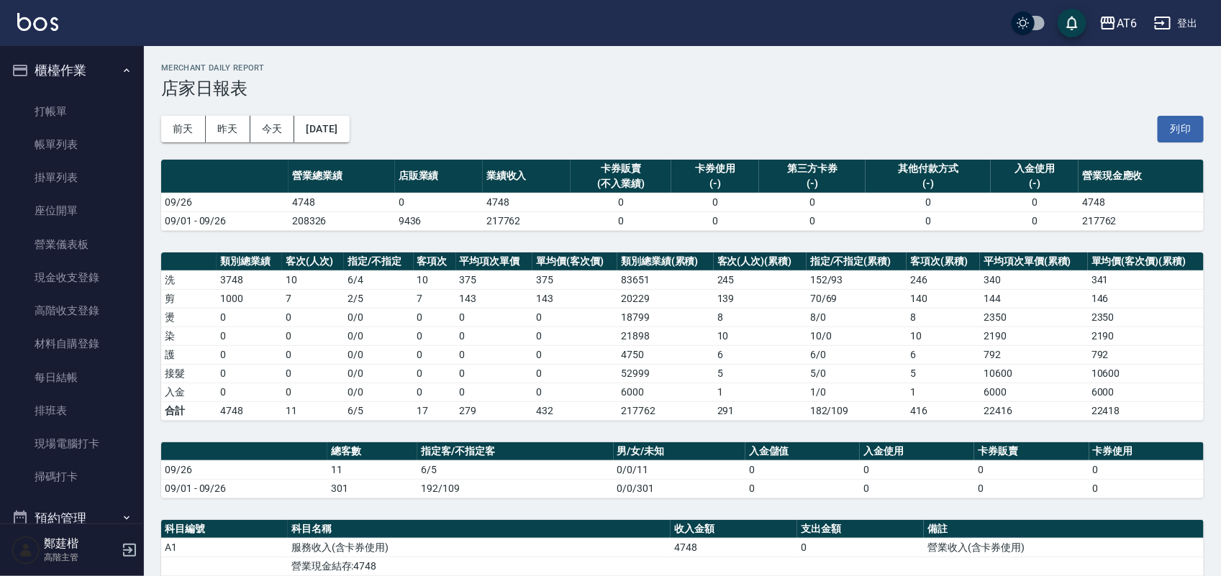
drag, startPoint x: 88, startPoint y: 268, endPoint x: 325, endPoint y: 157, distance: 261.7
click at [499, 76] on div "Merchant Daily Report 店家日報表" at bounding box center [682, 80] width 1043 height 35
click at [86, 278] on link "現金收支登錄" at bounding box center [72, 277] width 132 height 33
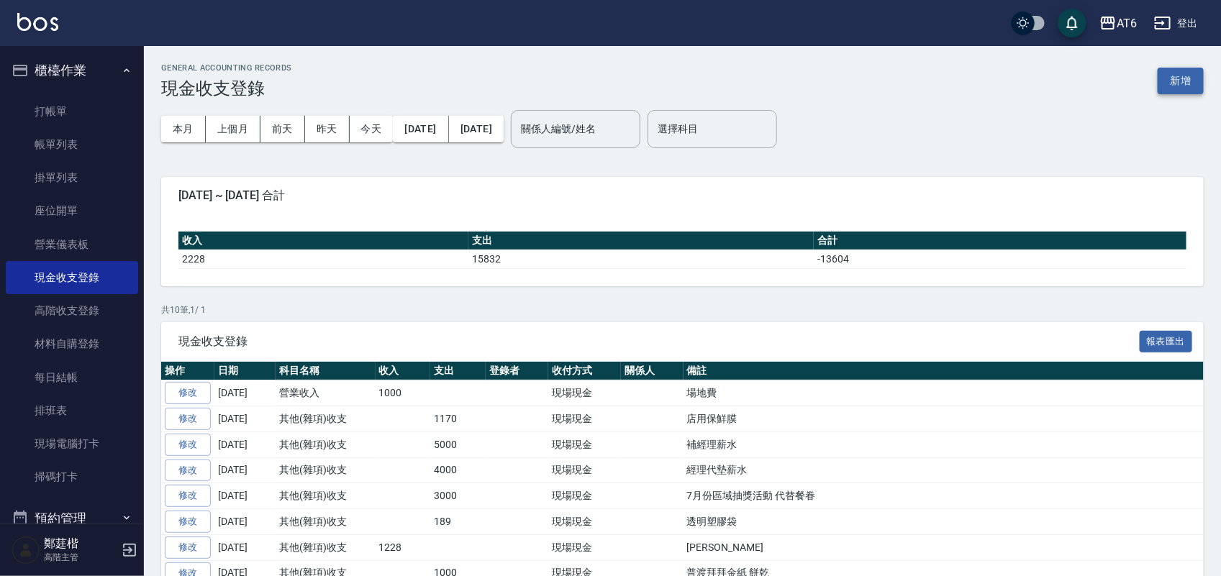
click at [1188, 80] on button "新增" at bounding box center [1181, 81] width 46 height 27
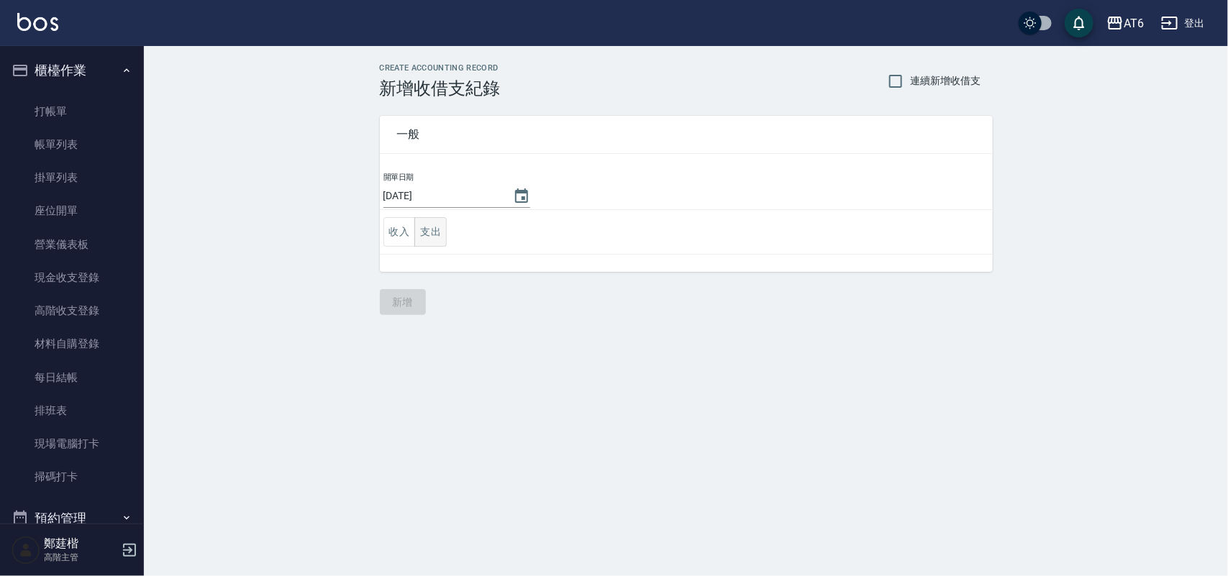
click at [438, 219] on button "支出" at bounding box center [430, 232] width 32 height 30
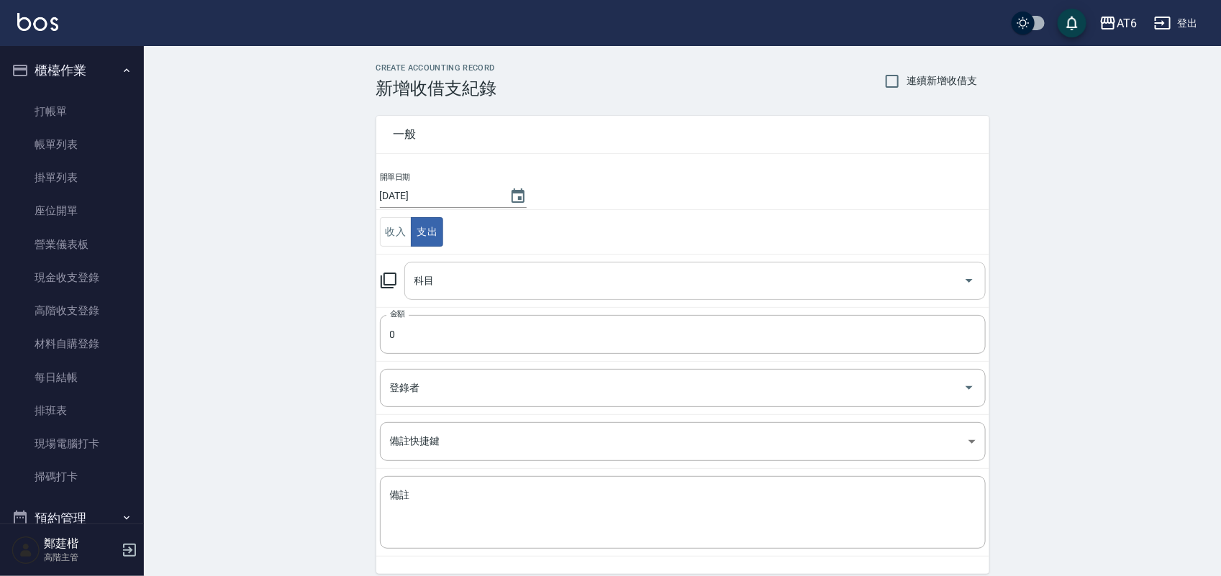
click at [540, 289] on input "科目" at bounding box center [684, 280] width 547 height 25
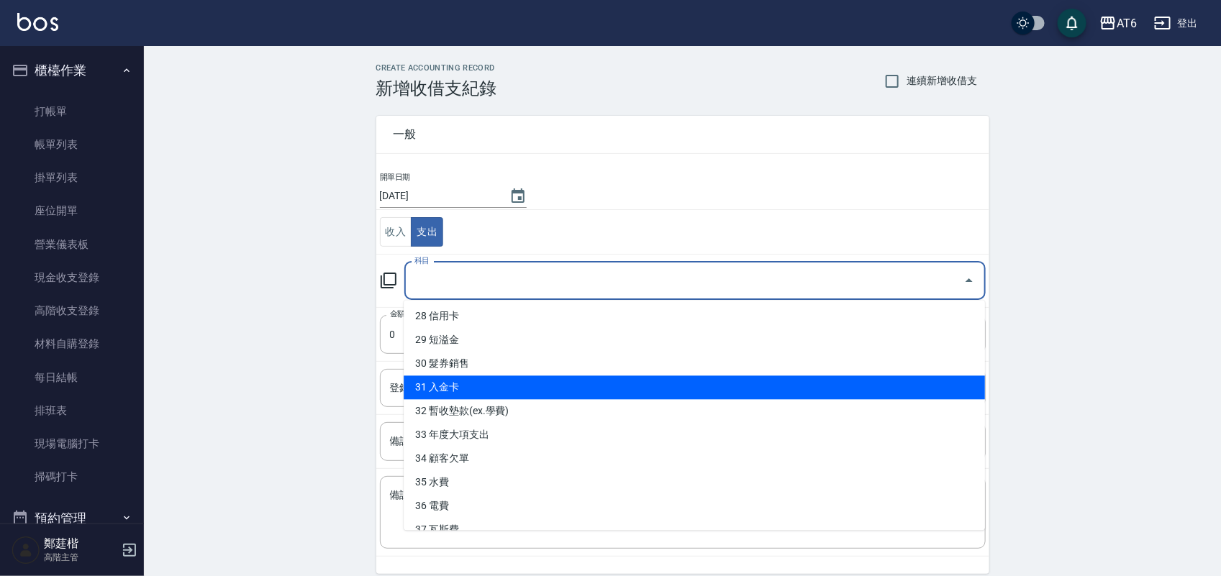
scroll to position [684, 0]
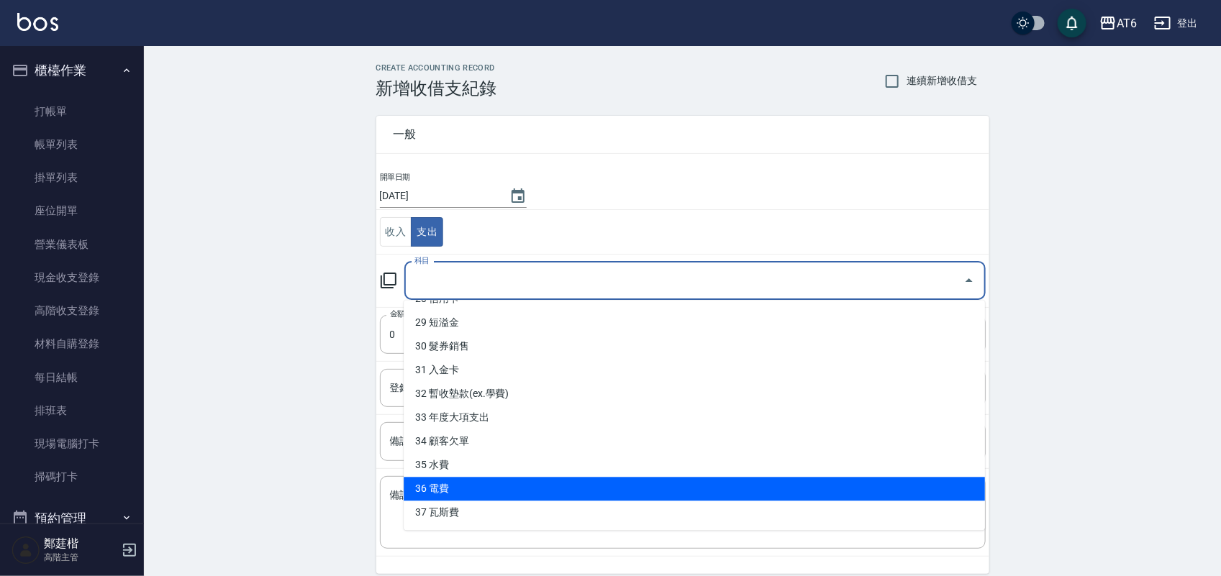
click at [499, 482] on li "36 電費" at bounding box center [694, 490] width 581 height 24
type input "36 電費"
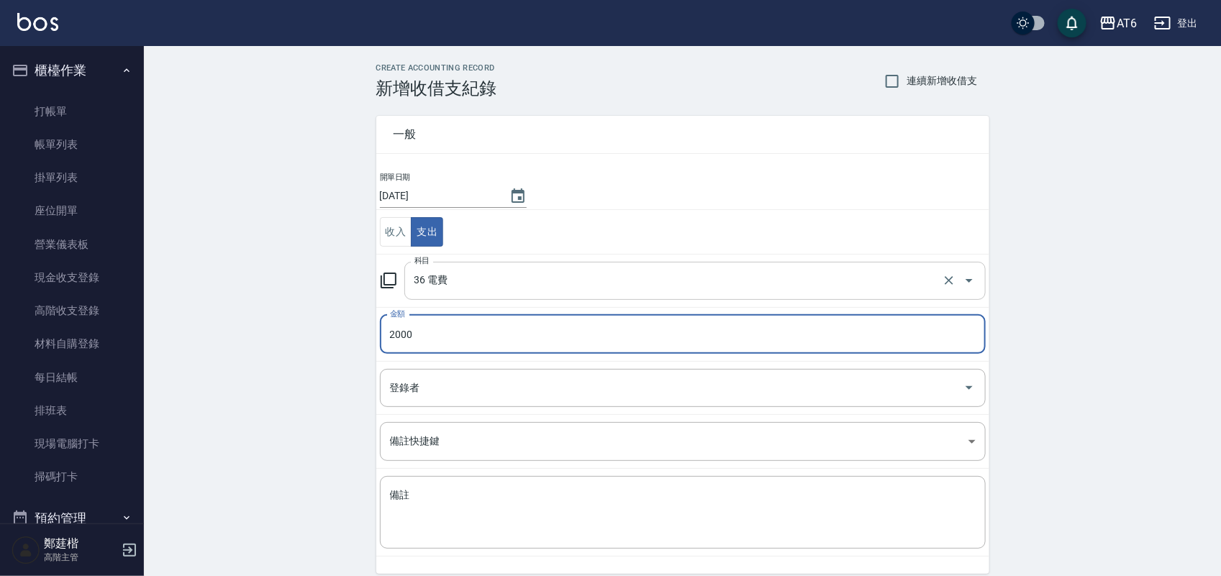
type input "2000"
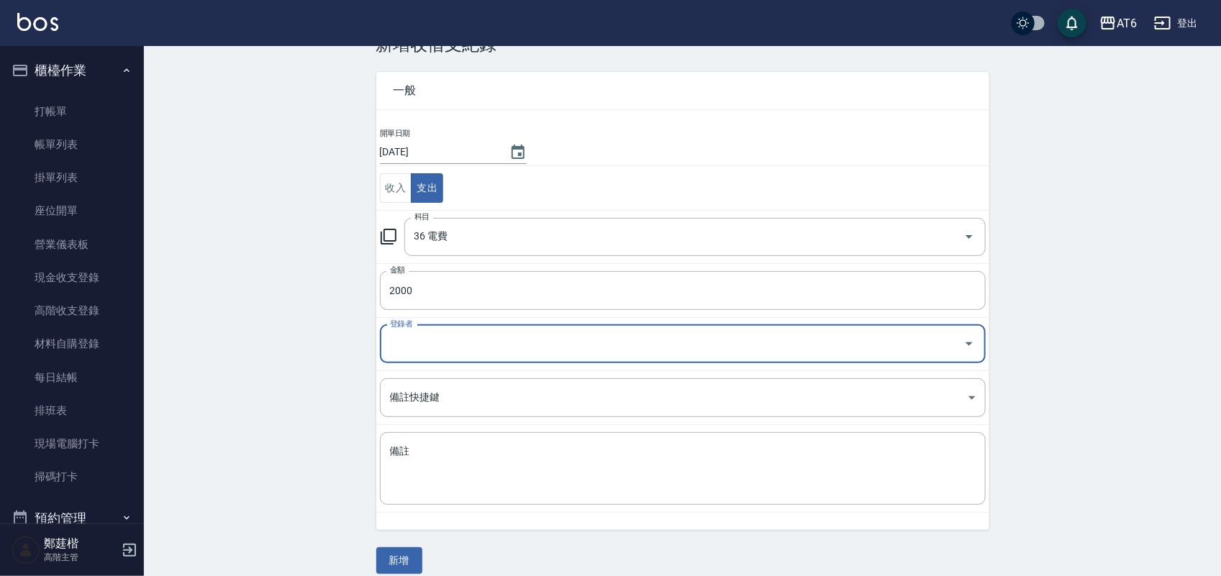
scroll to position [60, 0]
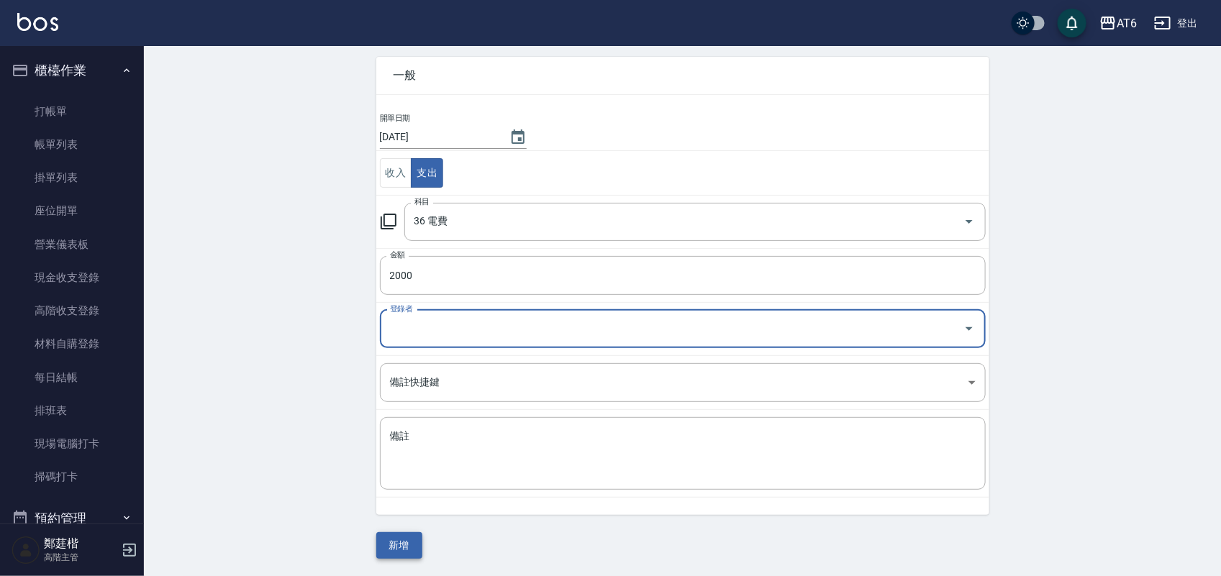
click at [417, 533] on button "新增" at bounding box center [399, 546] width 46 height 27
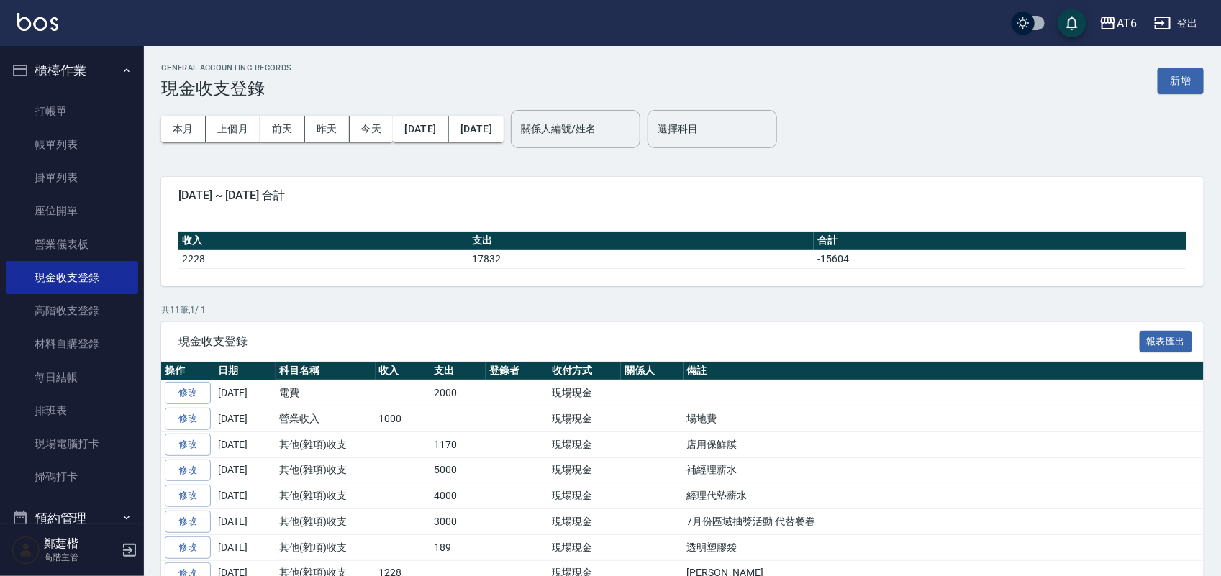
click at [103, 59] on button "櫃檯作業" at bounding box center [72, 70] width 132 height 37
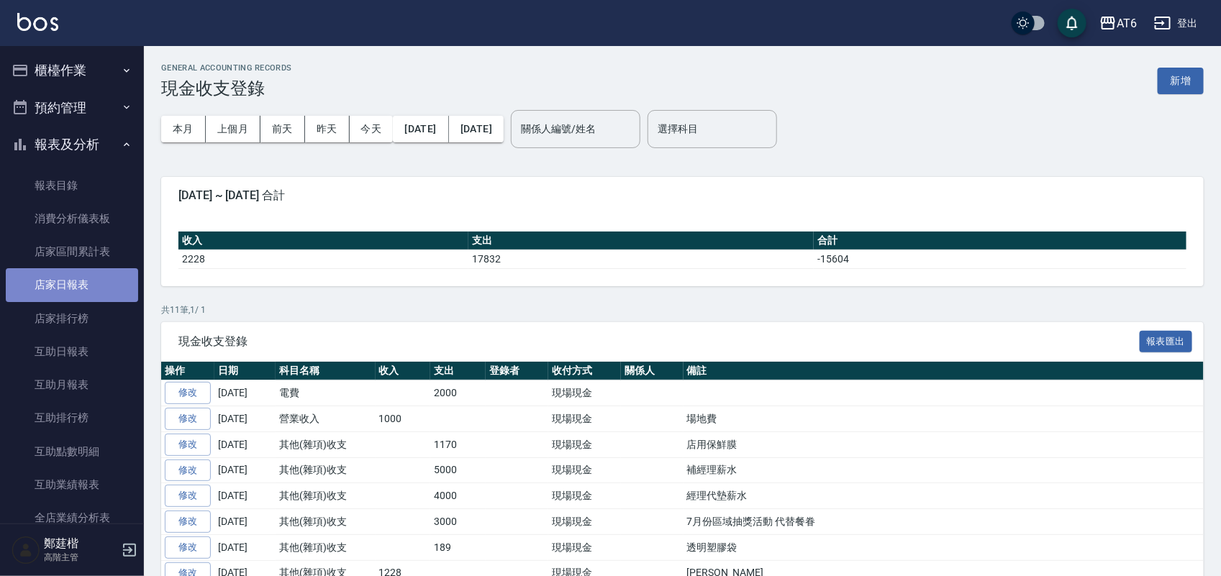
click at [98, 281] on link "店家日報表" at bounding box center [72, 284] width 132 height 33
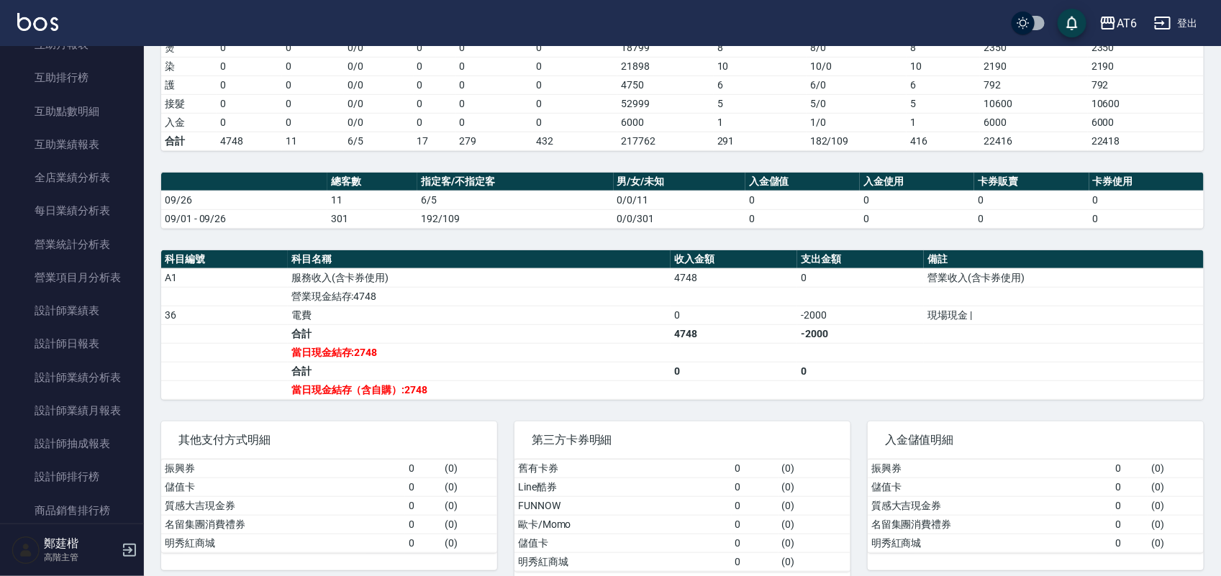
scroll to position [360, 0]
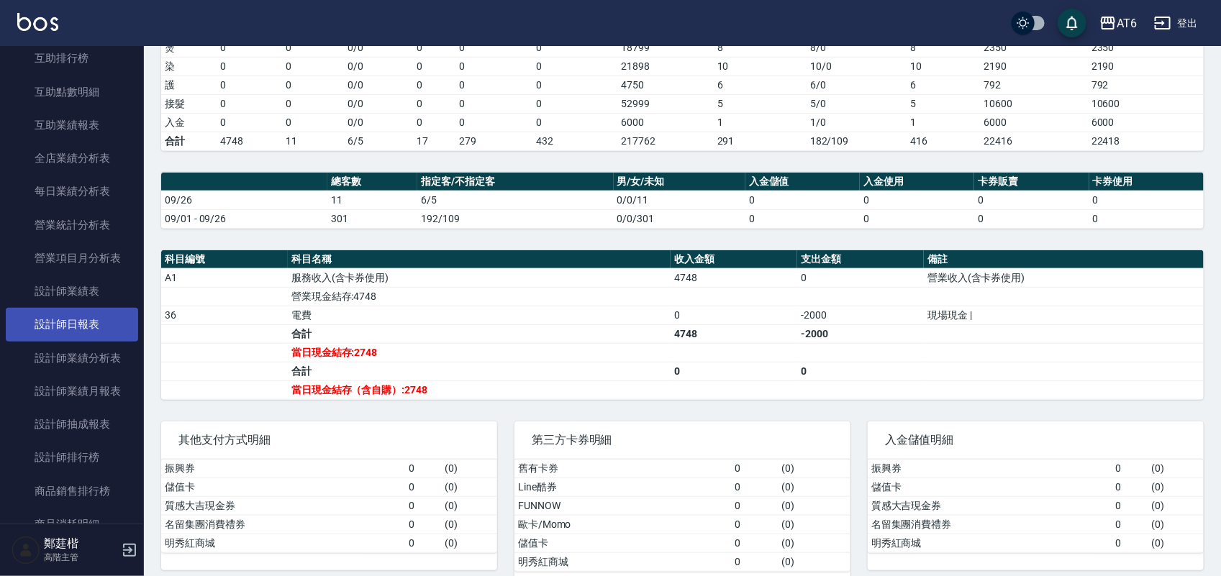
drag, startPoint x: 97, startPoint y: 322, endPoint x: 88, endPoint y: 320, distance: 9.5
click at [92, 321] on link "設計師日報表" at bounding box center [72, 324] width 132 height 33
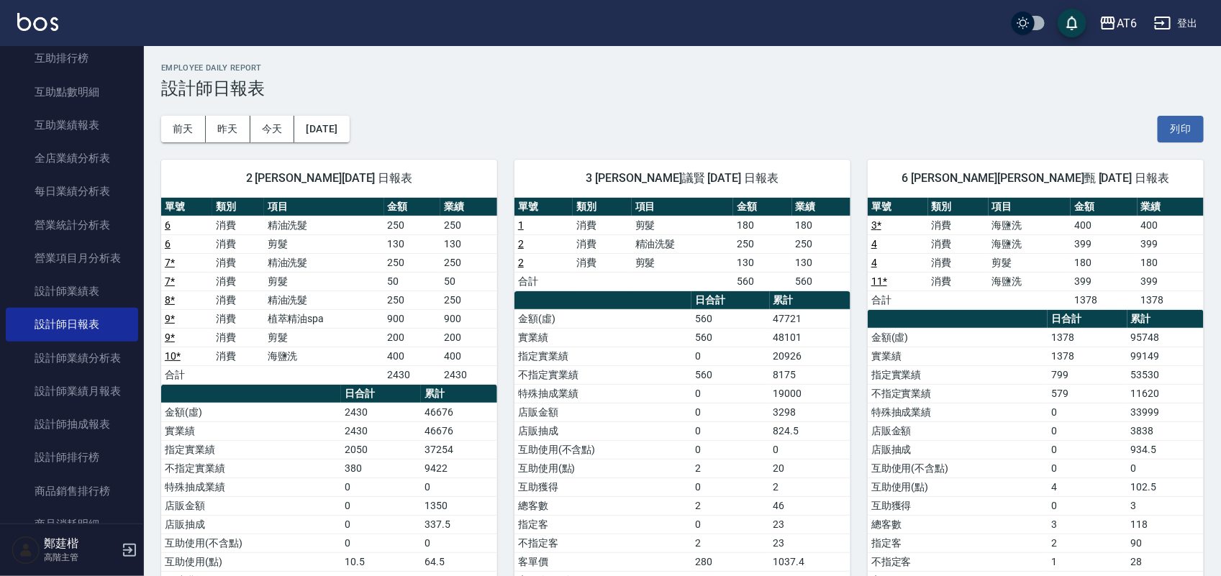
drag, startPoint x: 679, startPoint y: 54, endPoint x: 721, endPoint y: 63, distance: 43.3
click at [638, 63] on h2 "Employee Daily Report" at bounding box center [682, 67] width 1043 height 9
drag, startPoint x: 722, startPoint y: 62, endPoint x: 630, endPoint y: 65, distance: 91.4
click at [630, 65] on h2 "Employee Daily Report" at bounding box center [682, 67] width 1043 height 9
drag, startPoint x: 702, startPoint y: 87, endPoint x: 671, endPoint y: 89, distance: 30.3
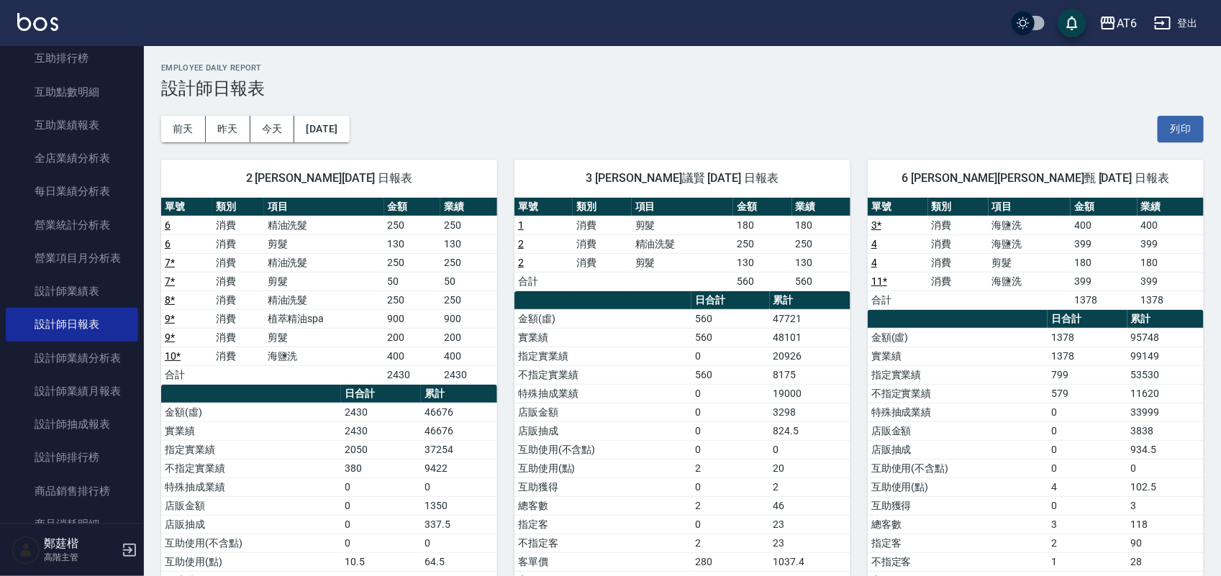
click at [671, 89] on h3 "設計師日報表" at bounding box center [682, 88] width 1043 height 20
drag, startPoint x: 714, startPoint y: 78, endPoint x: 669, endPoint y: 78, distance: 44.6
click at [669, 78] on h3 "設計師日報表" at bounding box center [682, 88] width 1043 height 20
drag, startPoint x: 688, startPoint y: 76, endPoint x: 608, endPoint y: 73, distance: 79.9
click at [608, 73] on div "Employee Daily Report 設計師日報表" at bounding box center [682, 80] width 1043 height 35
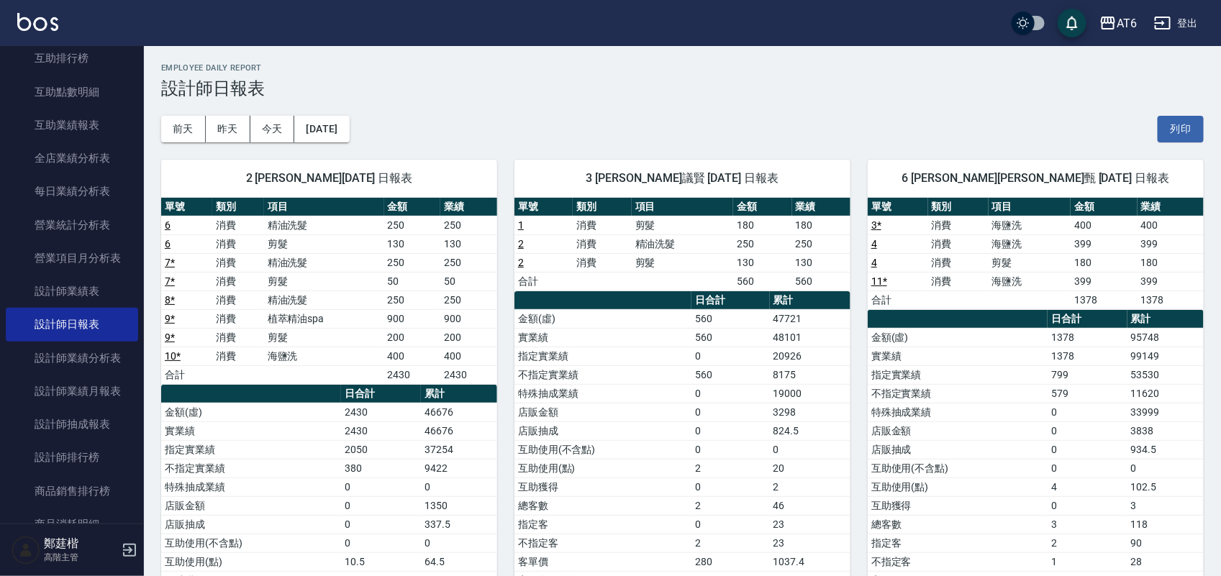
drag, startPoint x: 707, startPoint y: 73, endPoint x: 676, endPoint y: 73, distance: 30.2
click at [656, 73] on div "Employee Daily Report 設計師日報表" at bounding box center [682, 80] width 1043 height 35
drag, startPoint x: 702, startPoint y: 71, endPoint x: 641, endPoint y: 71, distance: 60.4
click at [641, 71] on h2 "Employee Daily Report" at bounding box center [682, 67] width 1043 height 9
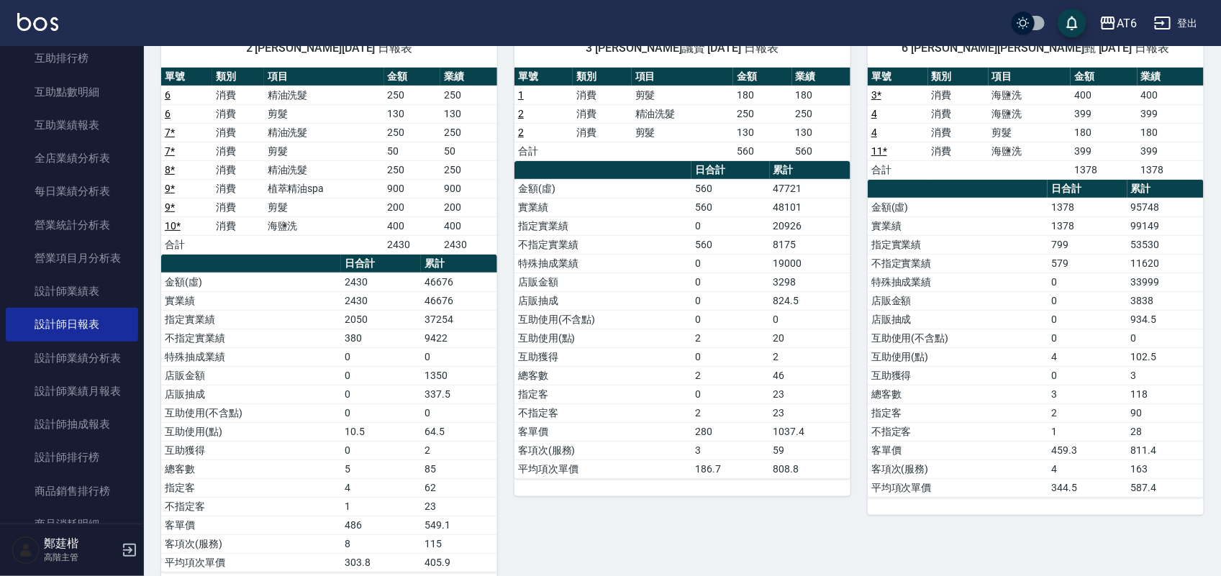
scroll to position [180, 0]
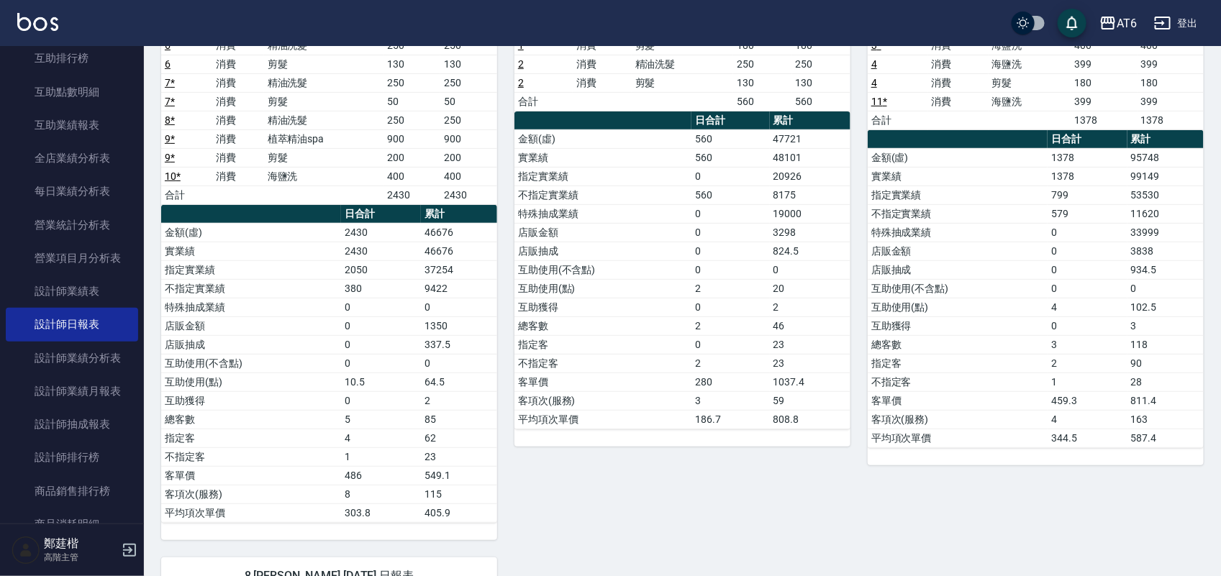
drag, startPoint x: 808, startPoint y: 254, endPoint x: 699, endPoint y: 245, distance: 109.1
click at [699, 245] on td "0" at bounding box center [731, 251] width 78 height 19
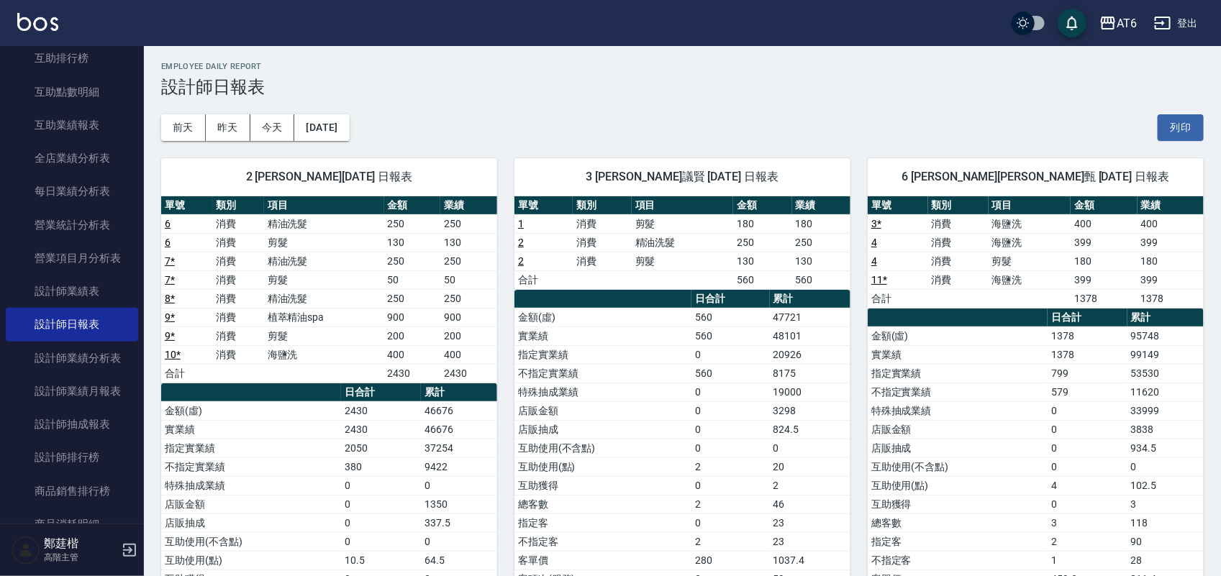
scroll to position [0, 0]
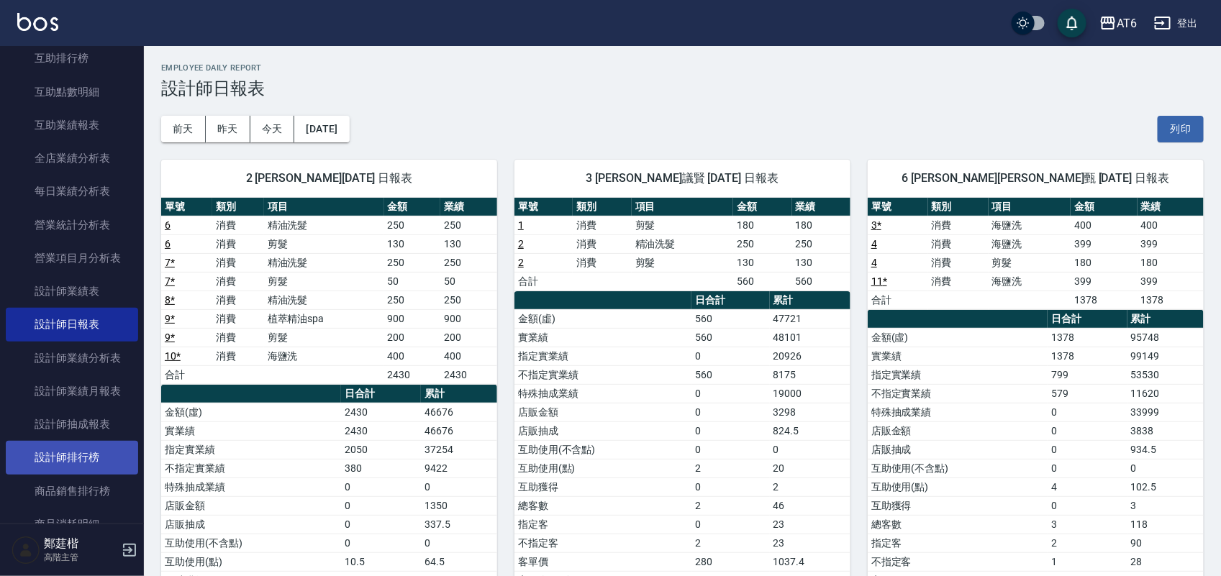
click at [99, 456] on link "設計師排行榜" at bounding box center [72, 457] width 132 height 33
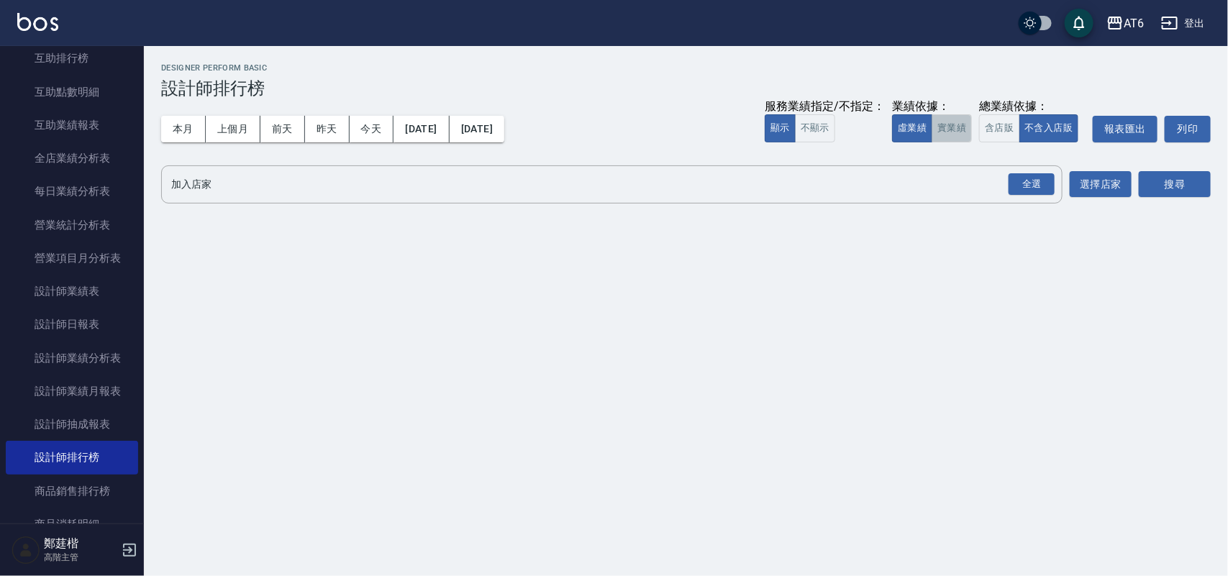
click at [969, 128] on button "實業績" at bounding box center [952, 128] width 40 height 28
click at [1037, 181] on div "全選" at bounding box center [1032, 184] width 46 height 22
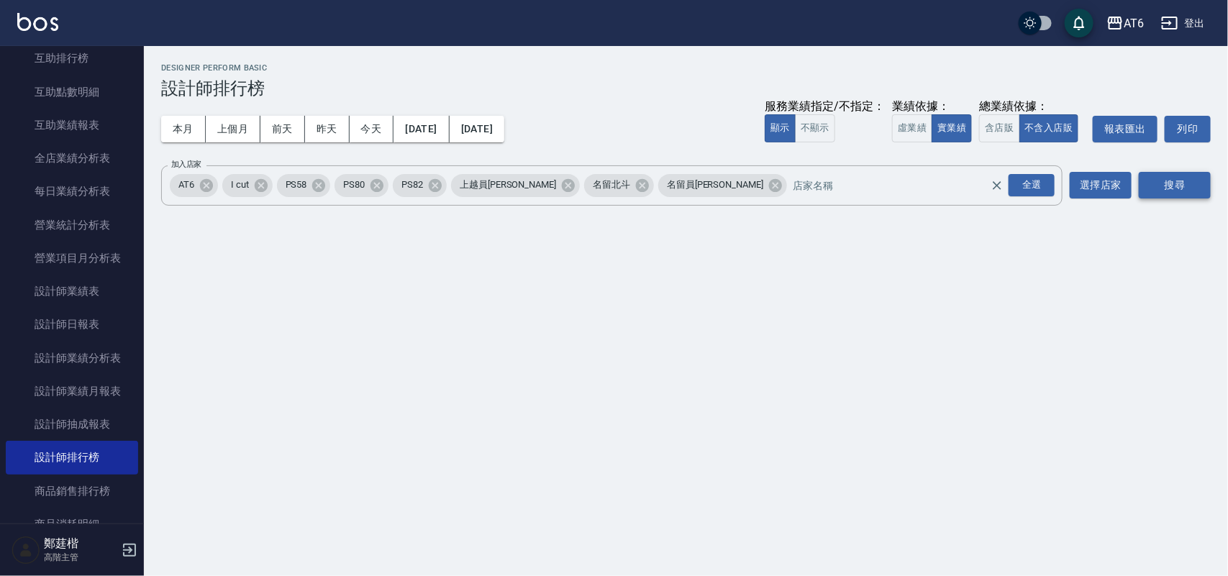
click at [1150, 181] on button "搜尋" at bounding box center [1175, 185] width 72 height 27
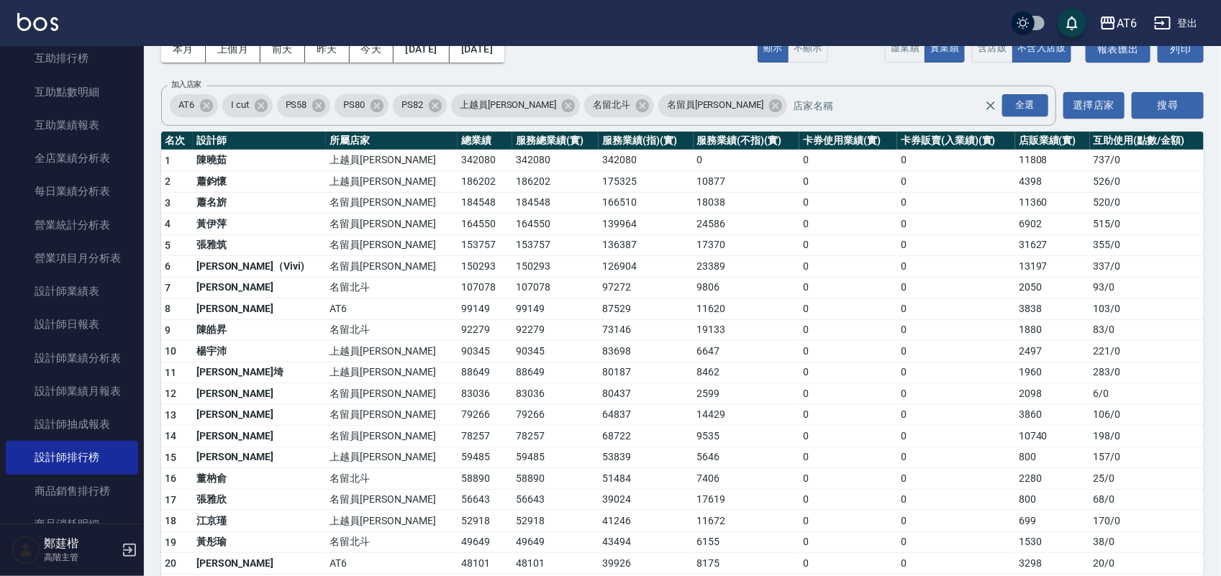
scroll to position [180, 0]
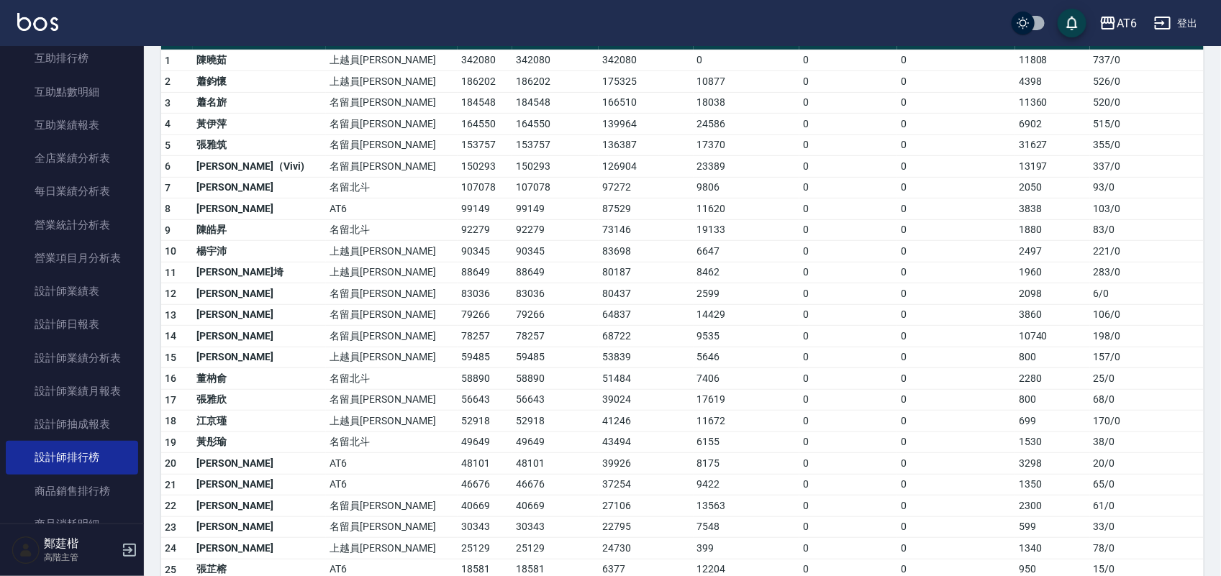
click at [52, 30] on img at bounding box center [37, 22] width 41 height 18
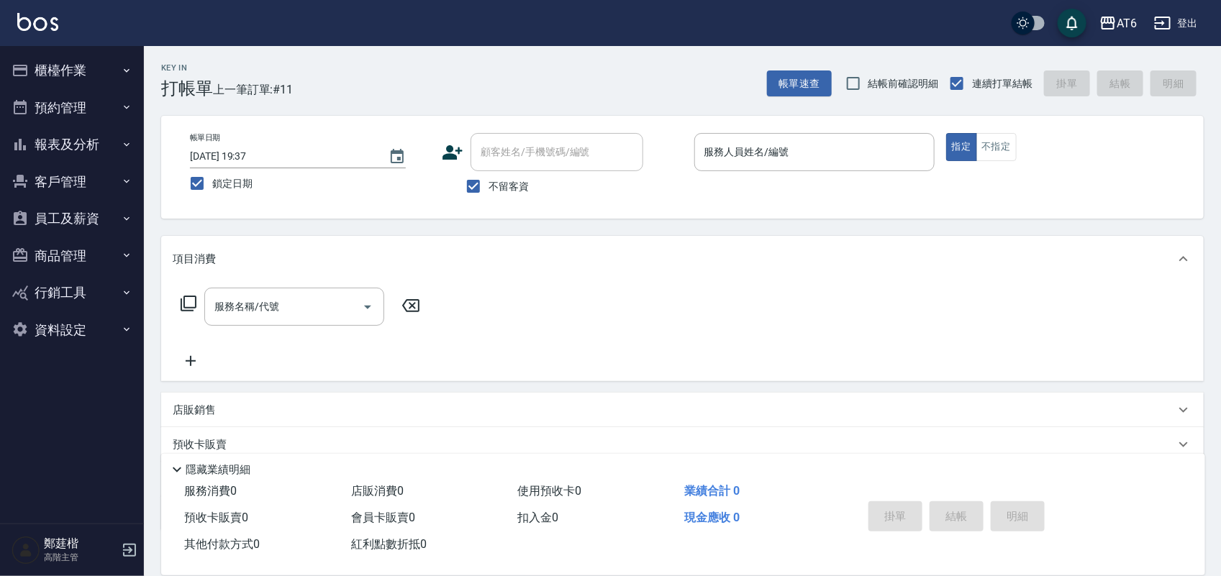
drag, startPoint x: 591, startPoint y: 53, endPoint x: 470, endPoint y: 58, distance: 121.0
click at [470, 58] on div "Key In 打帳單 上一筆訂單:#11 帳單速查 結帳前確認明細 連續打單結帳 掛單 結帳 明細" at bounding box center [674, 72] width 1060 height 53
drag, startPoint x: 640, startPoint y: 59, endPoint x: 470, endPoint y: 66, distance: 170.7
click at [470, 66] on div "Key In 打帳單 上一筆訂單:#11 帳單速查 結帳前確認明細 連續打單結帳 掛單 結帳 明細" at bounding box center [674, 72] width 1060 height 53
drag, startPoint x: 619, startPoint y: 66, endPoint x: 545, endPoint y: 67, distance: 73.4
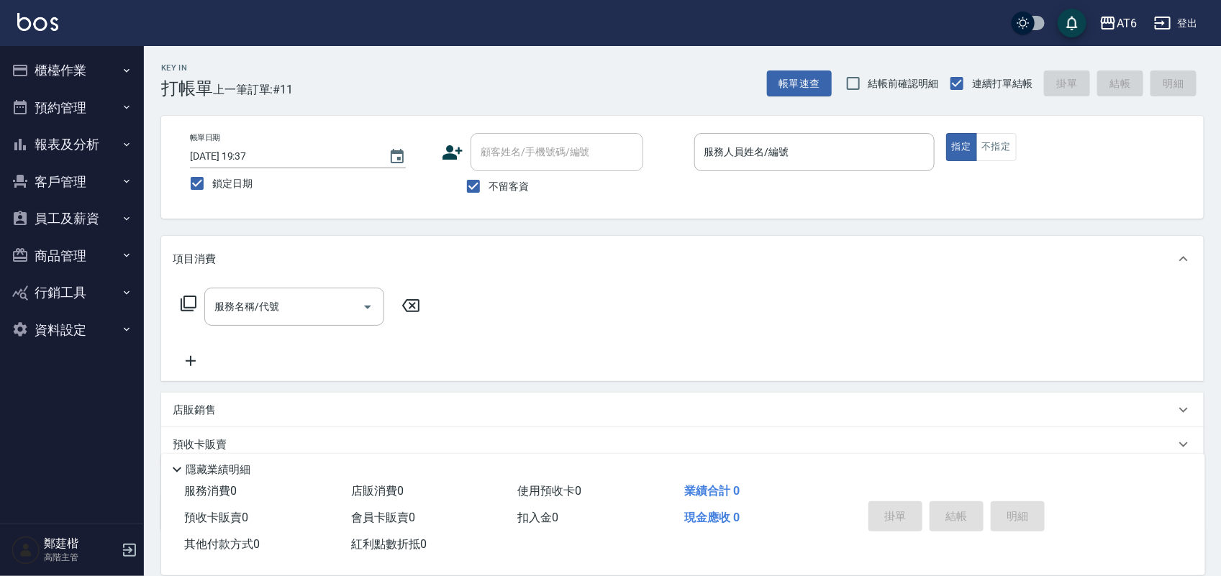
click at [545, 67] on div "Key In 打帳單 上一筆訂單:#11 帳單速查 結帳前確認明細 連續打單結帳 掛單 結帳 明細" at bounding box center [674, 72] width 1060 height 53
drag, startPoint x: 585, startPoint y: 63, endPoint x: 534, endPoint y: 63, distance: 51.1
click at [534, 63] on div "Key In 打帳單 上一筆訂單:#11 帳單速查 結帳前確認明細 連續打單結帳 掛單 結帳 明細" at bounding box center [674, 72] width 1060 height 53
drag, startPoint x: 663, startPoint y: 63, endPoint x: 540, endPoint y: 72, distance: 123.4
click at [540, 72] on div "Key In 打帳單 上一筆訂單:#11 帳單速查 結帳前確認明細 連續打單結帳 掛單 結帳 明細" at bounding box center [674, 72] width 1060 height 53
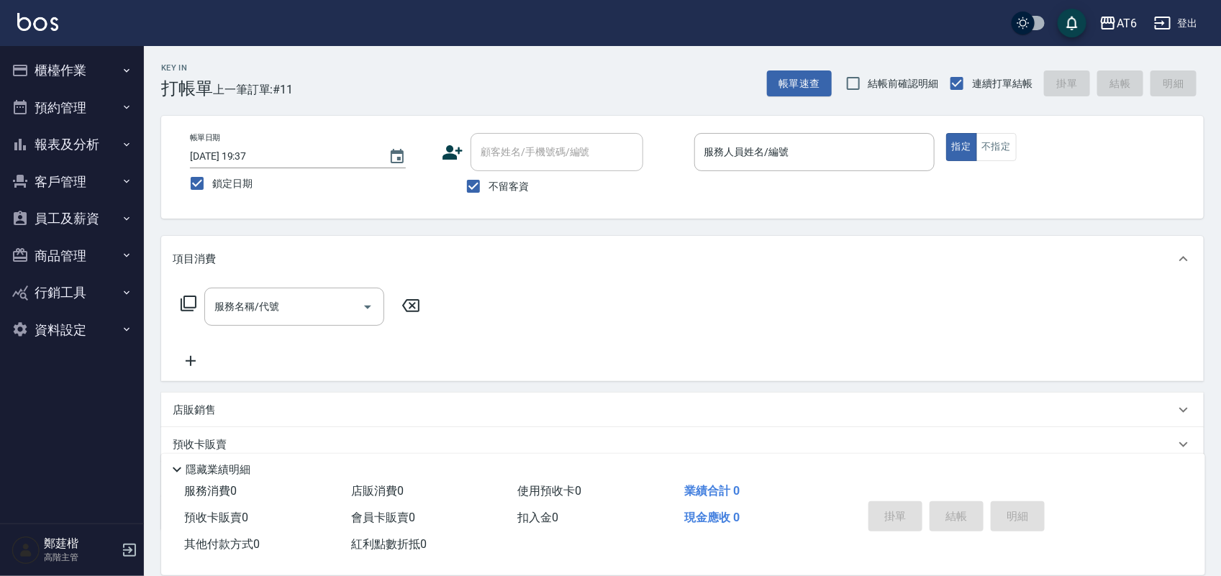
drag, startPoint x: 558, startPoint y: 72, endPoint x: 434, endPoint y: 85, distance: 125.2
click at [434, 85] on div "Key In 打帳單 上一筆訂單:#11 帳單速查 結帳前確認明細 連續打單結帳 掛單 結帳 明細" at bounding box center [674, 72] width 1060 height 53
